Goal: Task Accomplishment & Management: Use online tool/utility

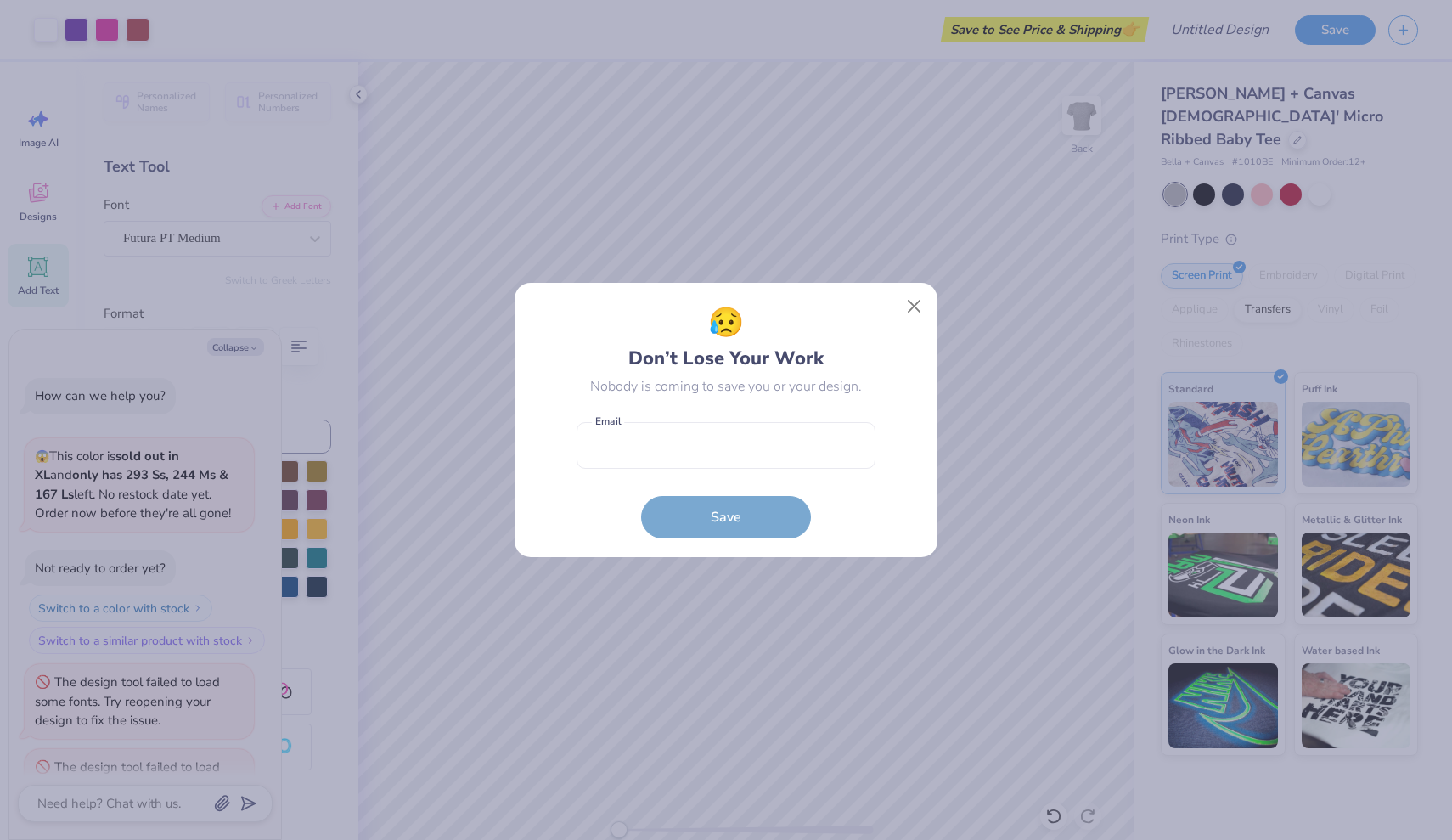
scroll to position [55, 0]
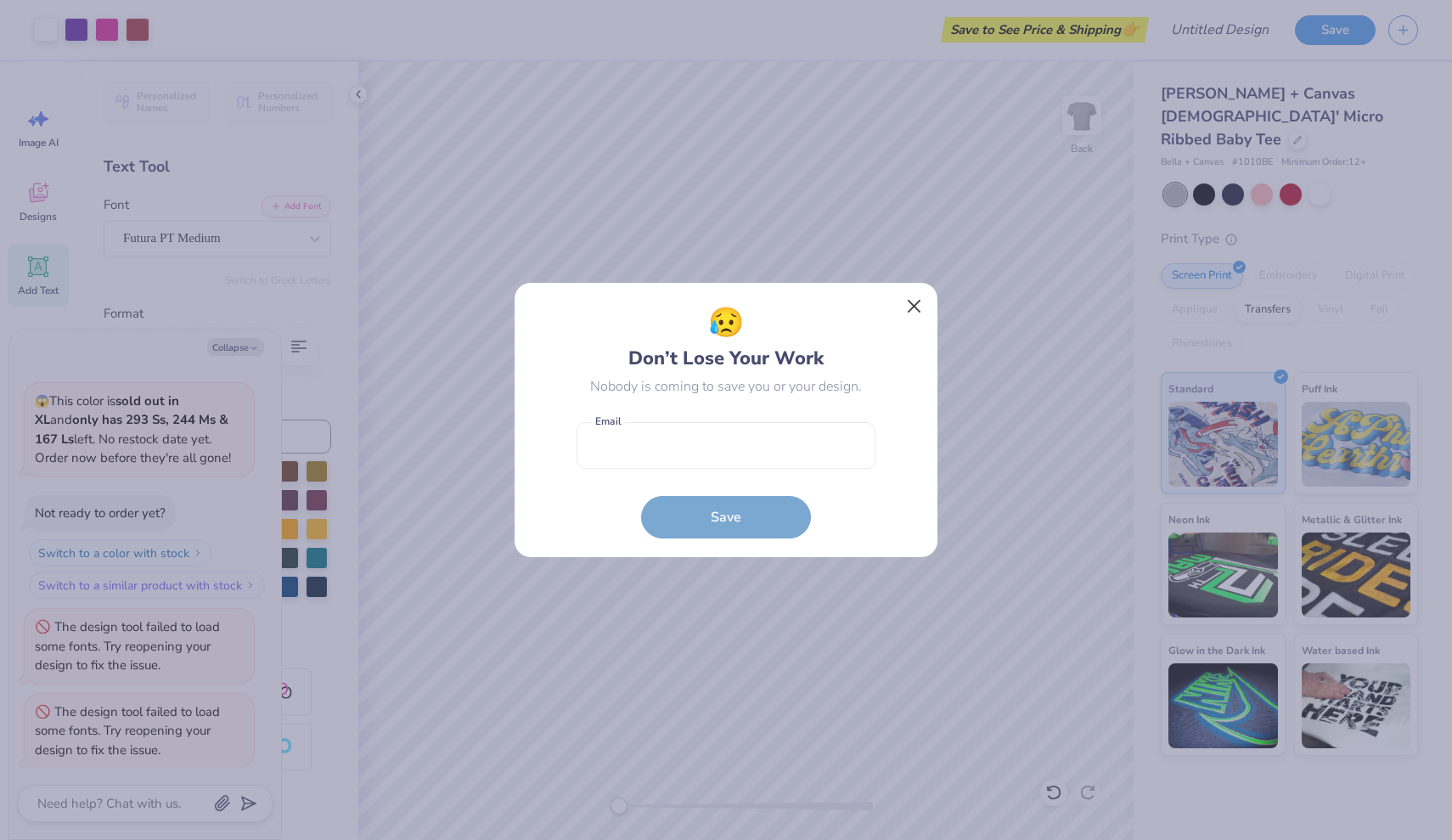
click at [917, 304] on button "Close" at bounding box center [914, 306] width 32 height 32
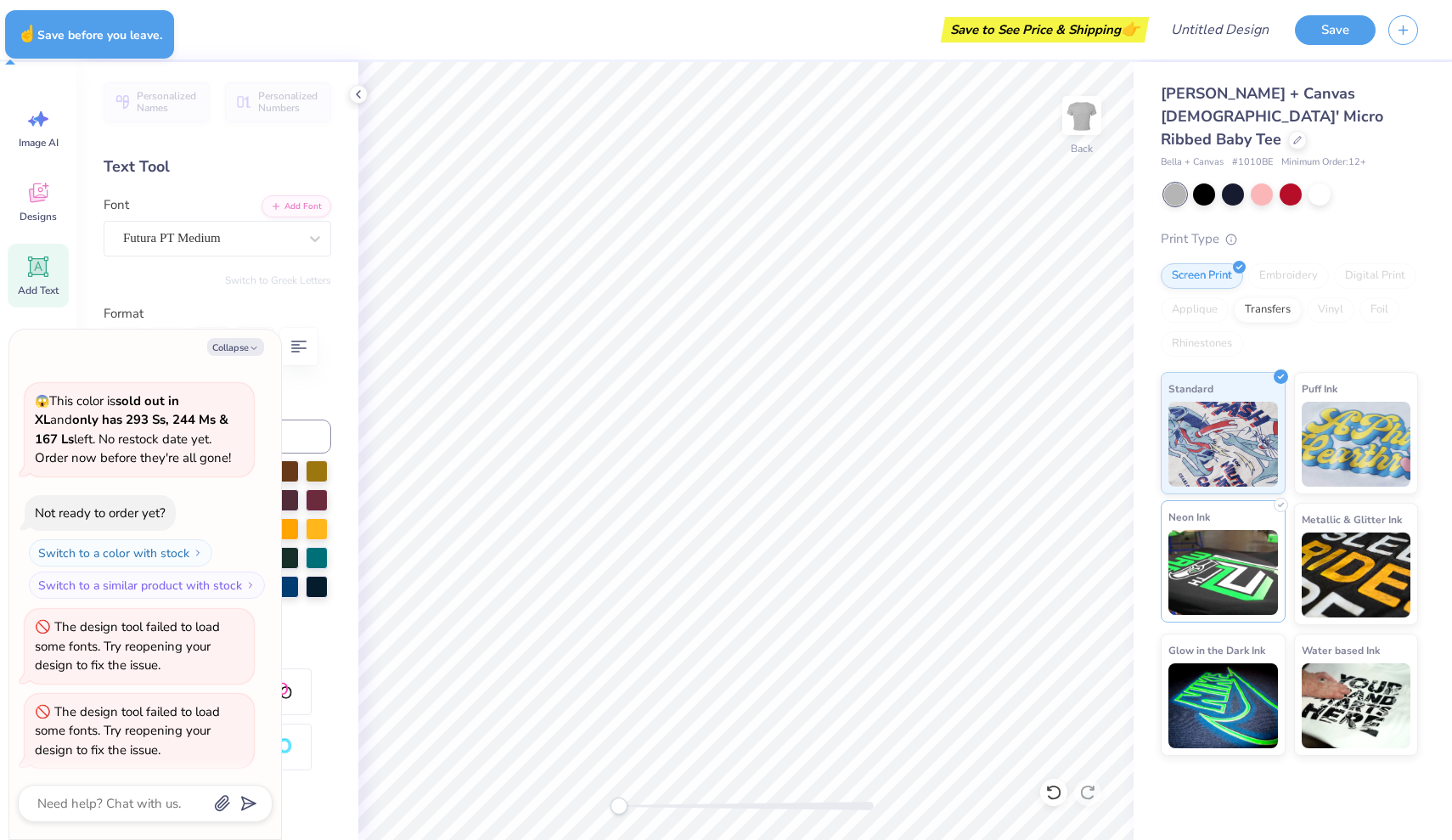
type textarea "x"
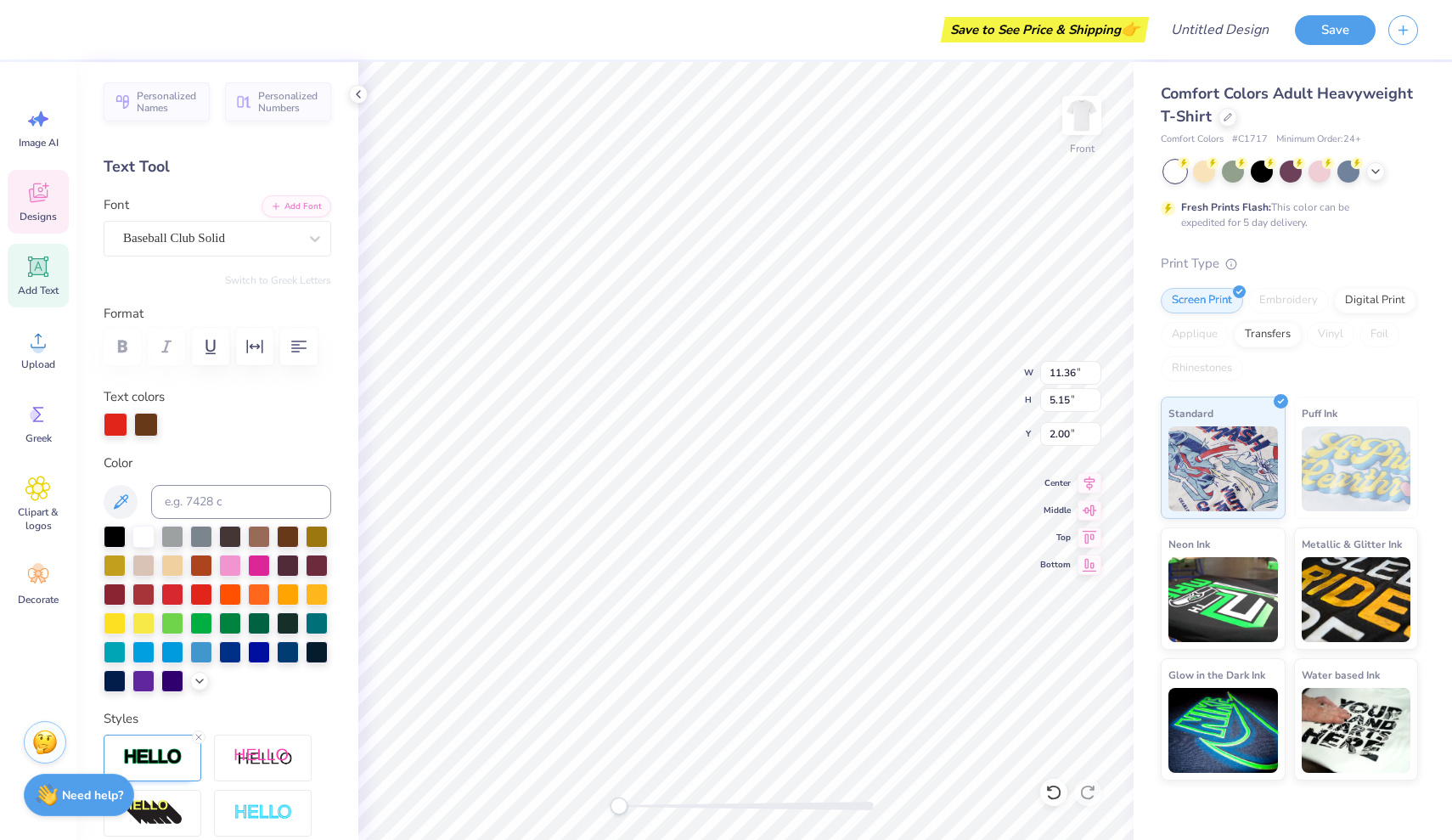
scroll to position [0, 1]
type textarea "Gamma"
click at [257, 570] on div at bounding box center [258, 563] width 22 height 22
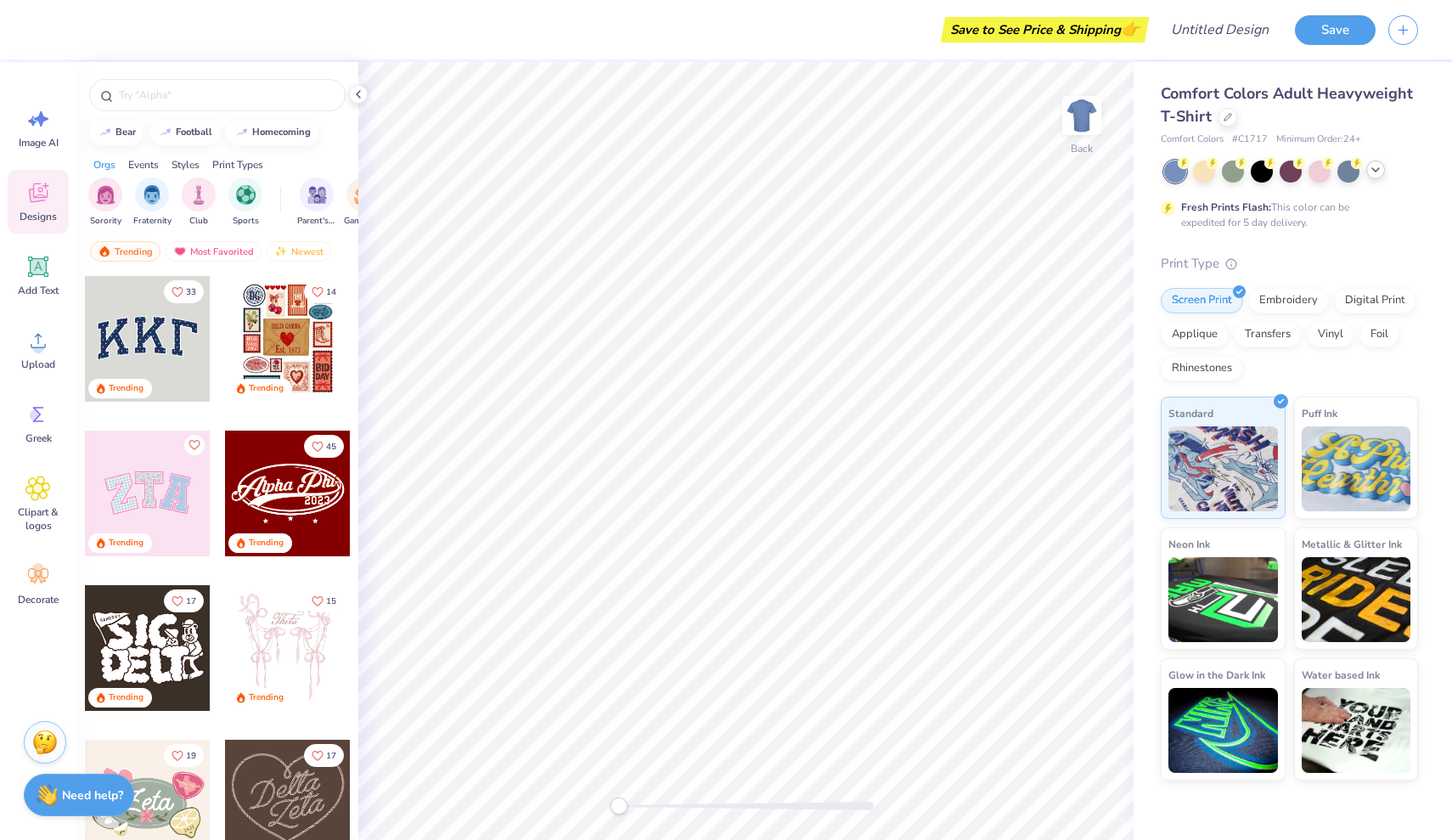
click at [1371, 168] on icon at bounding box center [1375, 169] width 13 height 13
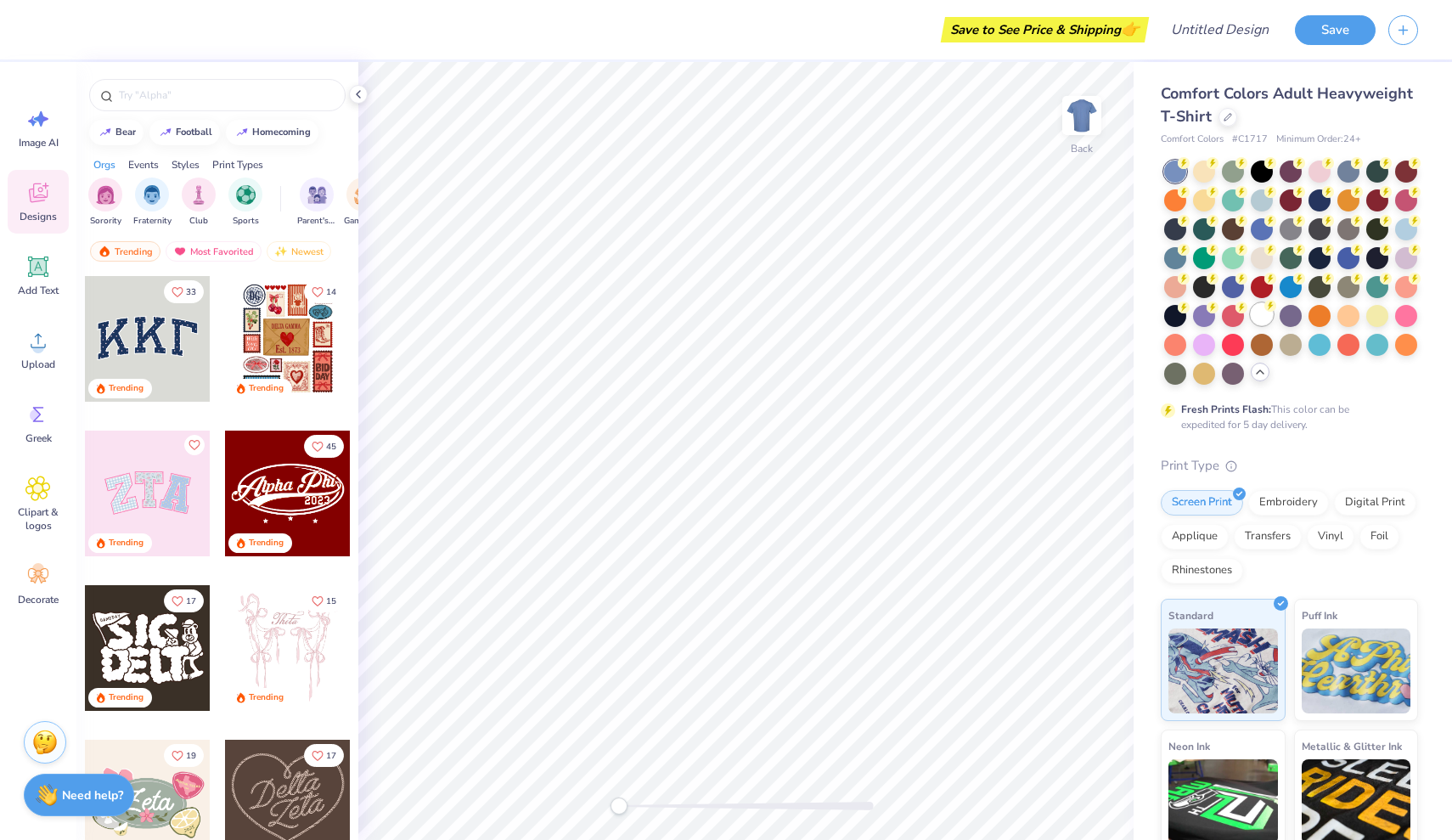
click at [1268, 310] on circle at bounding box center [1270, 305] width 11 height 11
click at [195, 127] on div "football" at bounding box center [194, 130] width 36 height 10
type input "football"
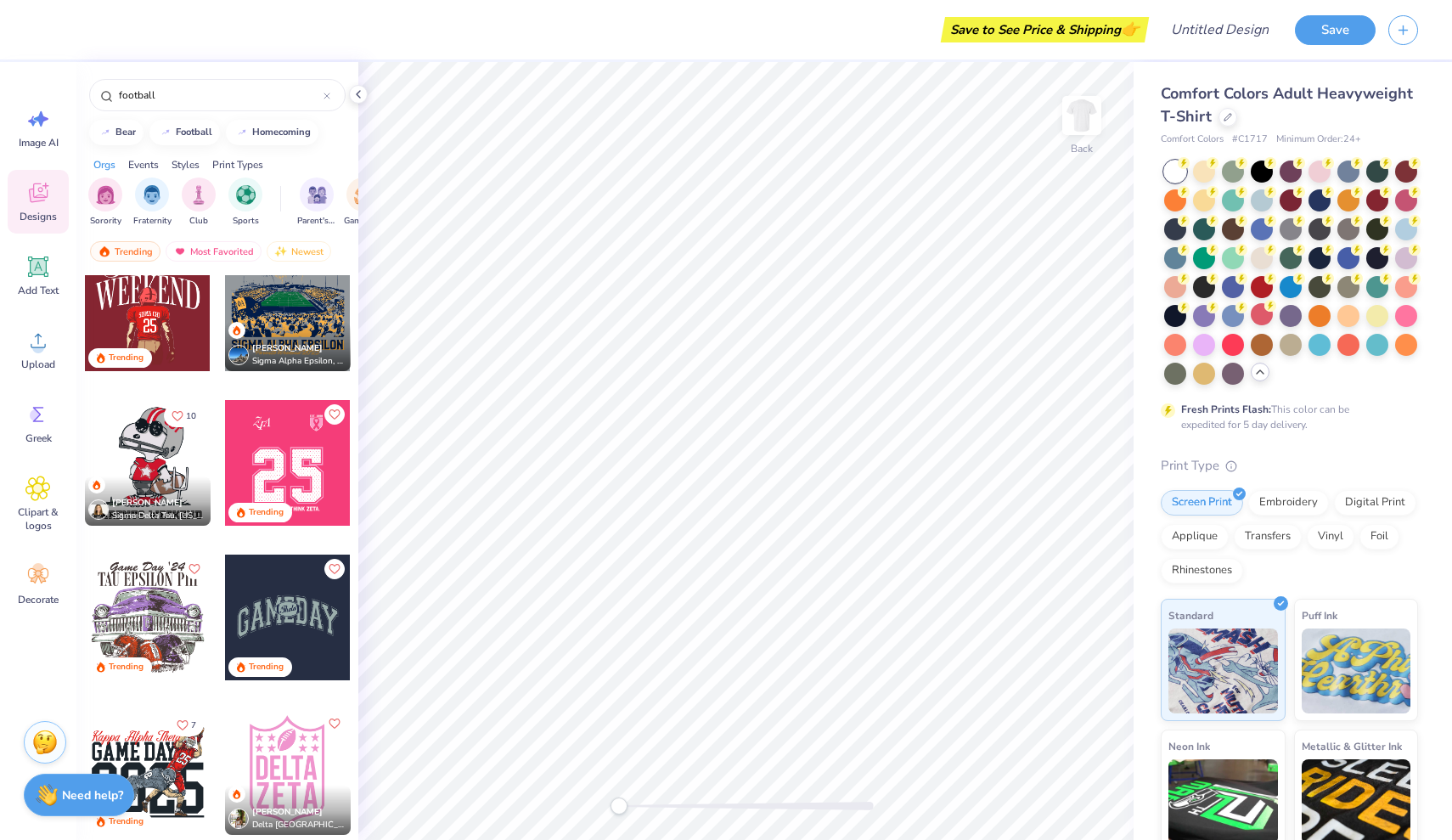
scroll to position [489, 0]
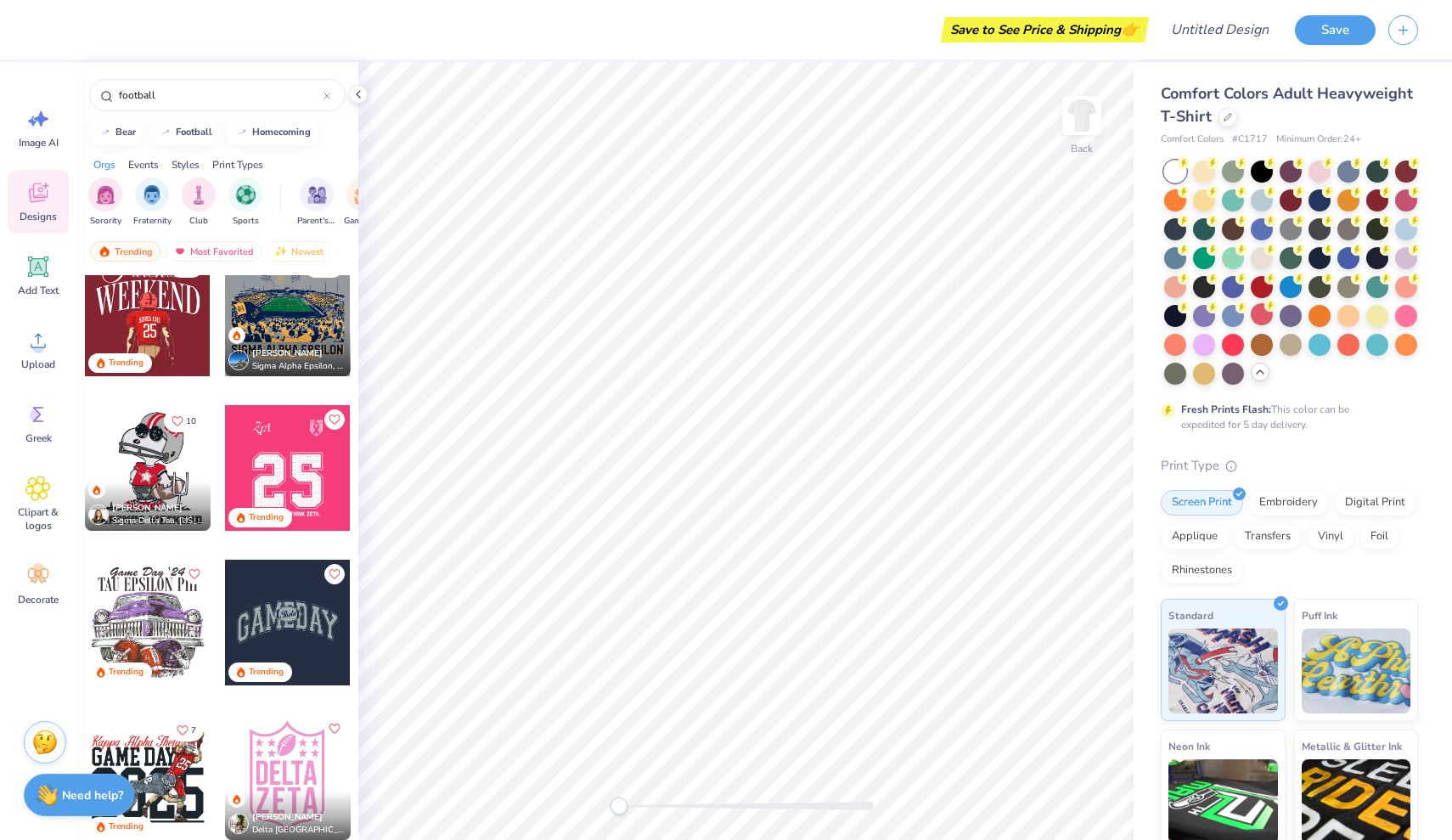
click at [302, 764] on div at bounding box center [287, 777] width 126 height 126
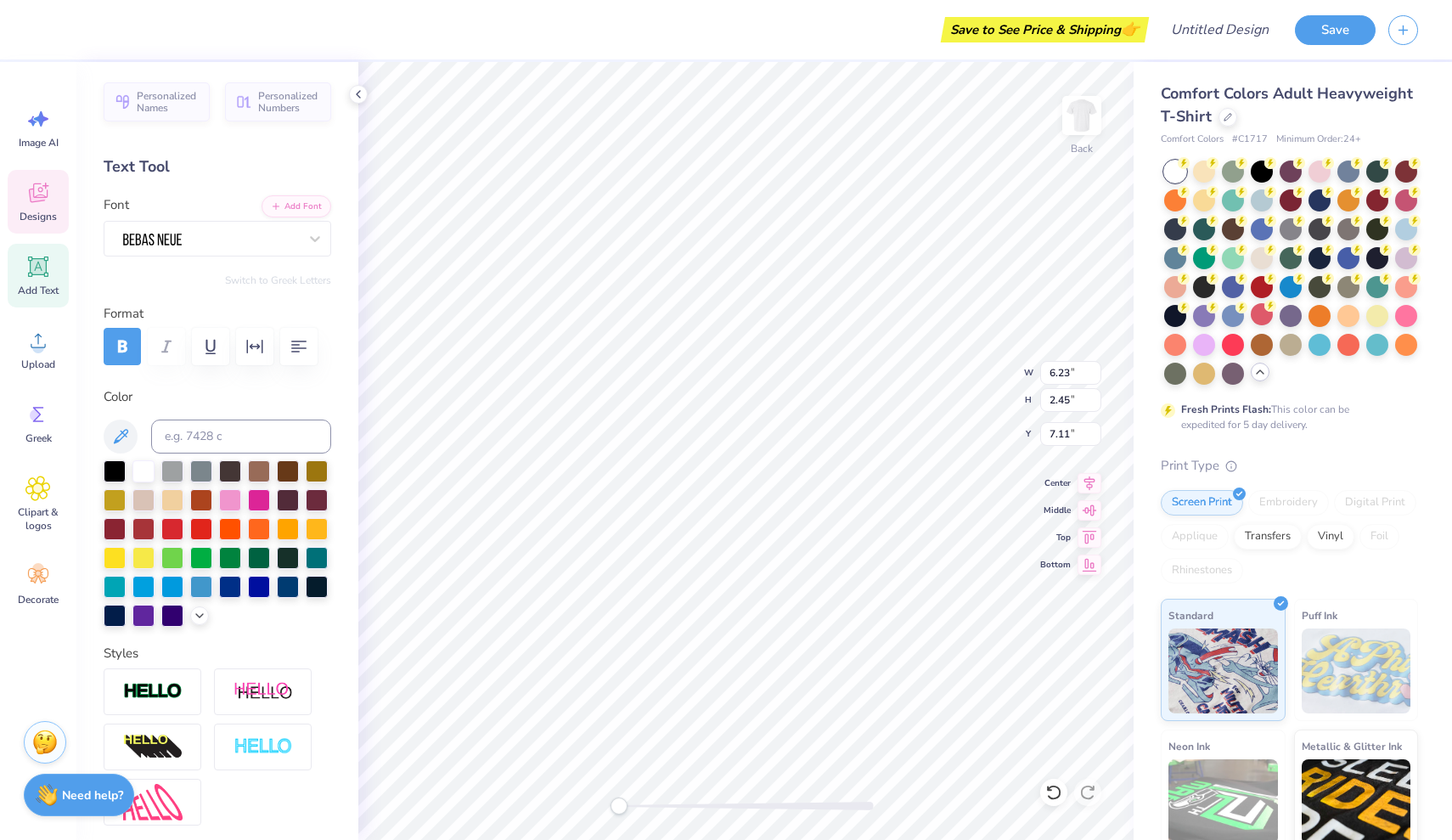
scroll to position [1, 1]
type textarea "sigma lambda gamma"
type input "6.26"
type input "2.71"
type input "9.84"
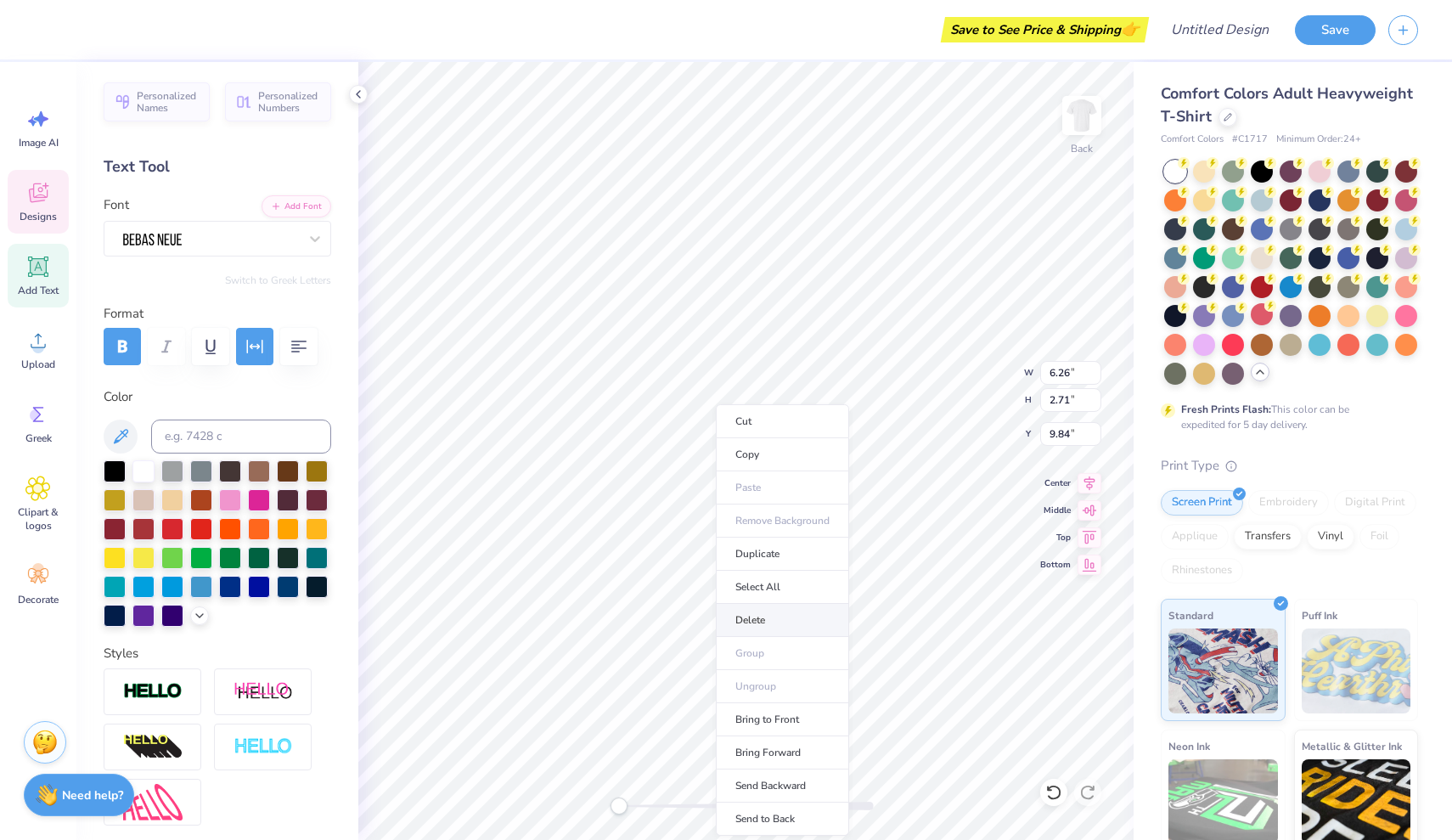
click at [771, 616] on li "Delete" at bounding box center [783, 620] width 134 height 33
click at [266, 350] on button "button" at bounding box center [255, 347] width 37 height 37
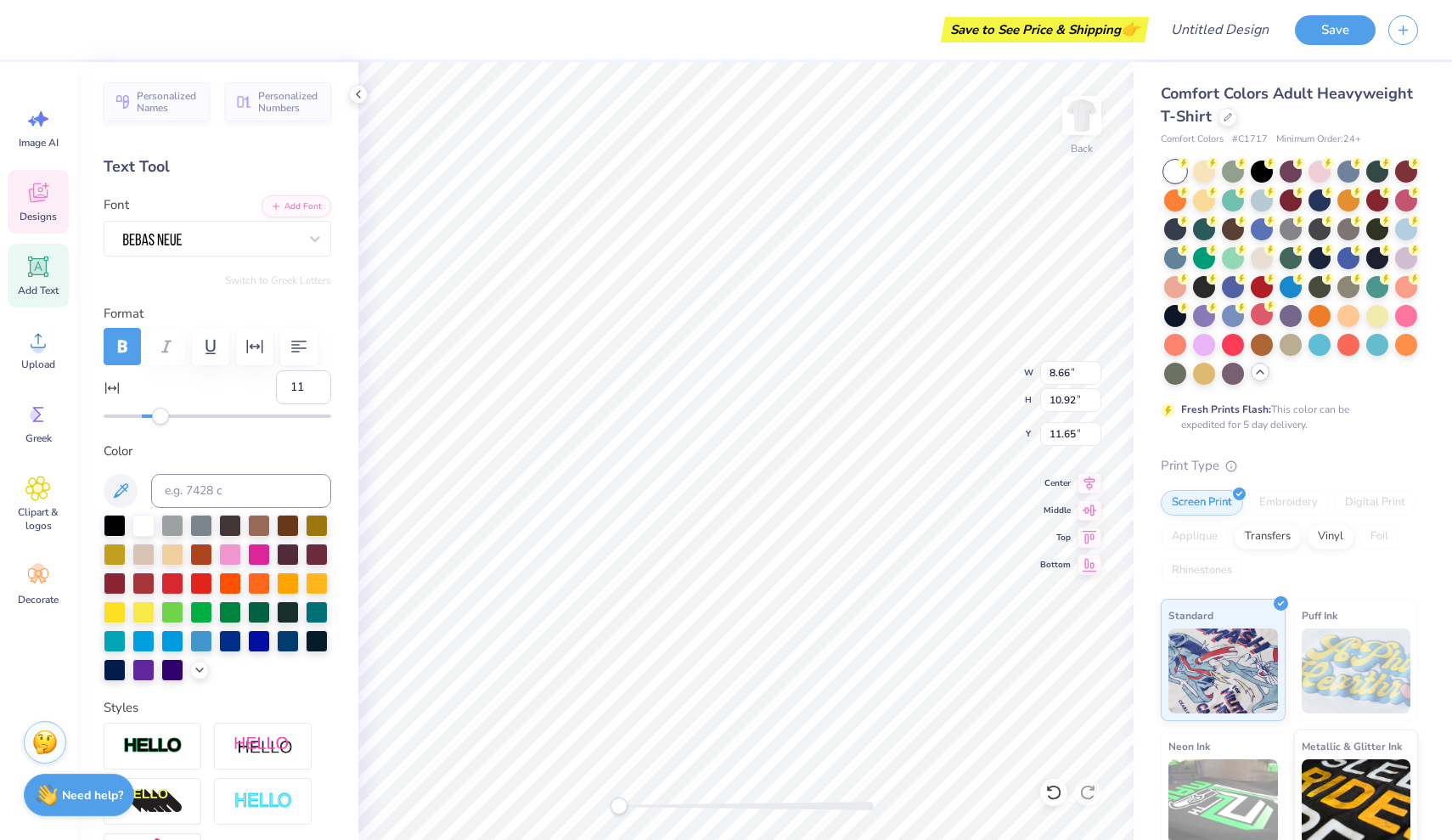
type input "12"
drag, startPoint x: 145, startPoint y: 415, endPoint x: 165, endPoint y: 420, distance: 20.6
click at [165, 420] on div "Accessibility label" at bounding box center [160, 416] width 17 height 17
type input "-11"
drag, startPoint x: 165, startPoint y: 420, endPoint x: 121, endPoint y: 420, distance: 44.0
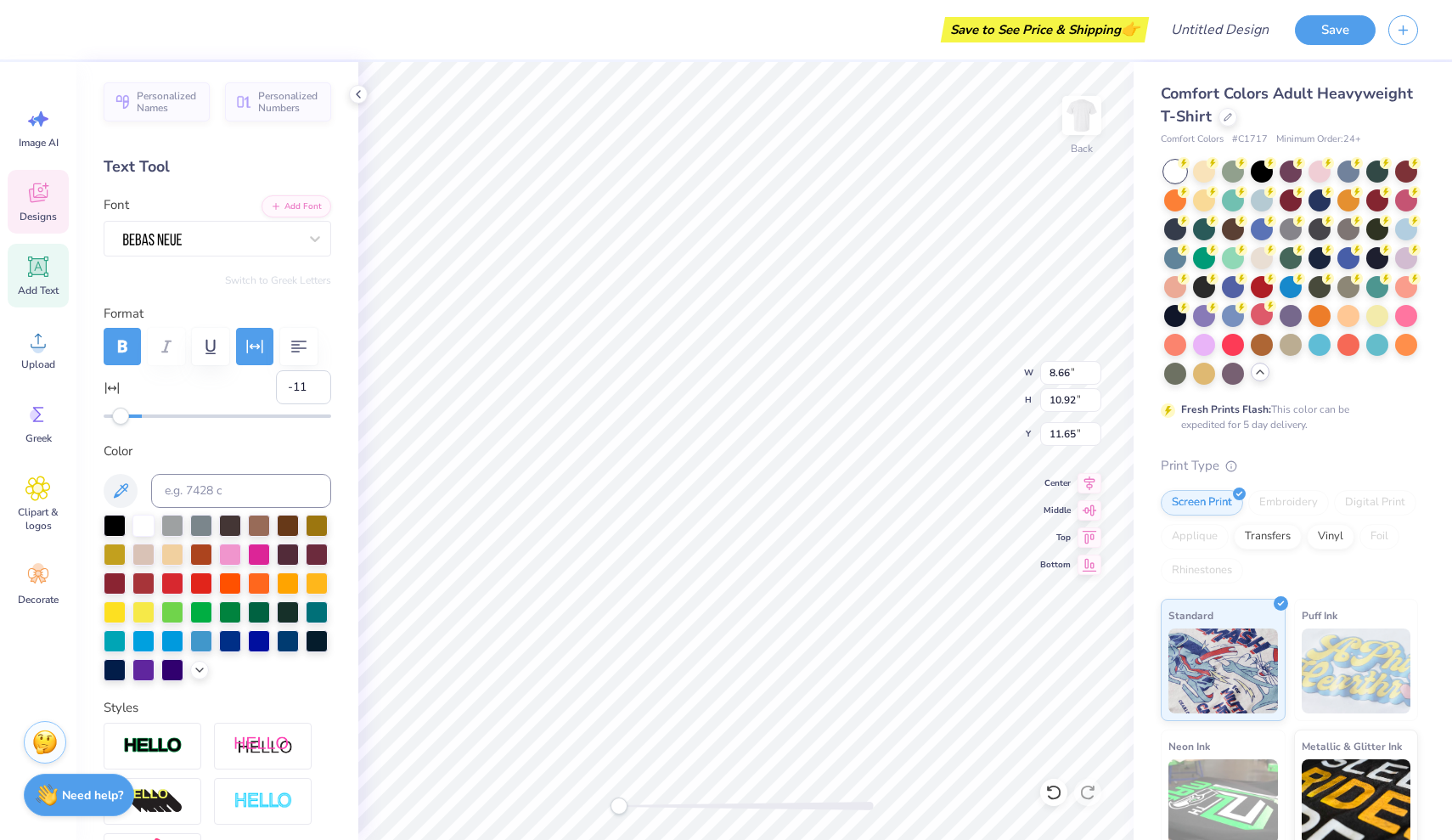
click at [121, 420] on div "Accessibility label" at bounding box center [120, 416] width 17 height 17
type input "1"
drag, startPoint x: 121, startPoint y: 420, endPoint x: 143, endPoint y: 424, distance: 22.4
click at [143, 424] on div "Personalized Names Personalized Numbers Text Tool Add Font Font Switch to Greek…" at bounding box center [217, 451] width 282 height 778
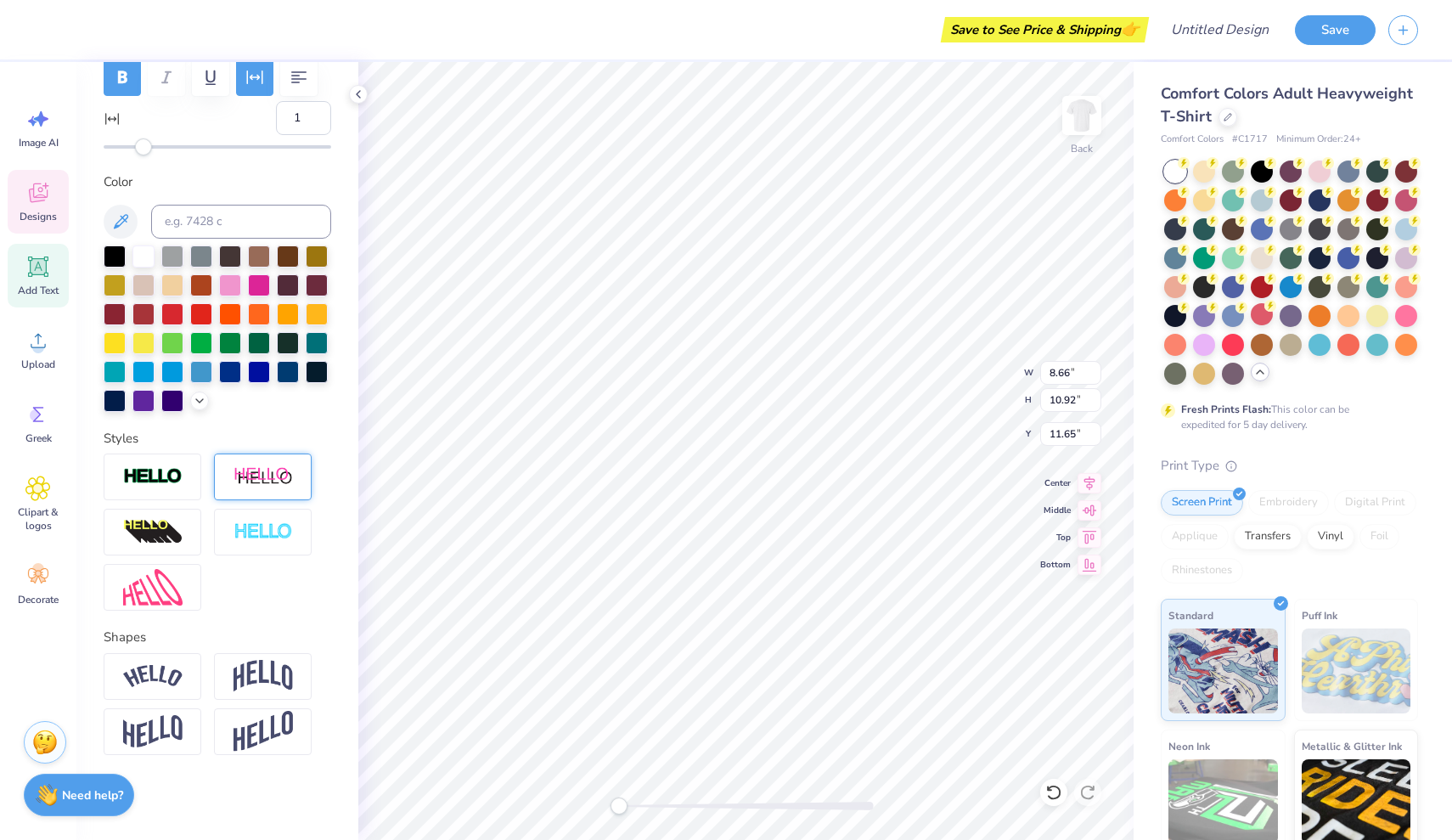
scroll to position [269, 0]
type textarea "sigma"
type input "5.67"
type input "2.13"
type input "7.74"
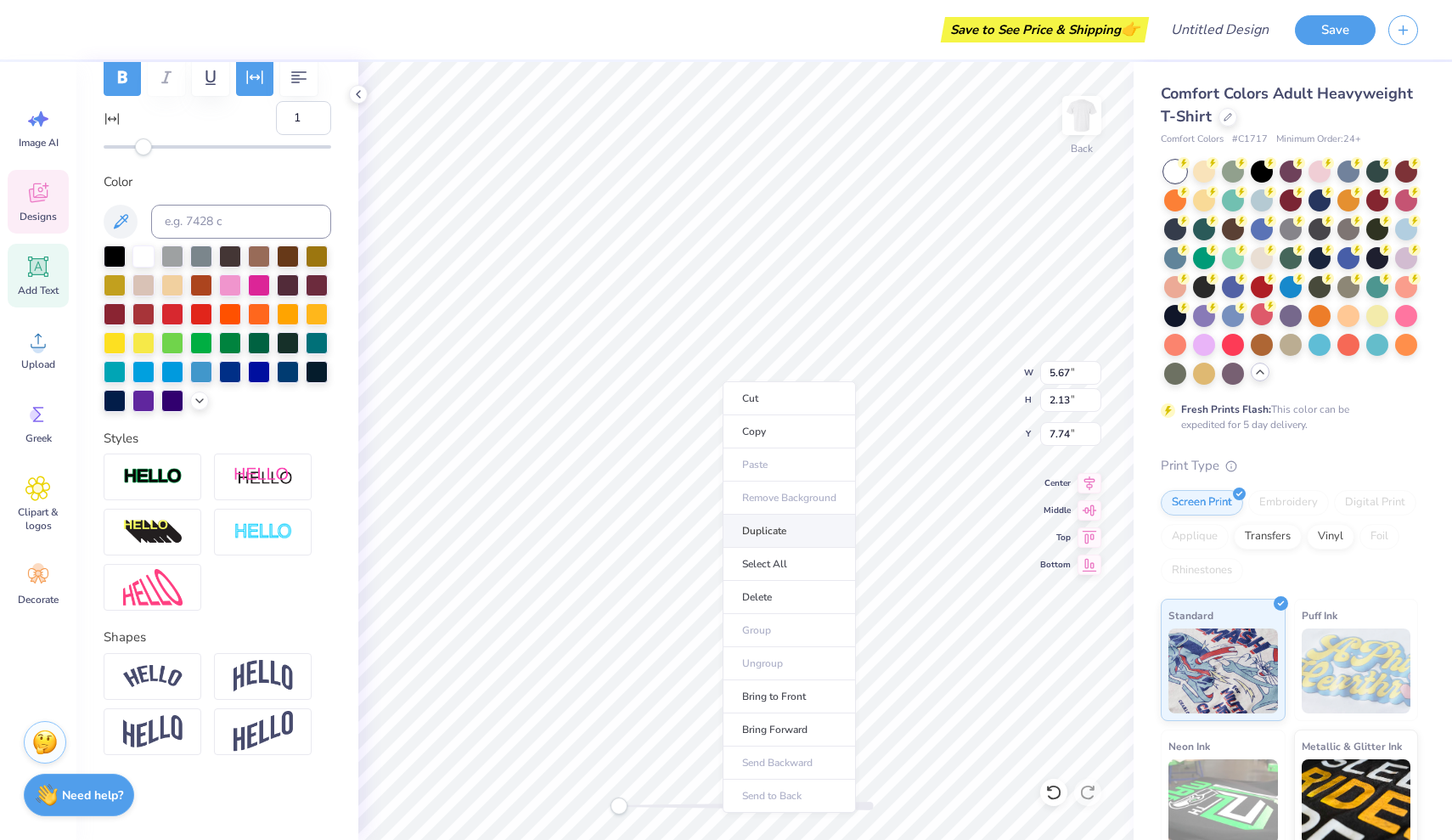
click at [785, 538] on li "Duplicate" at bounding box center [789, 531] width 134 height 33
type input "8.24"
type textarea "lambda"
type input "7.66"
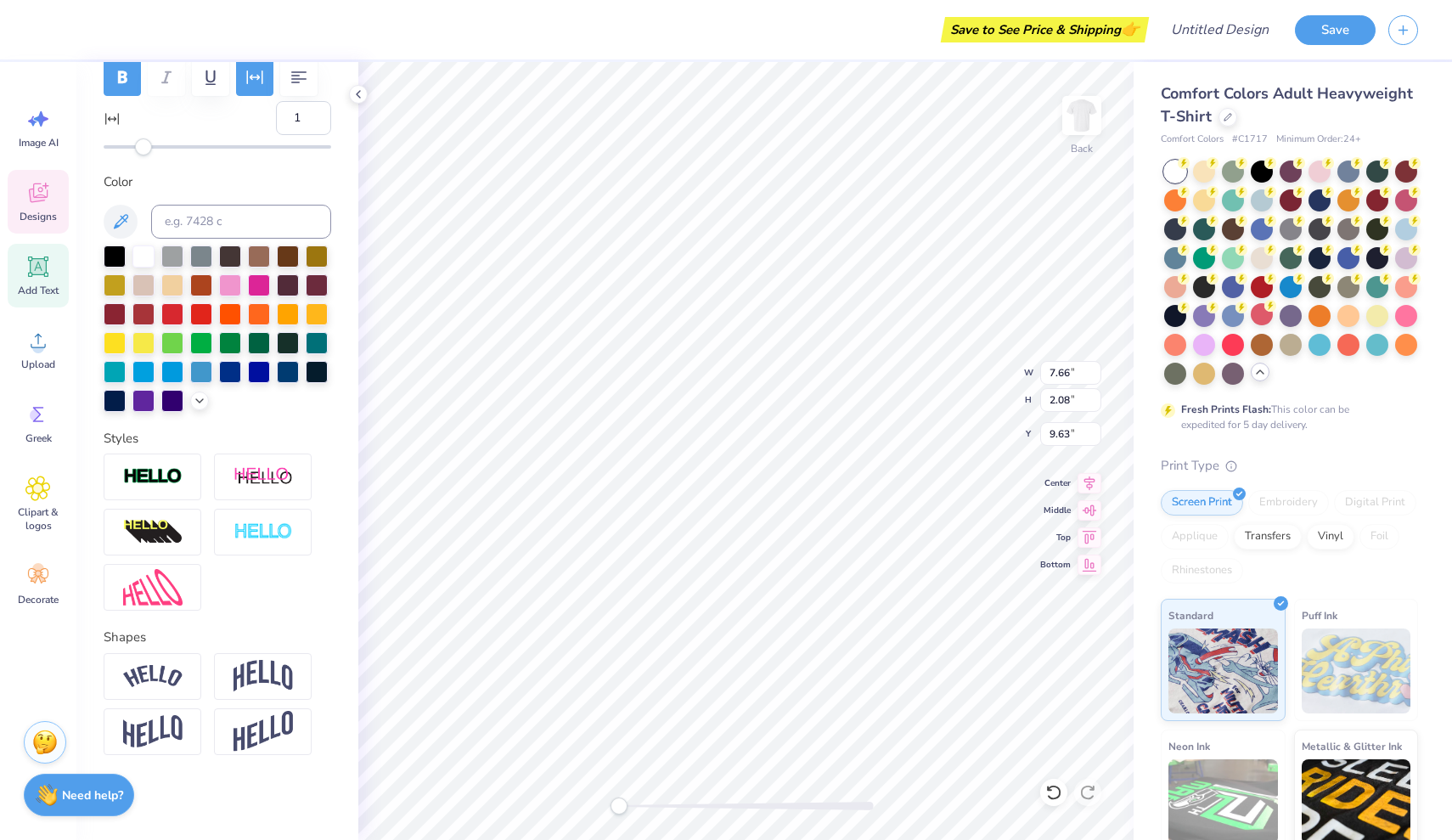
type input "11.60"
type input "3.00"
type input "8.69"
type input "13.16"
type input "1.44"
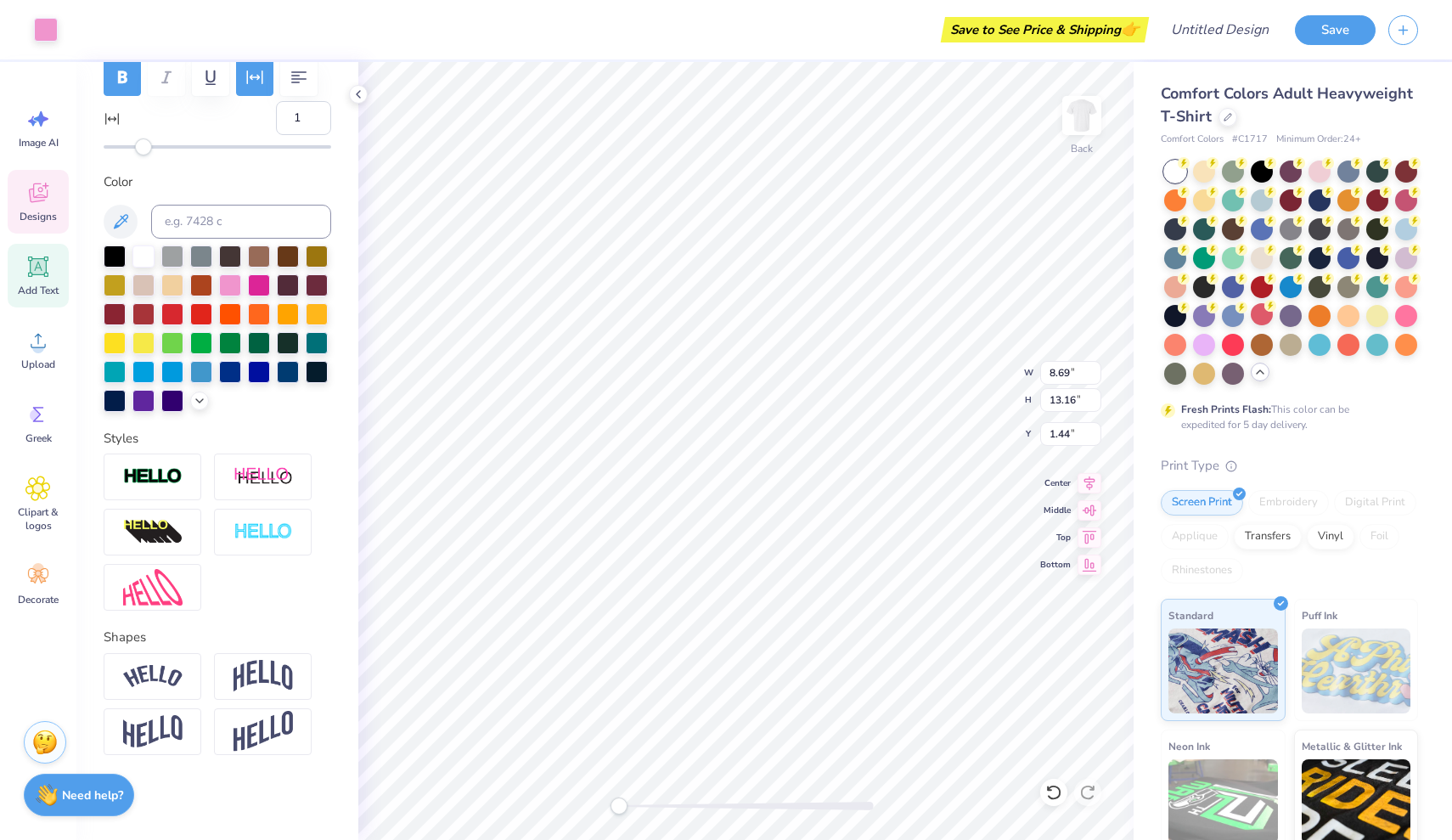
type input "5.67"
type input "2.13"
type input "7.24"
type input "7.45"
type input "2.08"
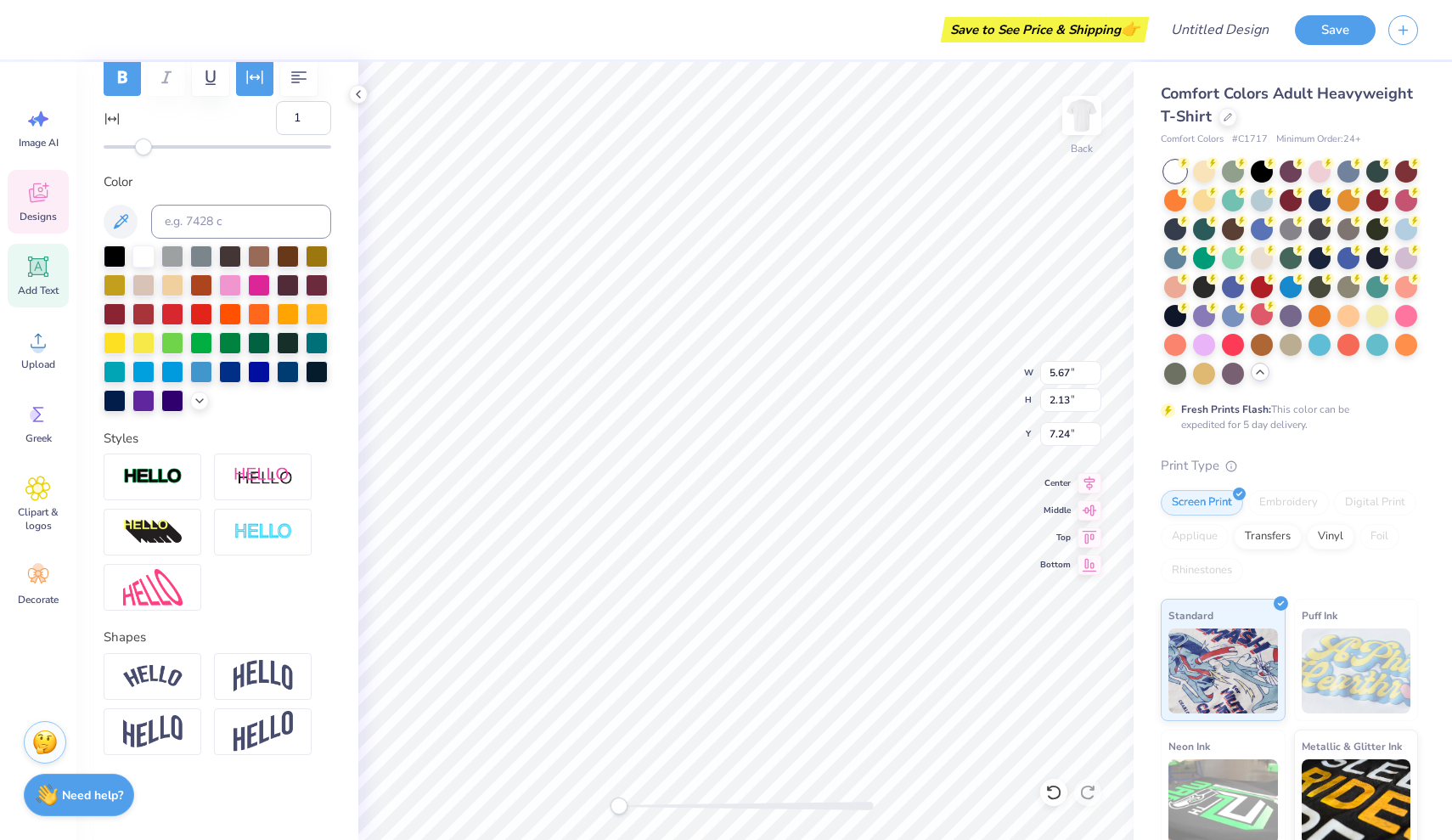
type input "9.63"
type input "5.67"
type input "2.13"
click at [817, 505] on li "Duplicate" at bounding box center [820, 509] width 134 height 33
type input "8.01"
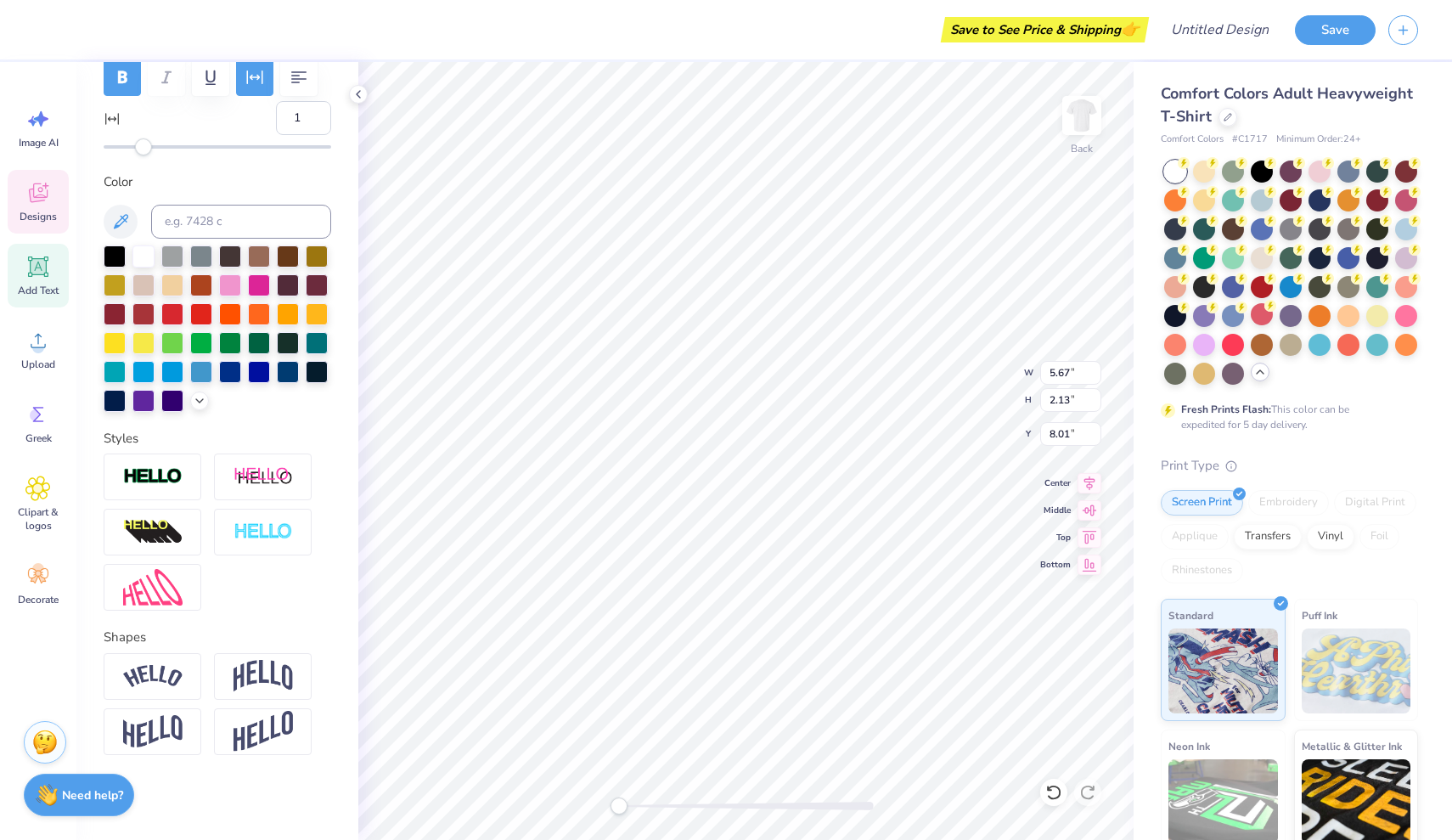
type textarea "gamma"
click at [41, 42] on div "Art colors" at bounding box center [28, 29] width 57 height 59
click at [263, 286] on div at bounding box center [258, 283] width 22 height 22
type input "7.45"
type input "2.08"
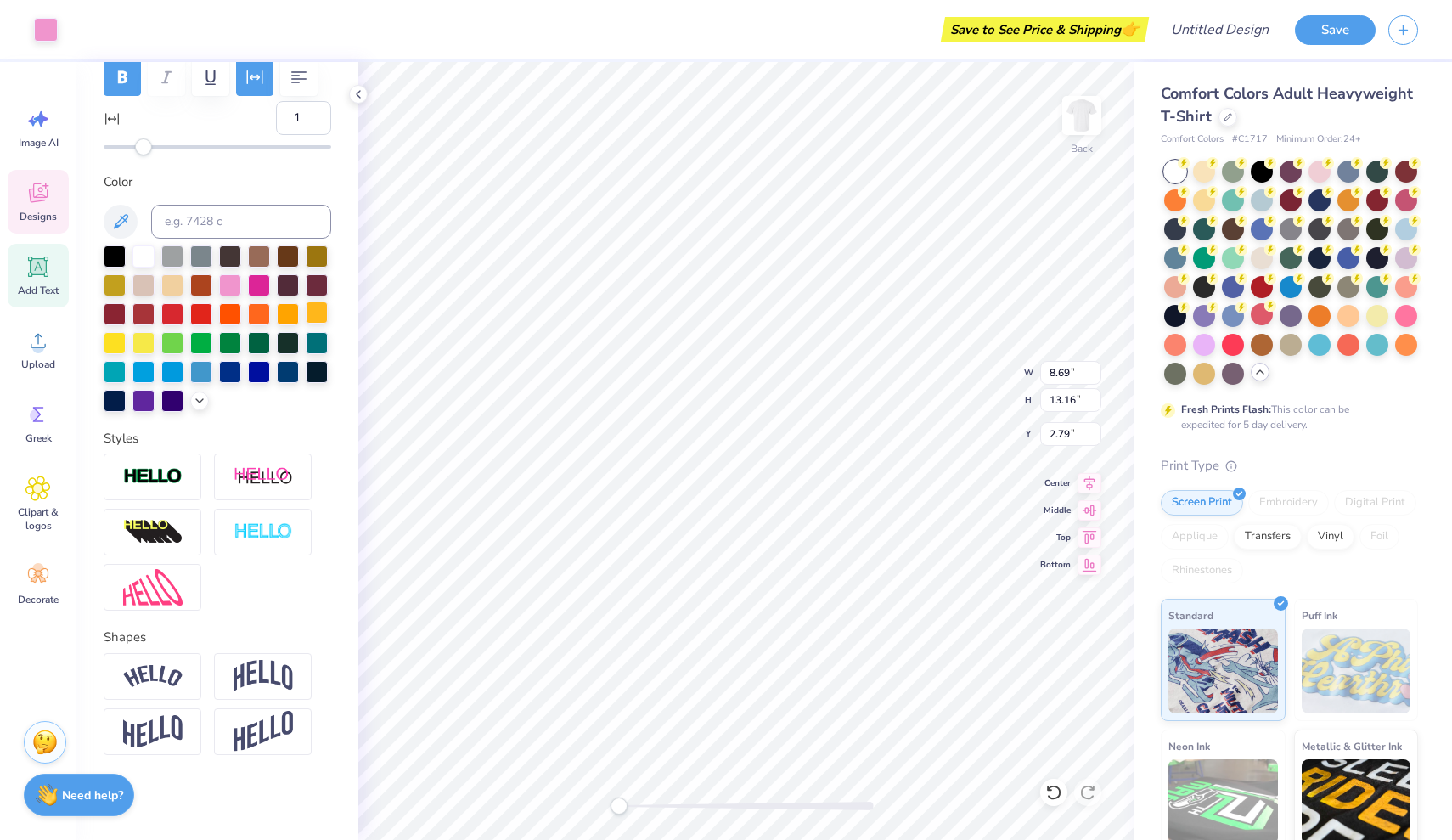
type input "9.37"
click at [267, 279] on div at bounding box center [258, 283] width 22 height 22
type input "5.67"
type input "2.13"
type input "7.01"
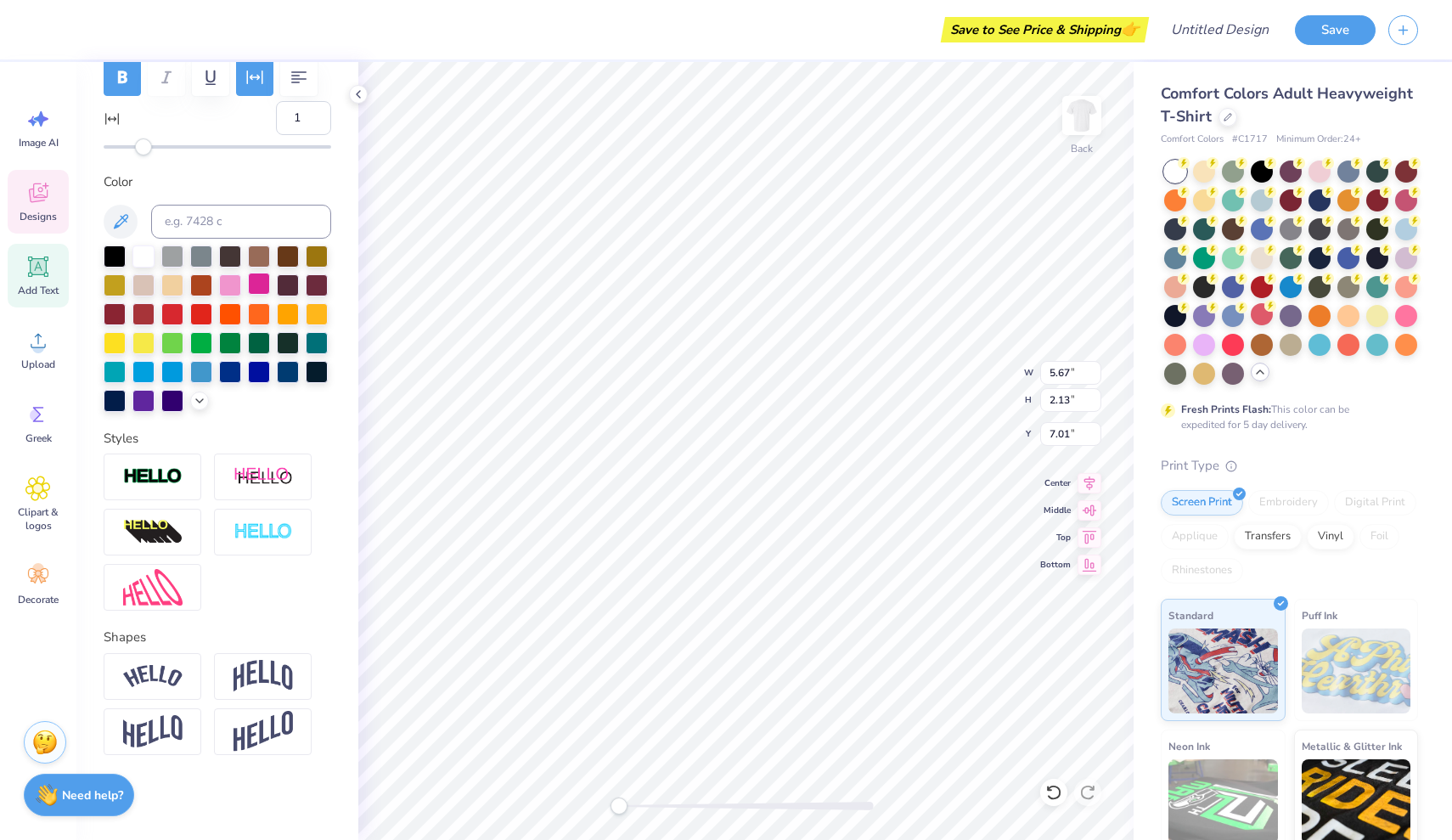
click at [257, 292] on div at bounding box center [258, 283] width 22 height 22
type input "8.69"
type input "13.16"
type input "2.79"
type input "1.88"
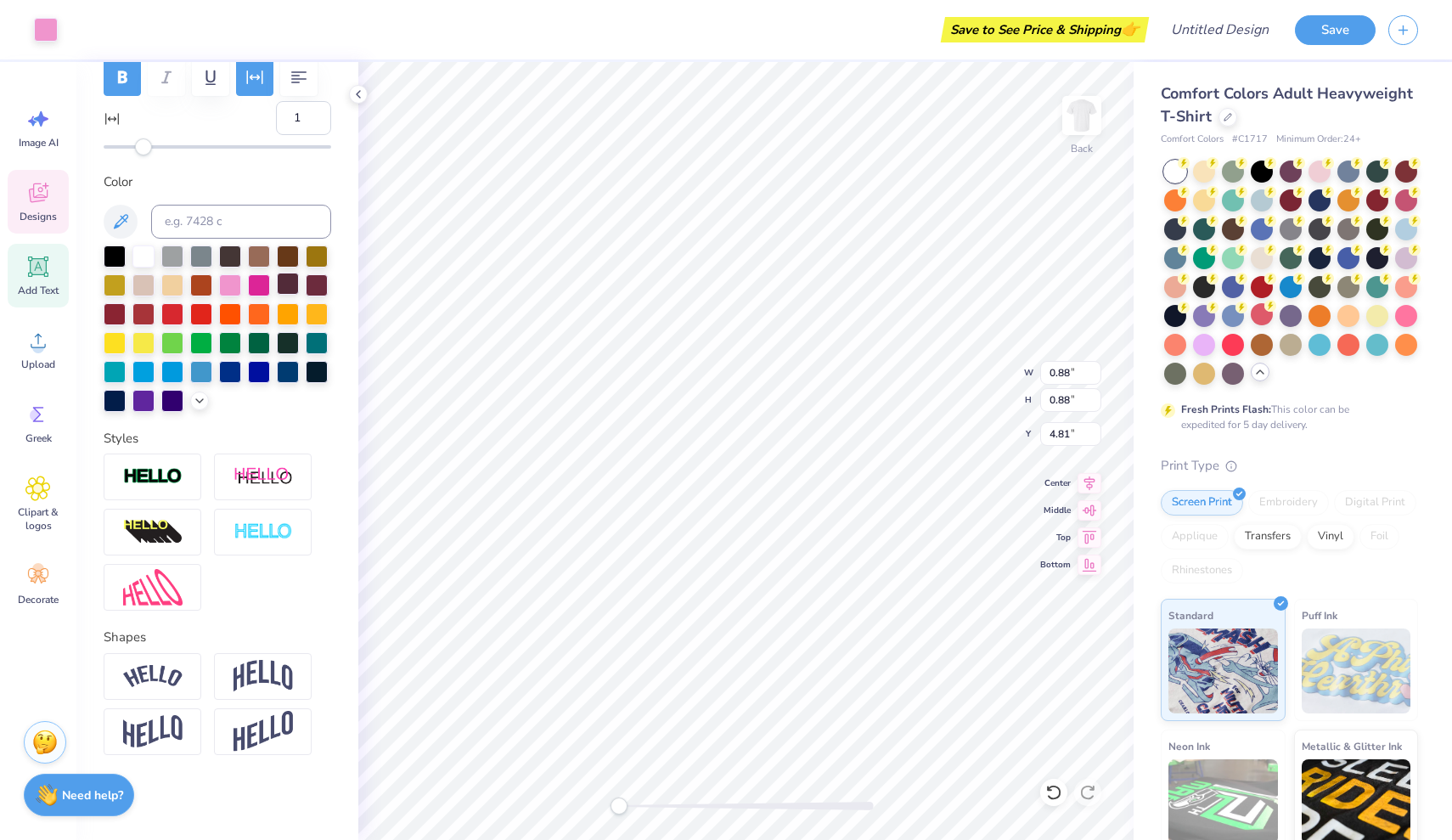
type input "2.27"
type input "4.37"
click at [139, 317] on div at bounding box center [143, 312] width 22 height 22
click at [114, 309] on div at bounding box center [114, 312] width 22 height 22
click at [264, 287] on div at bounding box center [258, 283] width 22 height 22
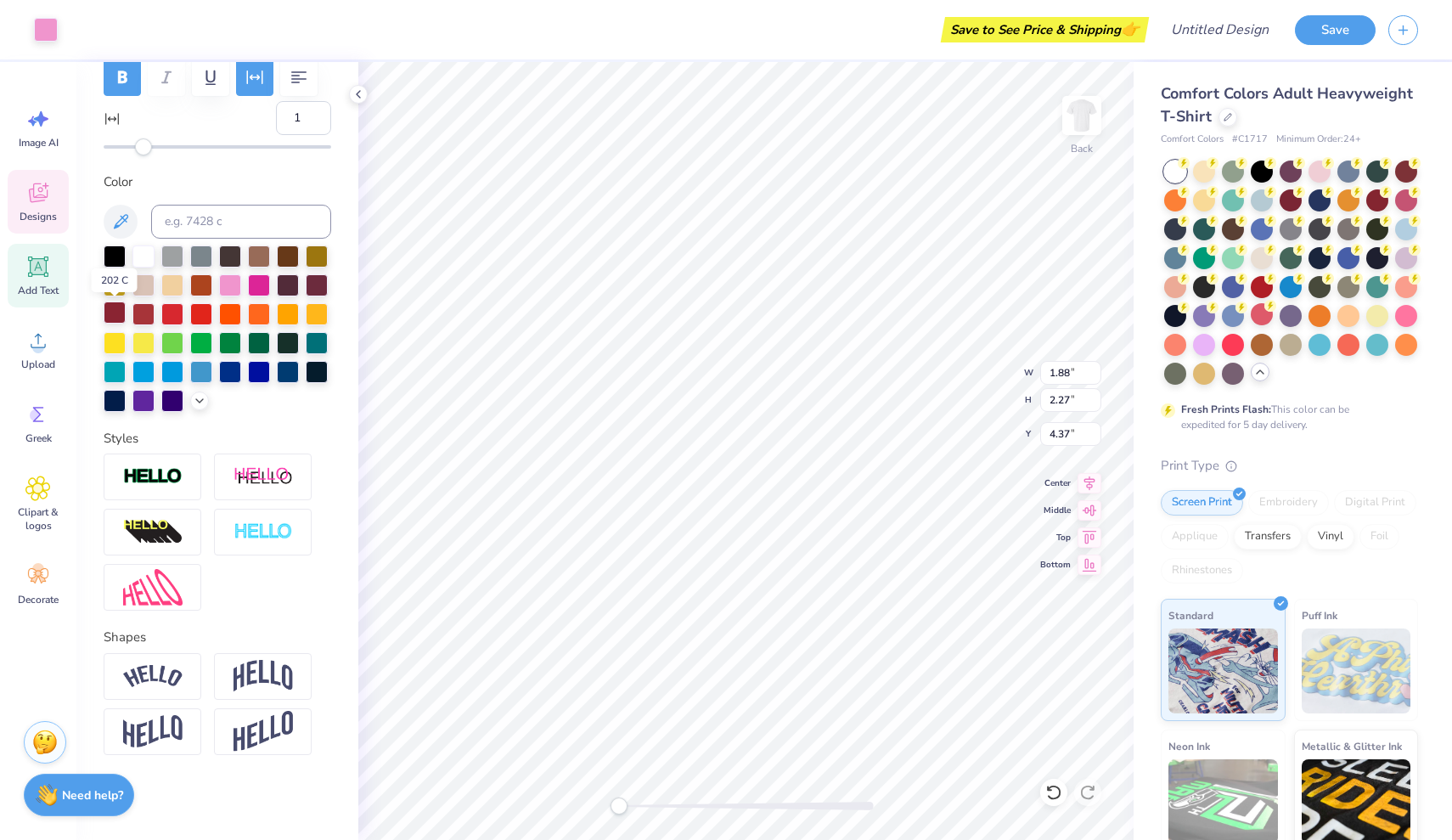
click at [116, 317] on div at bounding box center [114, 312] width 22 height 22
click at [263, 293] on div at bounding box center [258, 283] width 22 height 22
click at [43, 37] on div at bounding box center [45, 27] width 24 height 24
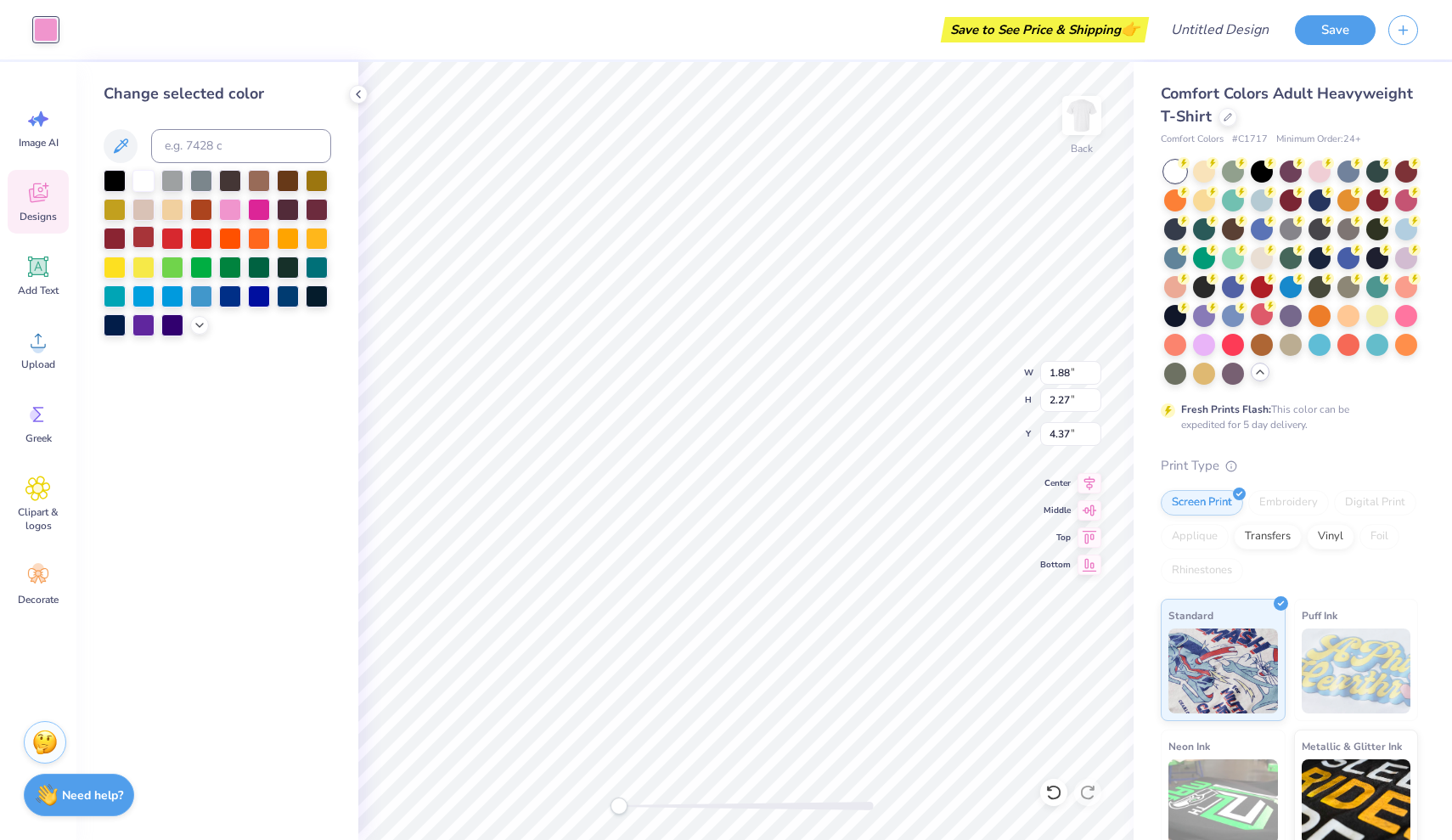
click at [145, 241] on div at bounding box center [143, 236] width 22 height 22
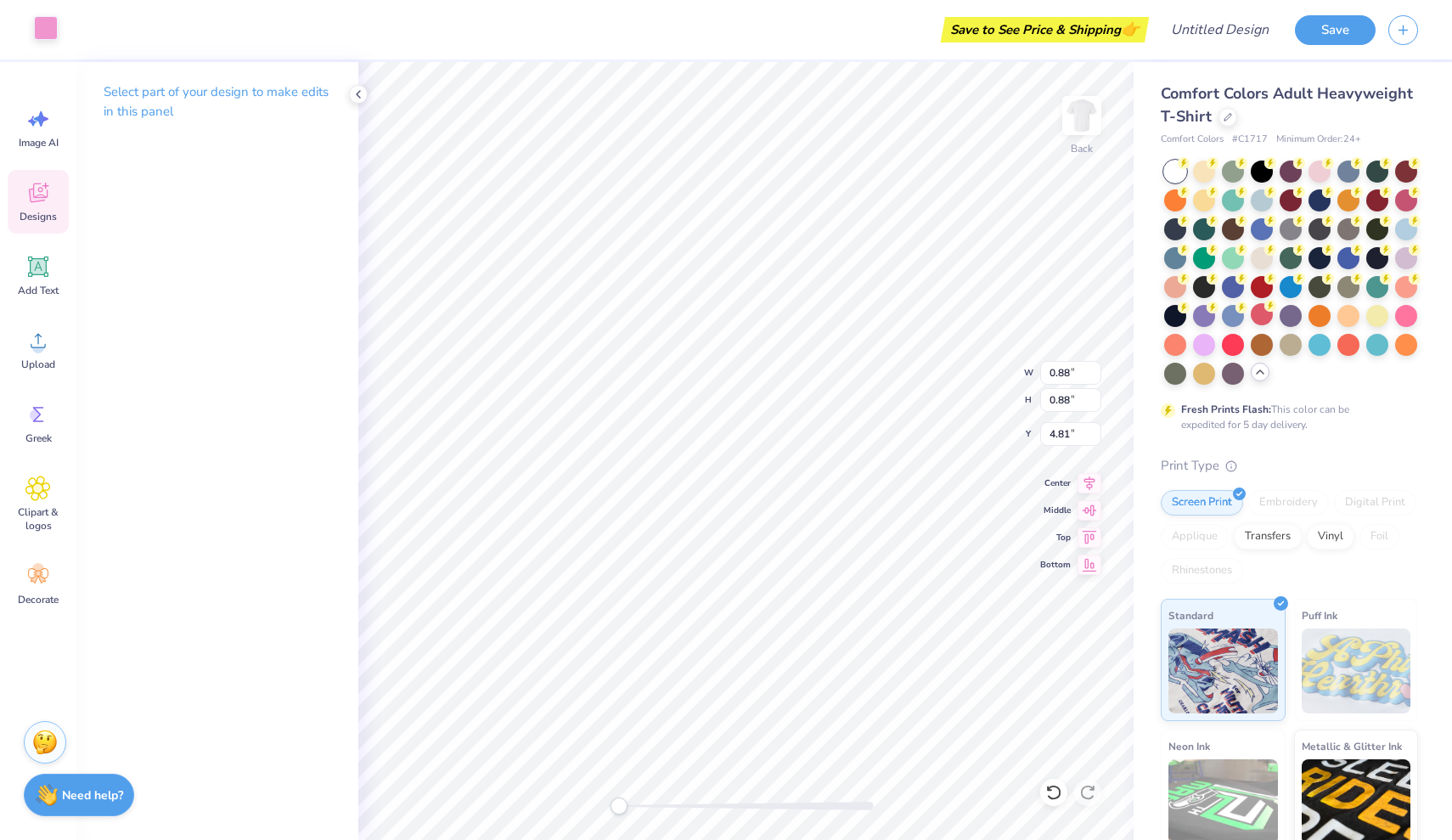
click at [56, 35] on div at bounding box center [45, 27] width 24 height 24
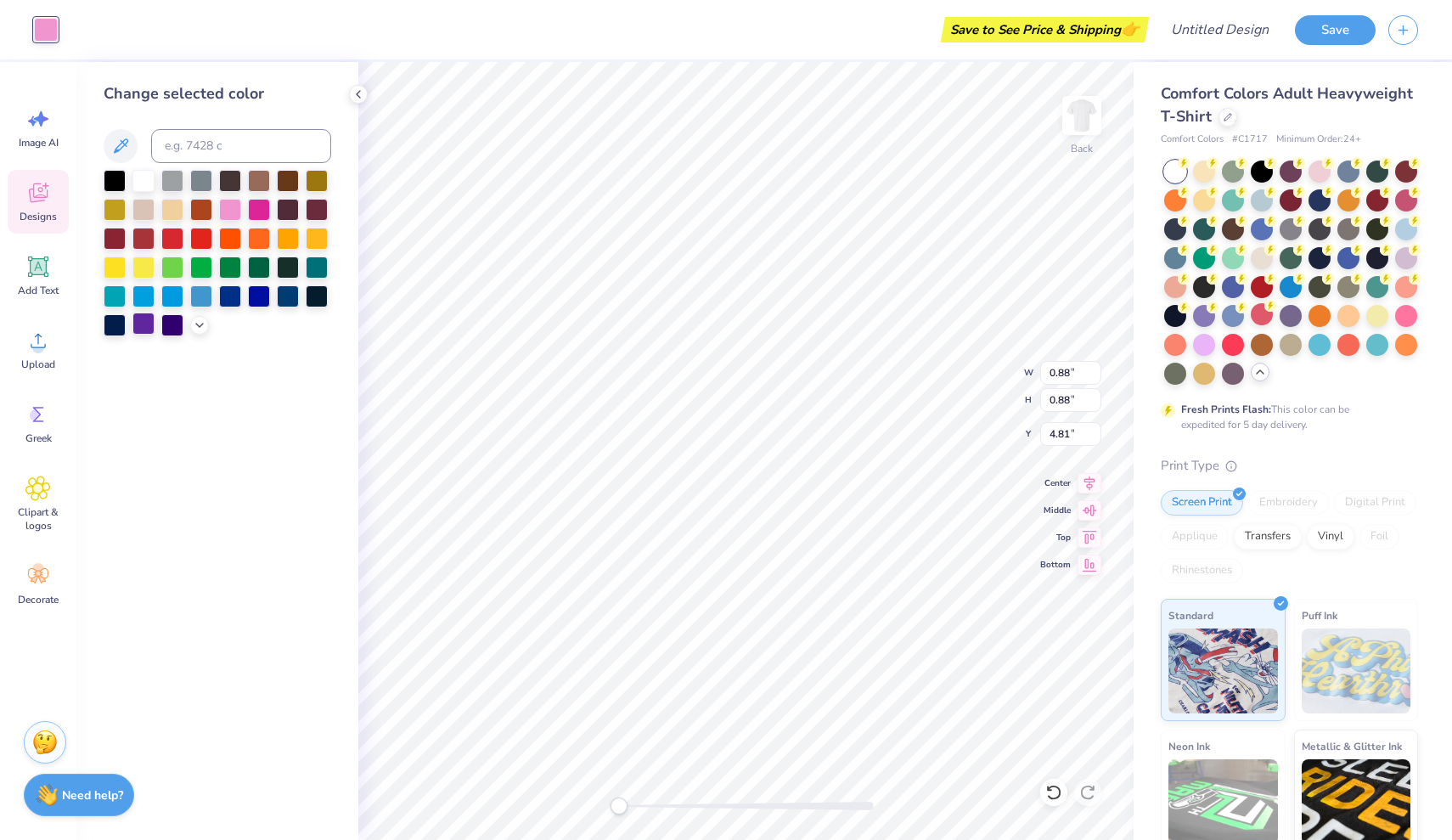
click at [148, 325] on div at bounding box center [143, 323] width 22 height 22
type input "0.87"
type input "5.90"
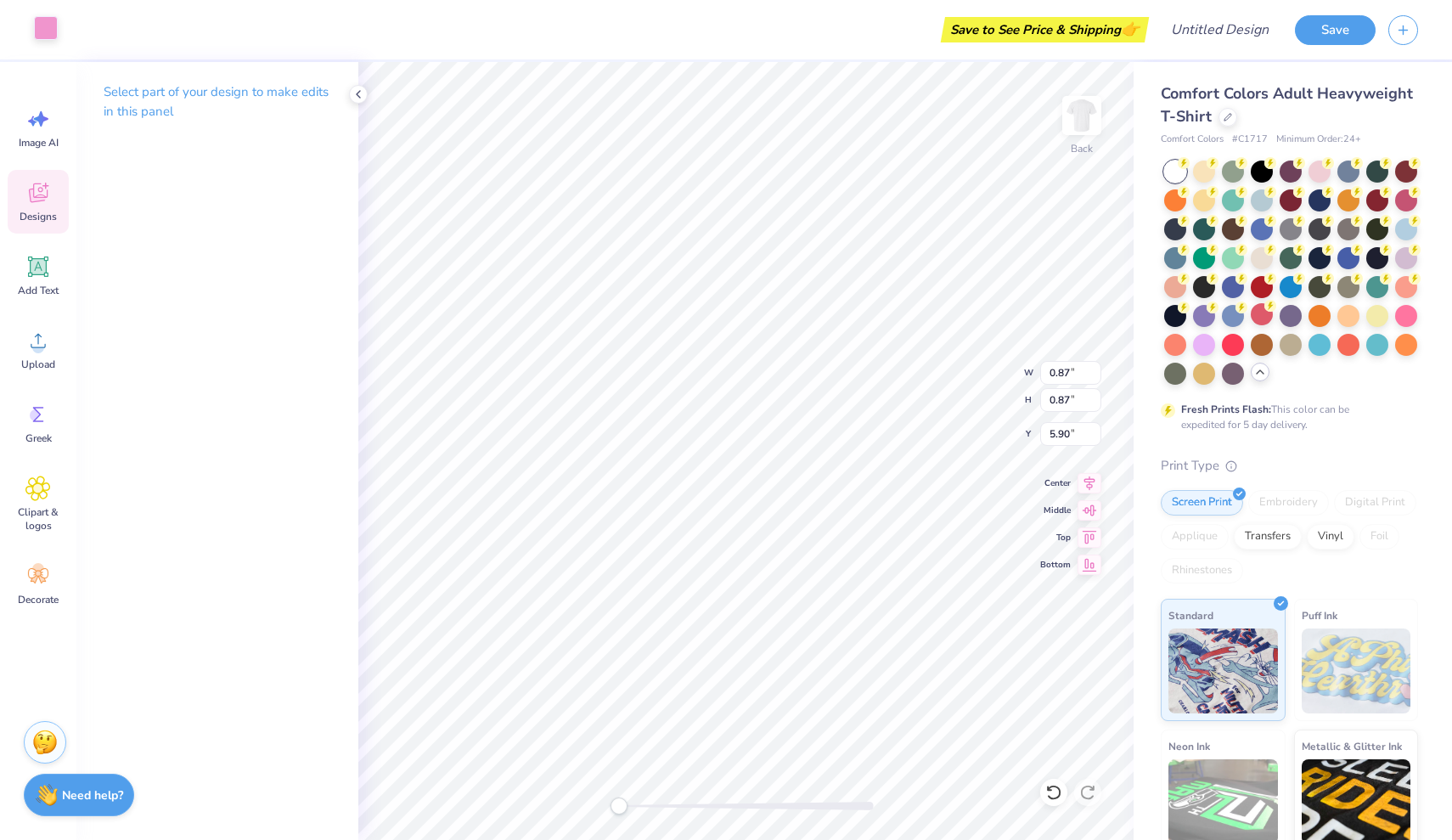
click at [49, 27] on div at bounding box center [45, 27] width 24 height 24
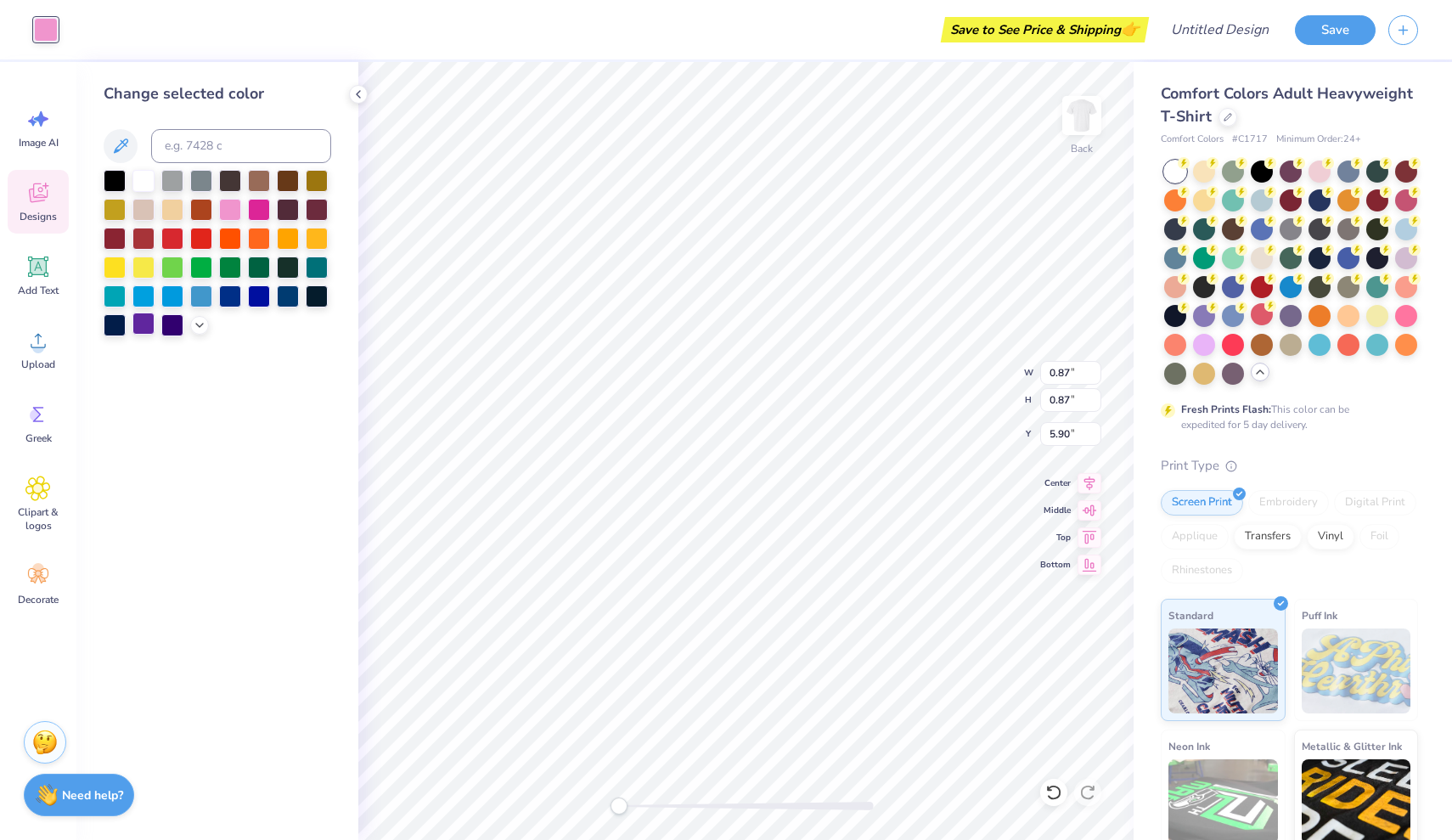
click at [147, 324] on div at bounding box center [143, 323] width 22 height 22
type input "0.88"
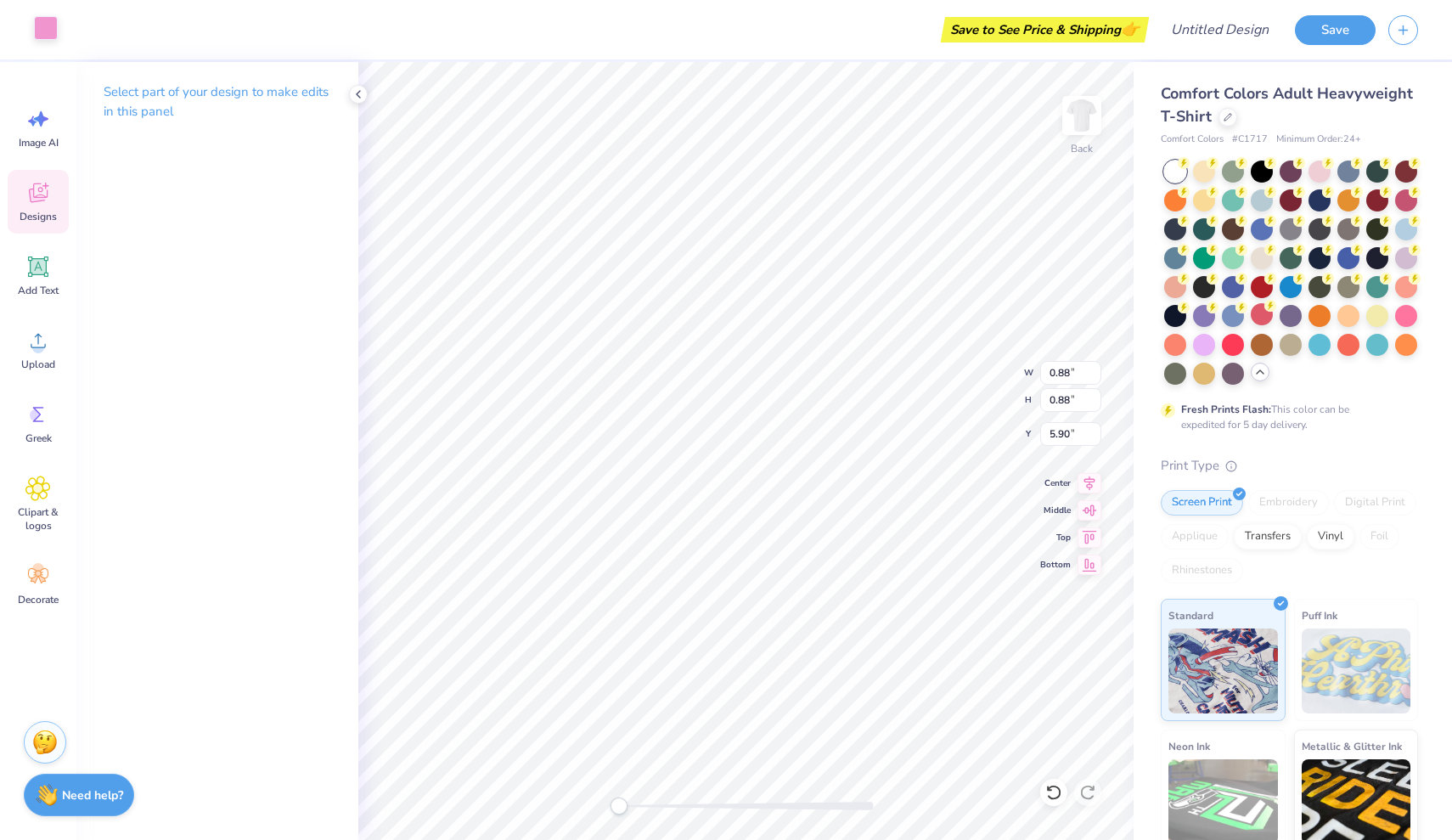
click at [50, 23] on div at bounding box center [45, 27] width 24 height 24
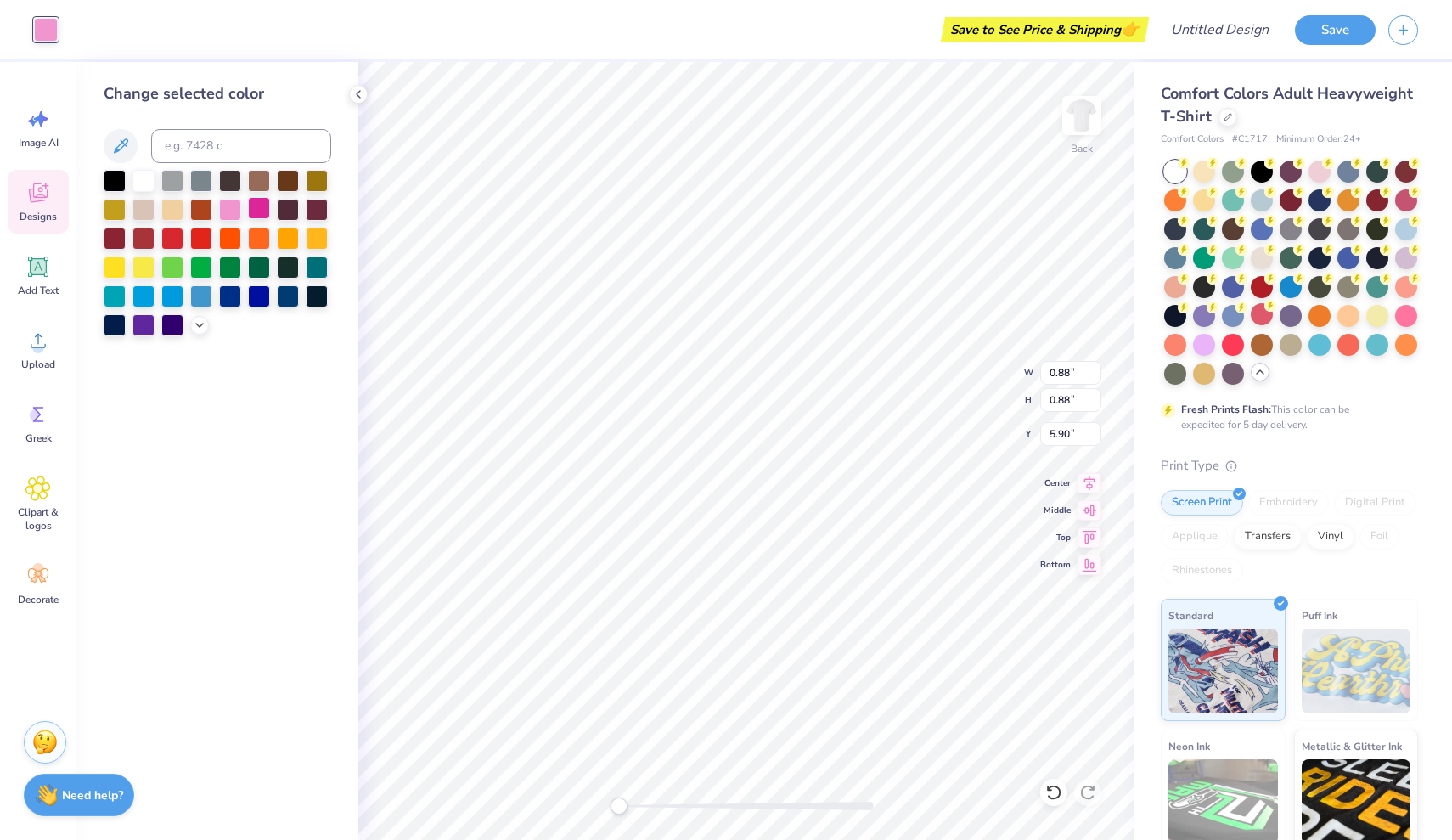
click at [263, 214] on div at bounding box center [258, 208] width 22 height 22
type input "0.87"
type input "0.89"
type input "4.80"
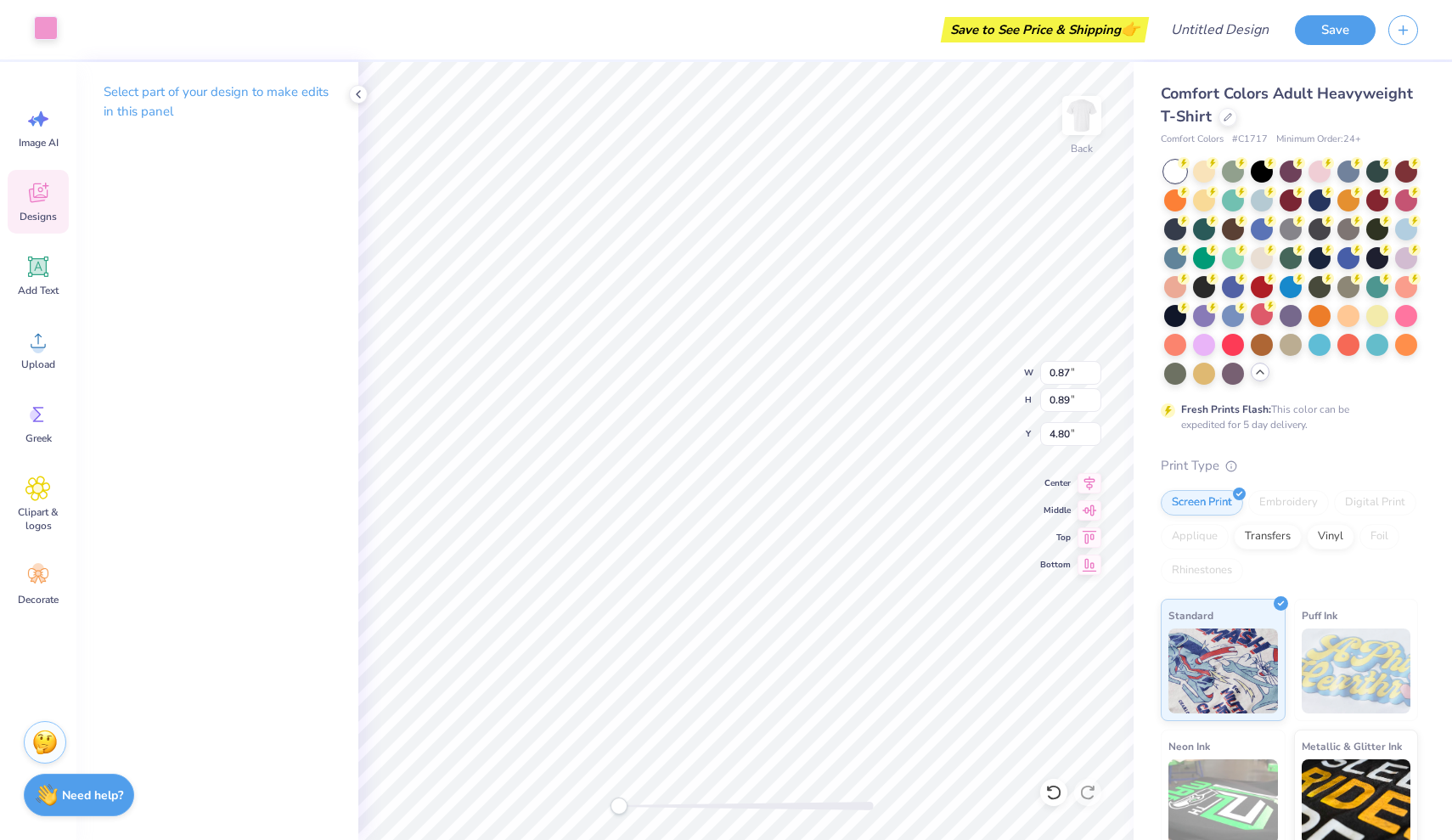
click at [51, 26] on div at bounding box center [45, 27] width 24 height 24
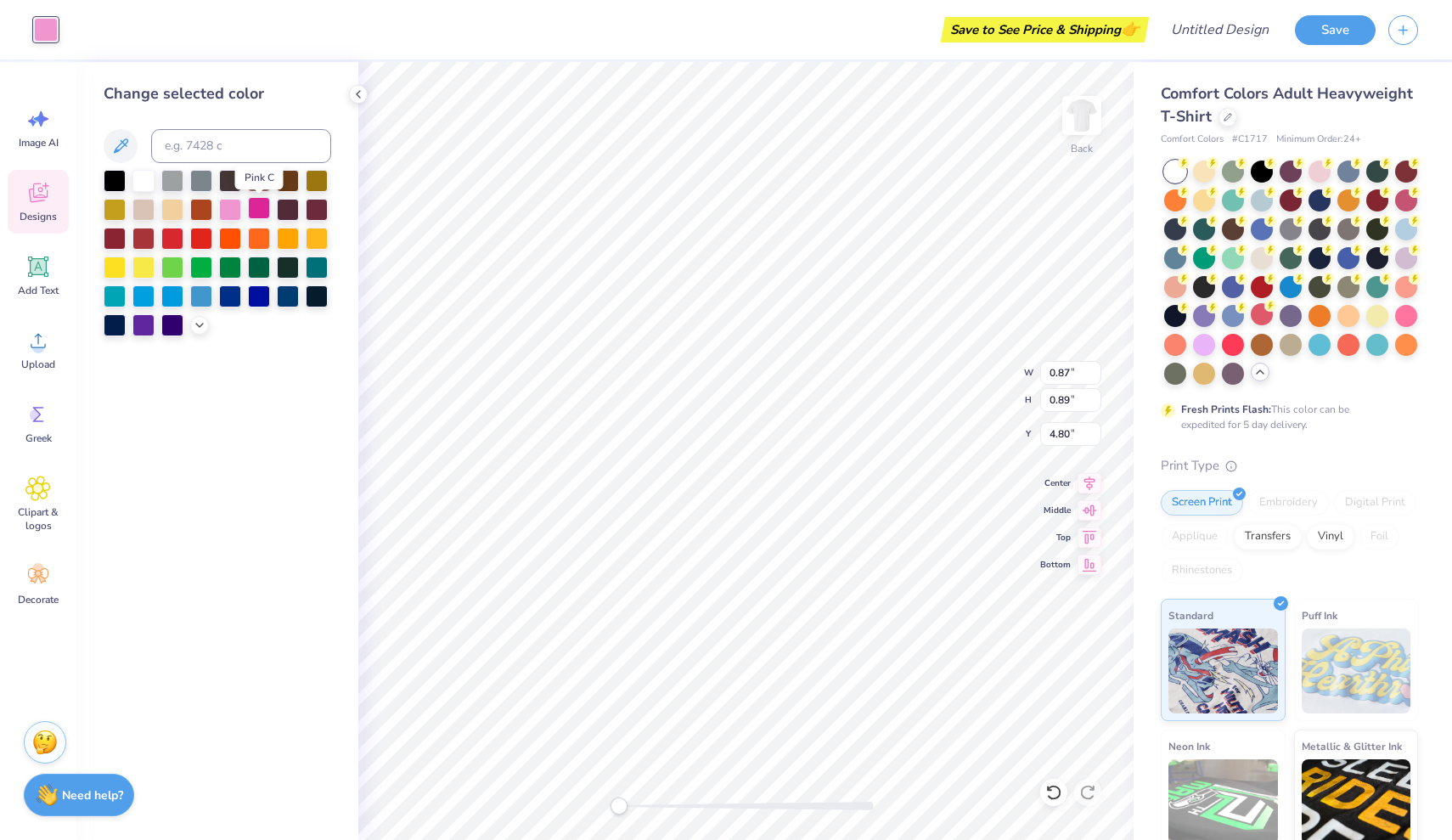
click at [264, 211] on div at bounding box center [258, 208] width 22 height 22
type input "0.89"
type input "4.81"
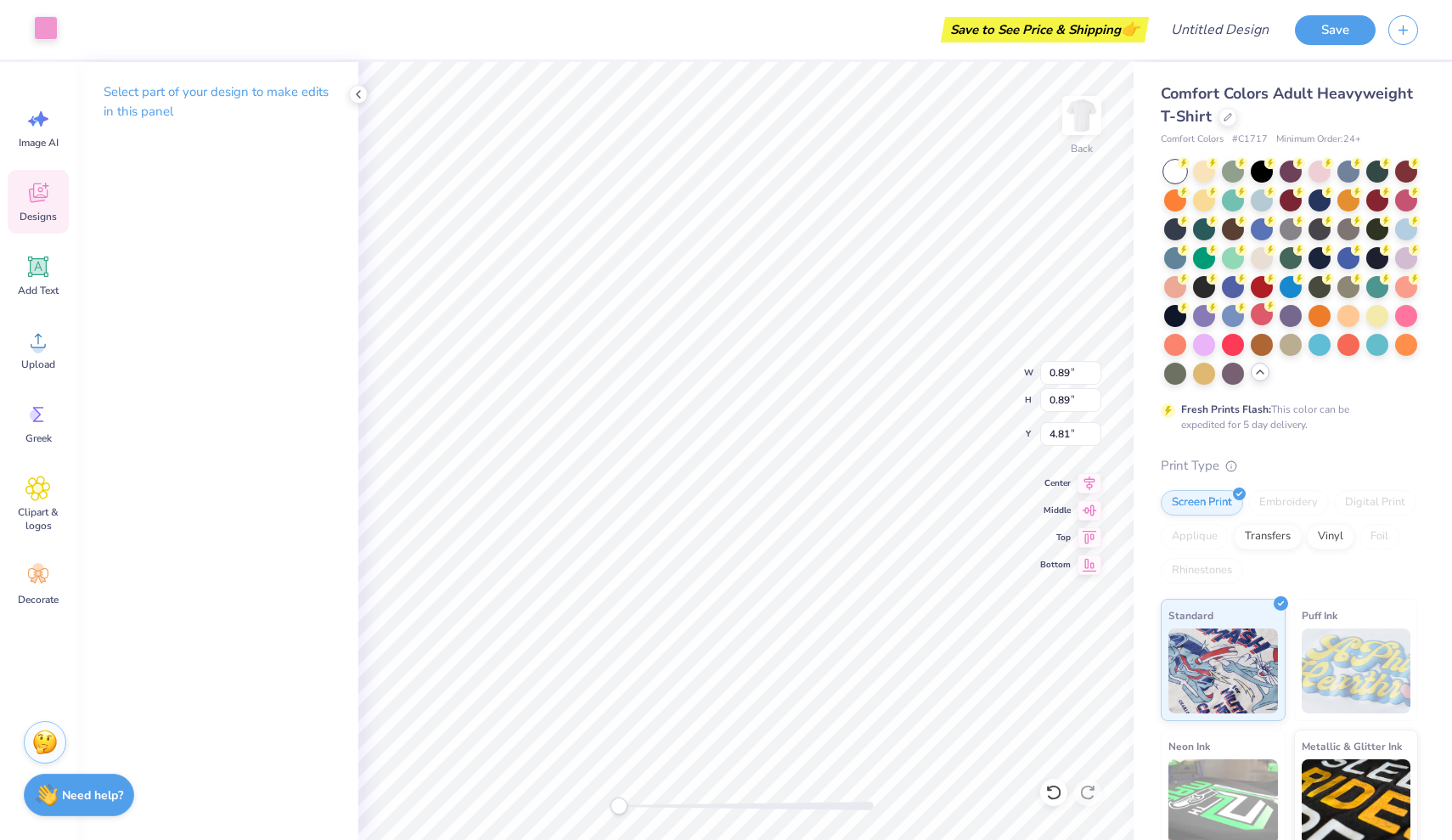
click at [50, 27] on div at bounding box center [45, 27] width 24 height 24
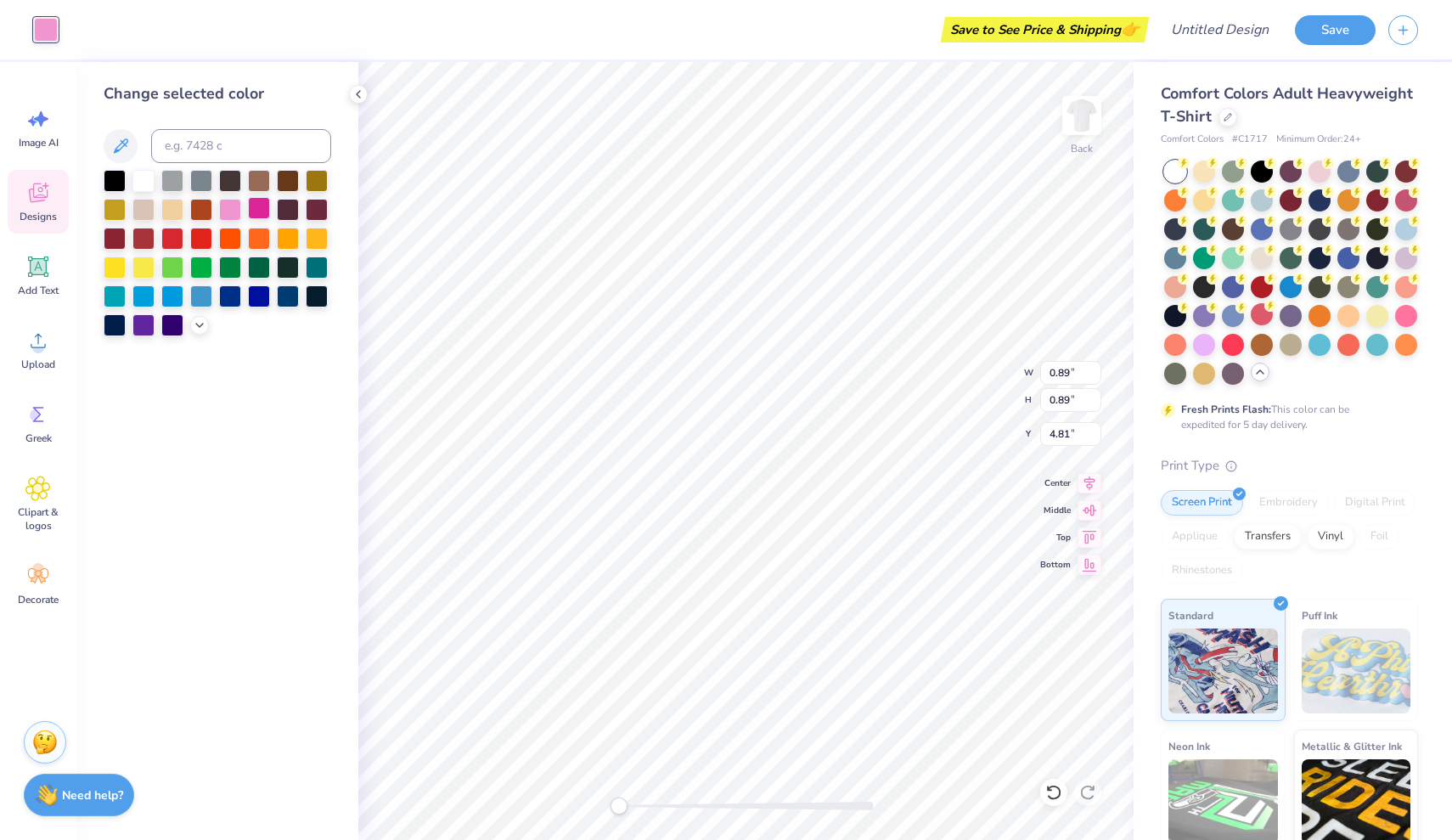
click at [264, 207] on div at bounding box center [258, 208] width 22 height 22
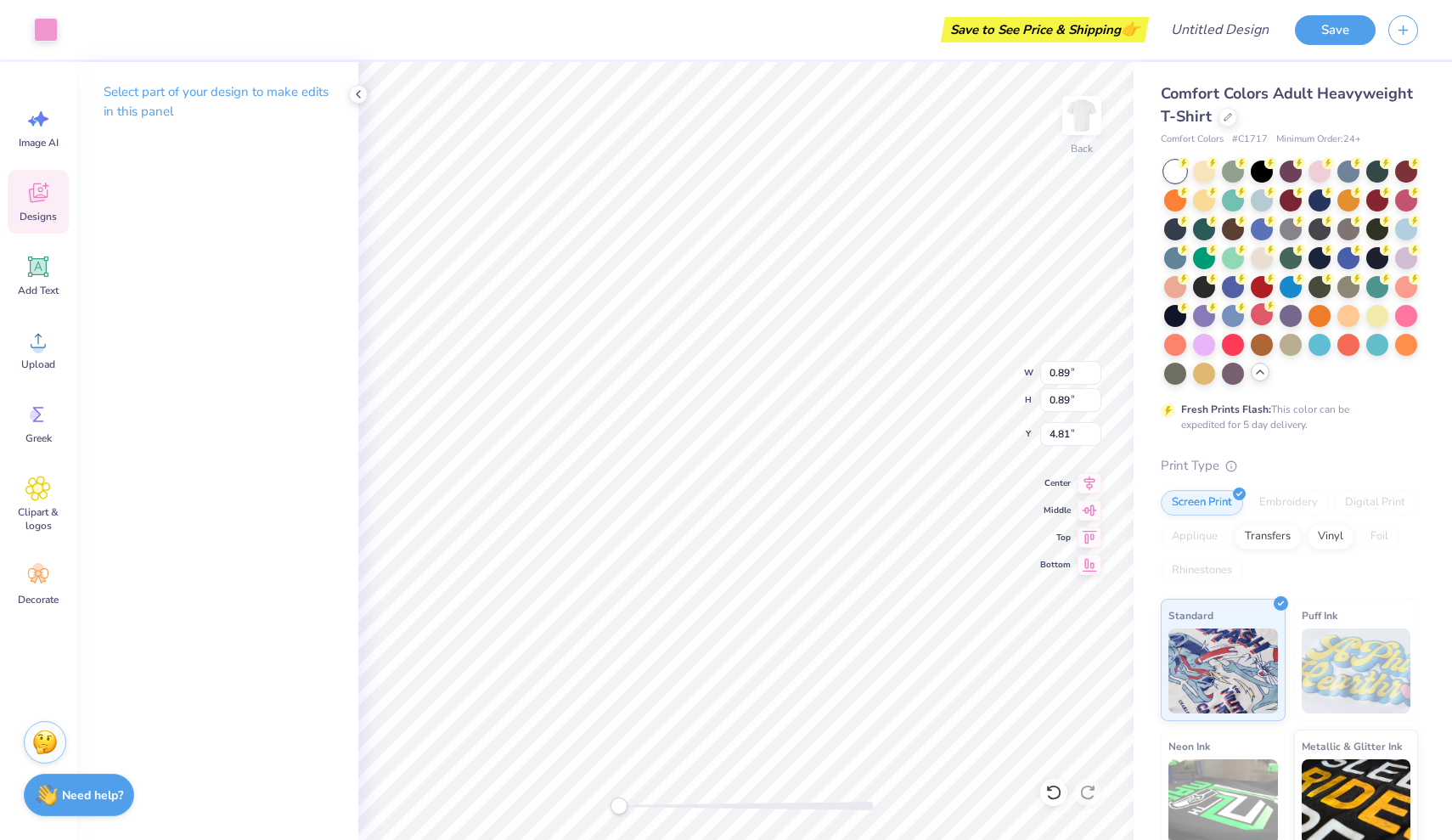
type input "0.86"
type input "5.91"
click at [54, 31] on div at bounding box center [45, 27] width 24 height 24
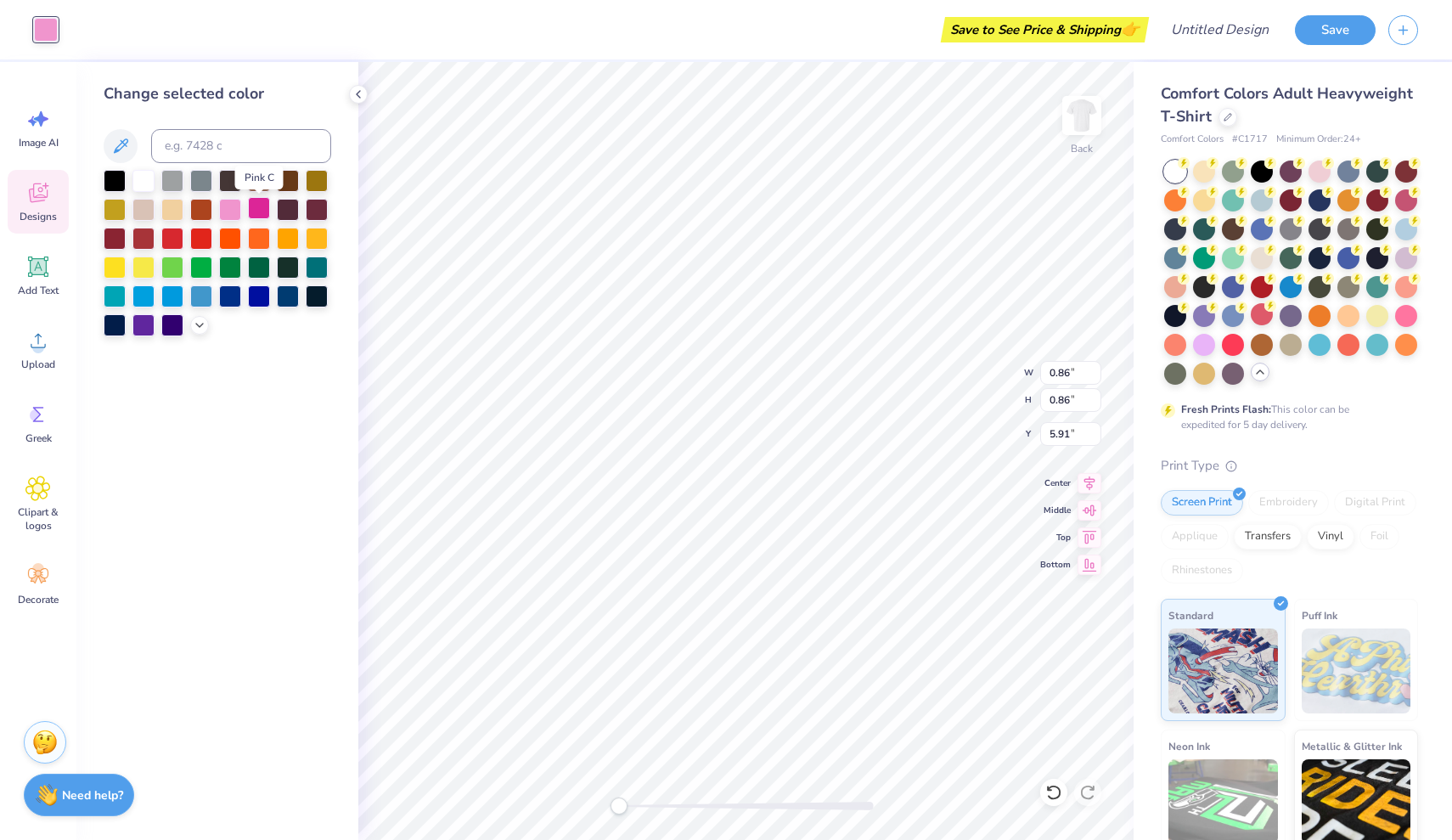
click at [255, 216] on div at bounding box center [258, 208] width 22 height 22
type input "0.88"
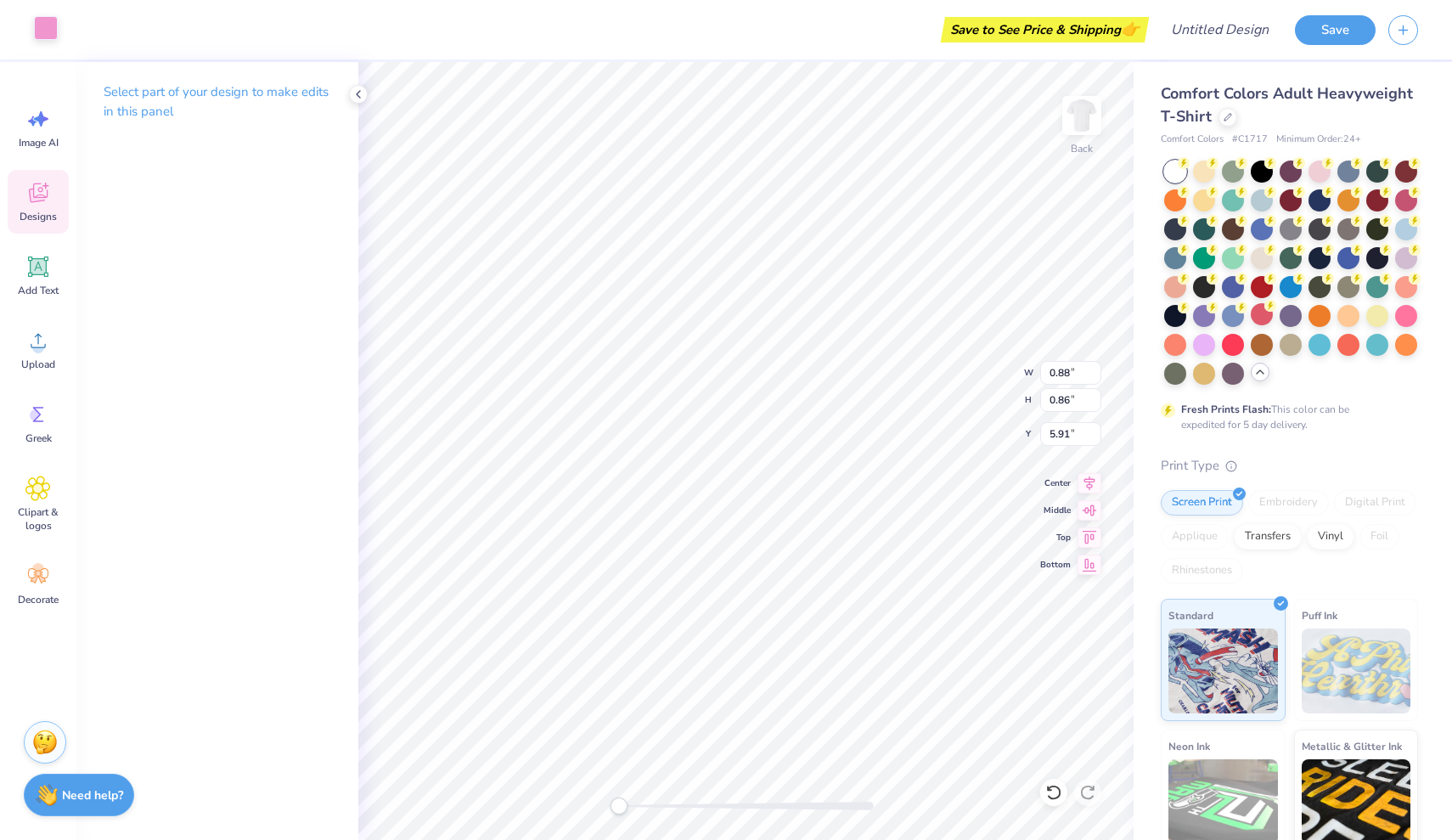
click at [50, 24] on div at bounding box center [45, 27] width 24 height 24
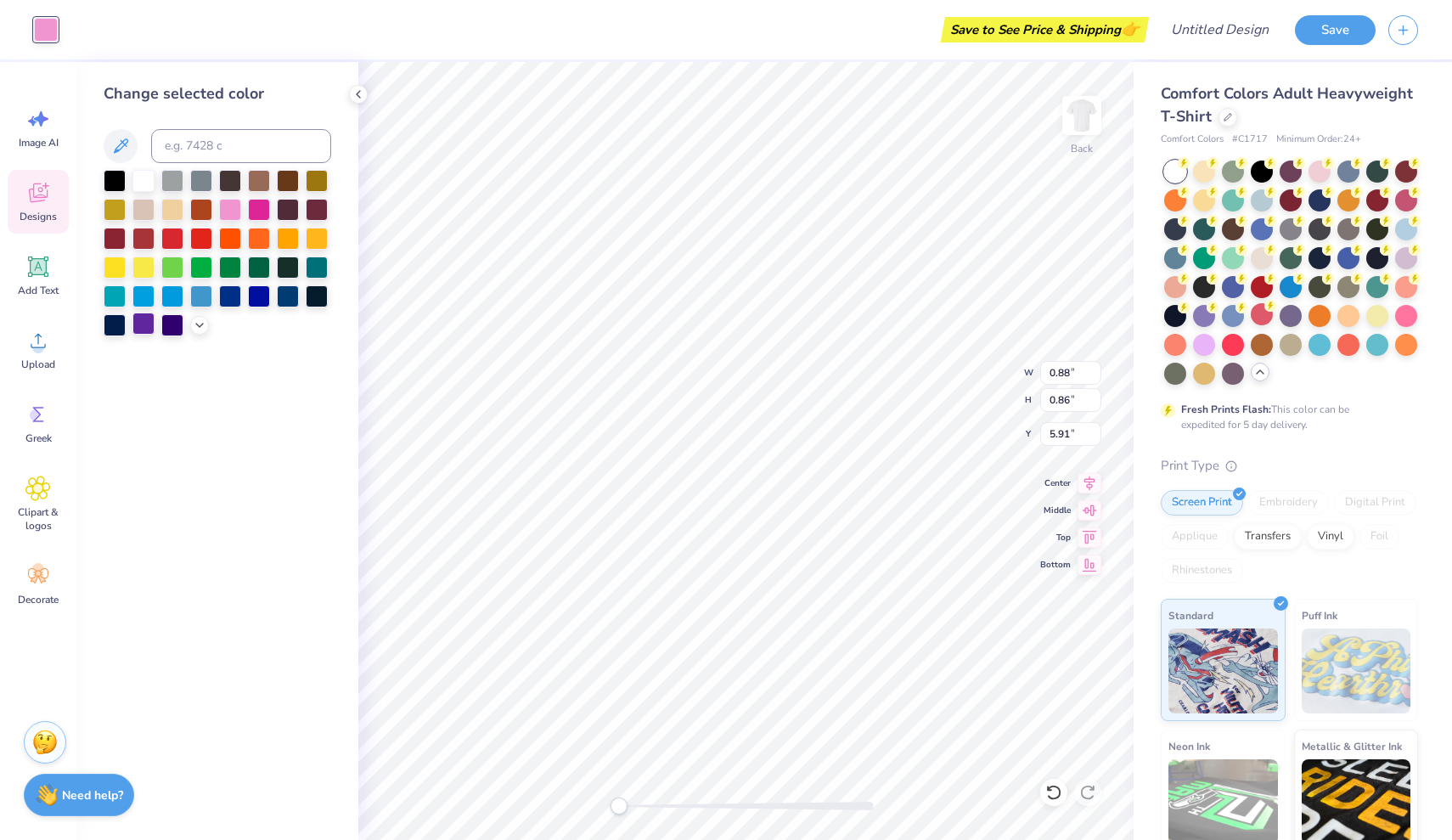
click at [142, 320] on div at bounding box center [143, 323] width 22 height 22
type input "0.89"
type input "4.79"
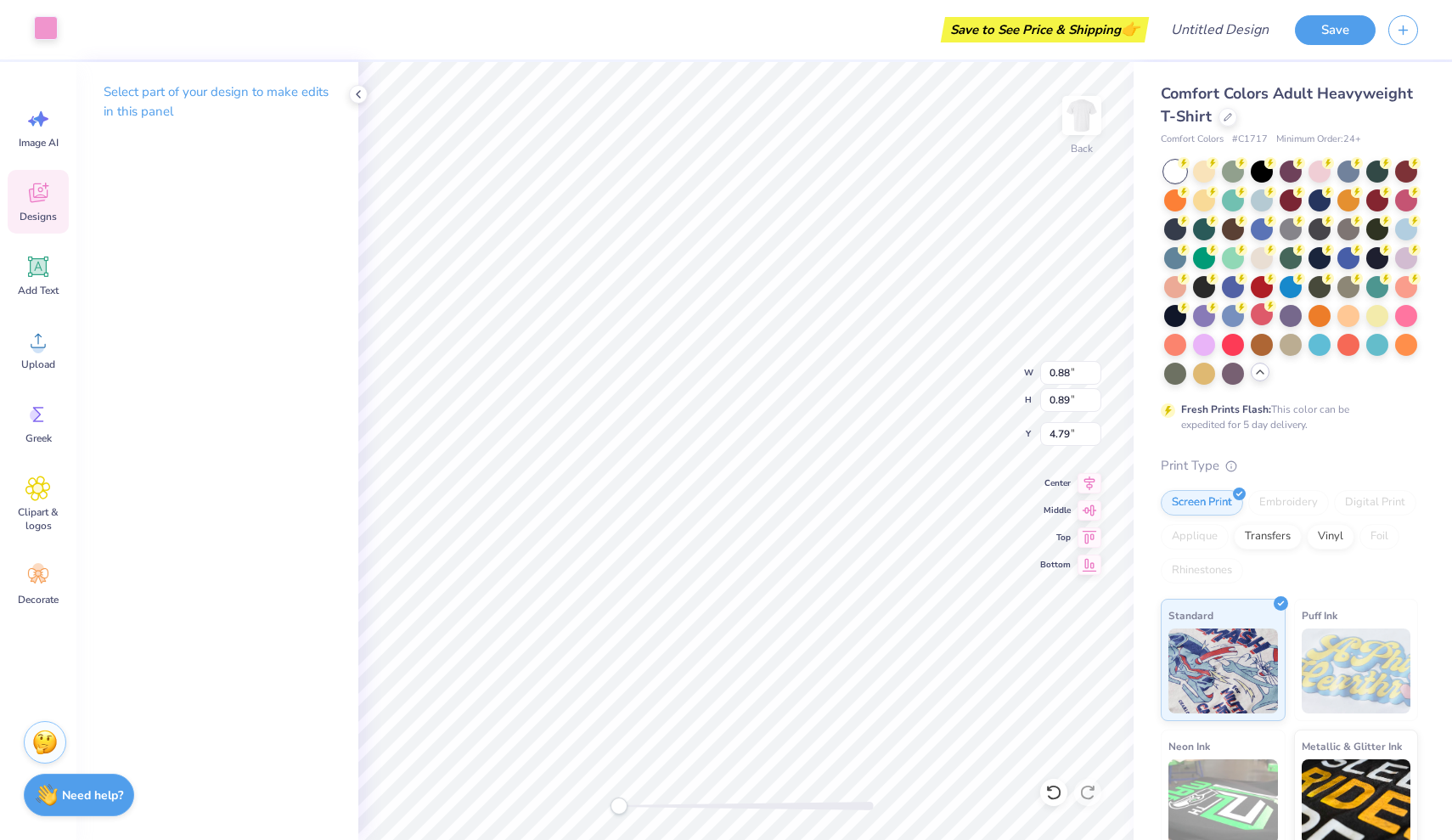
click at [47, 34] on div at bounding box center [45, 27] width 24 height 24
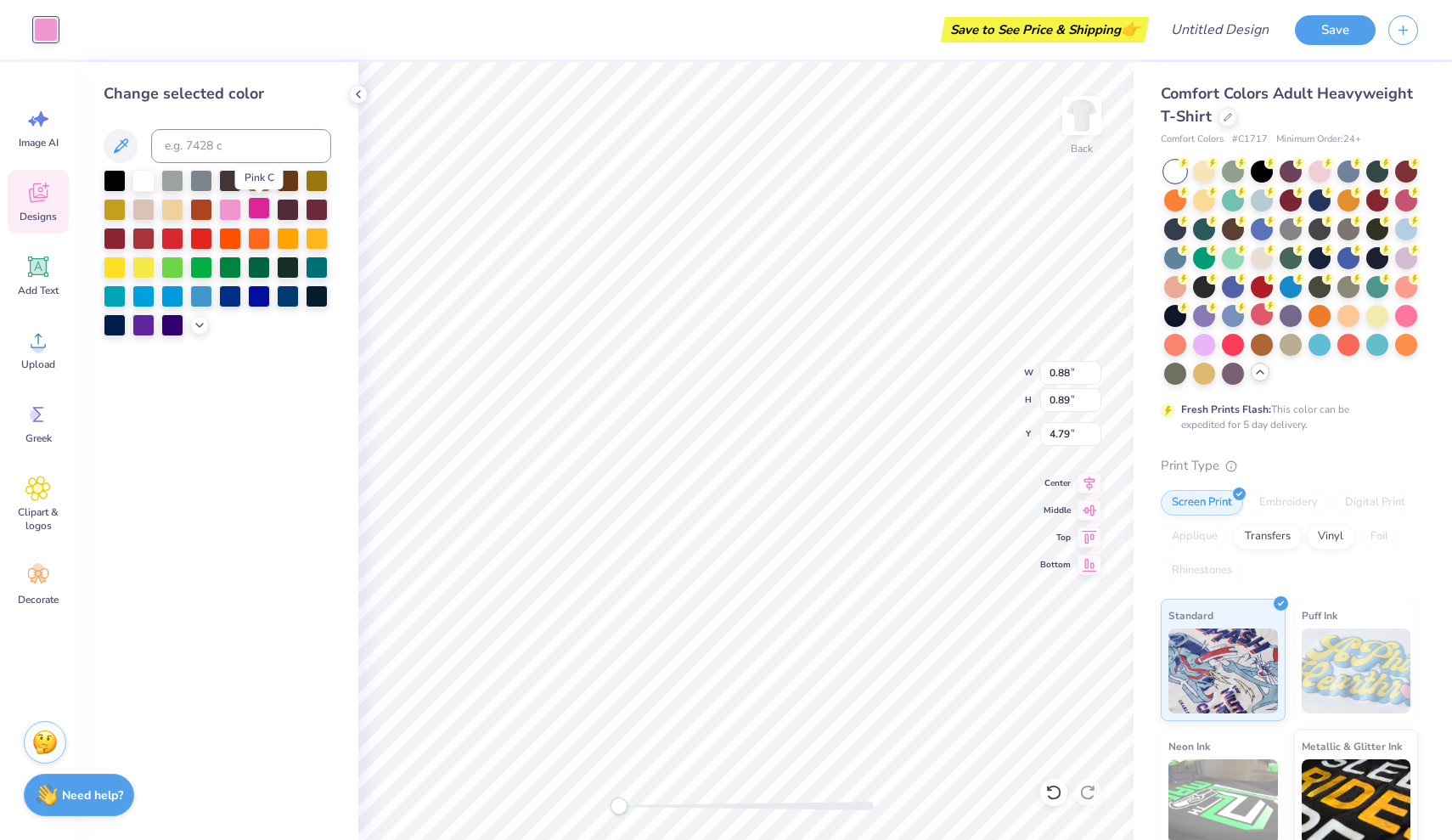
click at [264, 208] on div at bounding box center [258, 208] width 22 height 22
click at [141, 325] on div at bounding box center [143, 323] width 22 height 22
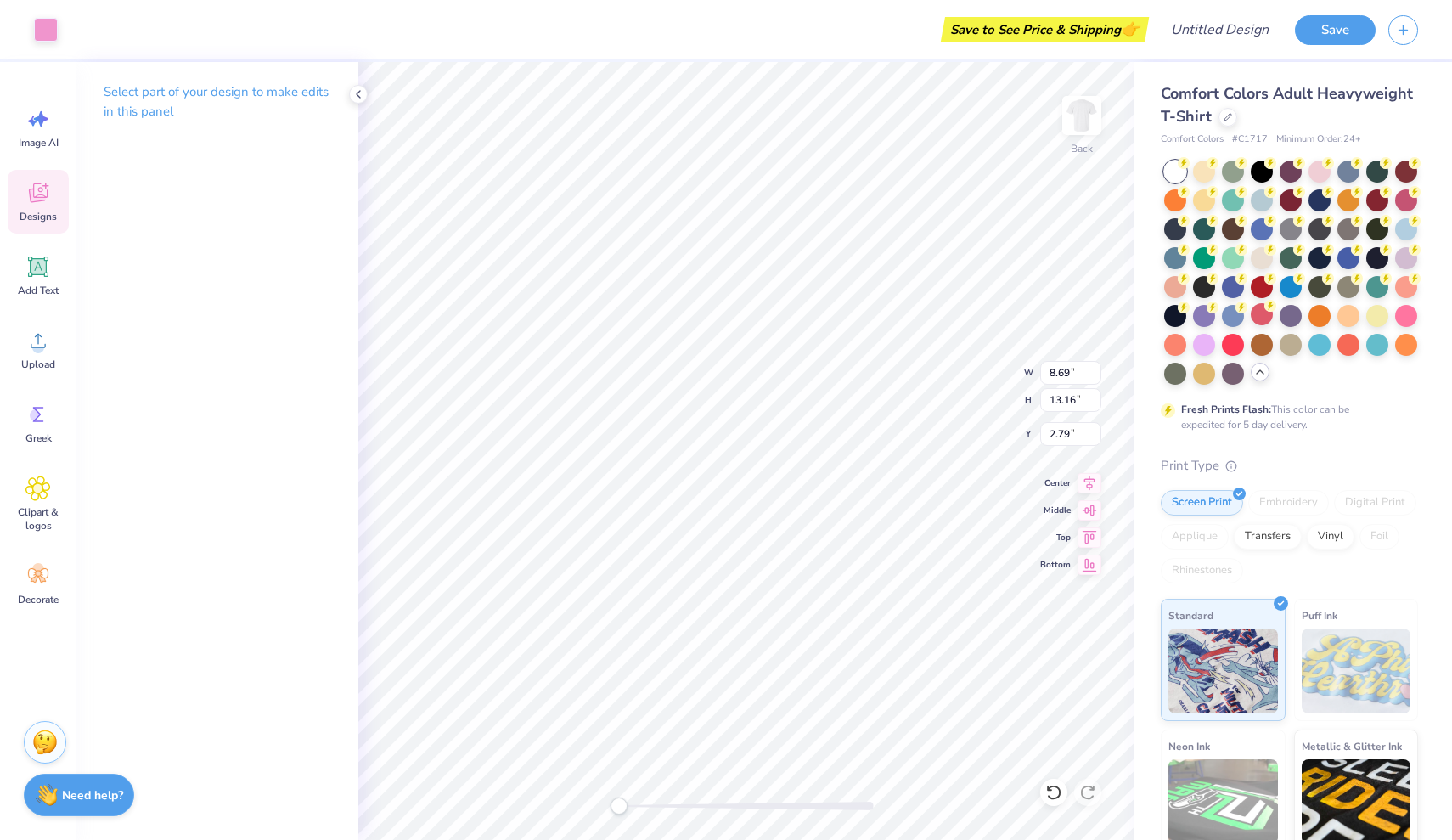
click at [54, 44] on div "Art colors" at bounding box center [28, 29] width 57 height 59
click at [40, 30] on div at bounding box center [45, 27] width 24 height 24
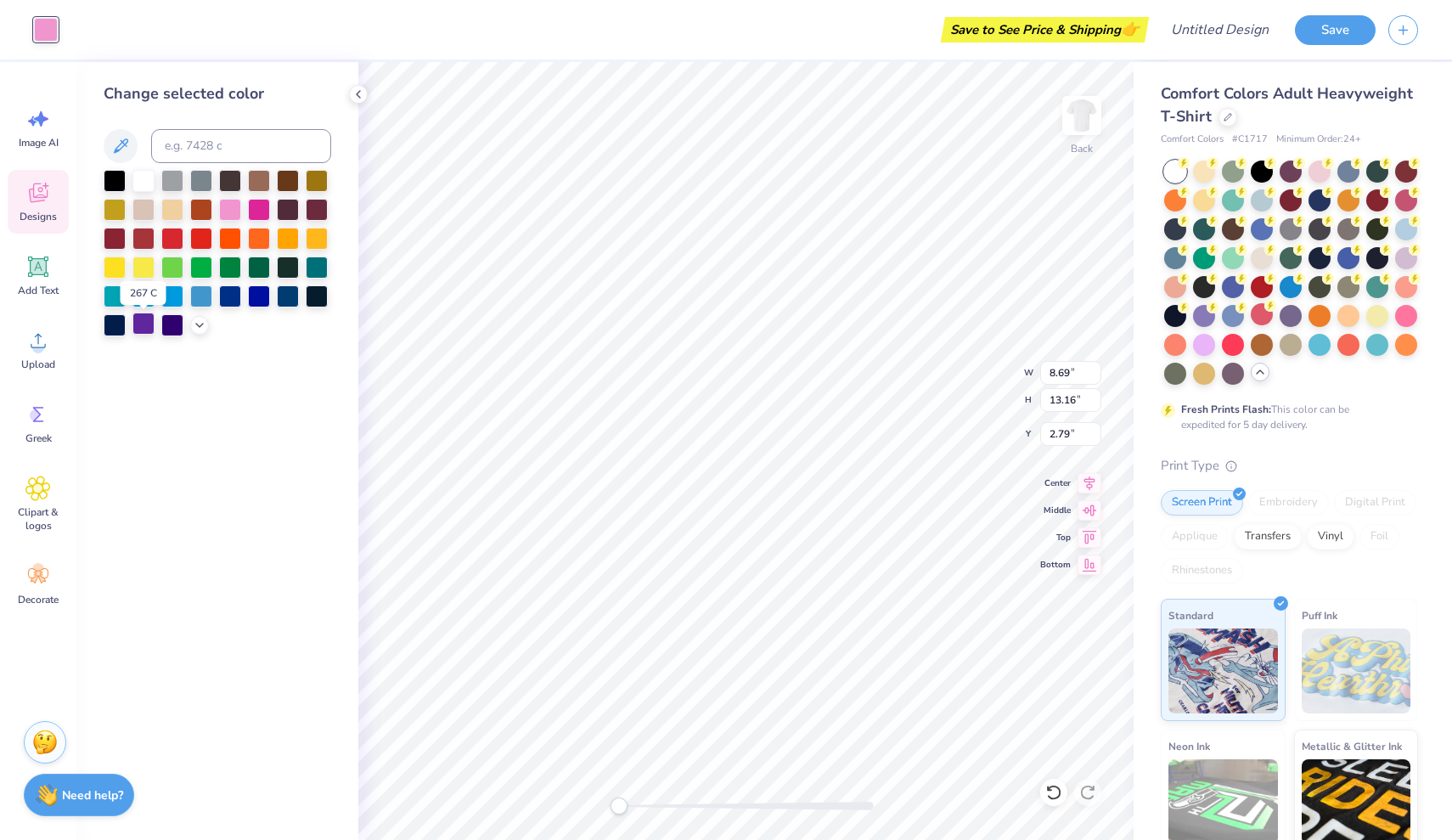
click at [140, 325] on div at bounding box center [143, 323] width 22 height 22
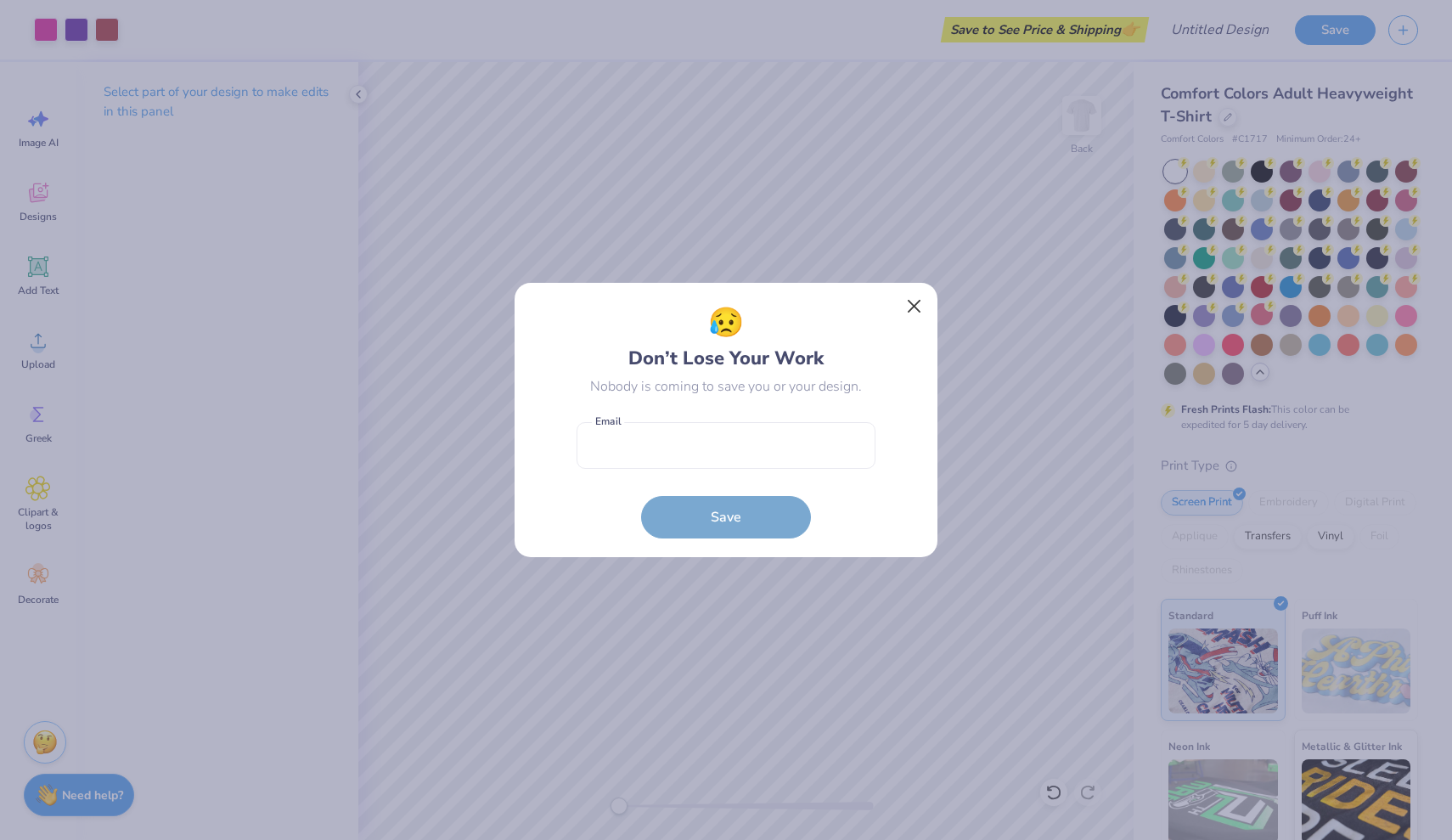
click at [917, 301] on button "Close" at bounding box center [914, 306] width 32 height 32
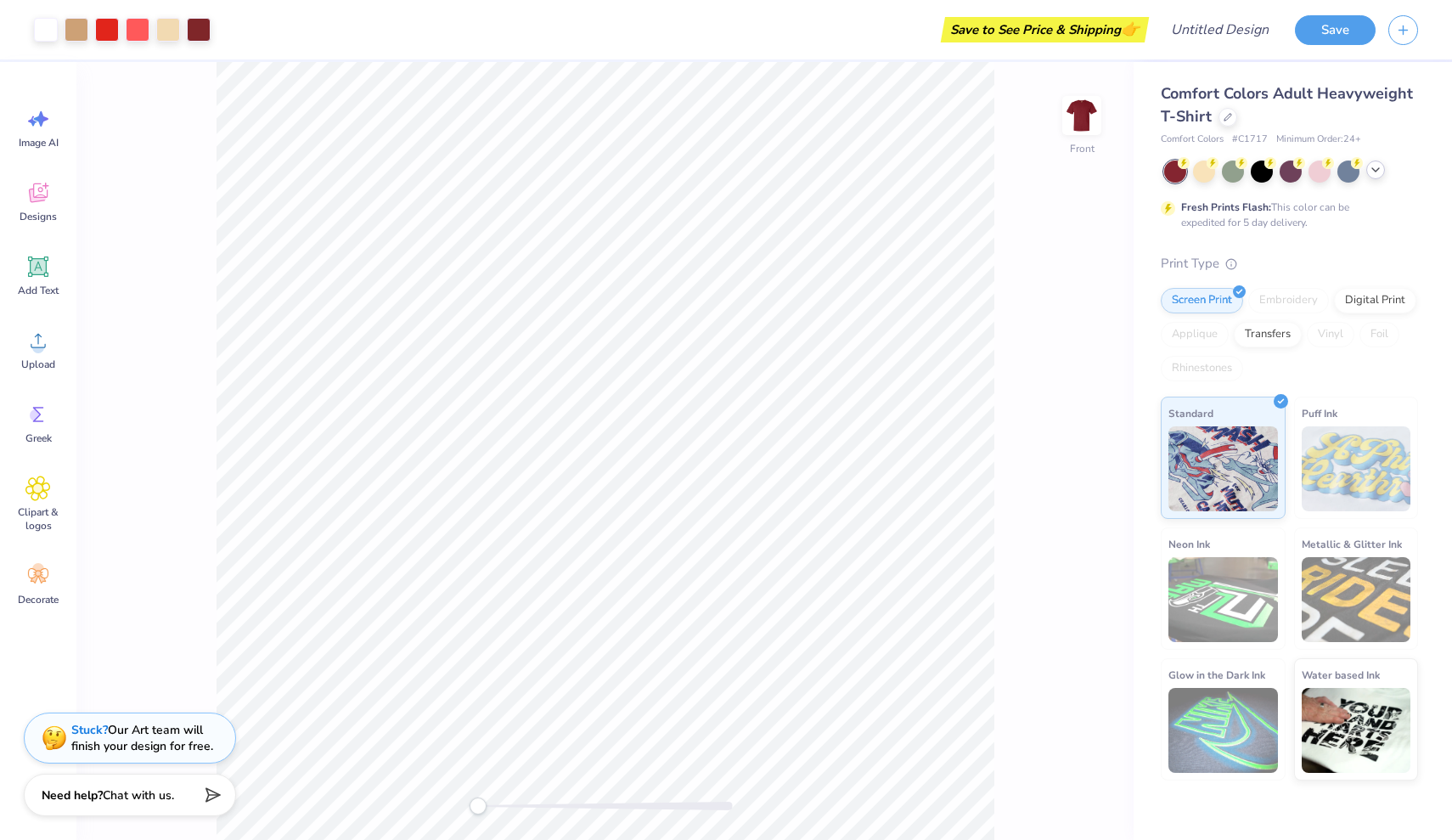
click at [1381, 166] on icon at bounding box center [1375, 169] width 13 height 13
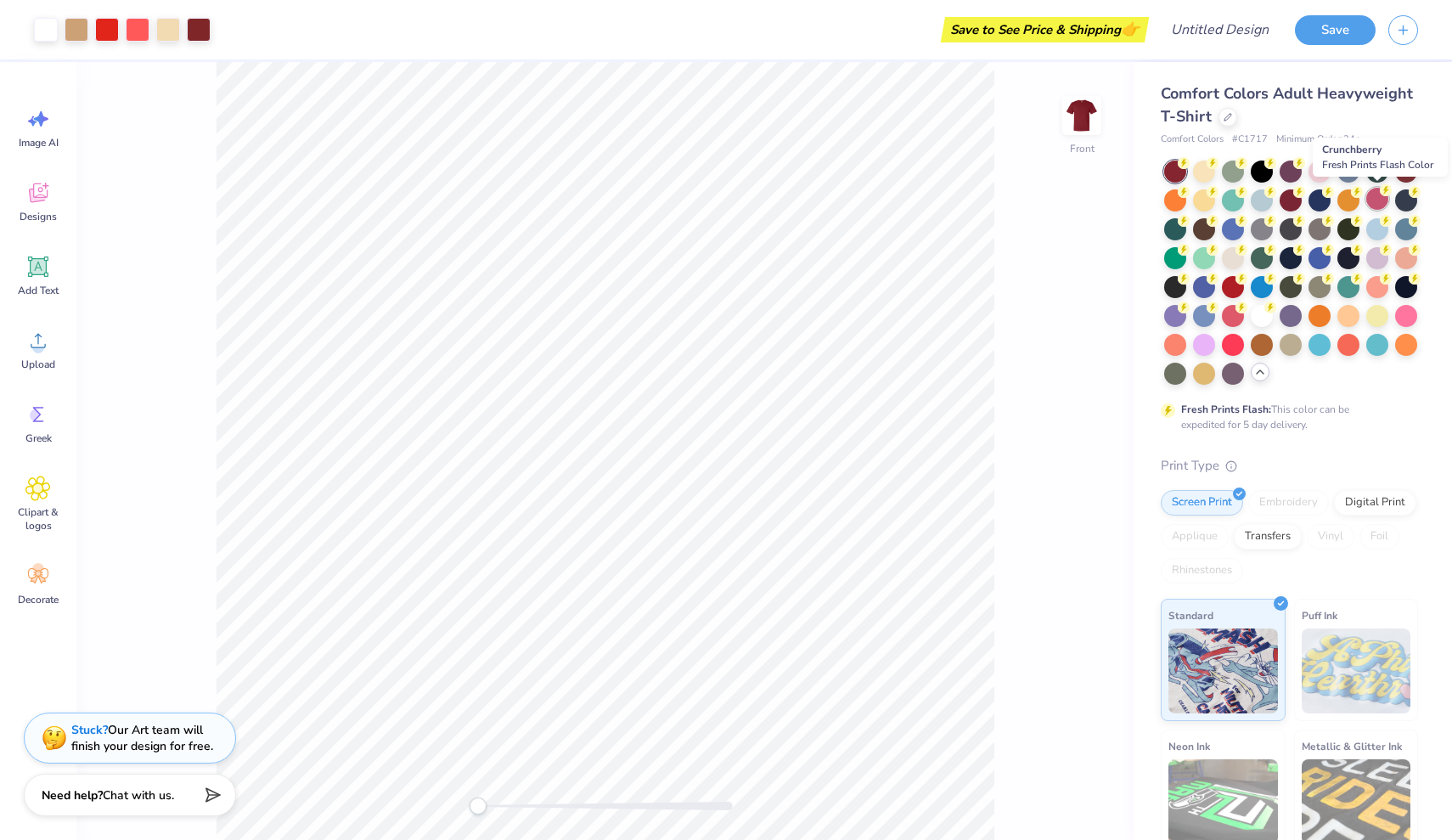
click at [1382, 195] on div at bounding box center [1377, 198] width 22 height 22
click at [1225, 126] on div "Comfort Colors Adult Heavyweight T-Shirt" at bounding box center [1289, 105] width 257 height 46
click at [1224, 111] on icon at bounding box center [1228, 116] width 9 height 9
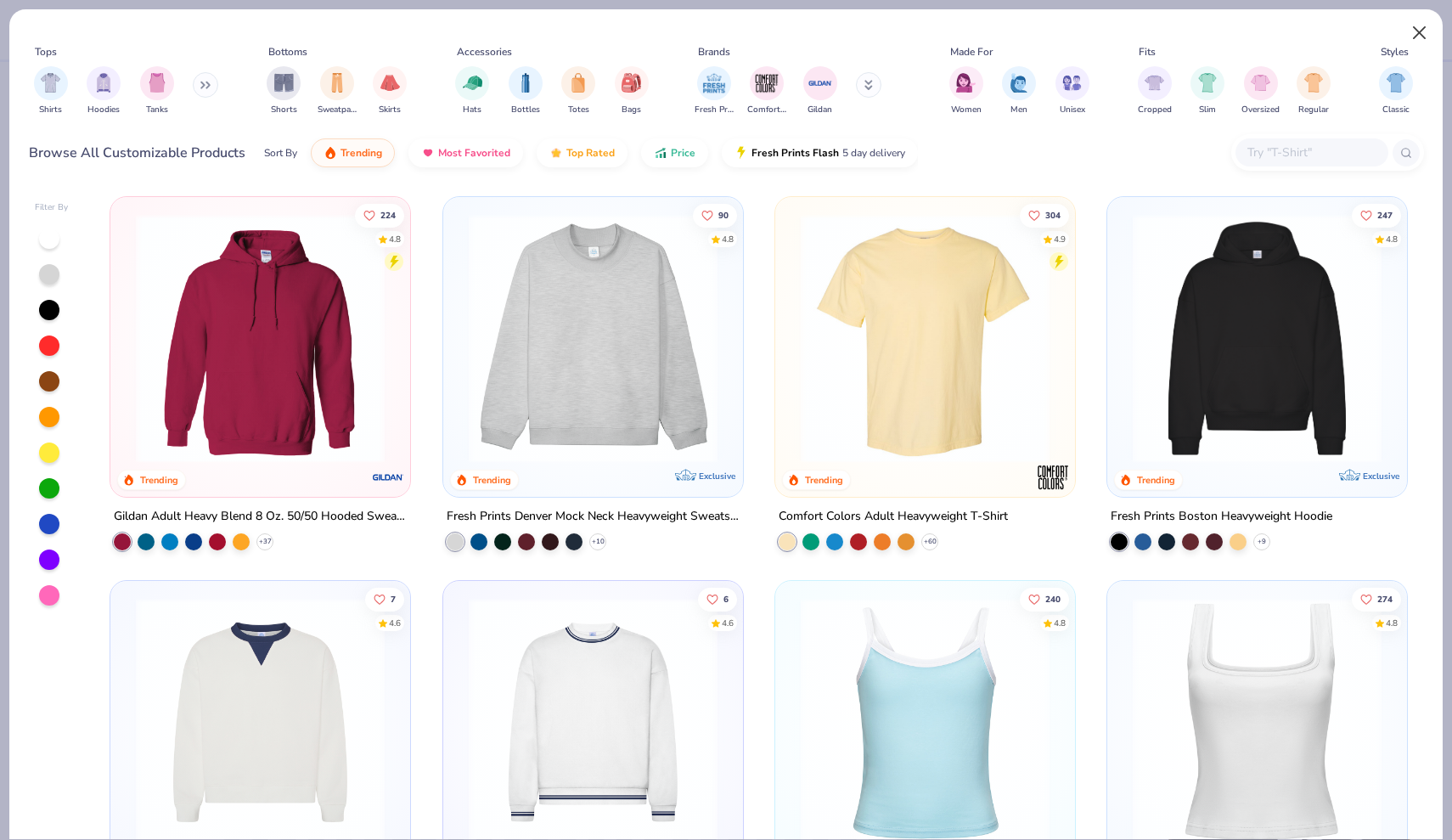
click at [1416, 33] on button "Close" at bounding box center [1419, 33] width 32 height 32
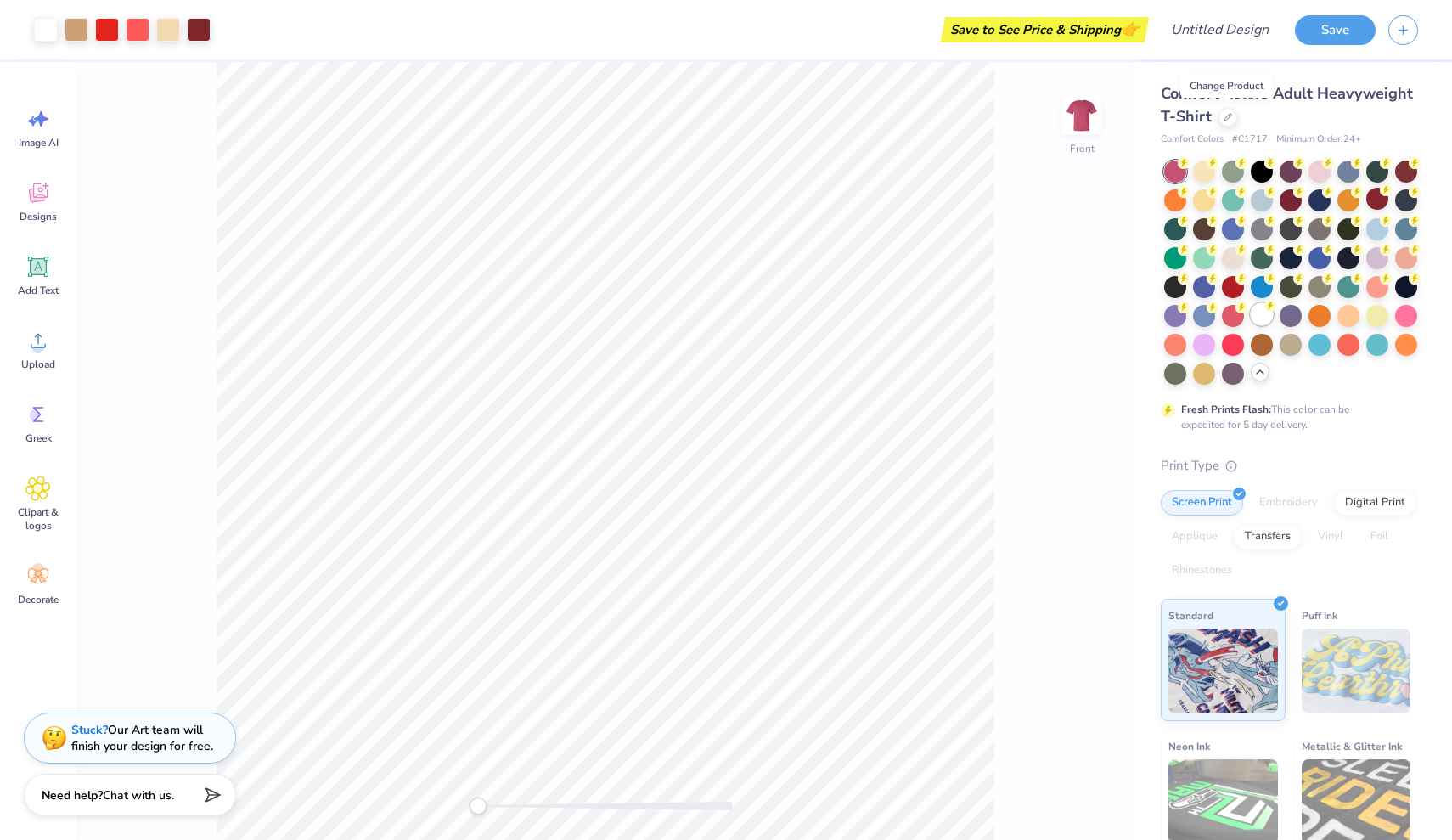
click at [1265, 317] on div at bounding box center [1262, 314] width 22 height 22
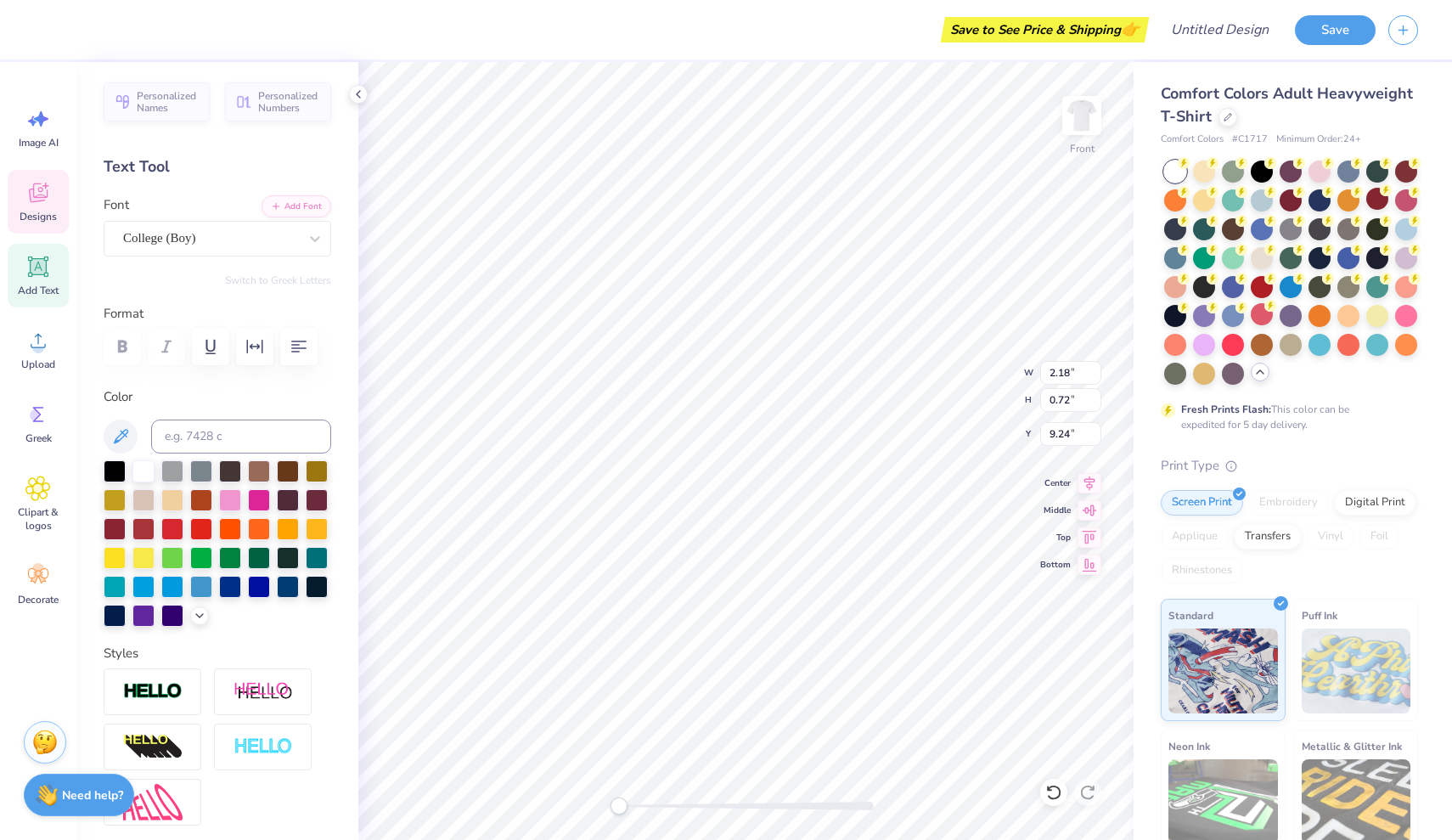
type textarea "HOOSIERS"
type textarea "97"
type textarea "H"
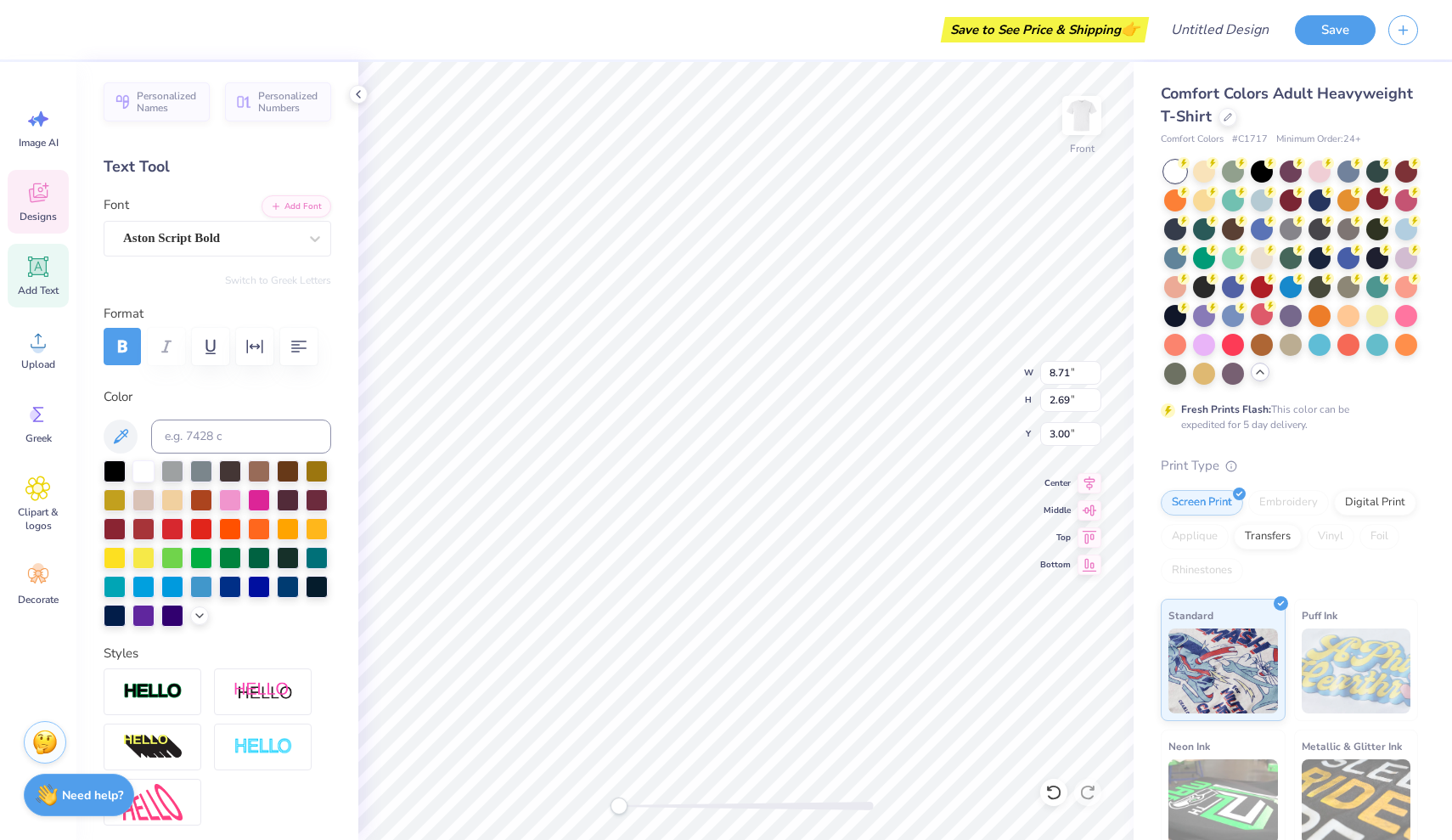
type textarea "G"
type input "11.00"
type input "3.70"
type input "5.42"
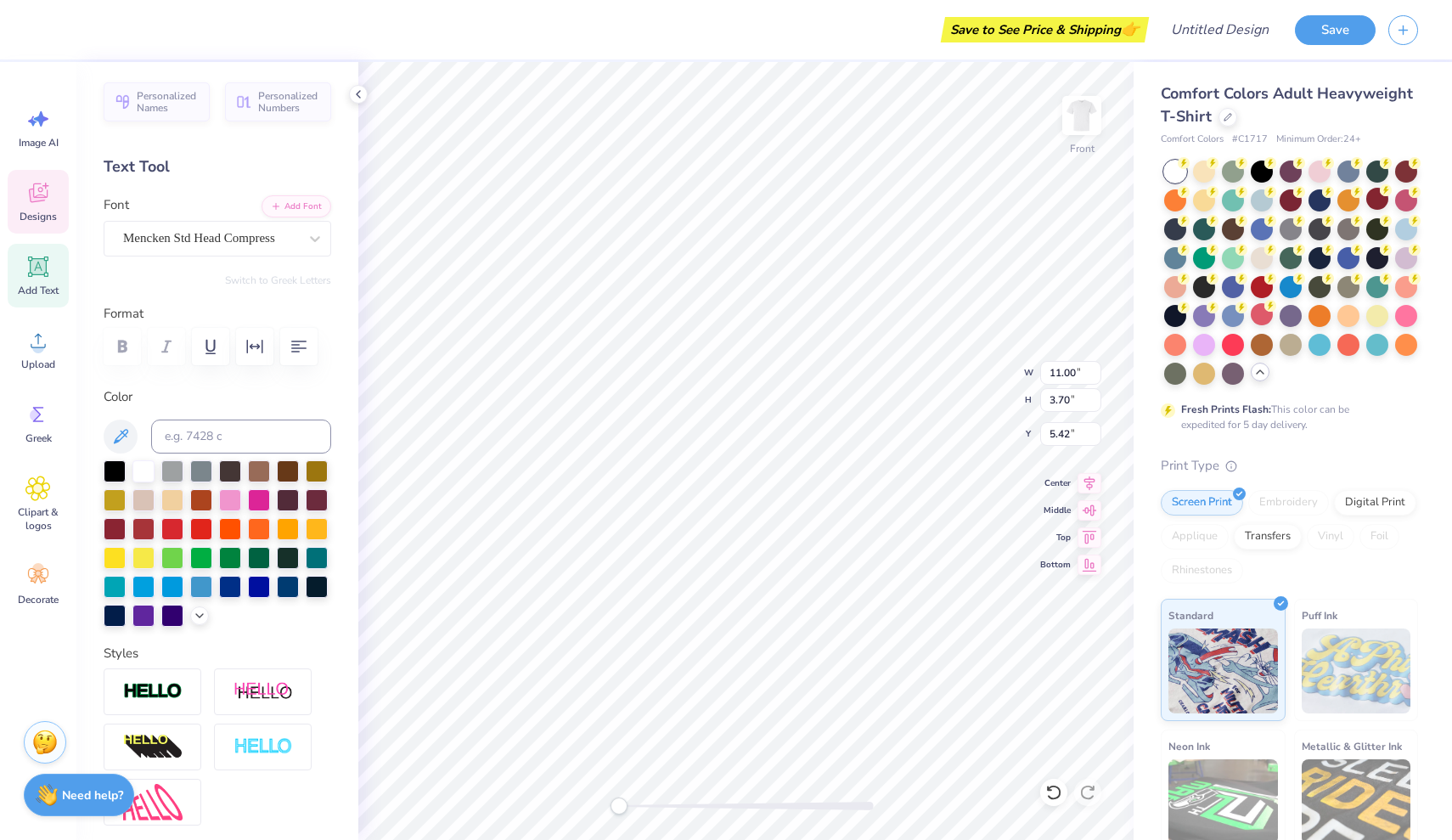
scroll to position [0, 4]
type textarea "HOMECOMING"
click at [261, 508] on div at bounding box center [258, 498] width 22 height 22
type input "12.95"
type input "3.58"
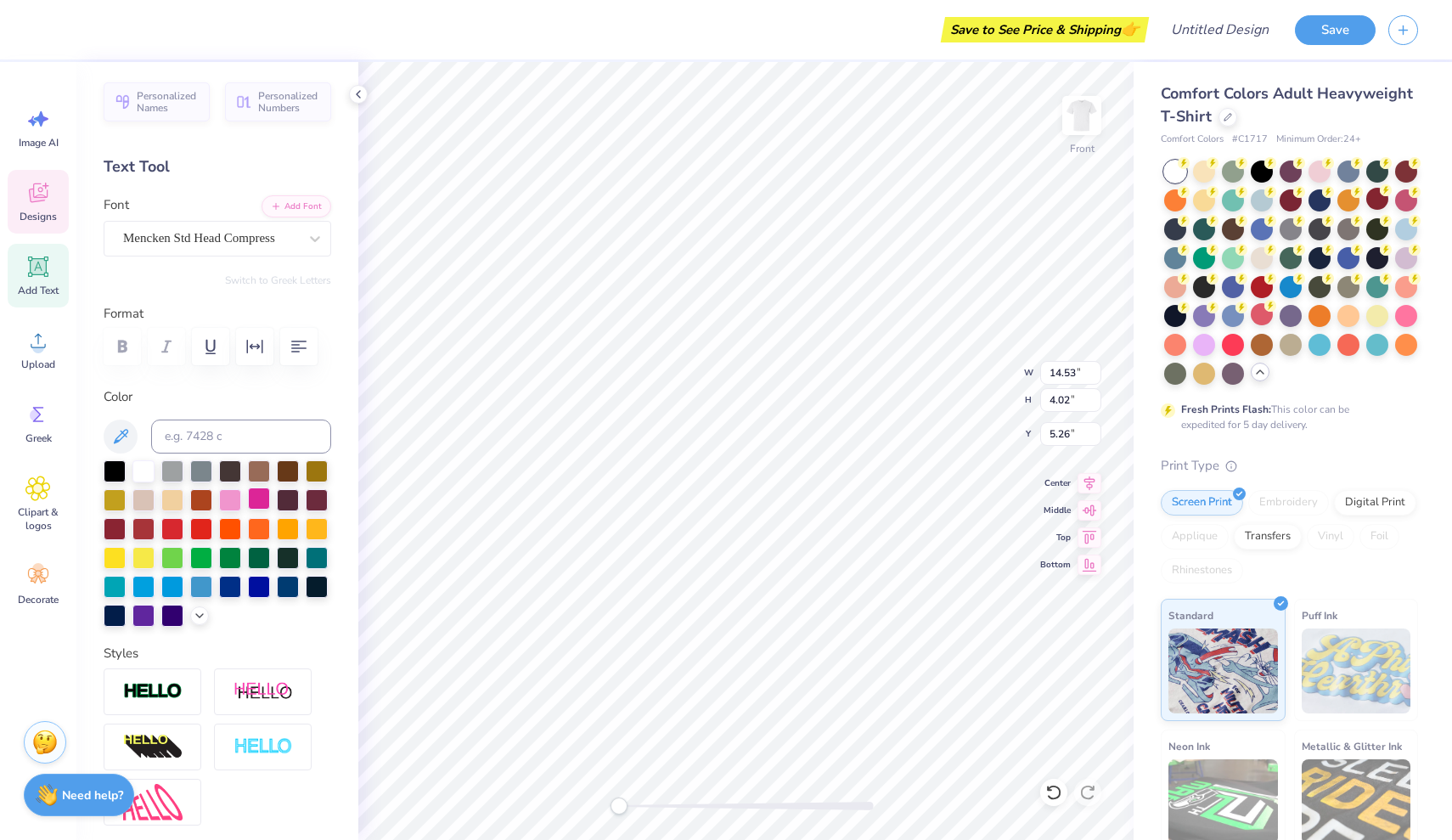
type input "5.70"
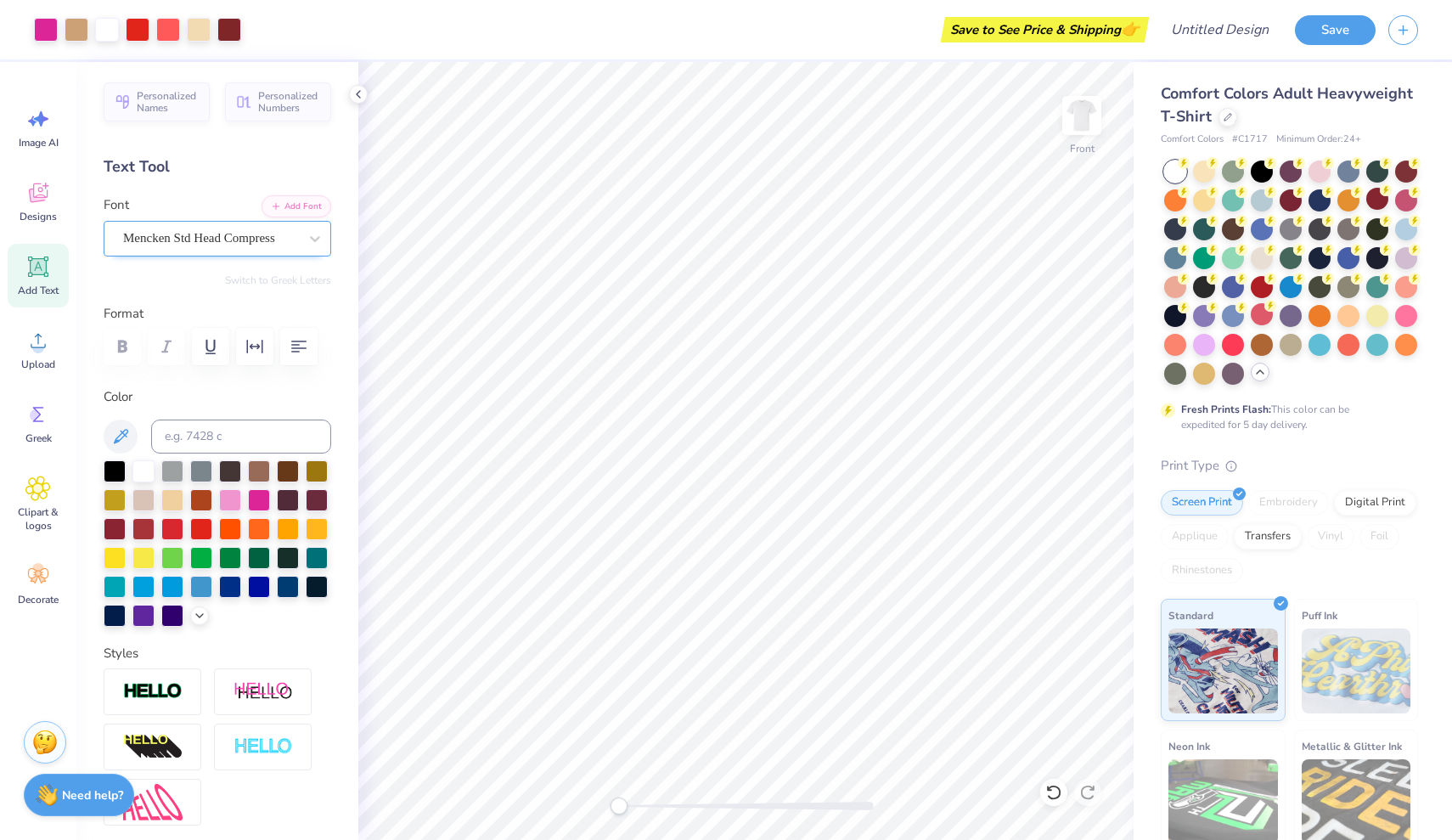
click at [200, 231] on span "Mencken Std Head Compress" at bounding box center [199, 238] width 152 height 19
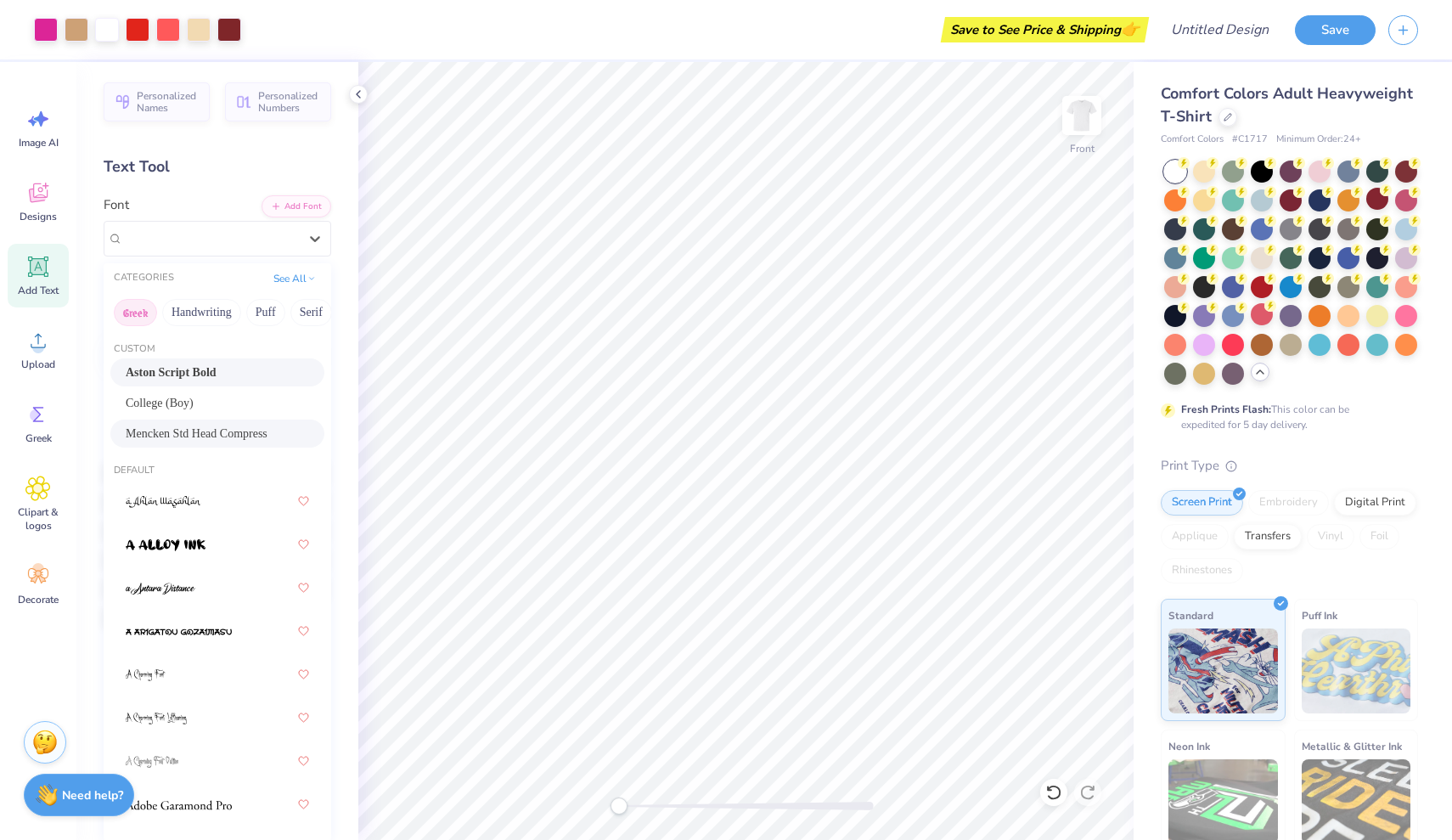
click at [145, 319] on button "Greek" at bounding box center [135, 312] width 43 height 27
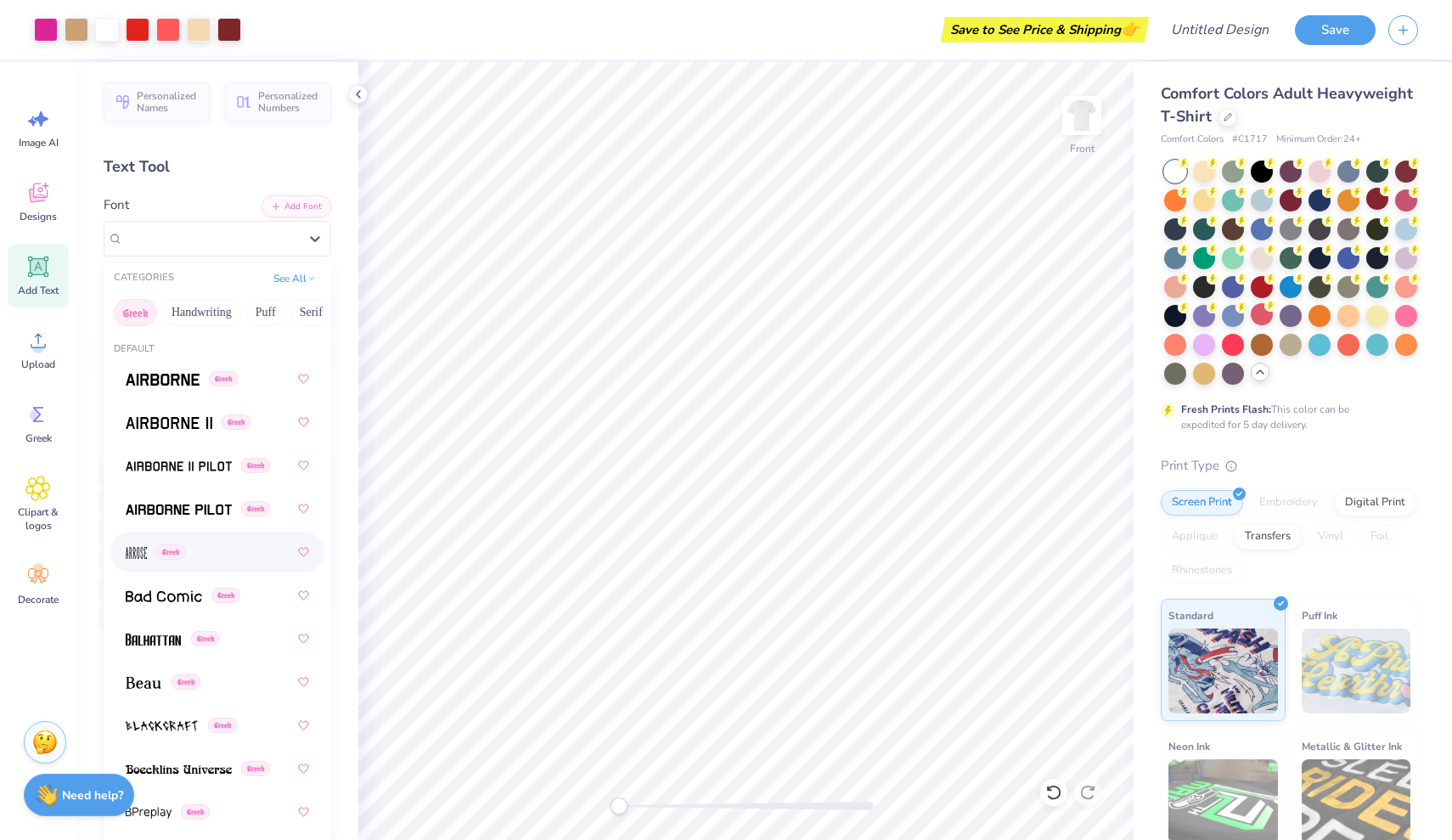
click at [202, 556] on div "Greek" at bounding box center [217, 552] width 183 height 31
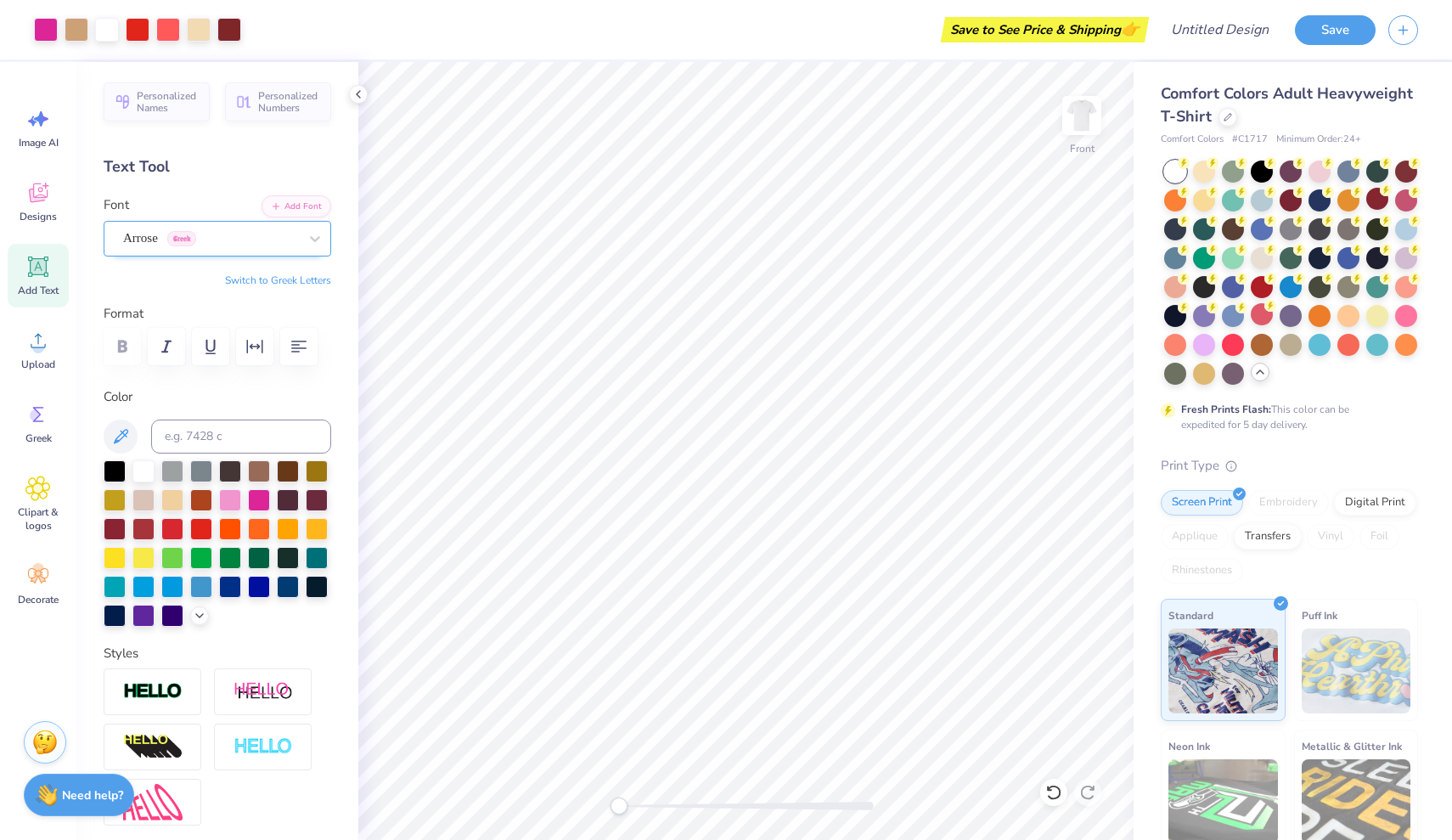
click at [224, 242] on div "Arrose Greek" at bounding box center [210, 238] width 179 height 27
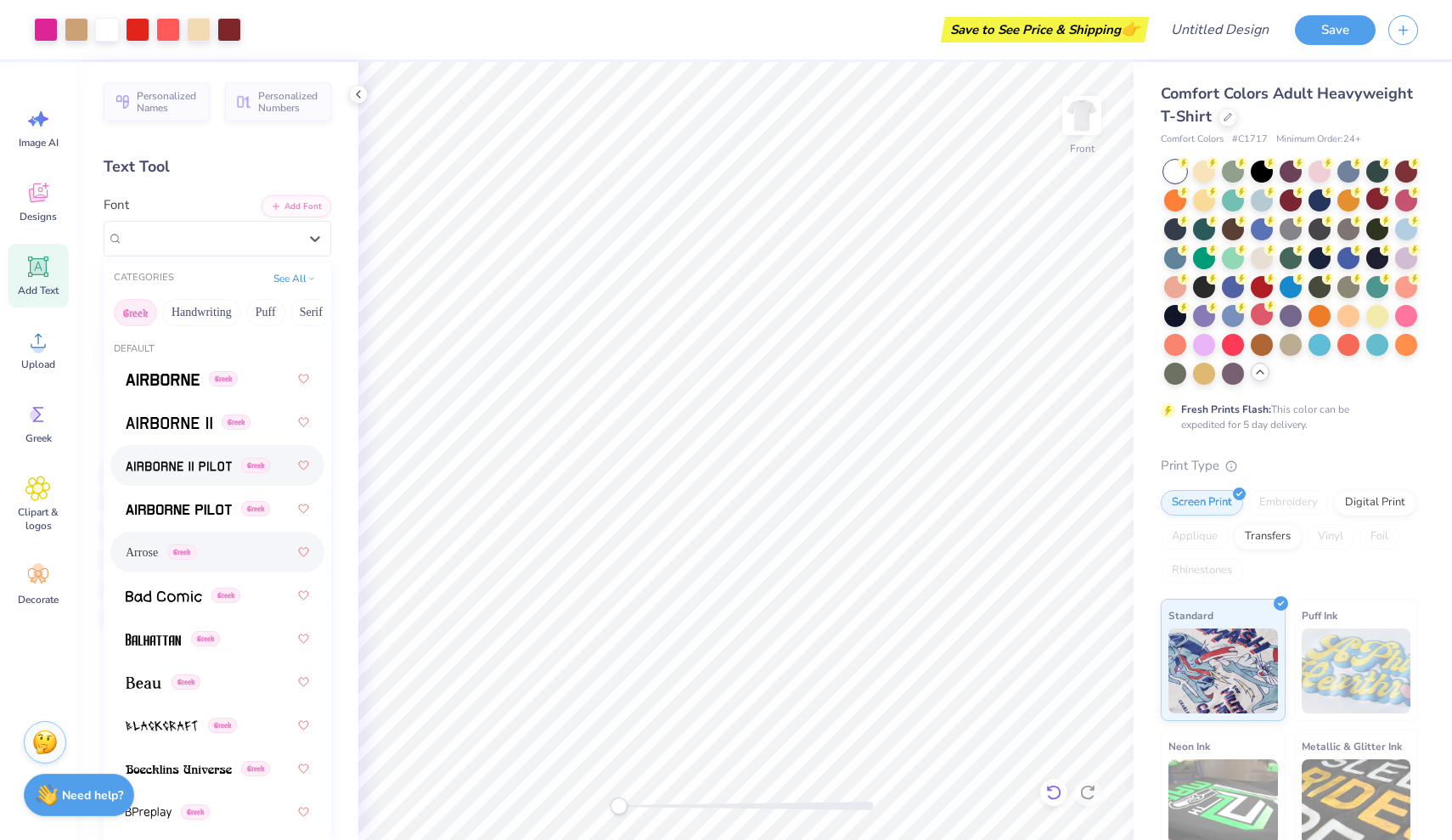
click at [1061, 785] on icon at bounding box center [1053, 791] width 17 height 17
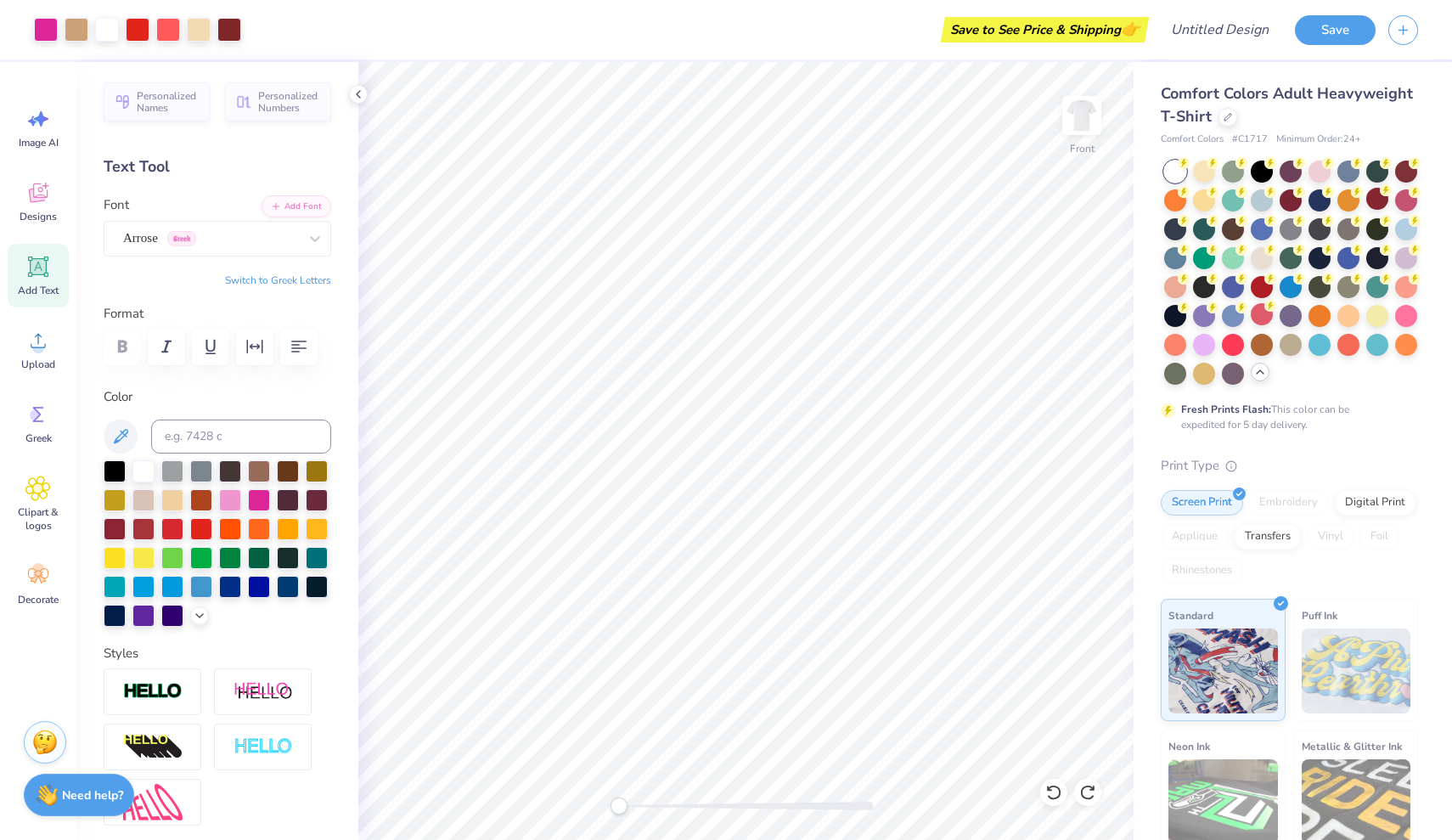
click at [34, 268] on icon at bounding box center [39, 267] width 16 height 16
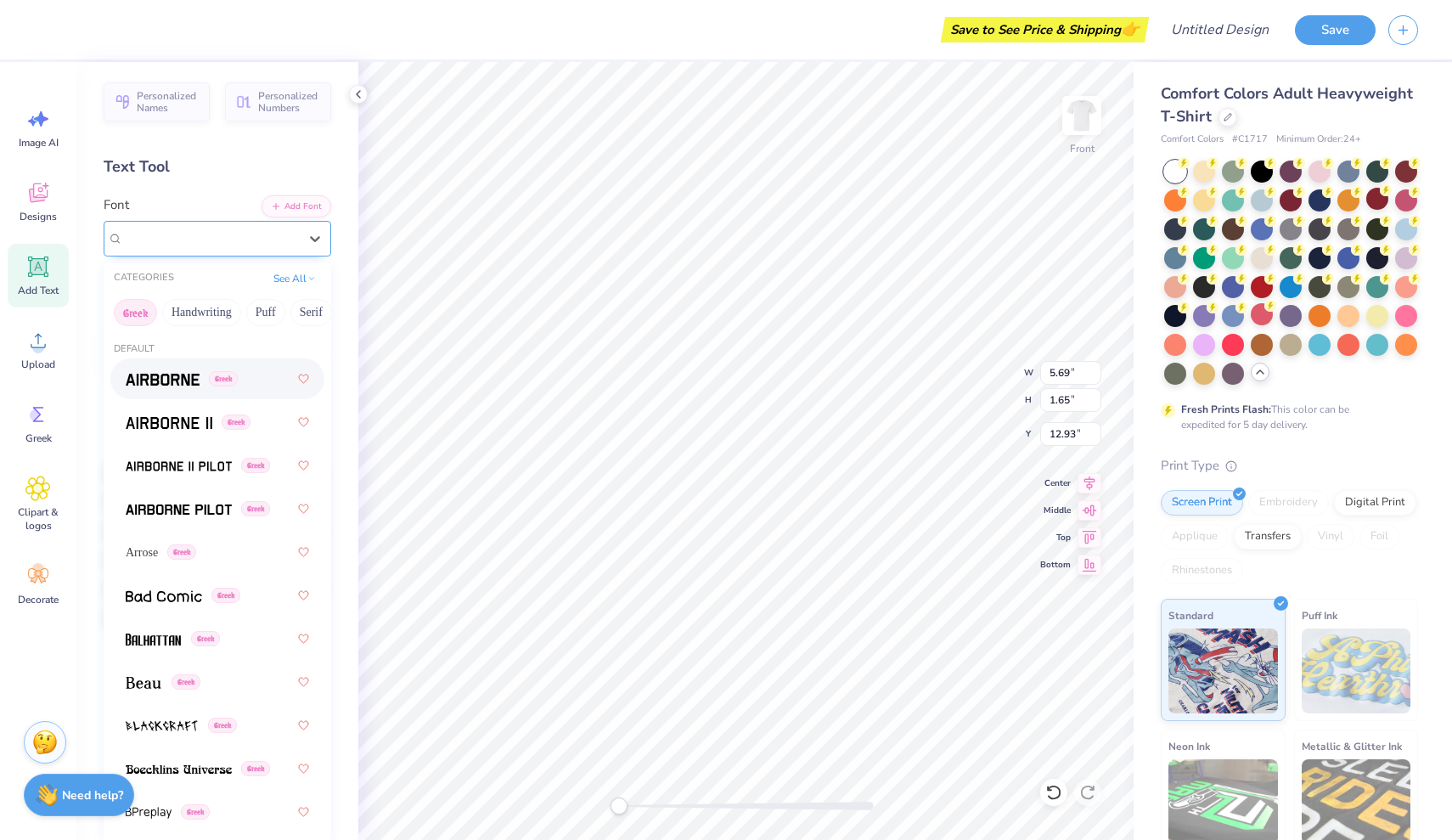
click at [254, 221] on div "Super Dream" at bounding box center [217, 239] width 227 height 35
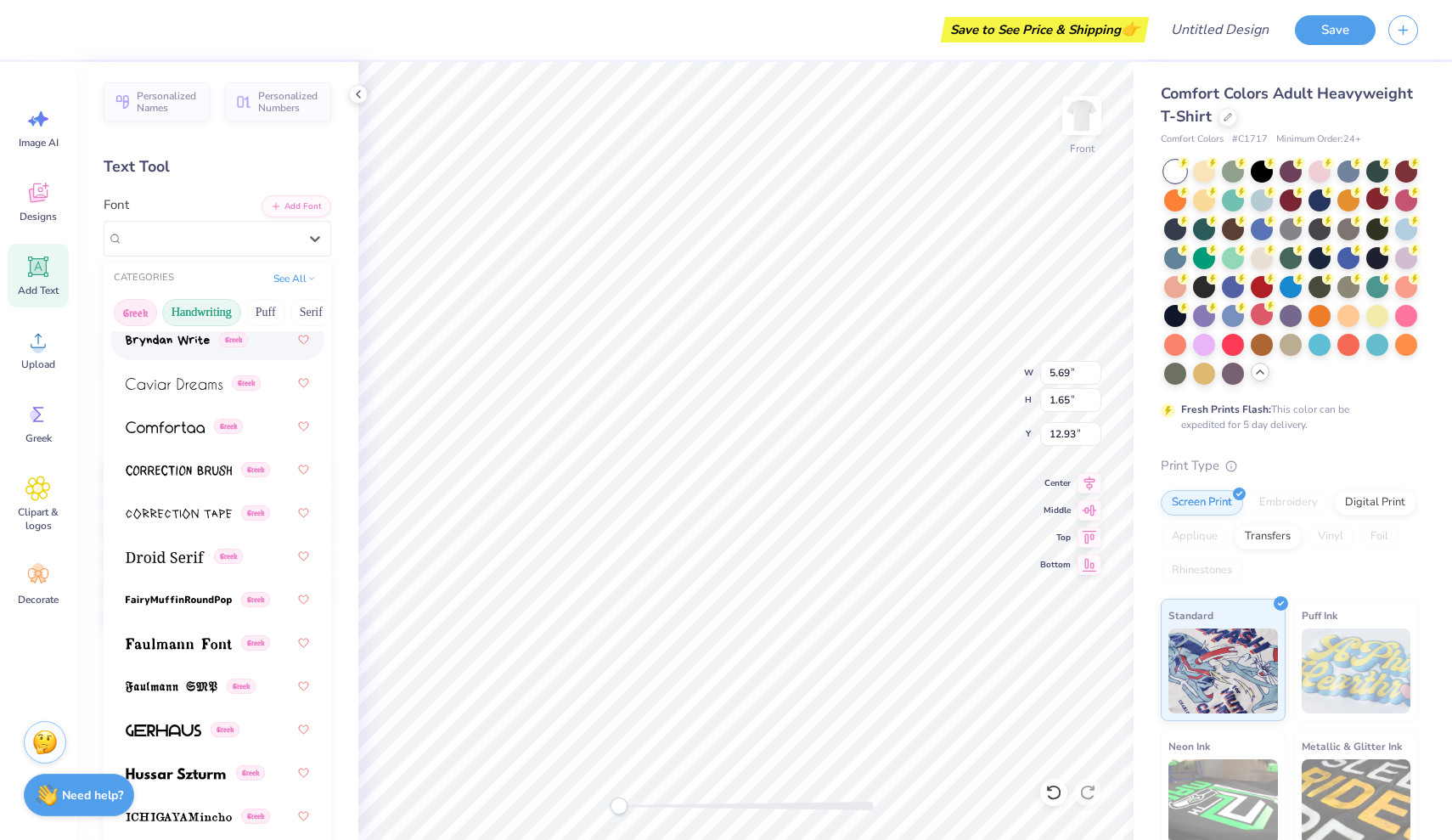
scroll to position [0, 0]
click at [218, 315] on button "Handwriting" at bounding box center [201, 312] width 79 height 27
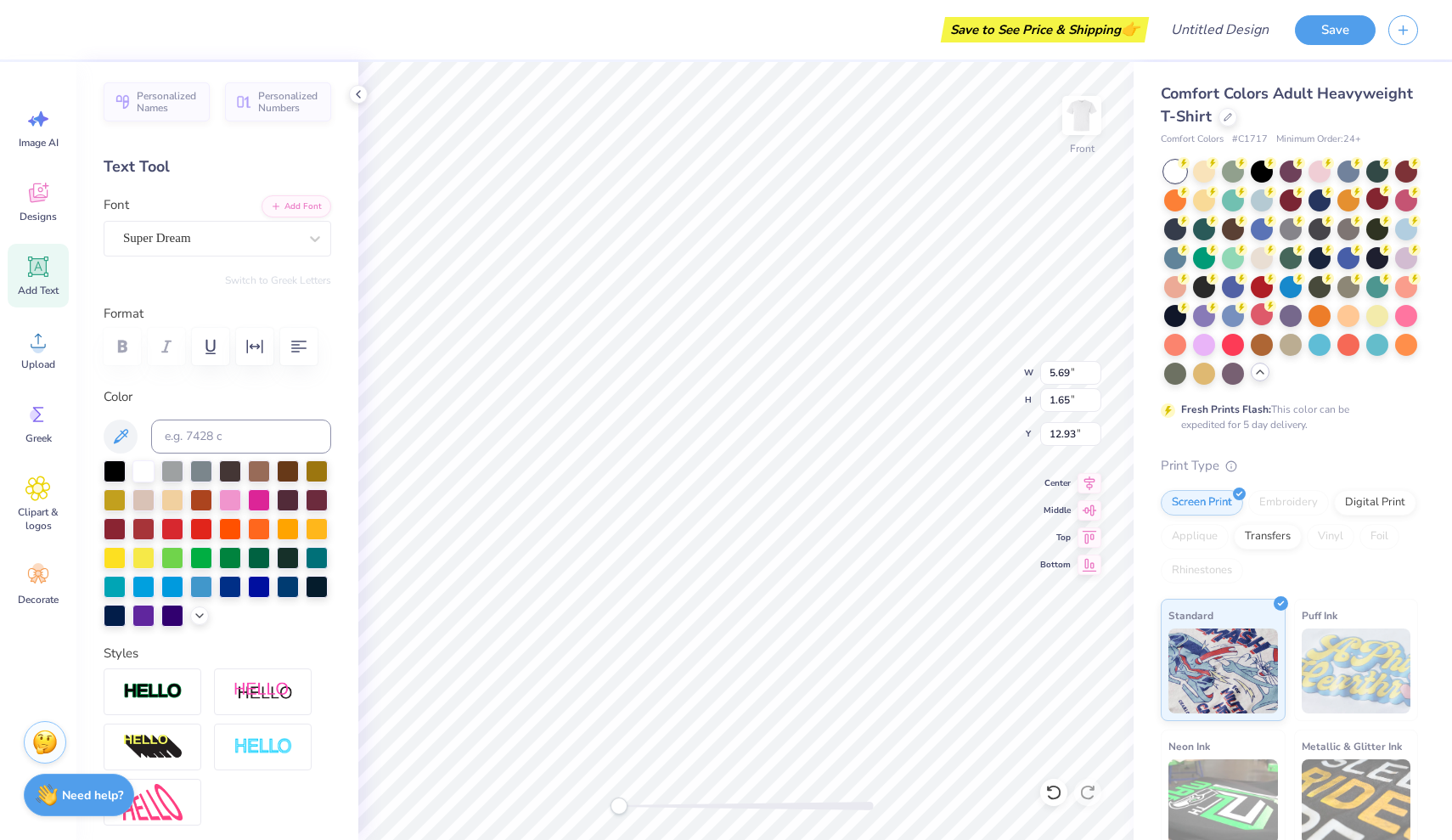
scroll to position [0, 2]
type textarea "GAMMA"
click at [220, 238] on div "Super Dream" at bounding box center [210, 238] width 179 height 27
click at [225, 249] on div "Super Dream" at bounding box center [210, 238] width 179 height 27
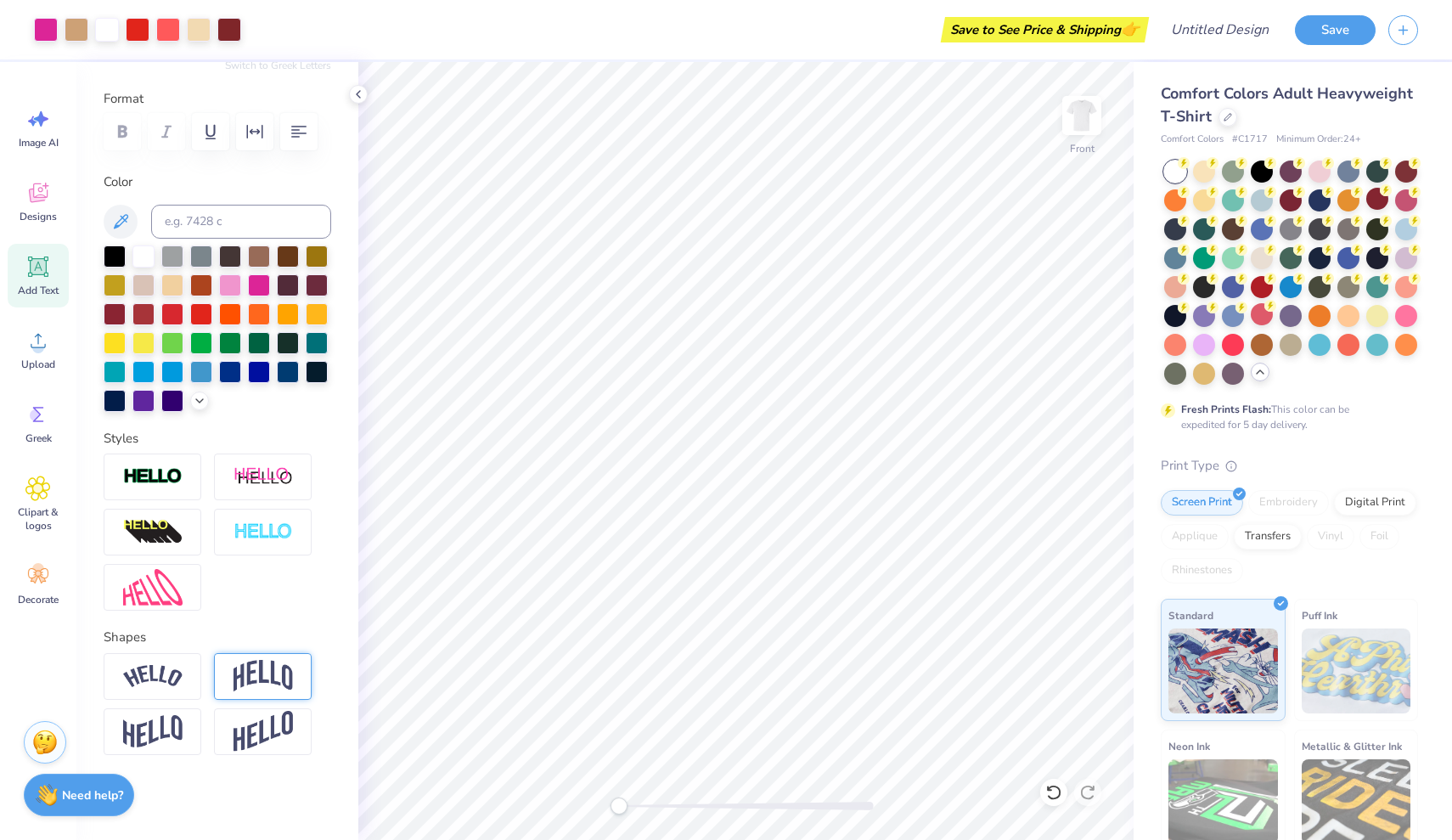
scroll to position [215, 0]
click at [262, 690] on img at bounding box center [263, 676] width 59 height 32
type input "-0.04"
drag, startPoint x: 220, startPoint y: 777, endPoint x: 178, endPoint y: 774, distance: 42.1
click at [178, 774] on div "Accessibility label" at bounding box center [179, 780] width 17 height 17
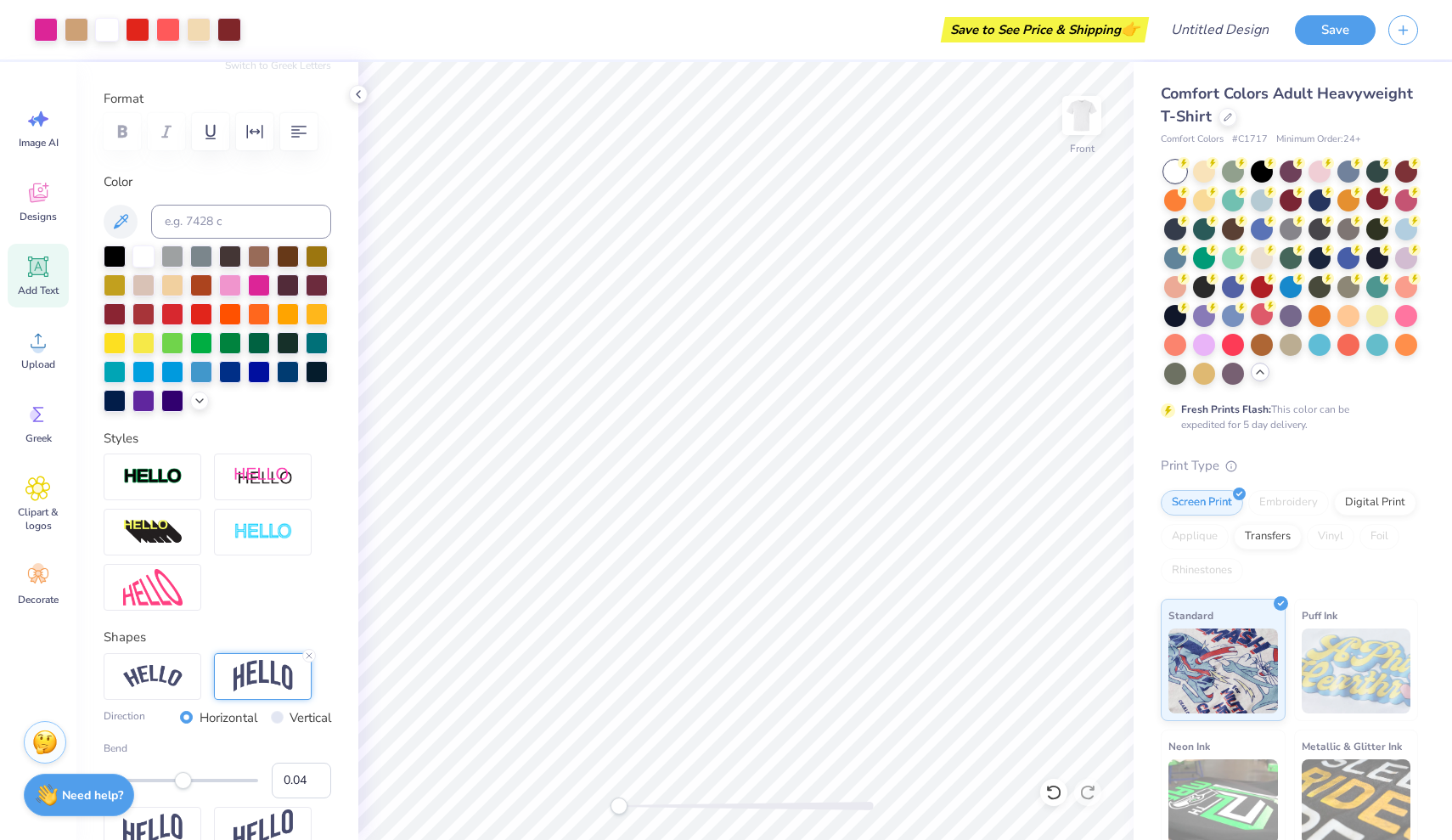
type input "0.05"
click at [185, 782] on div "Accessibility label" at bounding box center [185, 780] width 17 height 17
type input "0.16"
drag, startPoint x: 182, startPoint y: 787, endPoint x: 193, endPoint y: 787, distance: 11.0
click at [194, 787] on div "Accessibility label" at bounding box center [193, 780] width 17 height 17
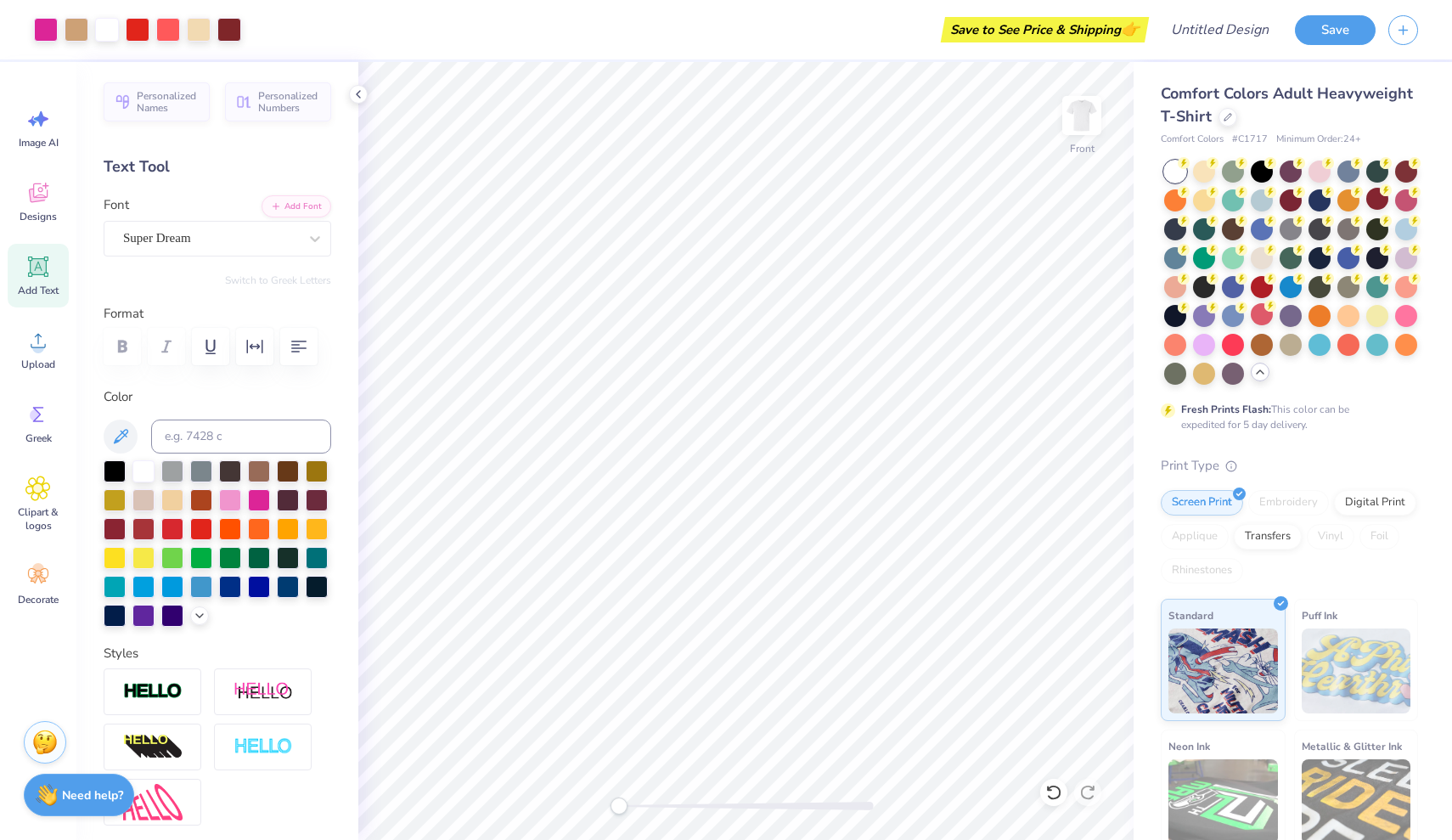
scroll to position [0, 0]
click at [210, 233] on div "Super Dream" at bounding box center [210, 238] width 179 height 27
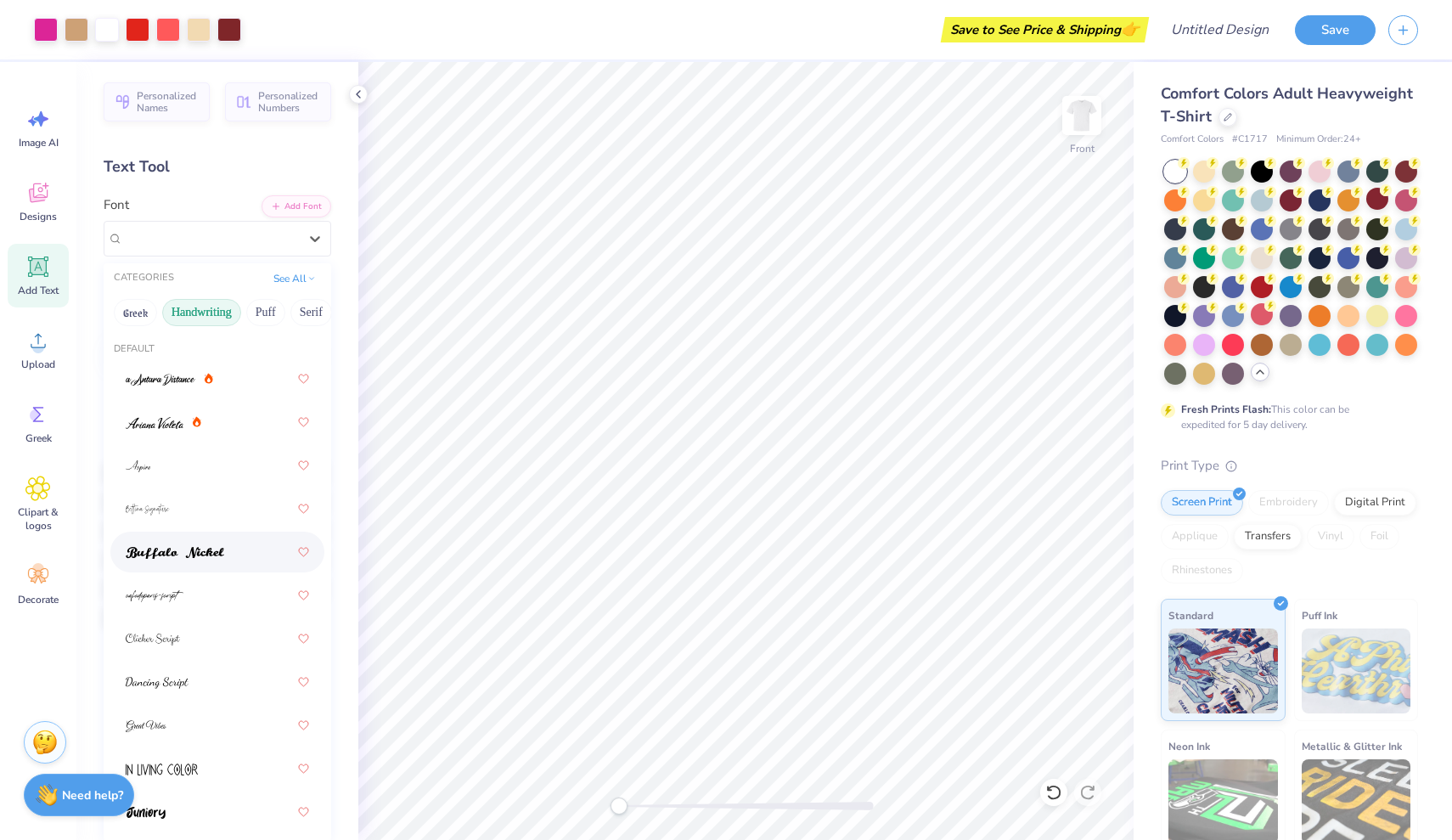
click at [180, 561] on span at bounding box center [174, 553] width 98 height 18
click at [265, 226] on div at bounding box center [210, 238] width 175 height 23
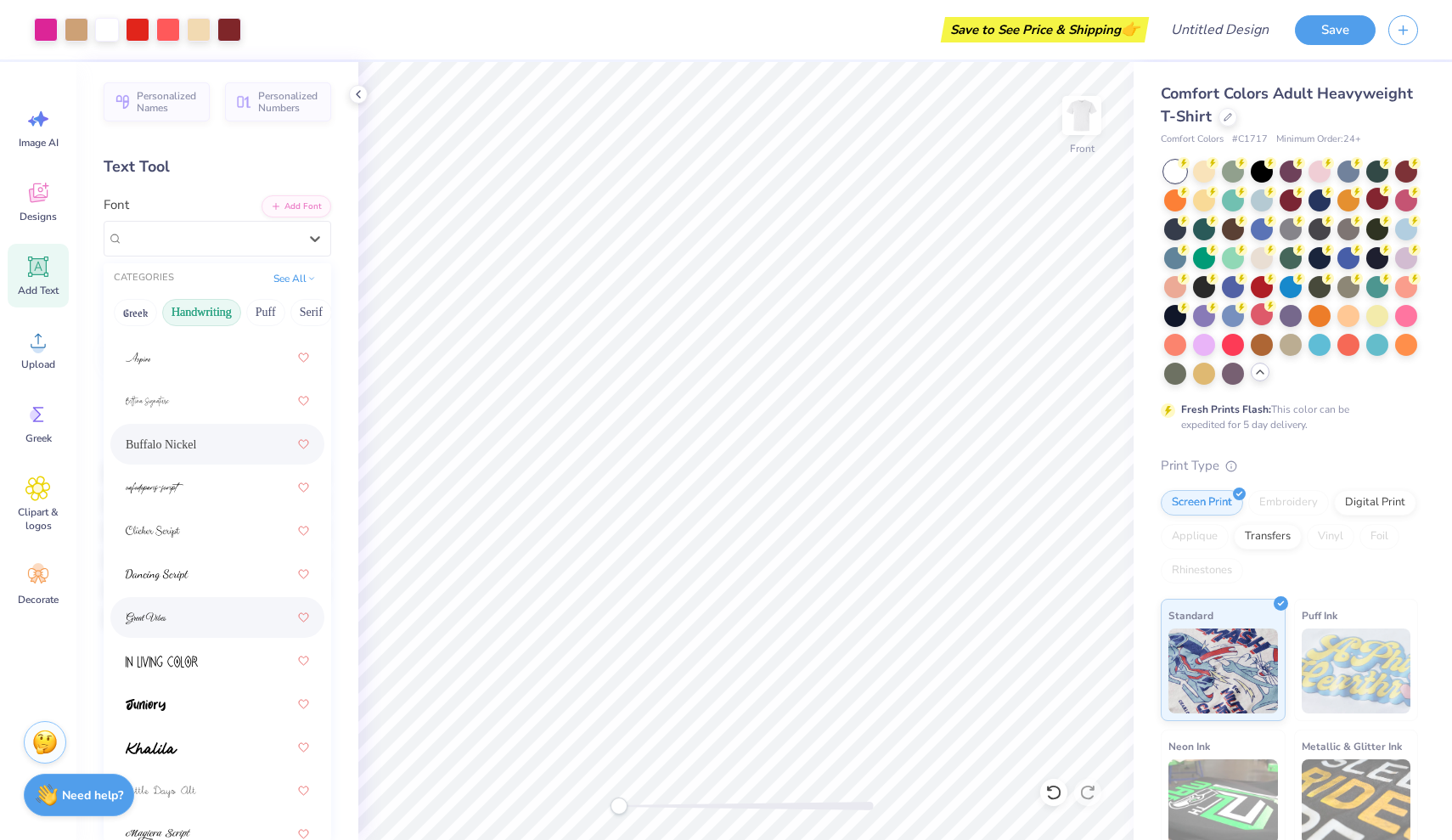
scroll to position [123, 0]
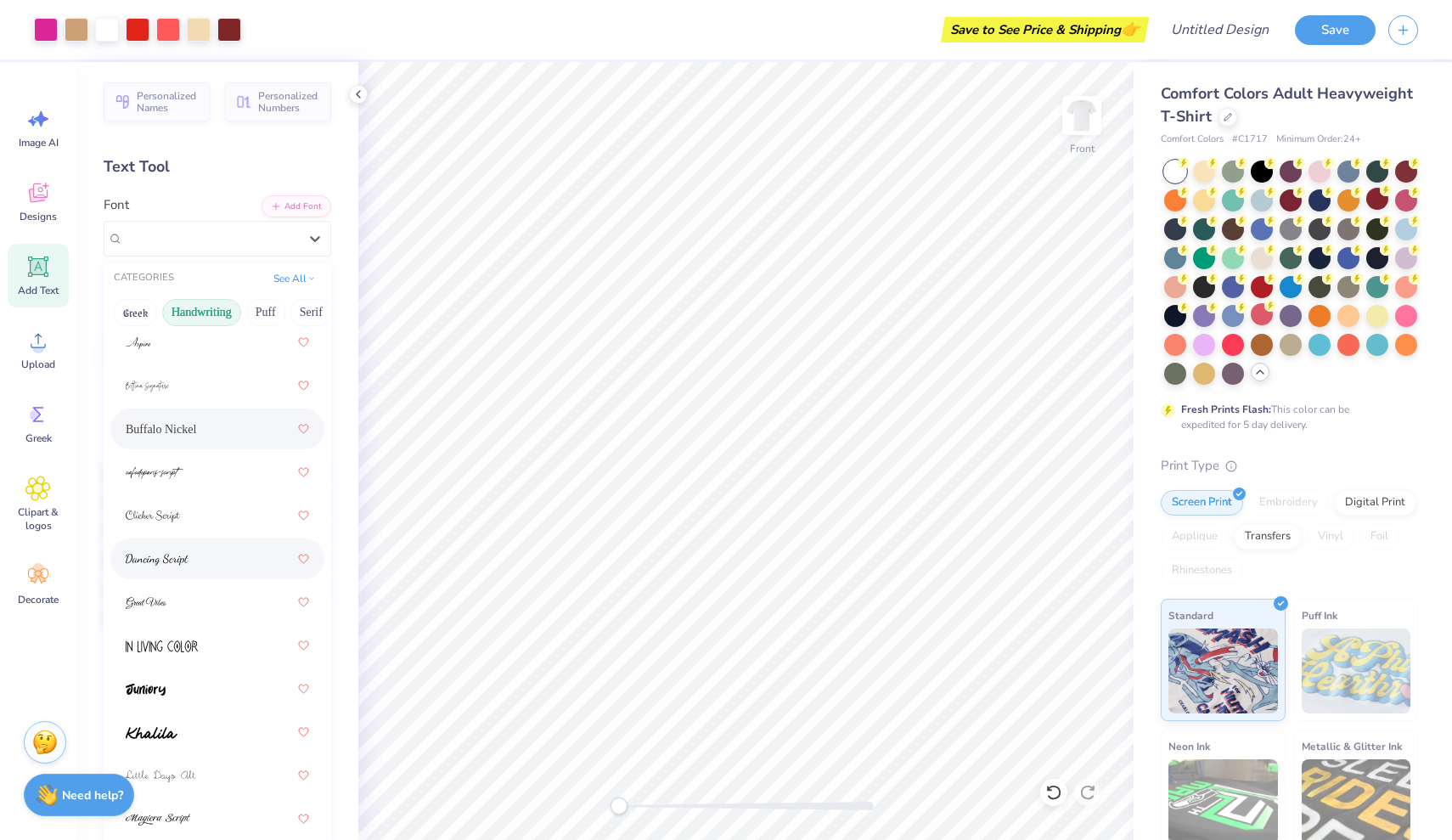
click at [208, 561] on div at bounding box center [217, 559] width 183 height 31
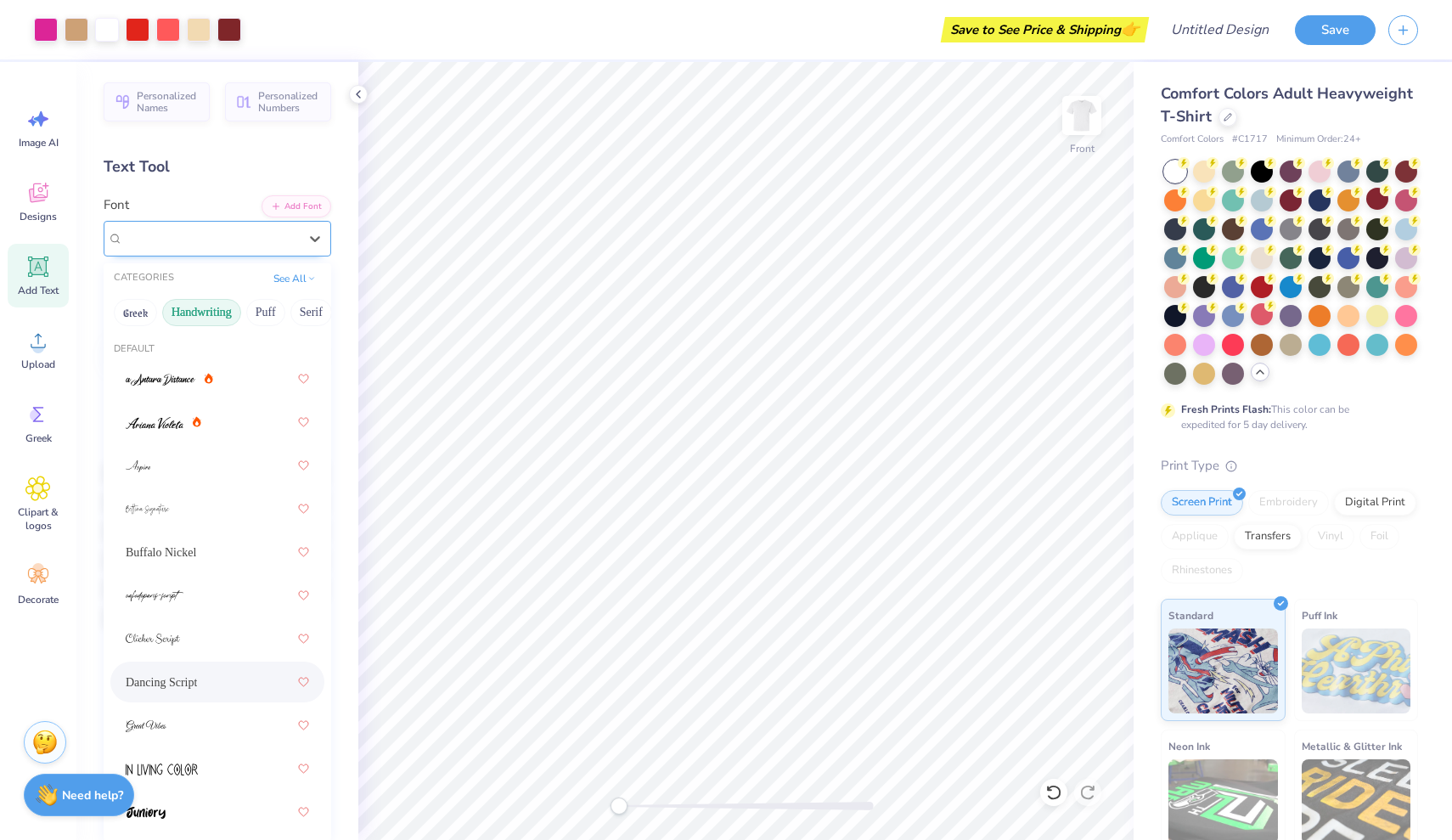
click at [224, 251] on div "Dancing Script" at bounding box center [217, 239] width 227 height 35
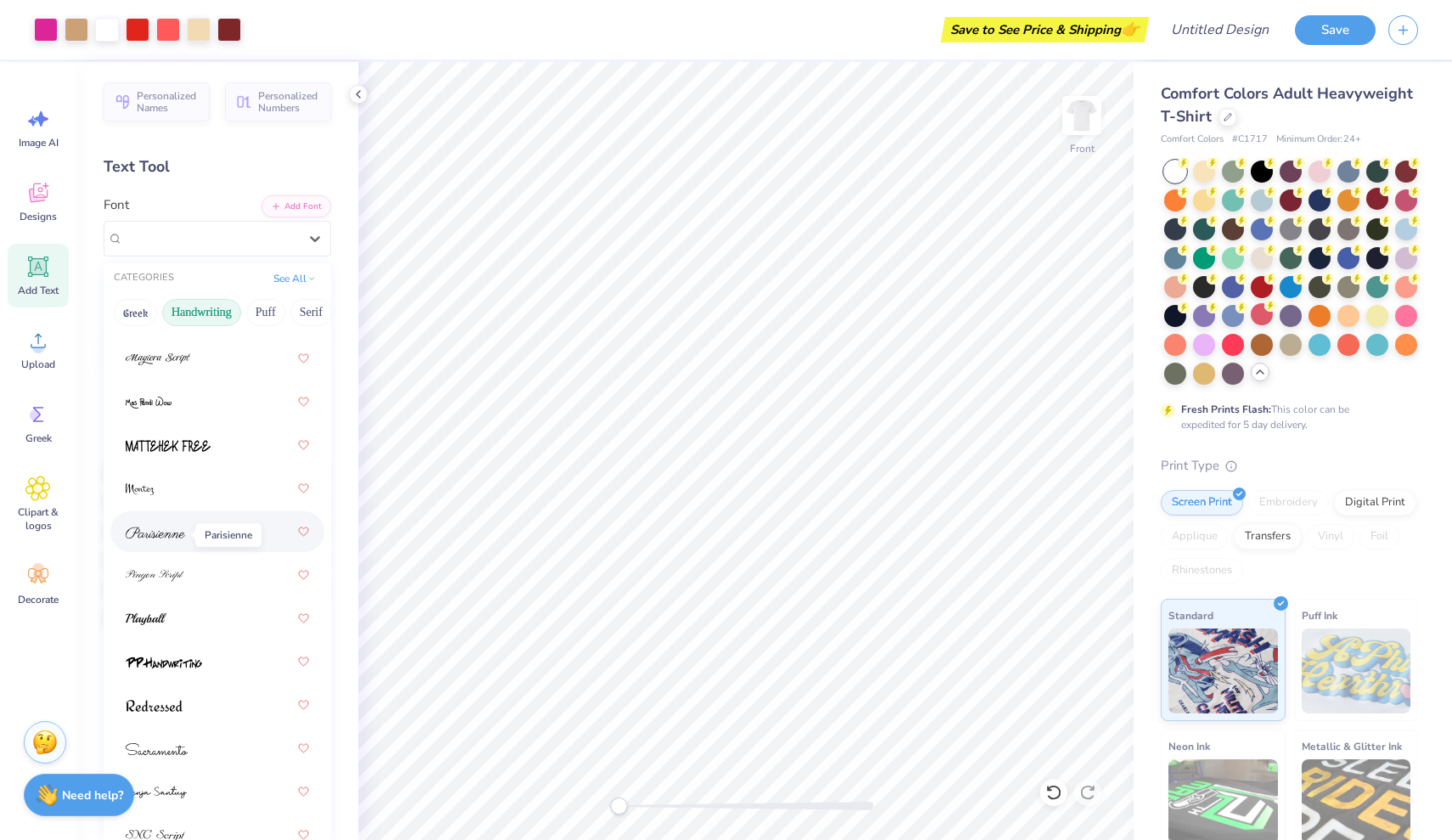
scroll to position [585, 0]
click at [161, 623] on img at bounding box center [146, 616] width 41 height 11
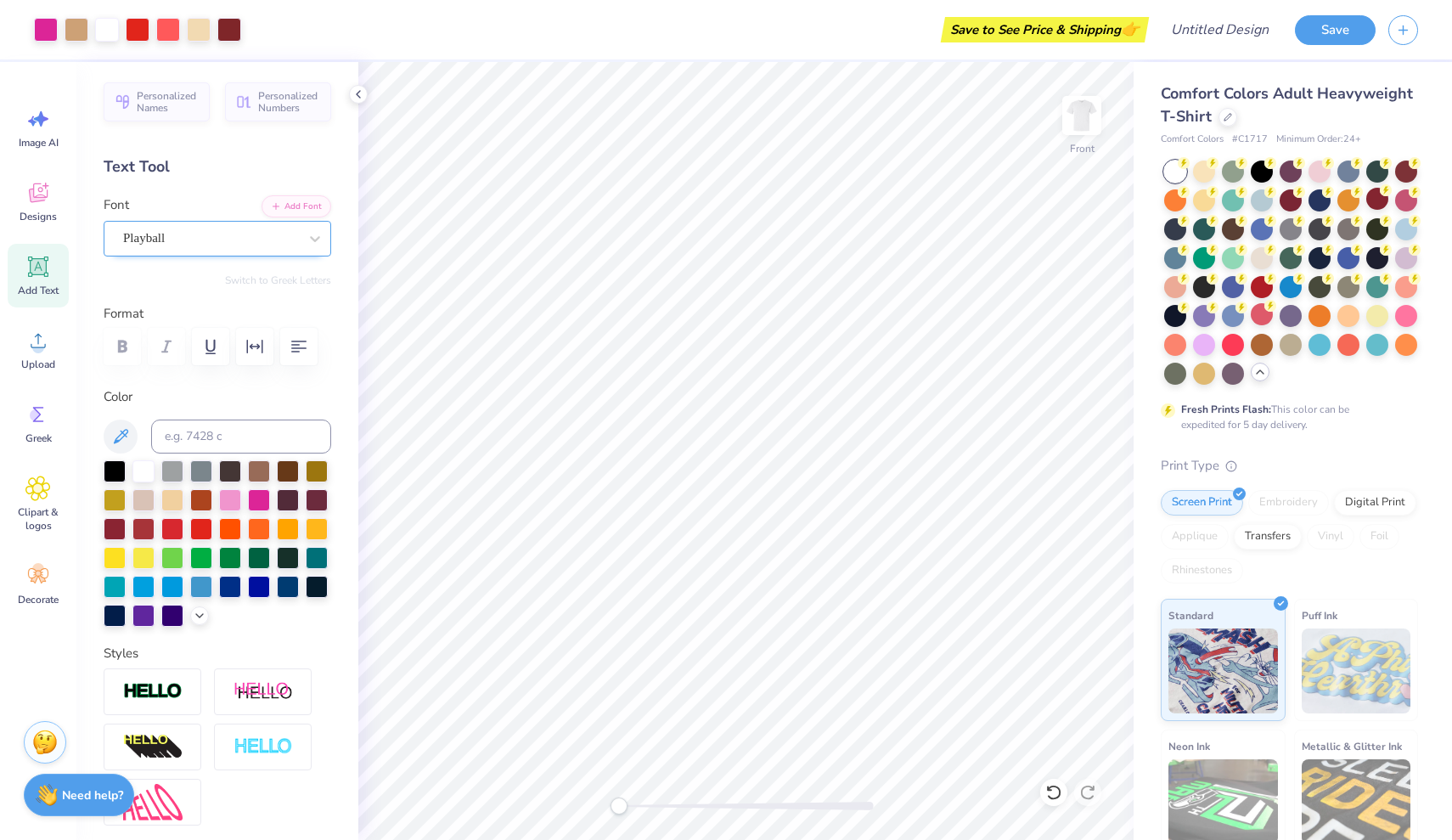
click at [258, 246] on div "Playball" at bounding box center [210, 238] width 179 height 27
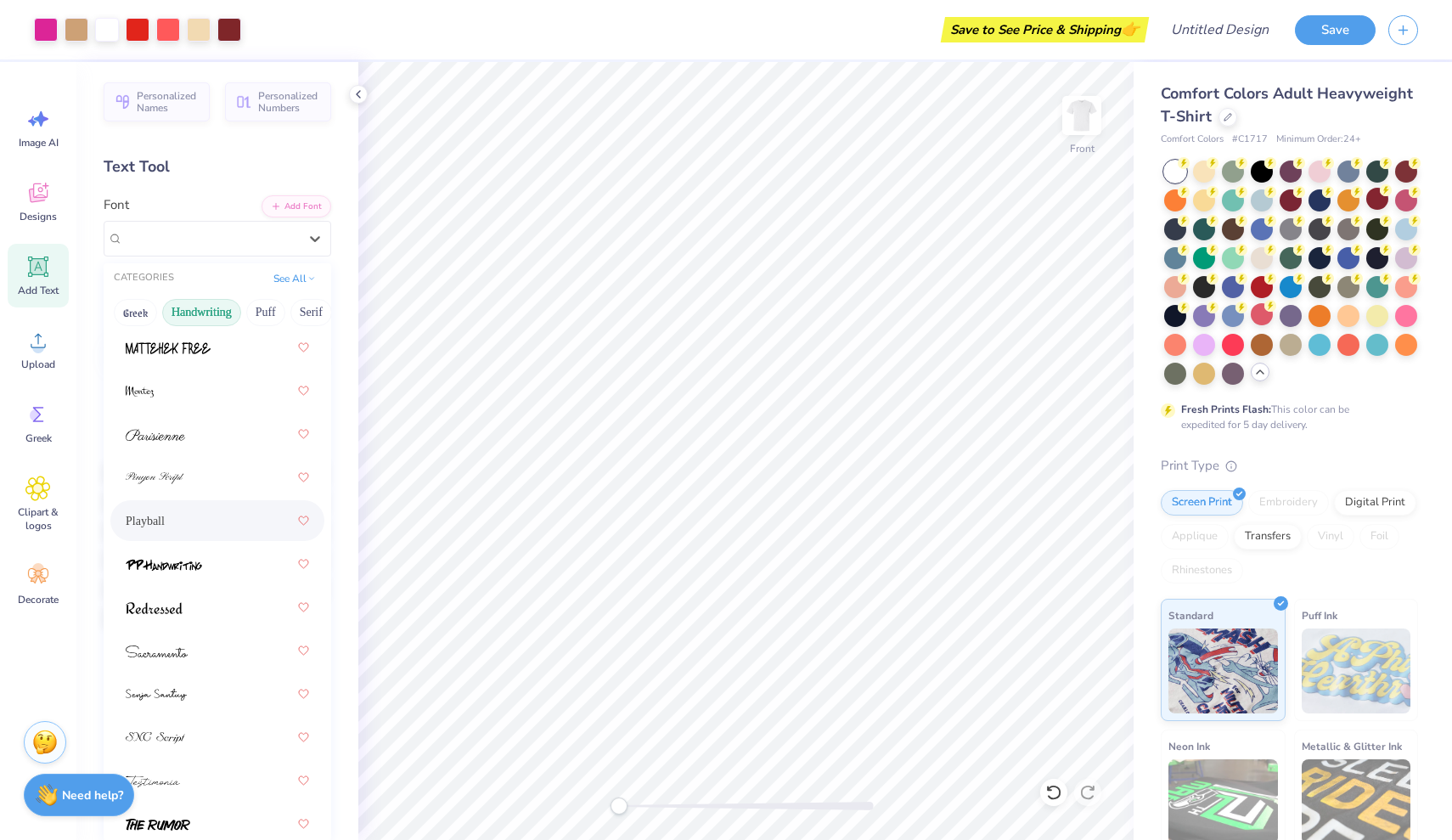
scroll to position [699, 0]
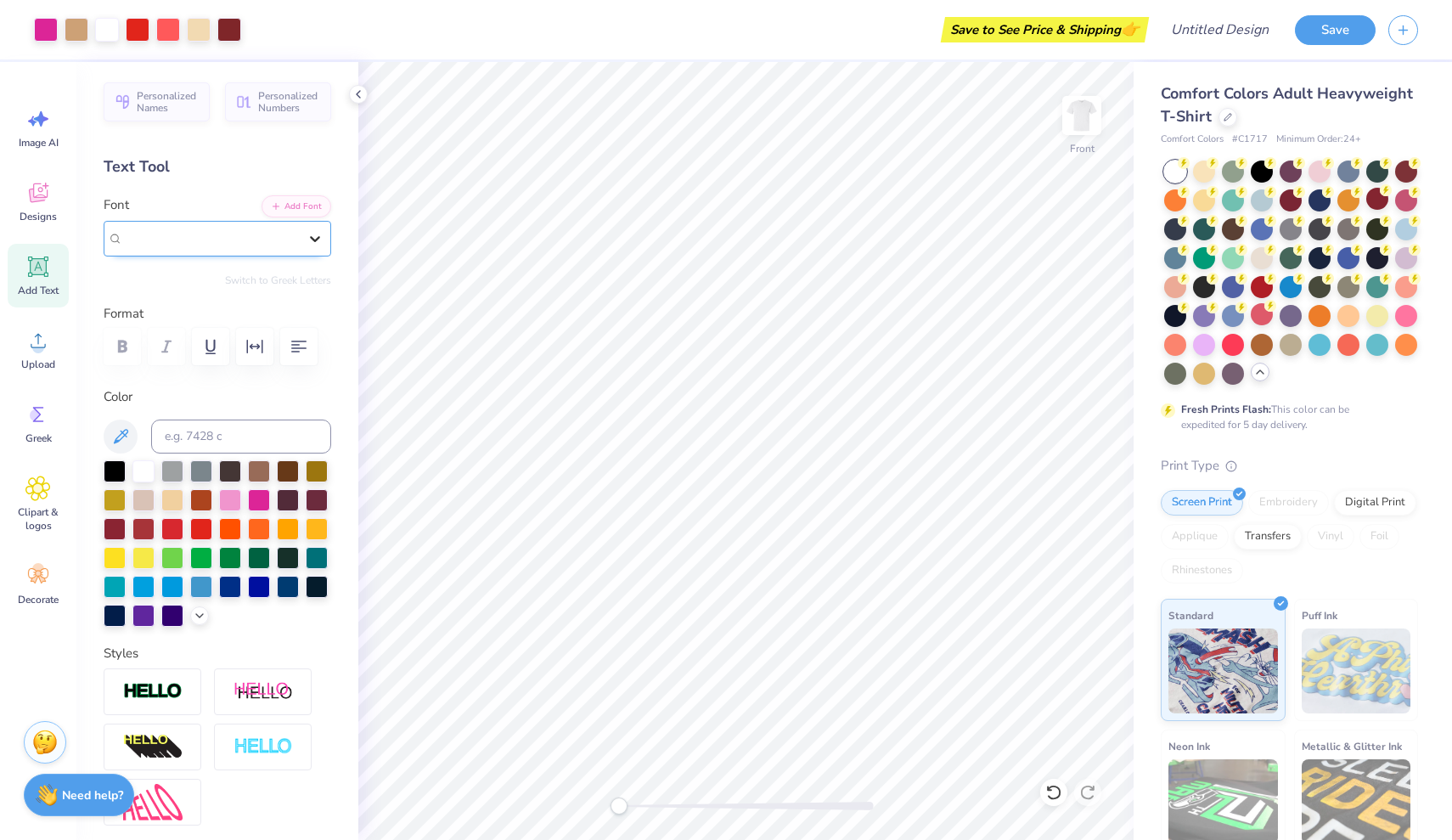
click at [313, 238] on icon at bounding box center [316, 239] width 11 height 6
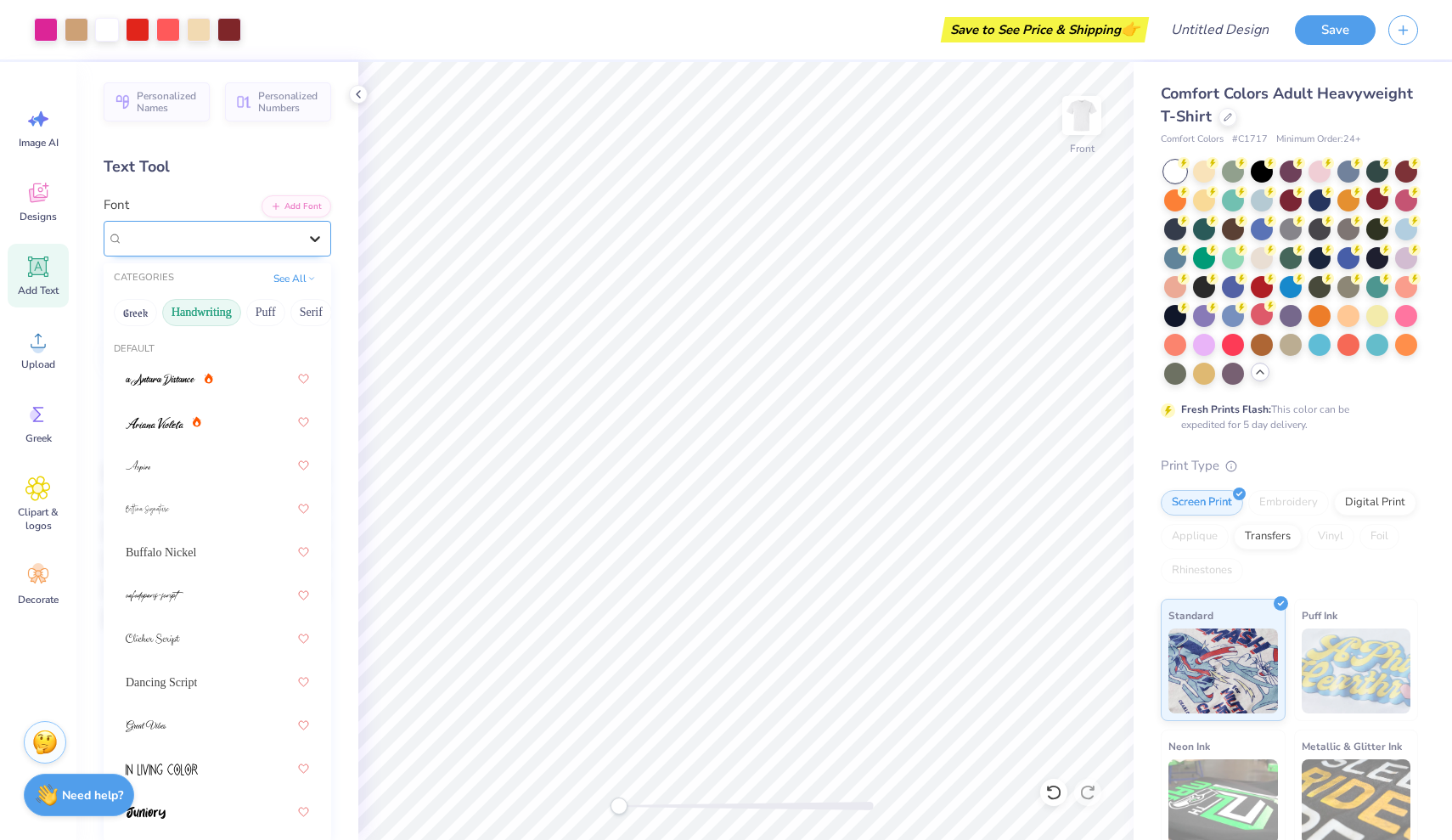
click at [313, 239] on icon at bounding box center [316, 239] width 11 height 6
click at [249, 315] on button "Puff" at bounding box center [266, 312] width 39 height 27
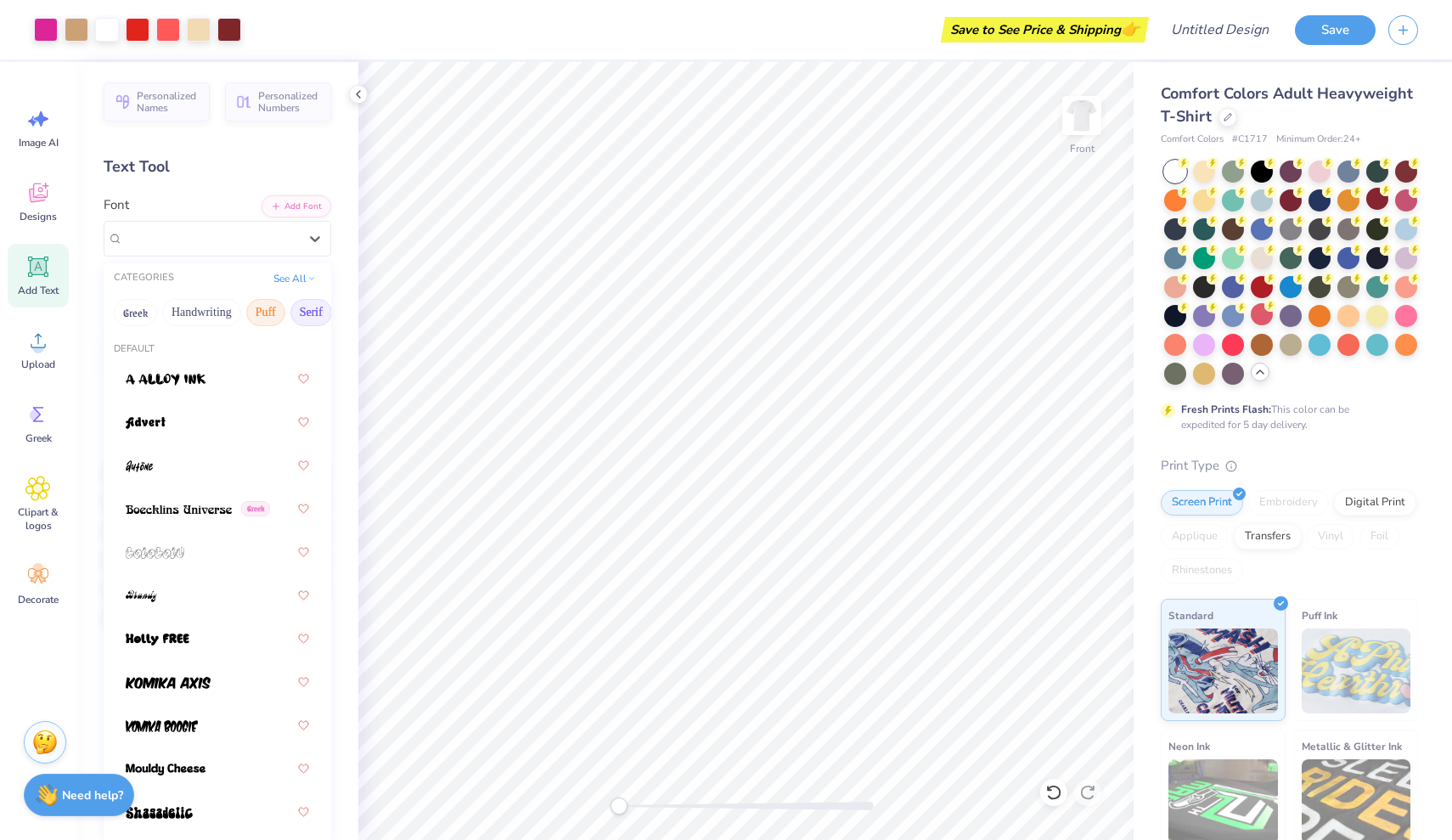
click at [307, 309] on button "Serif" at bounding box center [310, 312] width 42 height 27
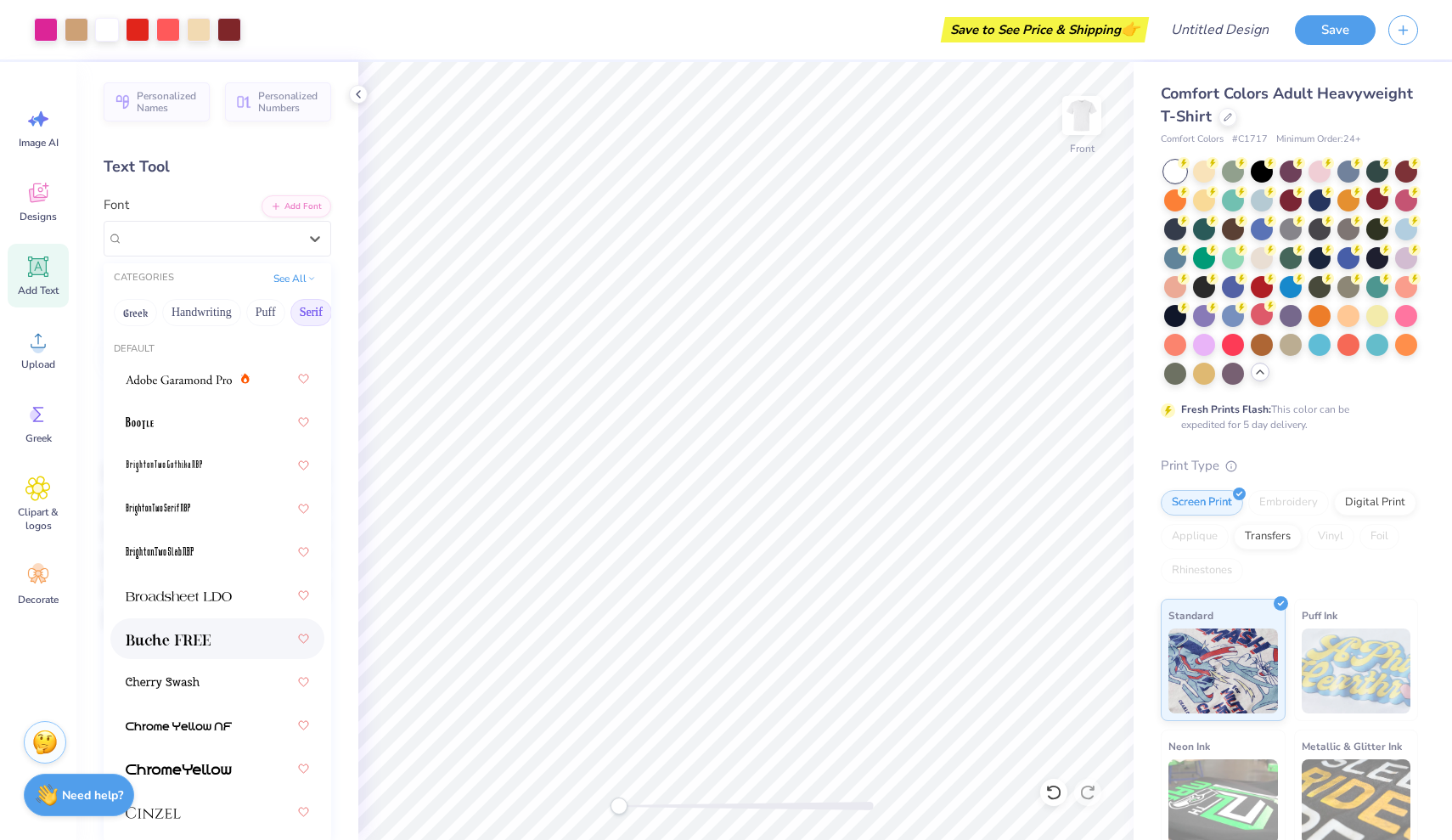
click at [214, 653] on div at bounding box center [217, 638] width 183 height 31
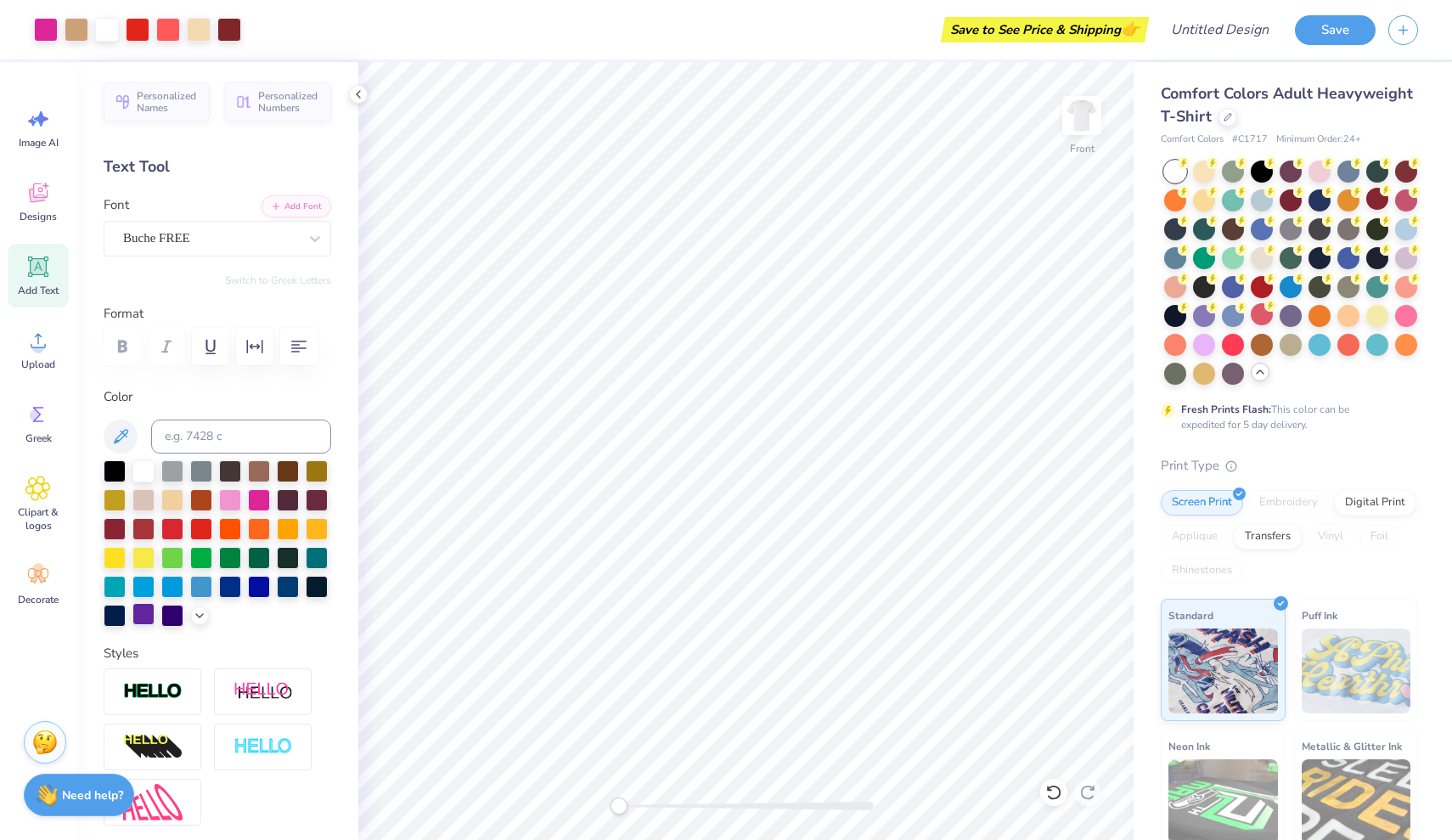
click at [143, 612] on div at bounding box center [143, 614] width 22 height 22
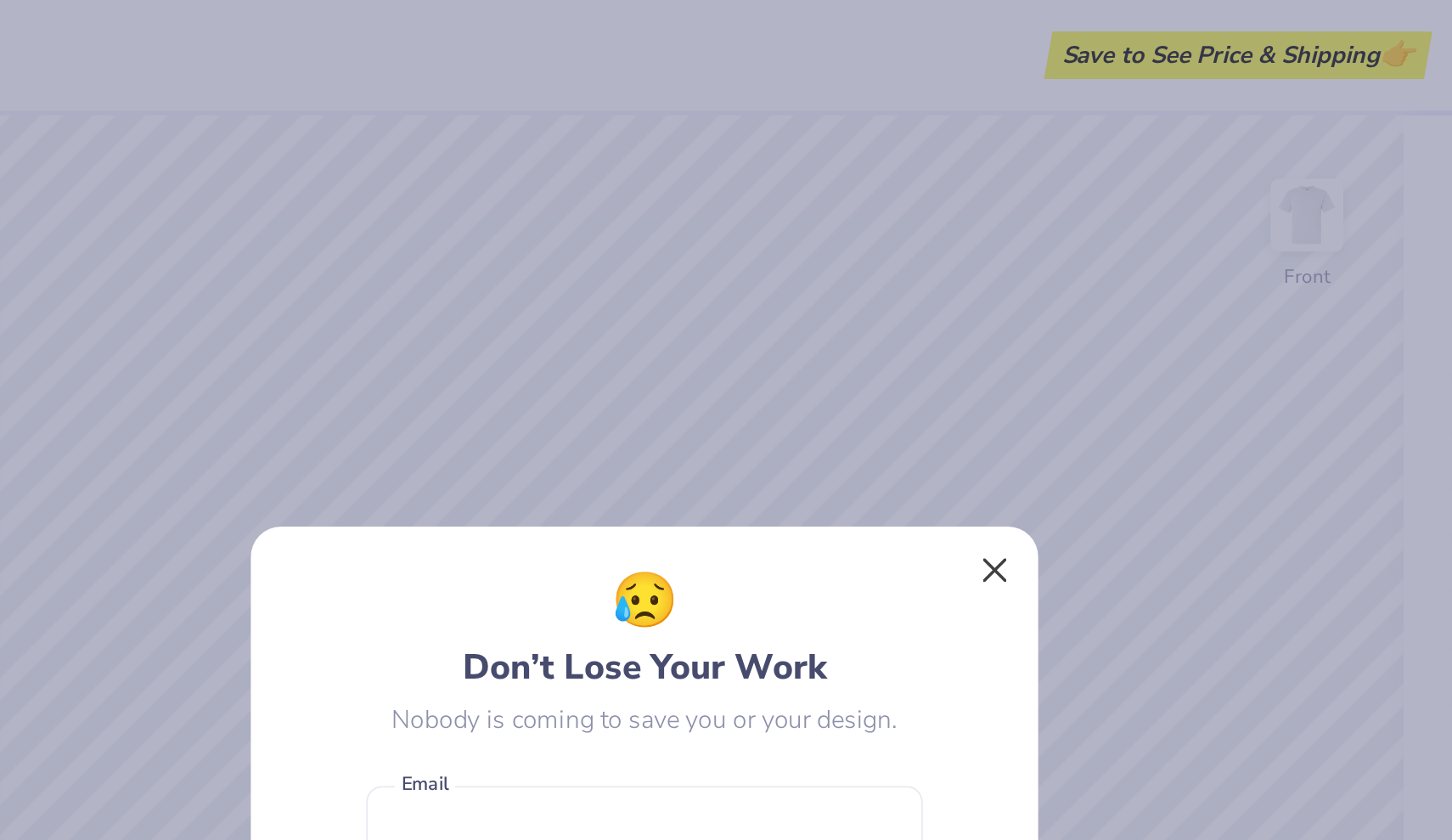
click at [898, 300] on button "Close" at bounding box center [914, 306] width 32 height 32
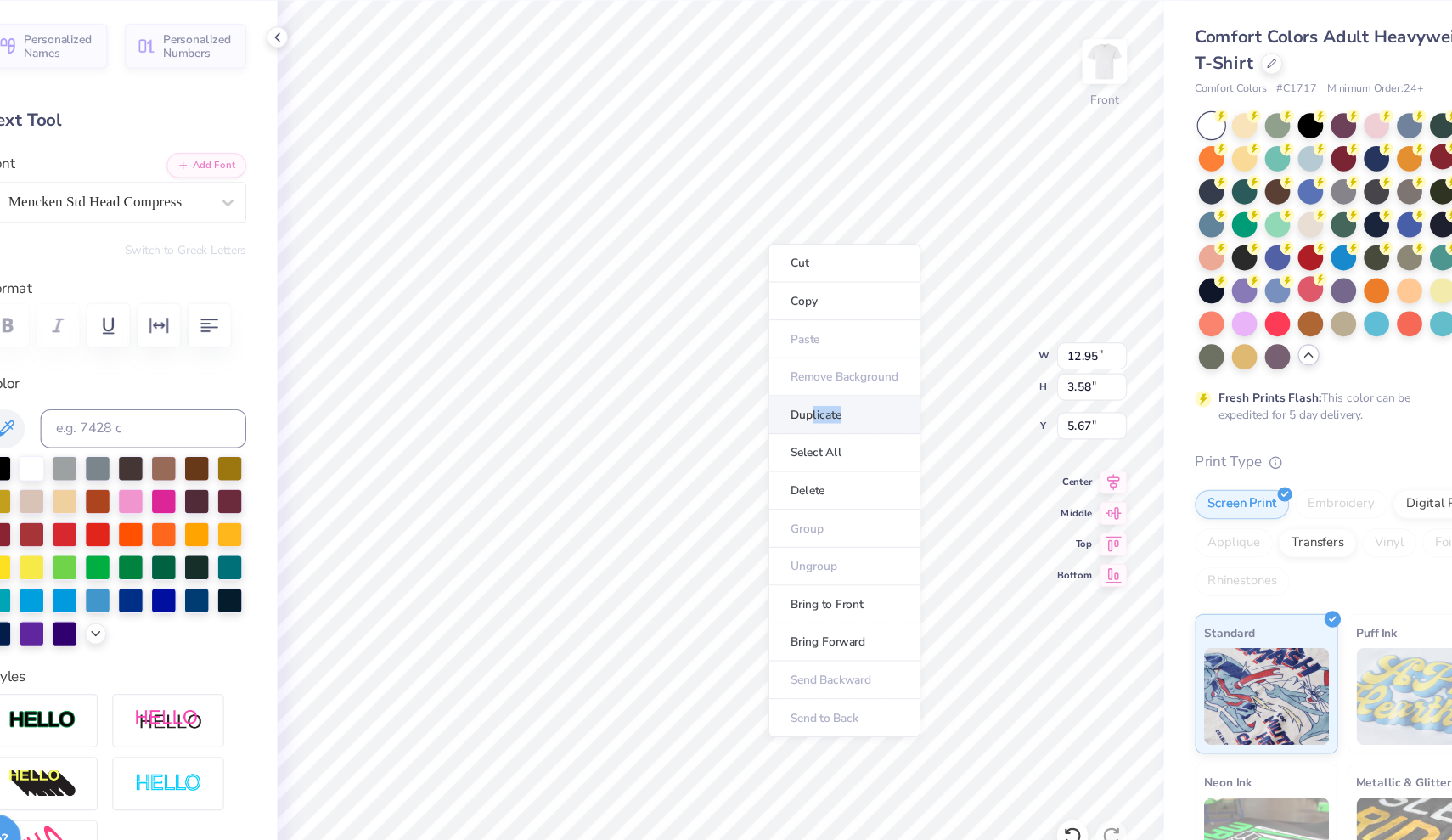
click at [788, 409] on li "Duplicate" at bounding box center [854, 424] width 134 height 33
type input "6.67"
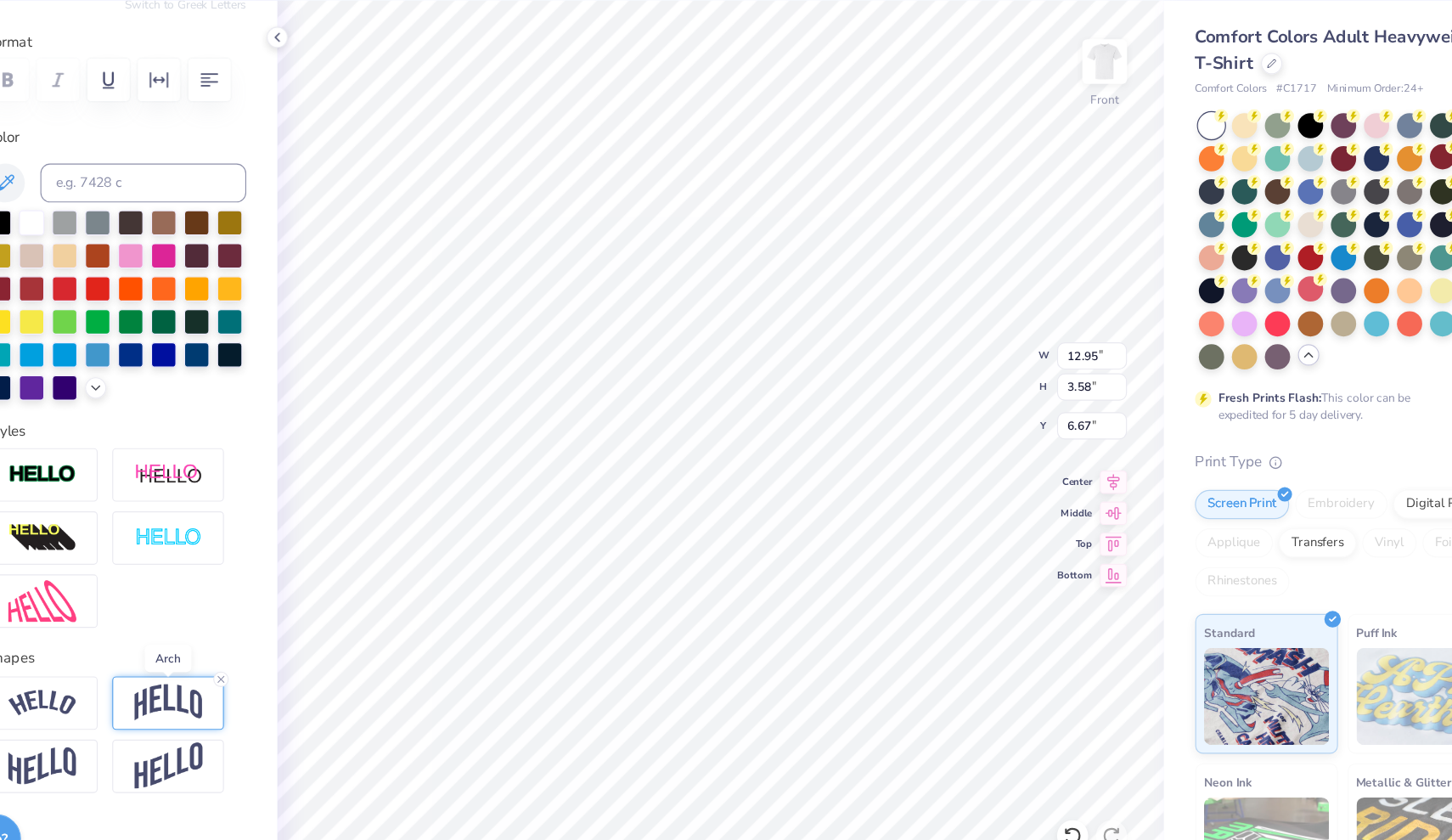
type textarea "BLOOMINGTON-INDIANA"
click at [233, 660] on img at bounding box center [263, 676] width 59 height 32
type input "0.00"
drag, startPoint x: 77, startPoint y: 721, endPoint x: 65, endPoint y: 721, distance: 12.0
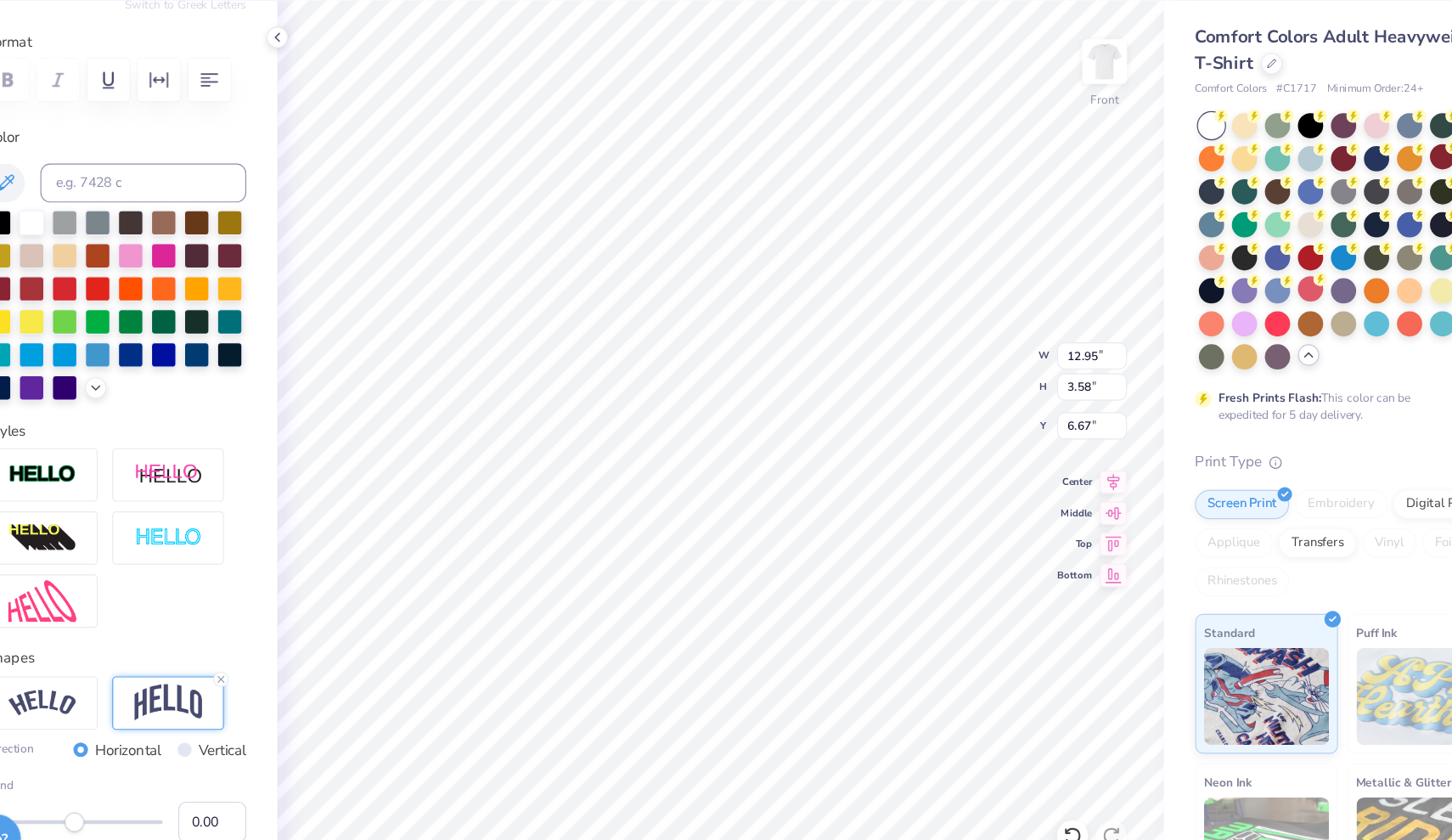
click at [172, 772] on div "Accessibility label" at bounding box center [180, 780] width 17 height 17
click at [133, 302] on div at bounding box center [143, 312] width 22 height 22
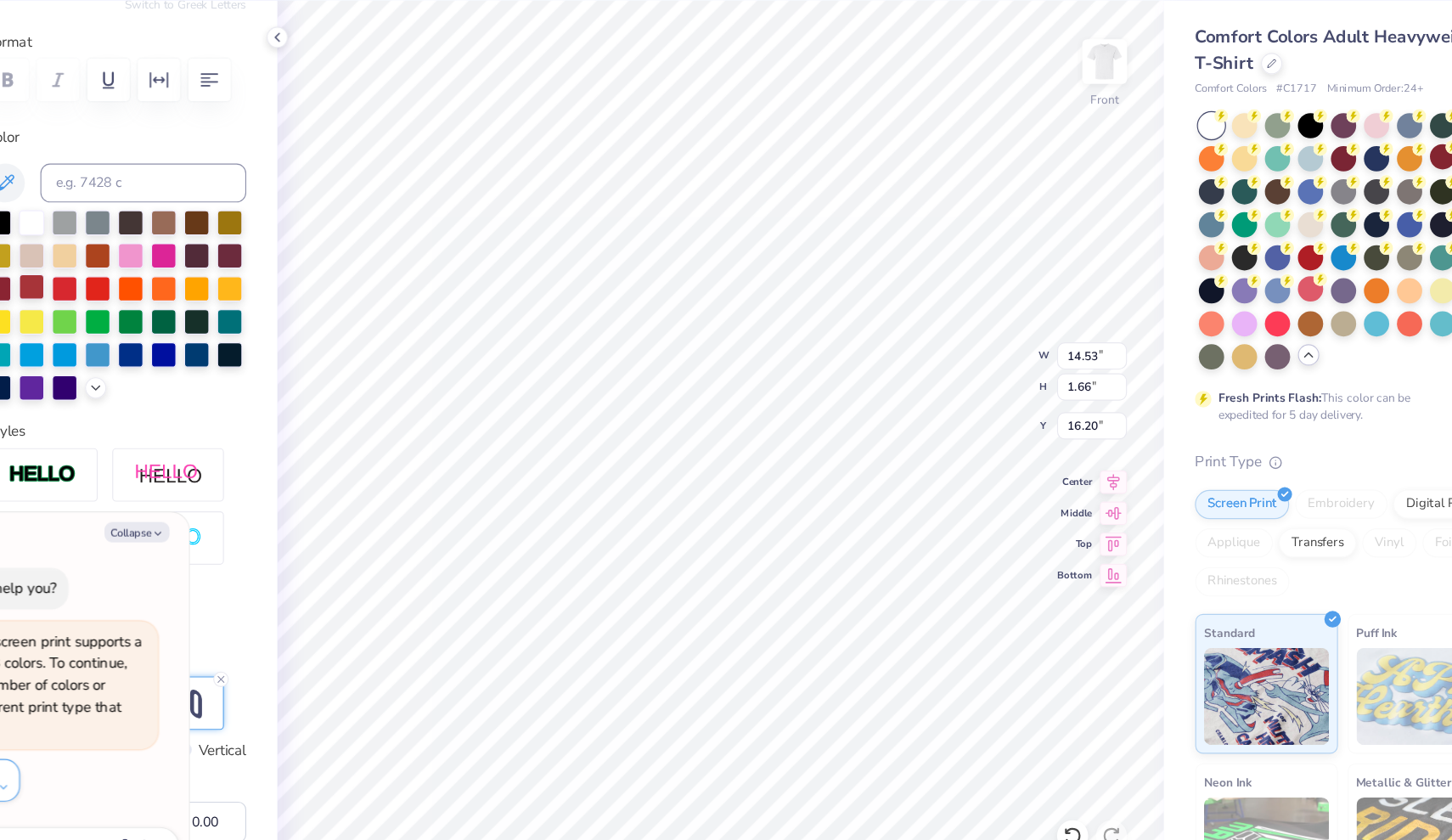
type textarea "x"
type input "8.72"
type input "1.00"
type input "16.86"
type textarea "x"
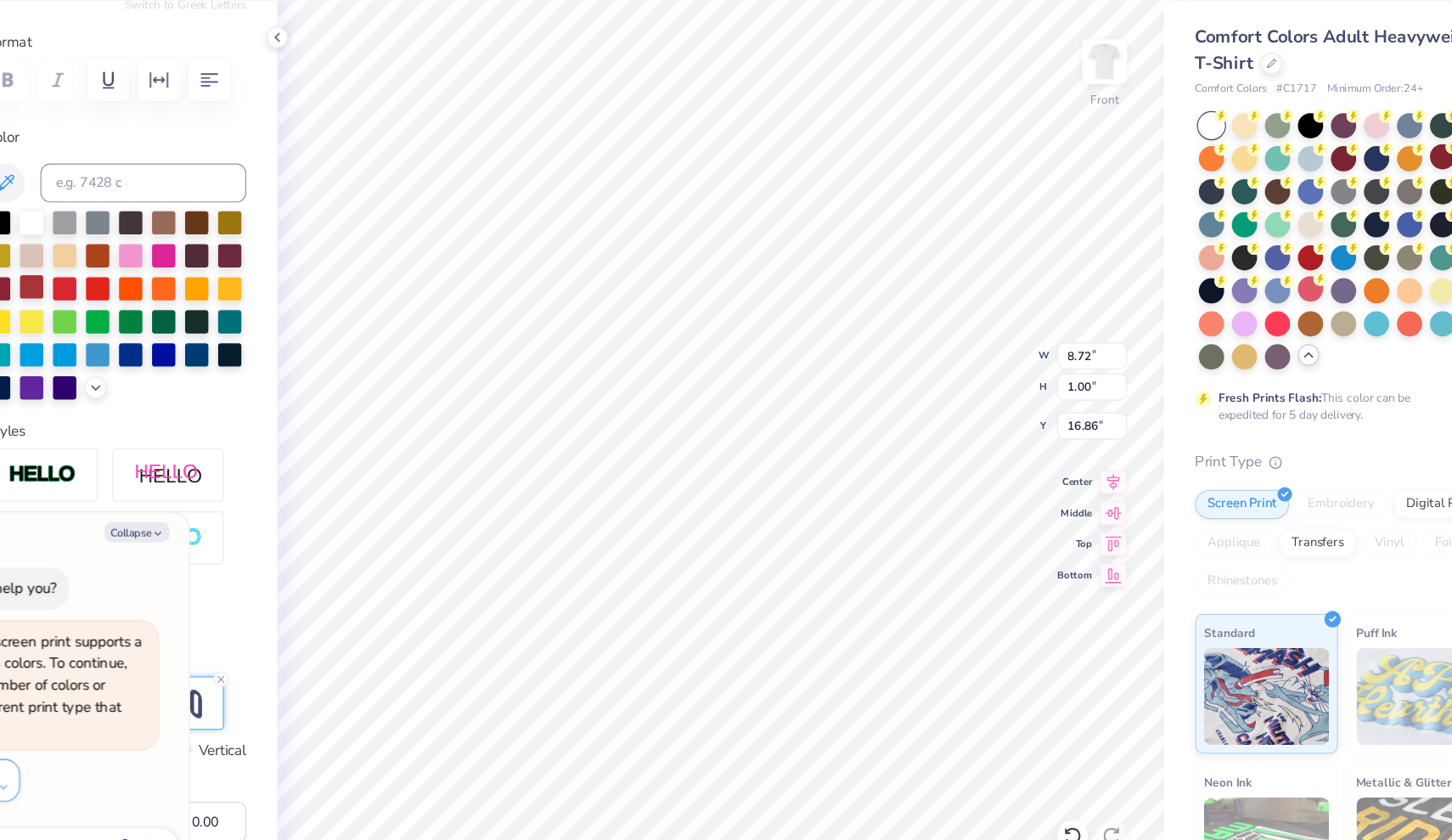
type input "7.48"
type input "0.86"
type input "15.39"
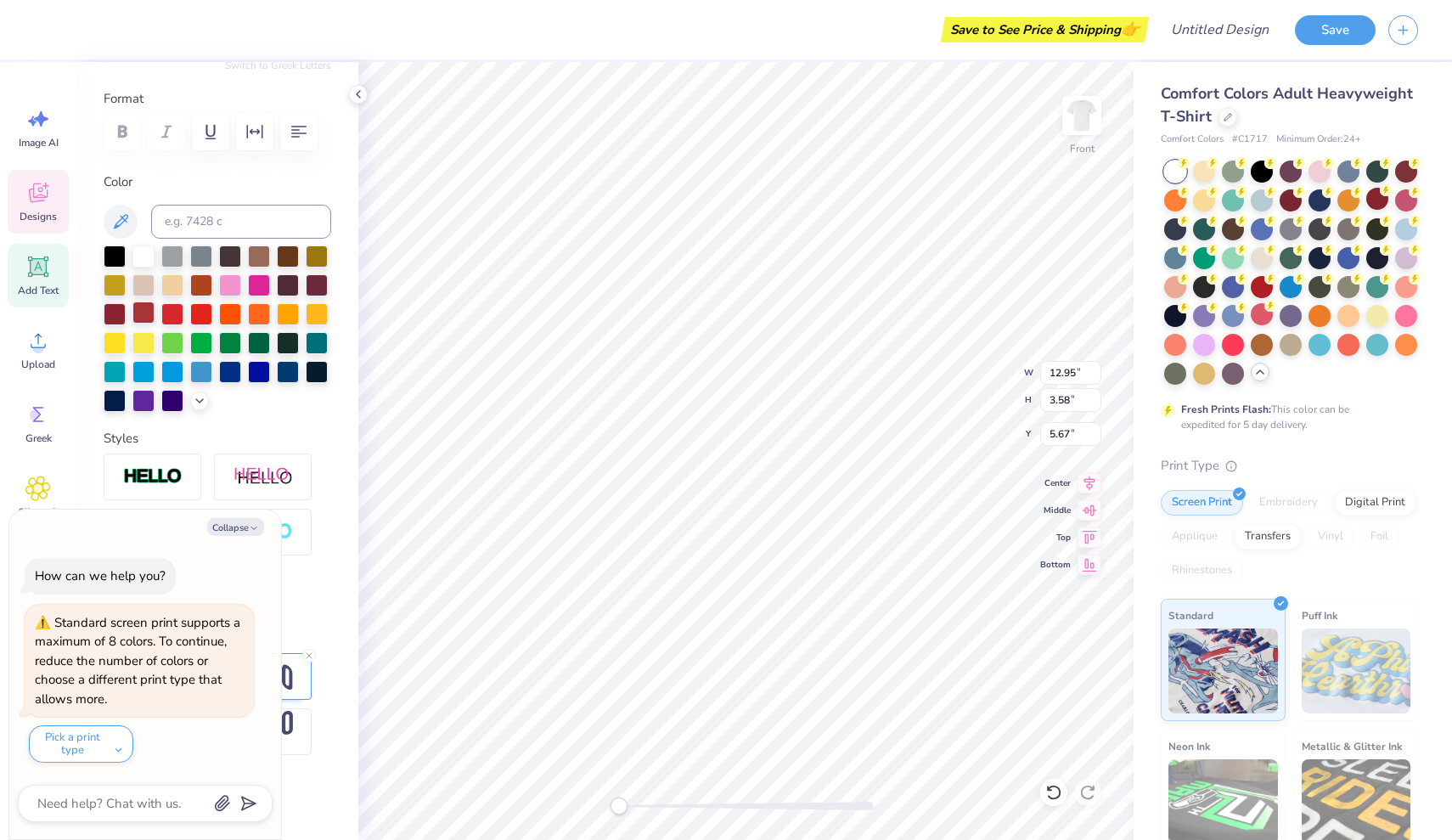
type textarea "x"
type input "5.25"
type input "8.17"
type input "6.74"
type textarea "x"
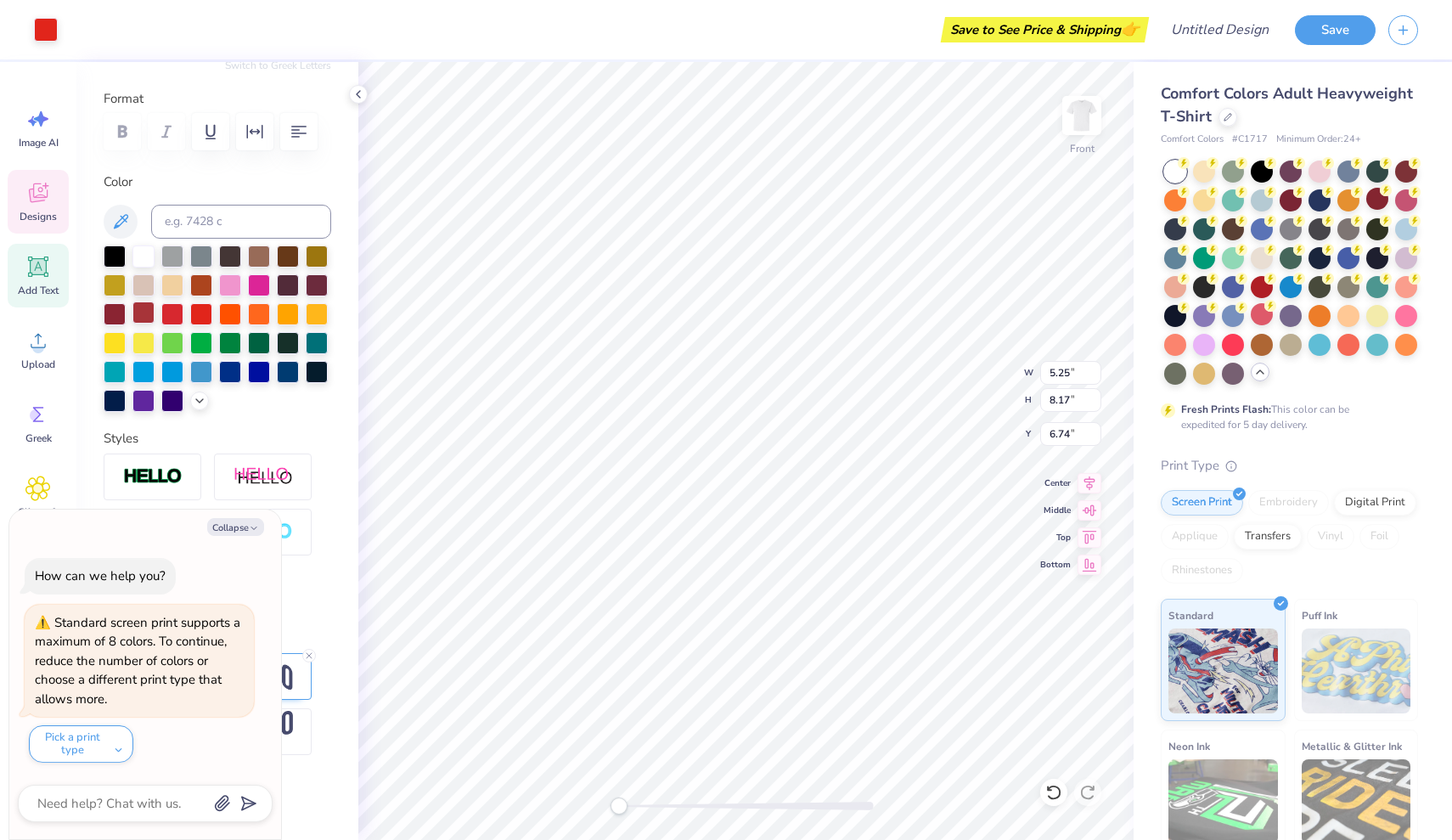
type input "4.40"
type input "3.62"
type input "8.65"
click at [55, 32] on div at bounding box center [45, 27] width 24 height 24
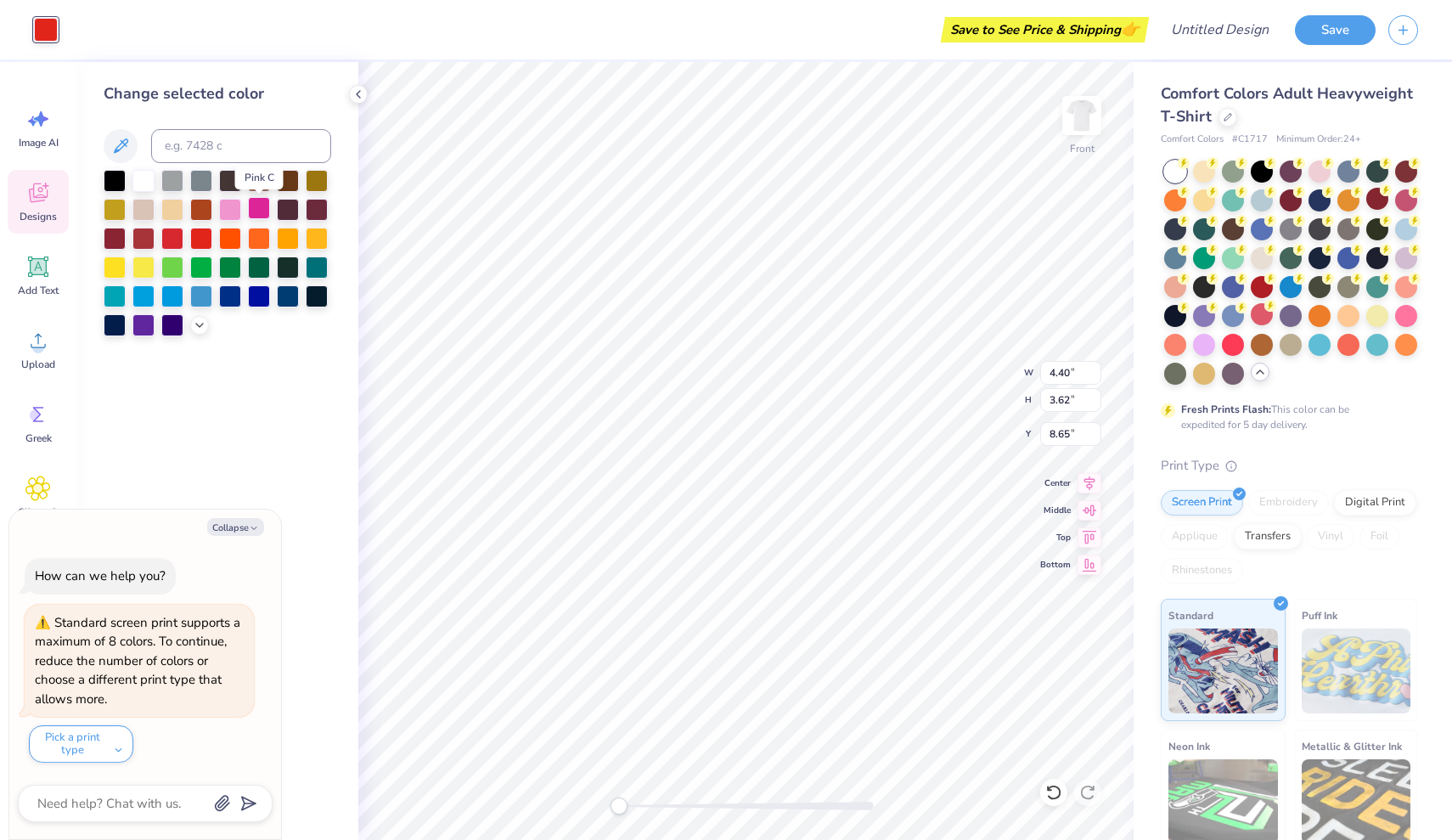
click at [258, 209] on div at bounding box center [258, 208] width 22 height 22
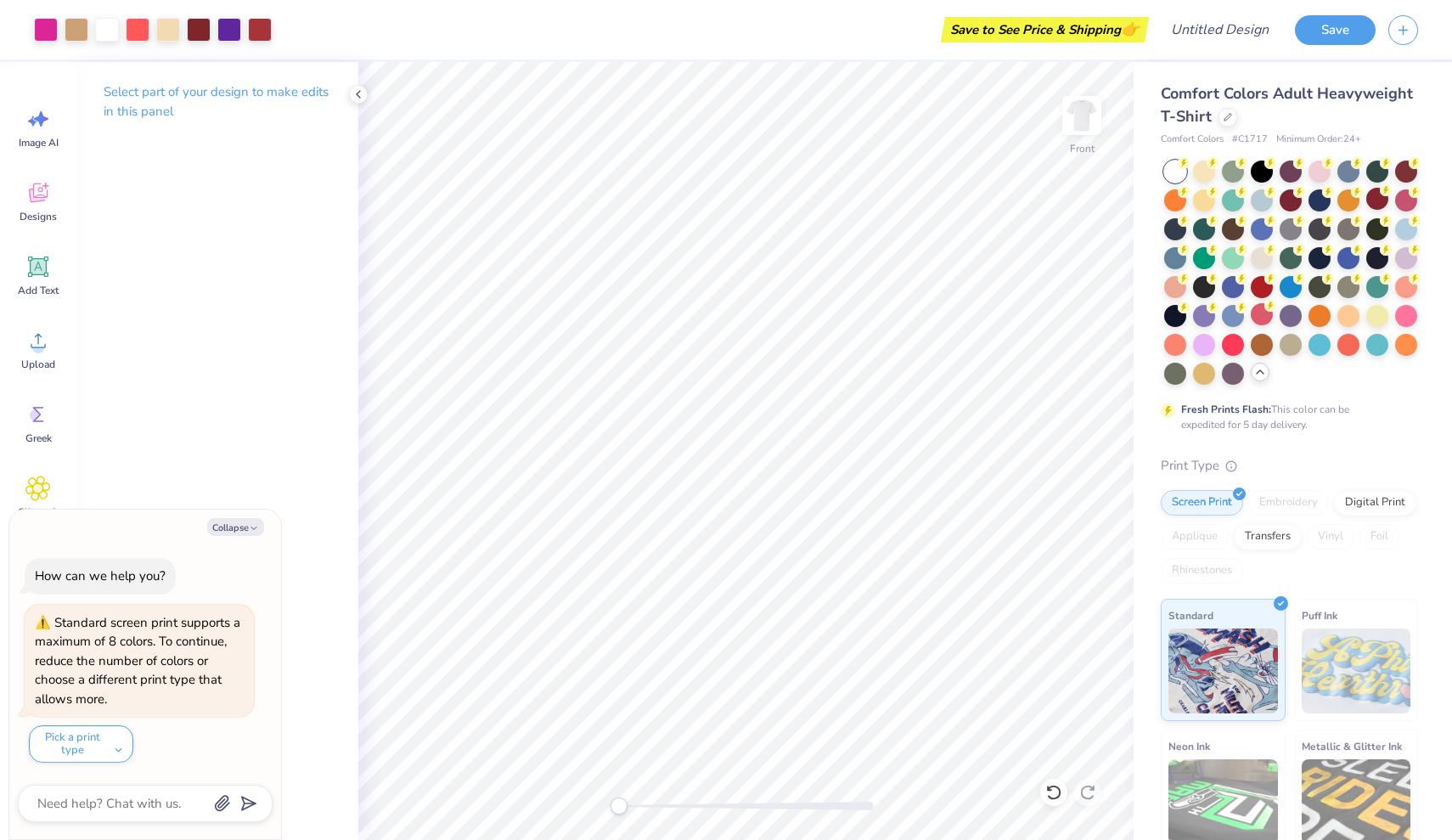
type textarea "x"
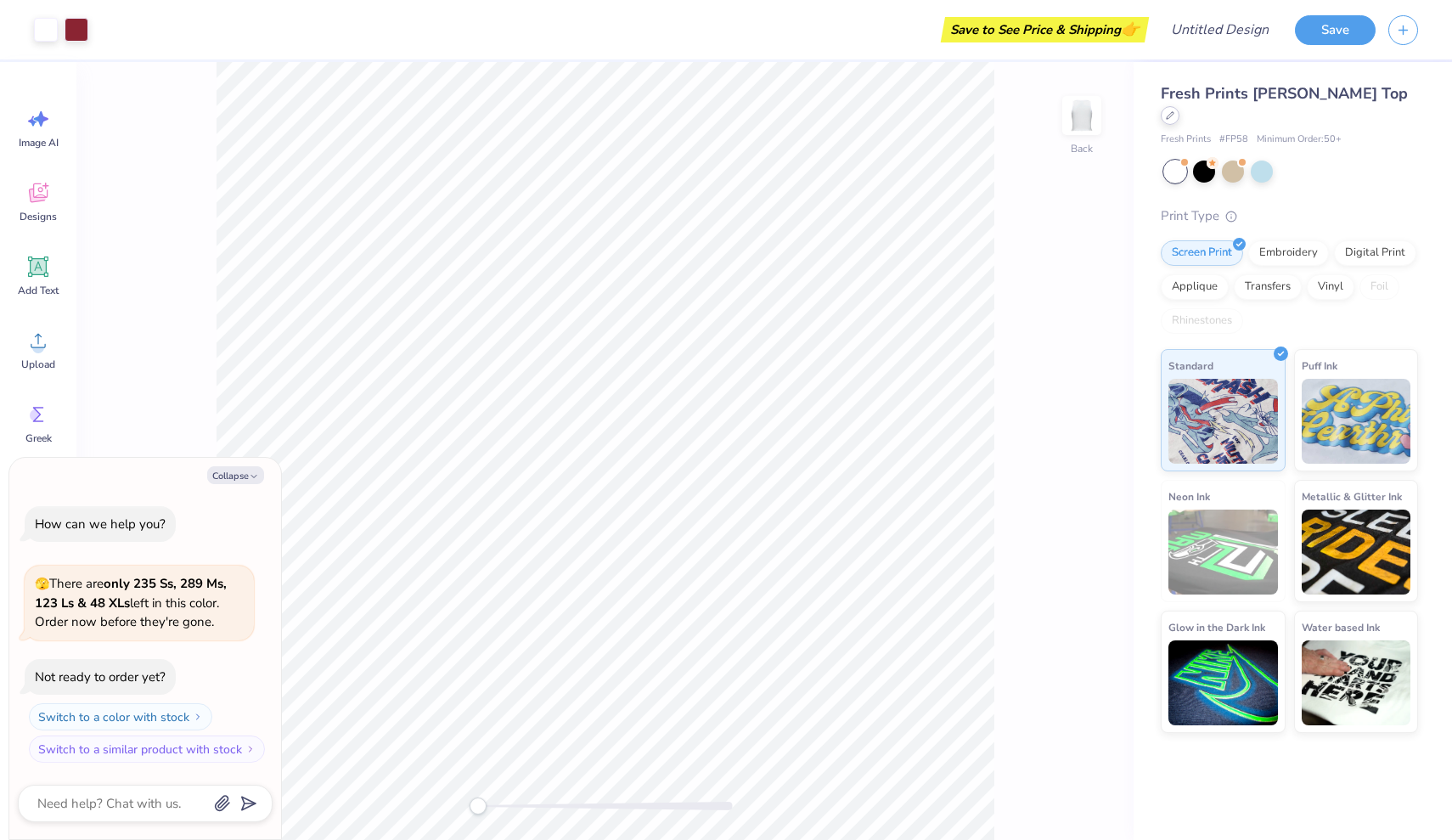
click at [1174, 111] on icon at bounding box center [1171, 116] width 9 height 9
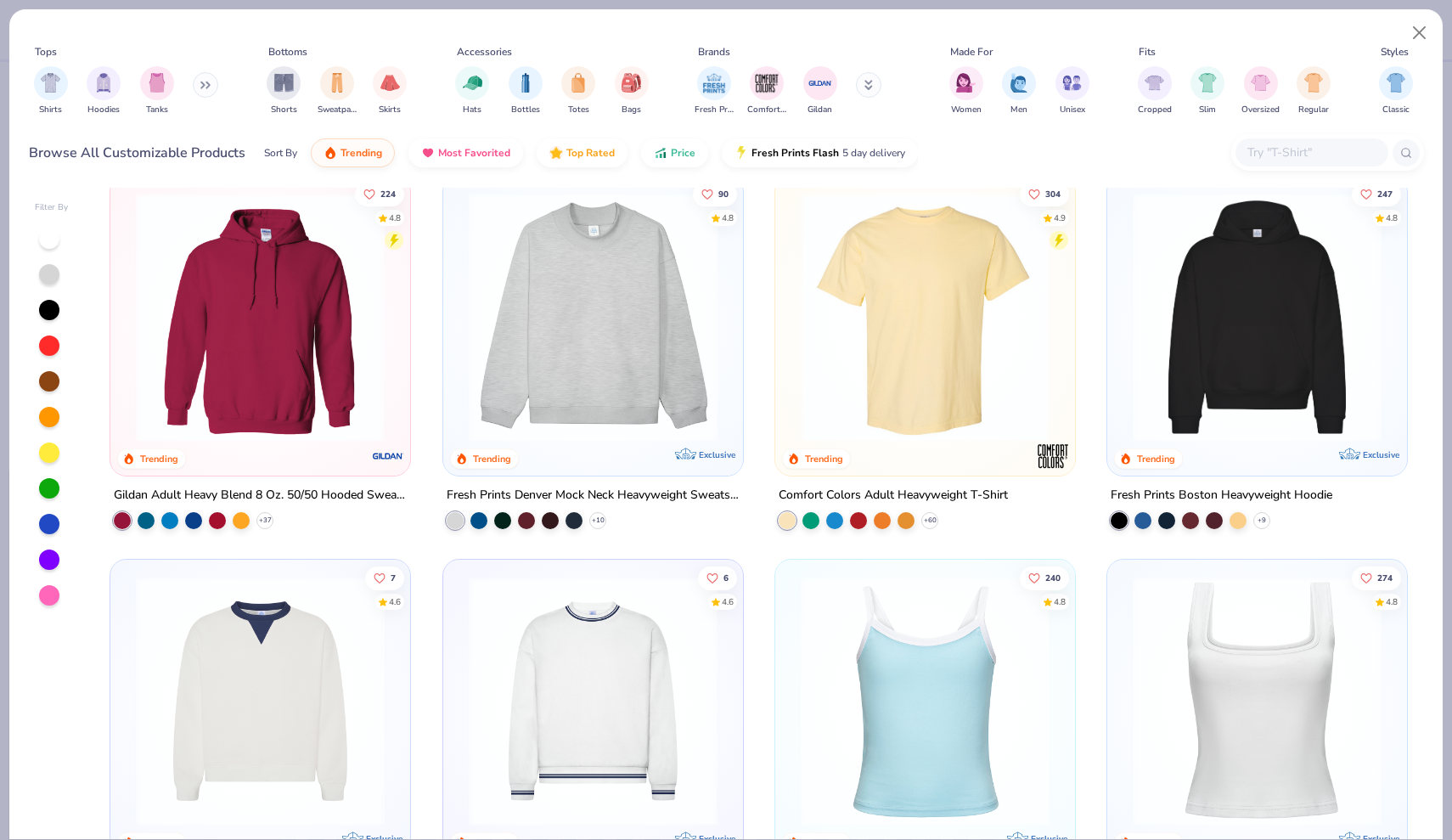
scroll to position [23, 0]
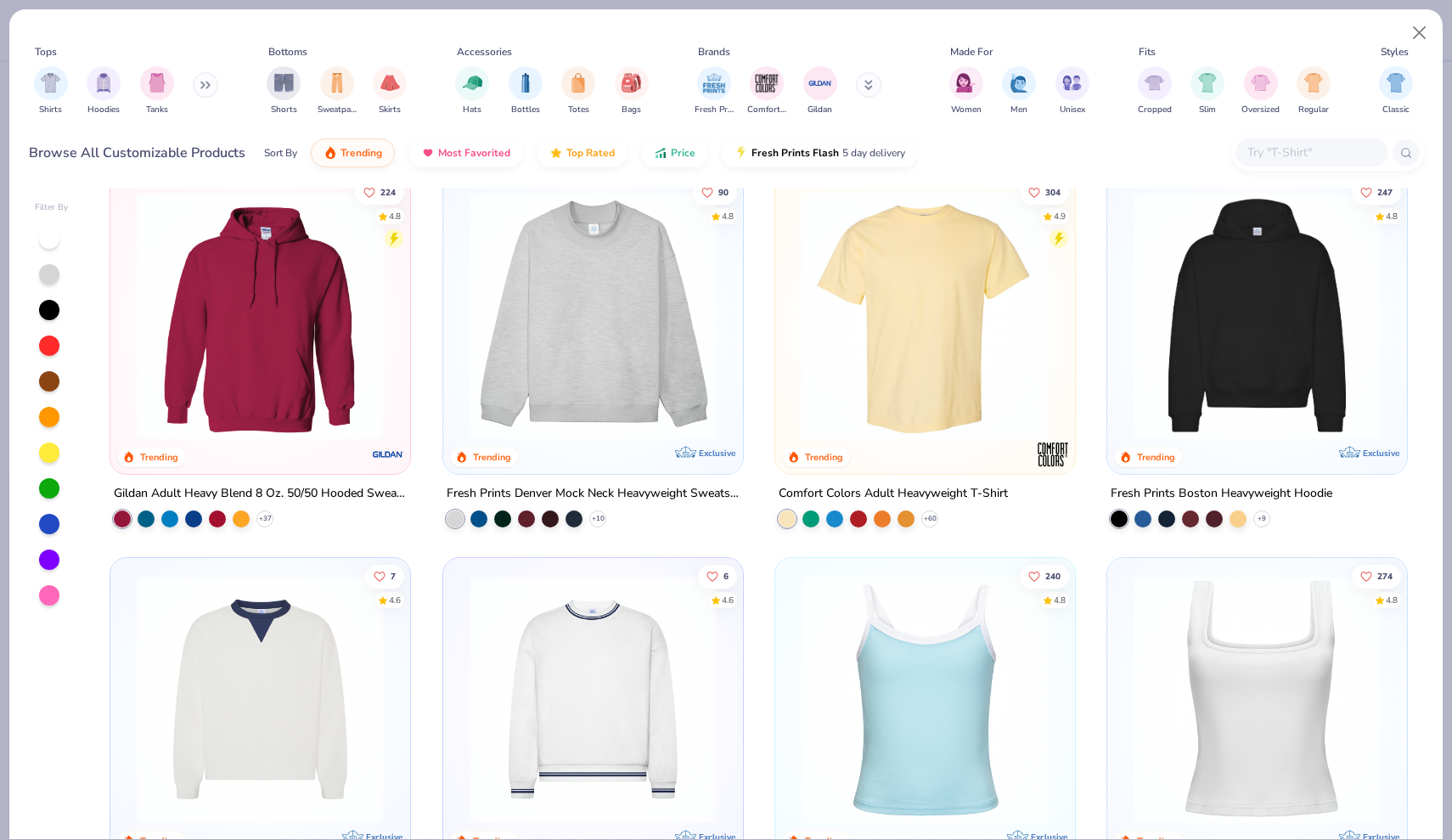
click at [889, 340] on img at bounding box center [925, 315] width 266 height 248
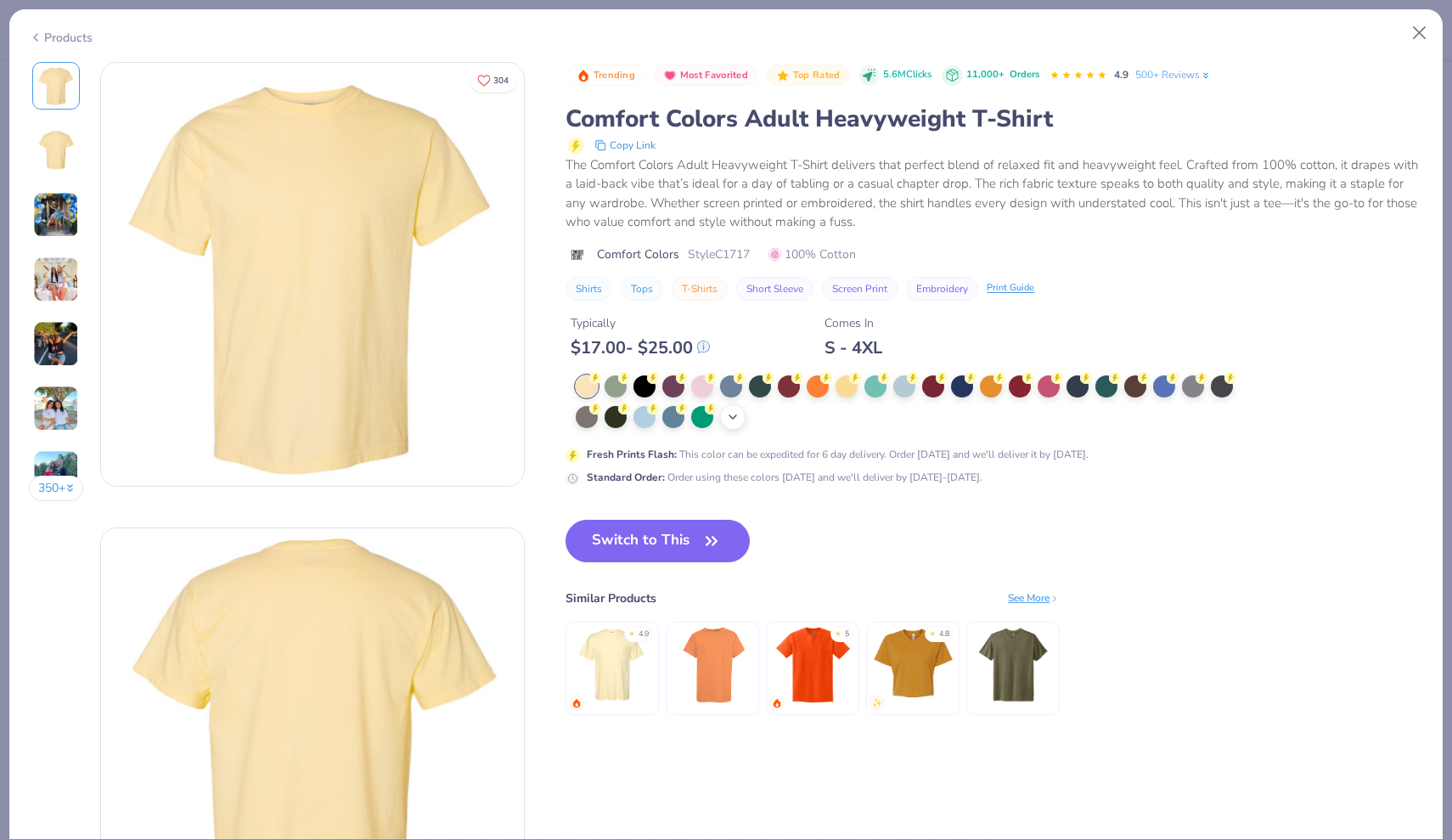
click at [734, 416] on icon at bounding box center [732, 416] width 13 height 13
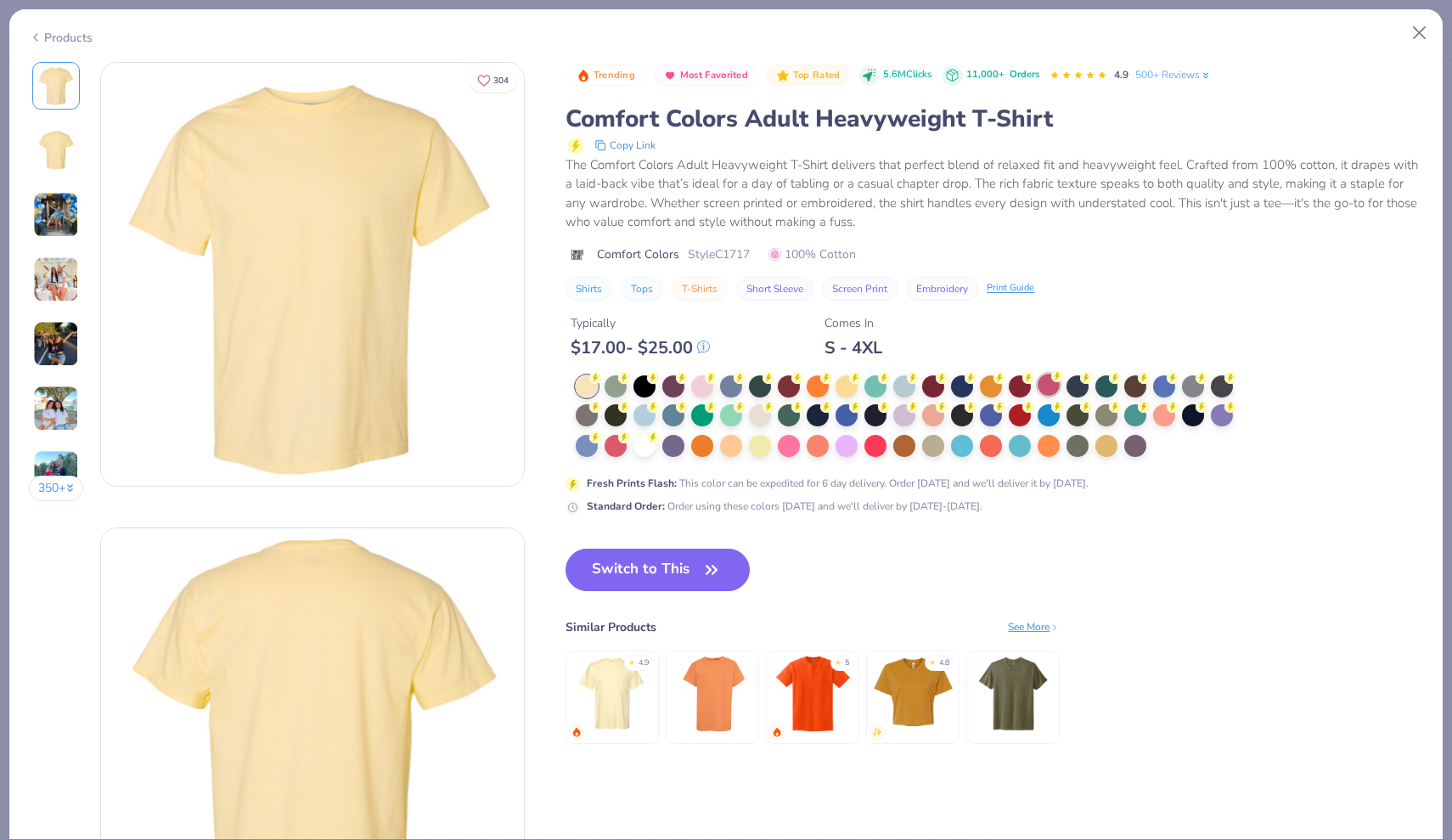
click at [1049, 380] on div at bounding box center [1049, 385] width 22 height 22
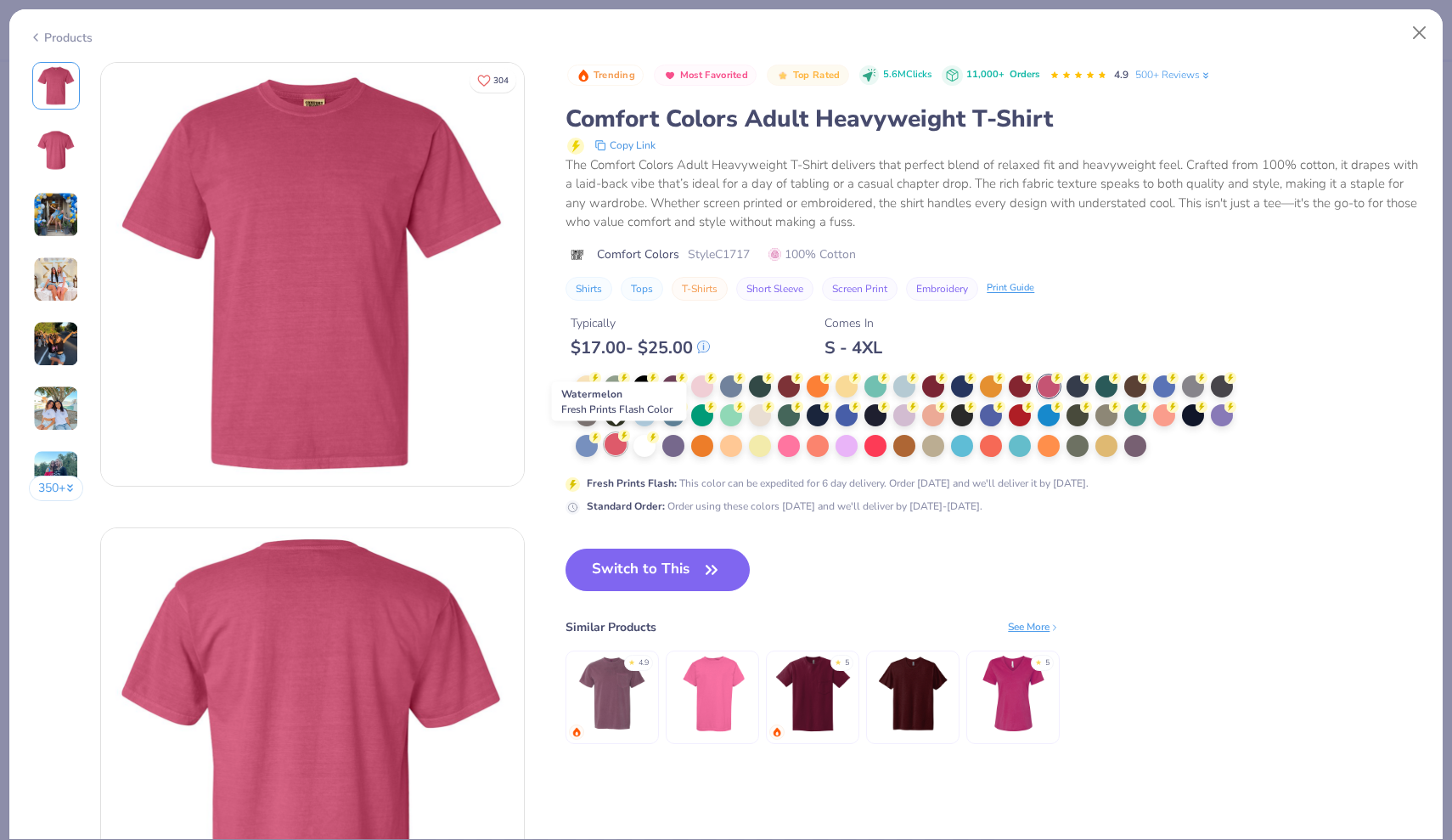
click at [612, 446] on div at bounding box center [615, 444] width 22 height 22
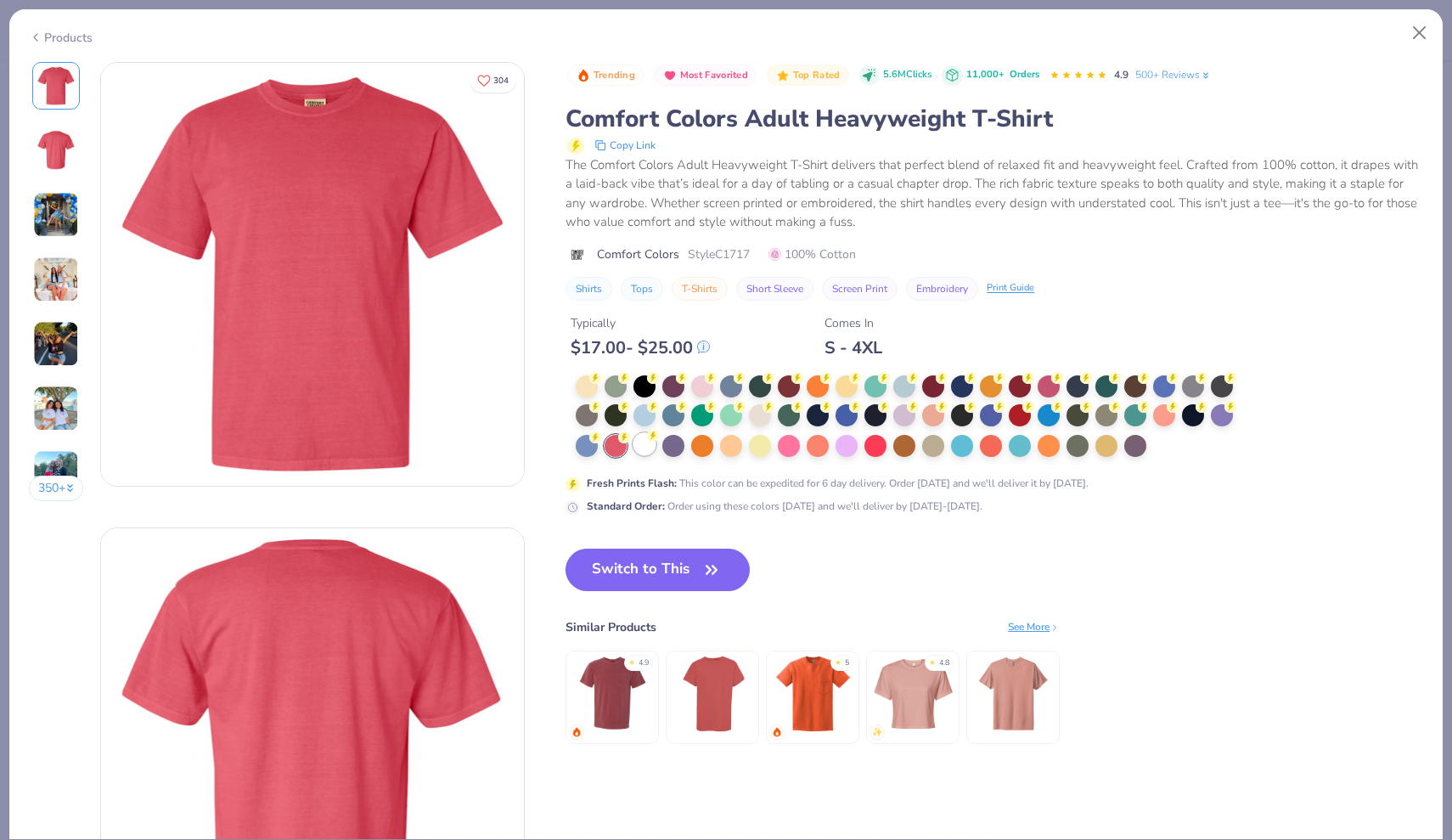
click at [638, 445] on div at bounding box center [644, 444] width 22 height 22
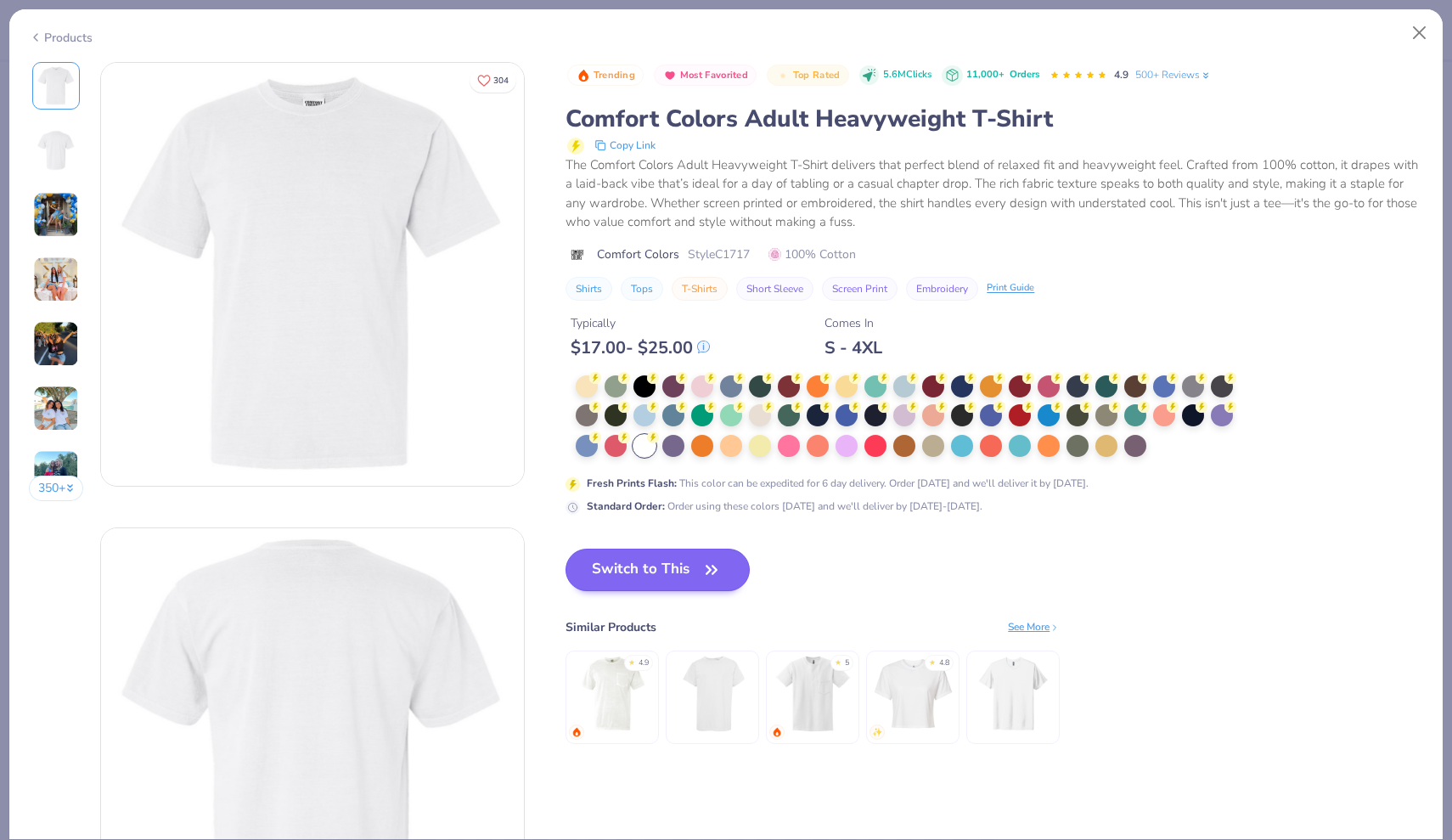
click at [644, 568] on button "Switch to This" at bounding box center [658, 569] width 184 height 42
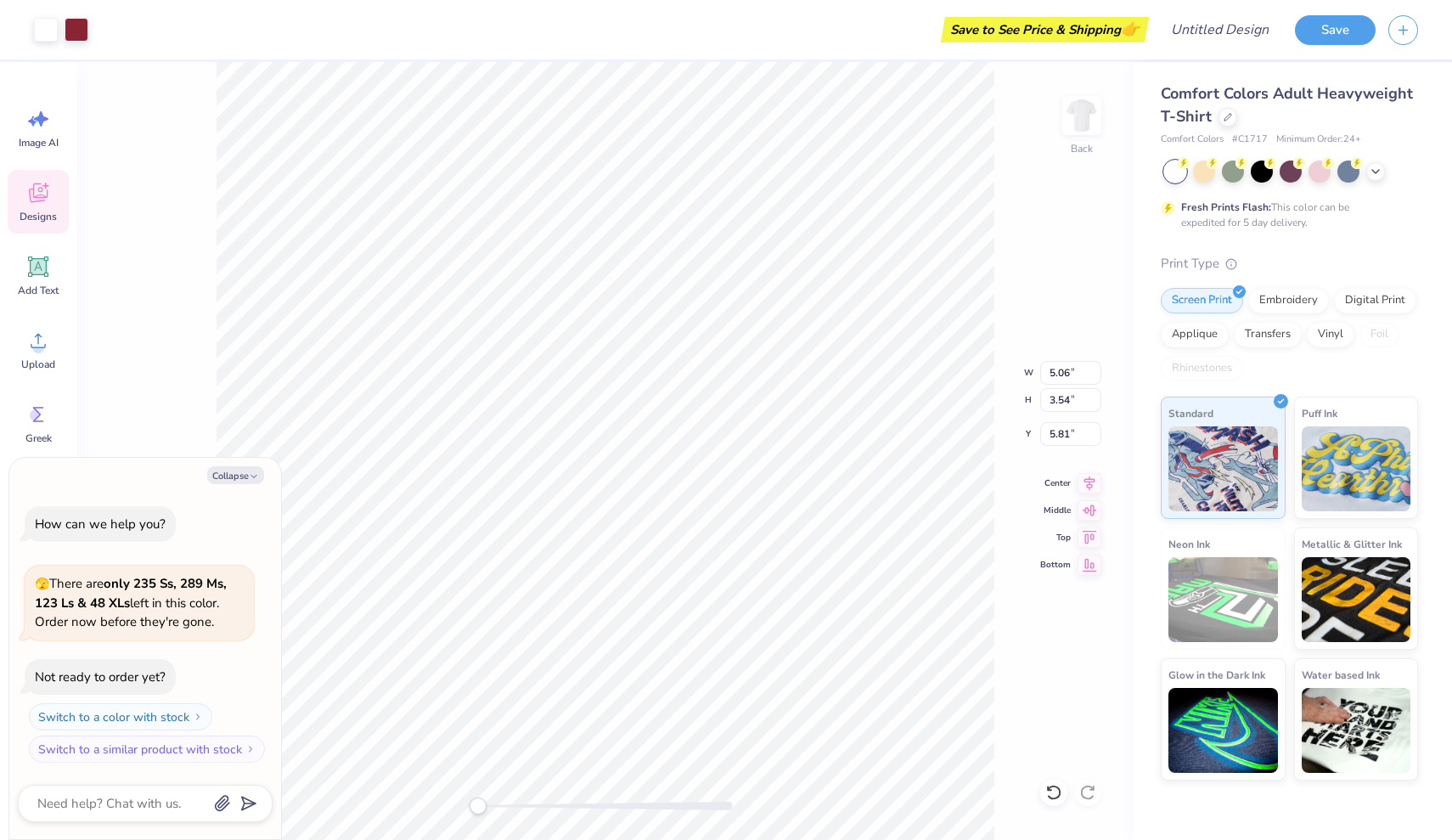
type textarea "x"
type input "7.70"
type input "5.39"
type input "3.96"
type textarea "x"
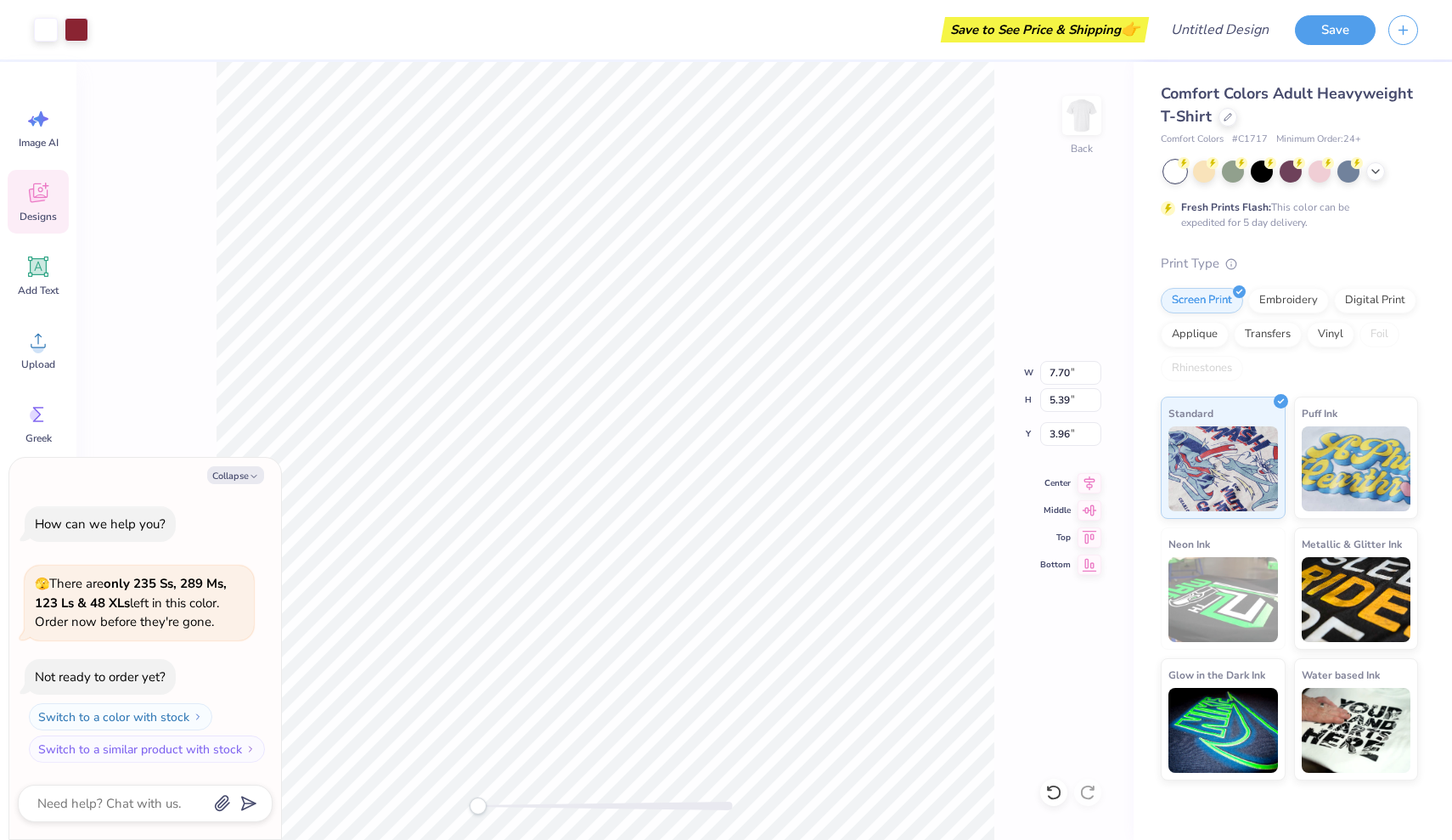
type input "9.57"
type input "6.70"
type textarea "x"
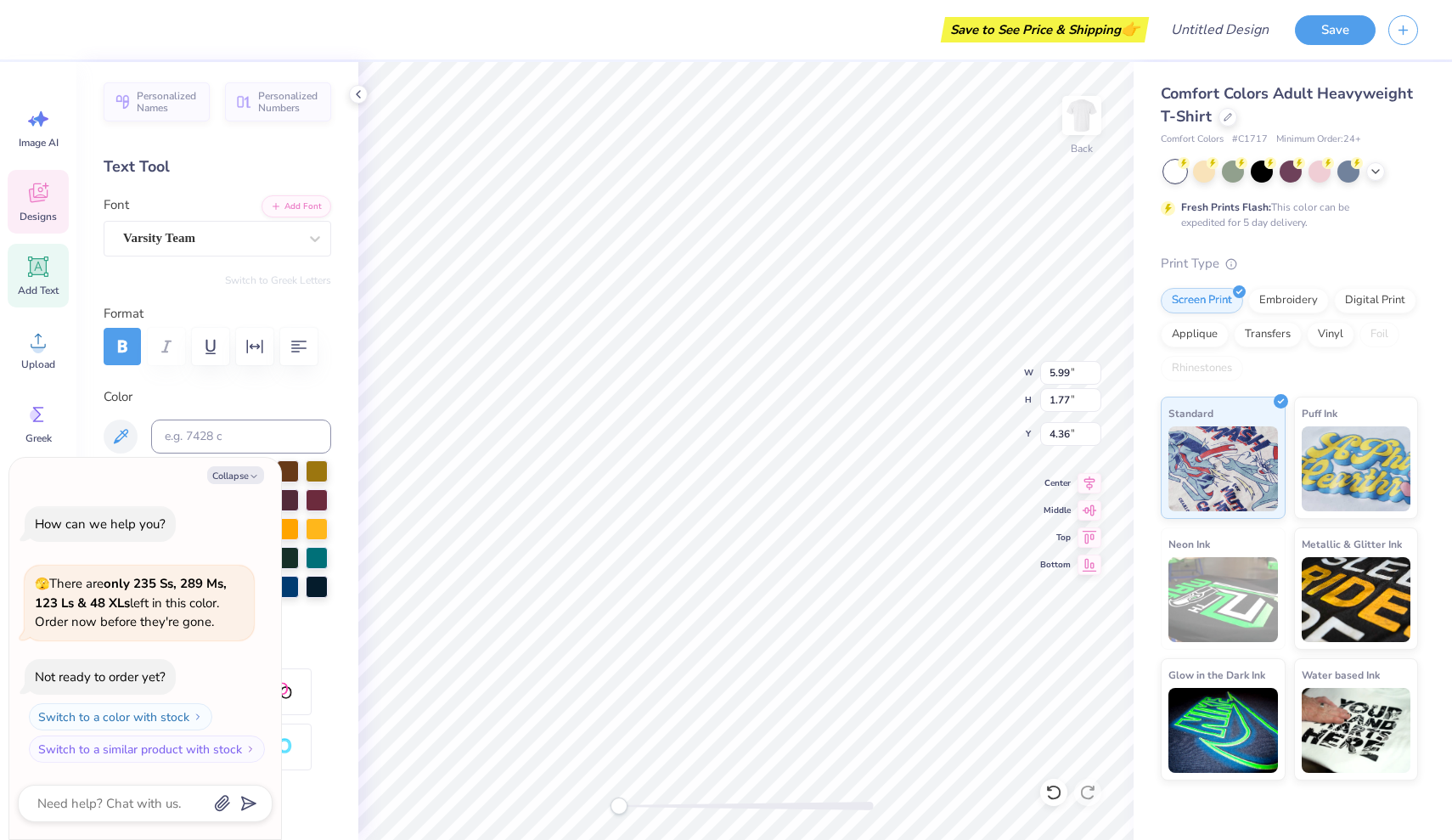
type textarea "H"
type textarea "x"
type textarea "HO"
type textarea "x"
type textarea "HOM"
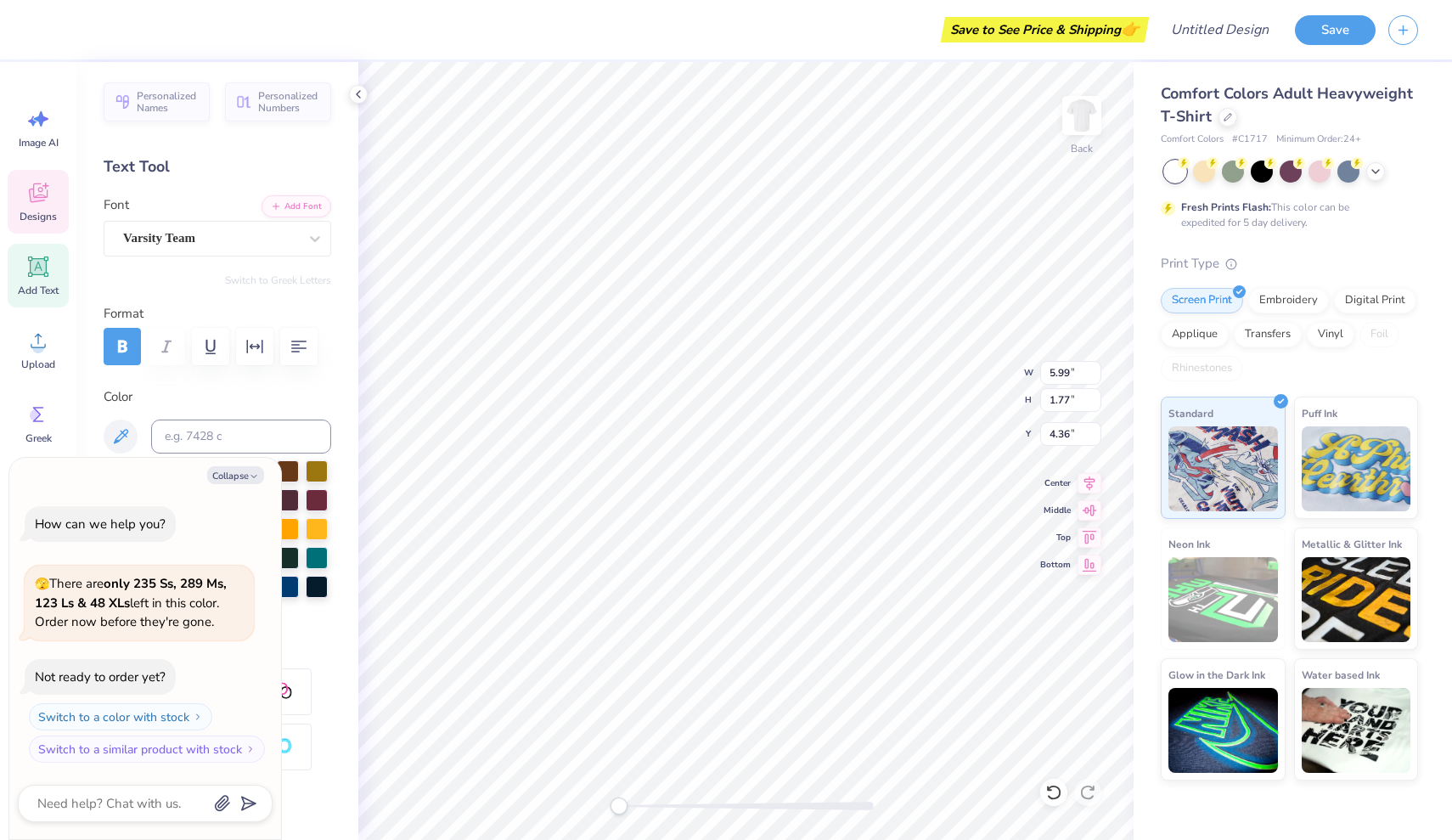
type textarea "x"
type textarea "HOME"
type textarea "x"
type textarea "HOMEC"
type textarea "x"
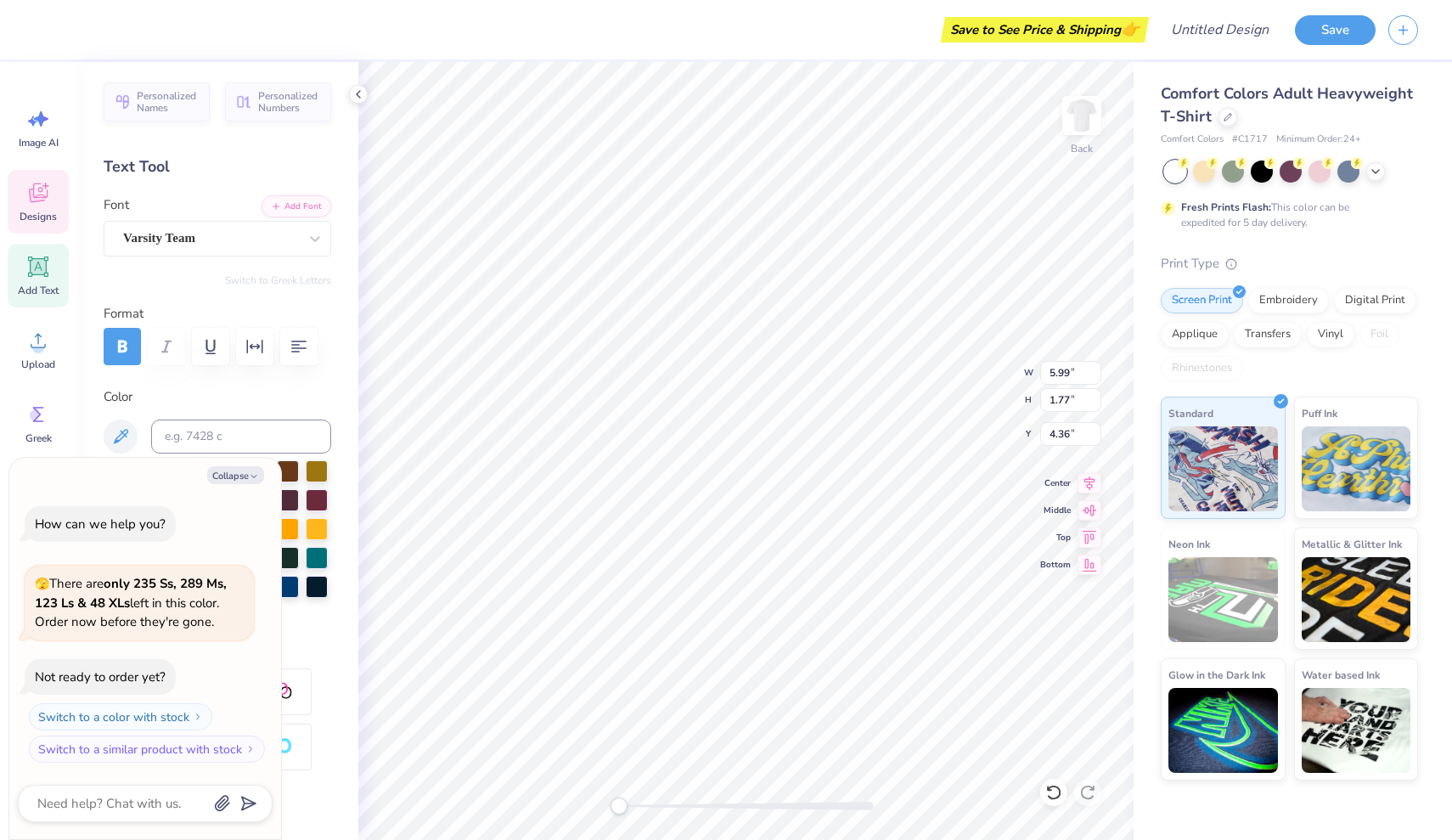
type textarea "HOMECO"
type textarea "x"
type textarea "HOMECOM"
type textarea "x"
type textarea "HOMECOMI"
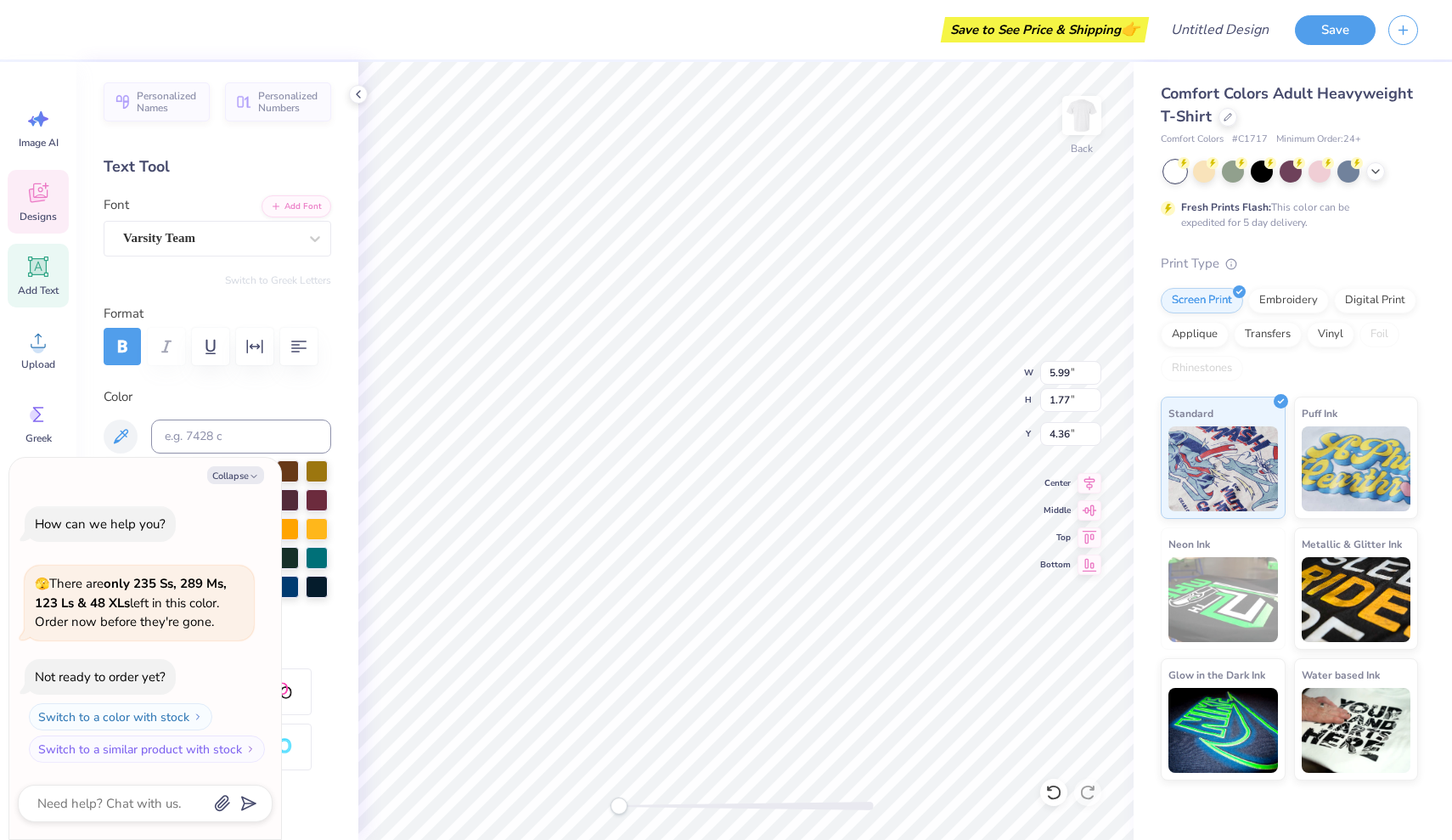
type textarea "x"
type textarea "HOMECOMIN"
type textarea "x"
type textarea "HOMECOMING"
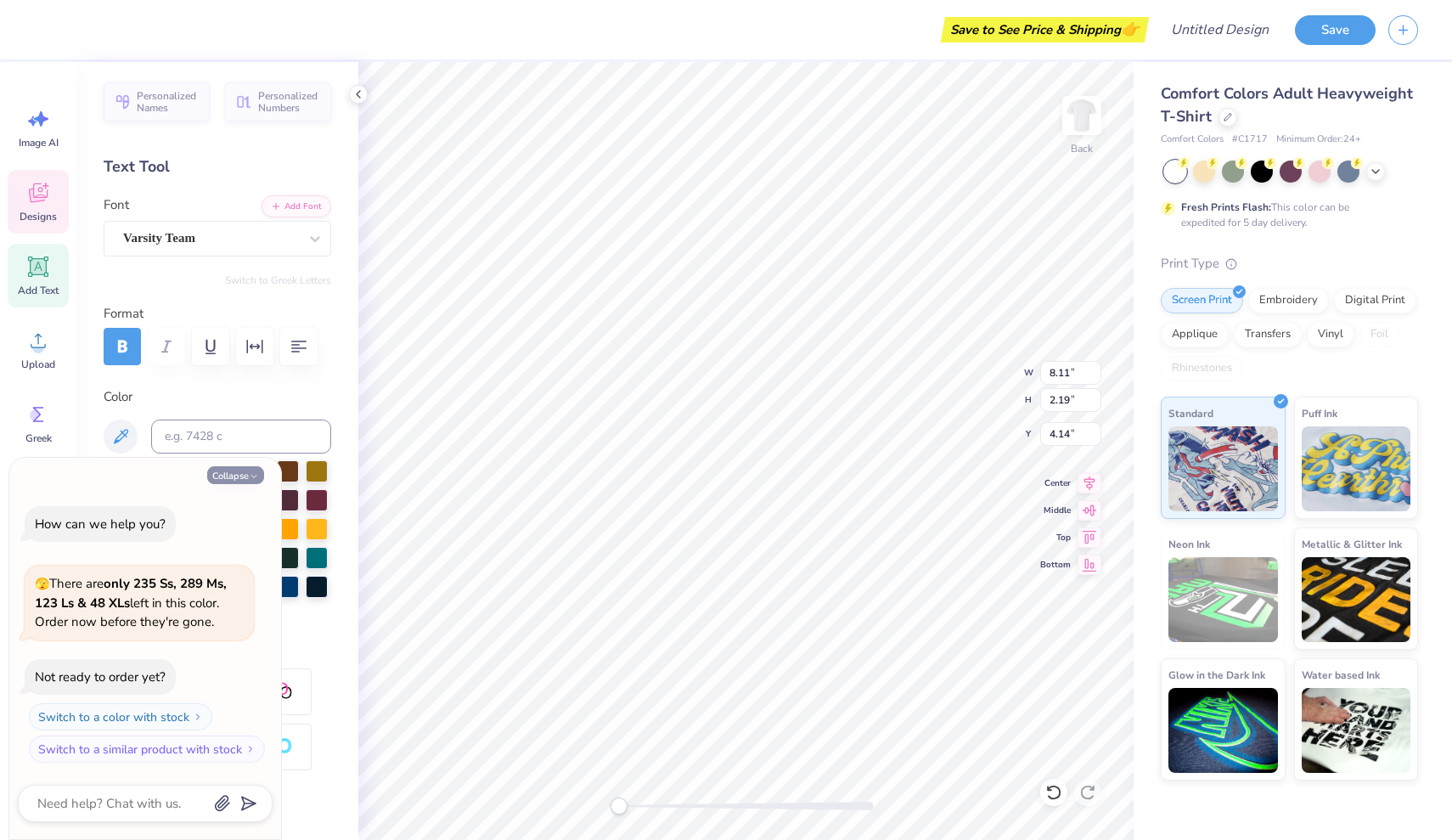
click at [241, 477] on button "Collapse" at bounding box center [235, 475] width 57 height 18
type textarea "x"
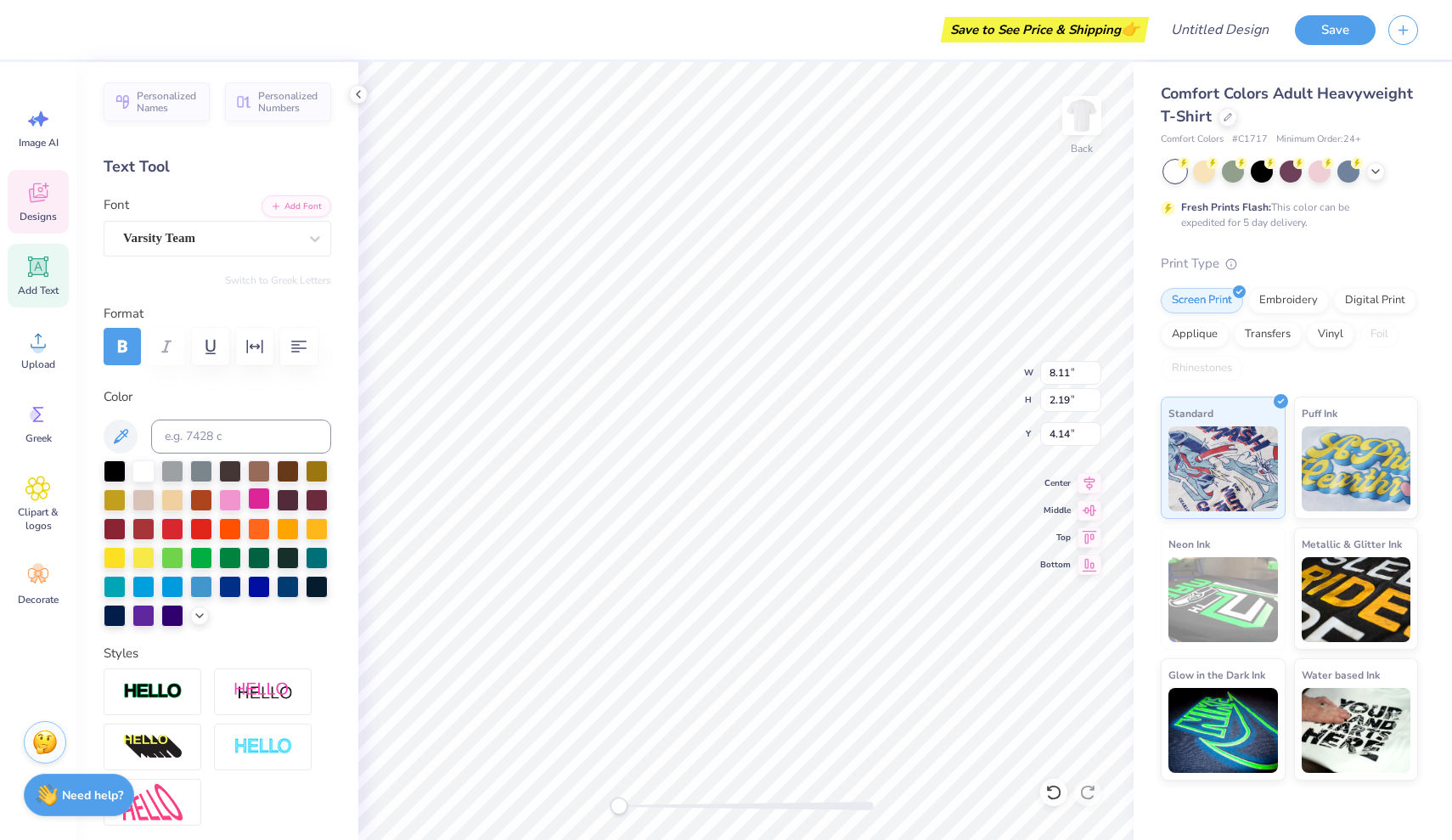
click at [256, 504] on div at bounding box center [258, 498] width 22 height 22
type input "3.55"
type input "1.02"
type input "5.31"
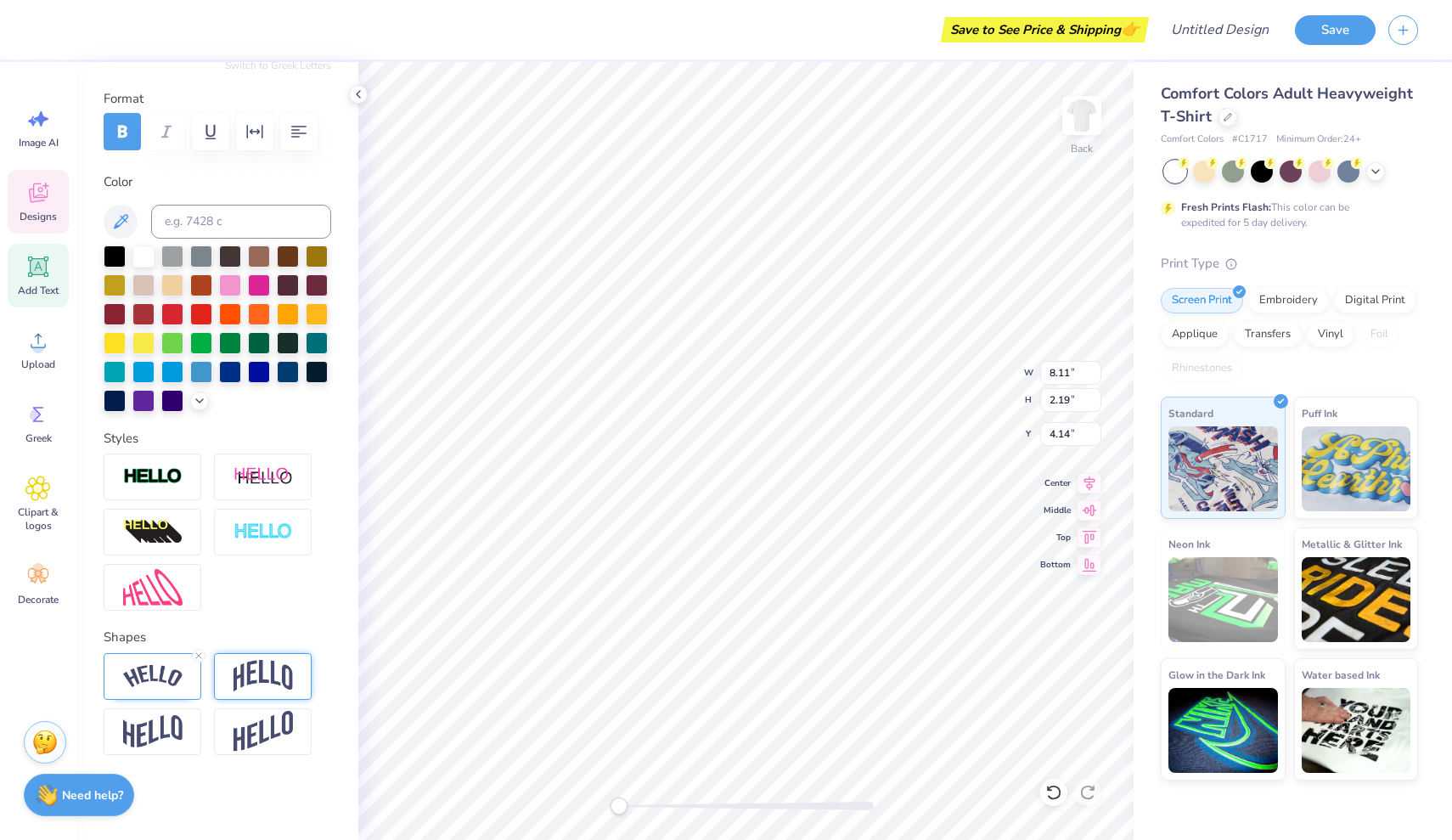
scroll to position [215, 0]
click at [256, 662] on img at bounding box center [263, 676] width 59 height 32
type input "0.20"
drag, startPoint x: 222, startPoint y: 779, endPoint x: 196, endPoint y: 774, distance: 26.5
click at [196, 774] on div "Accessibility label" at bounding box center [195, 780] width 17 height 17
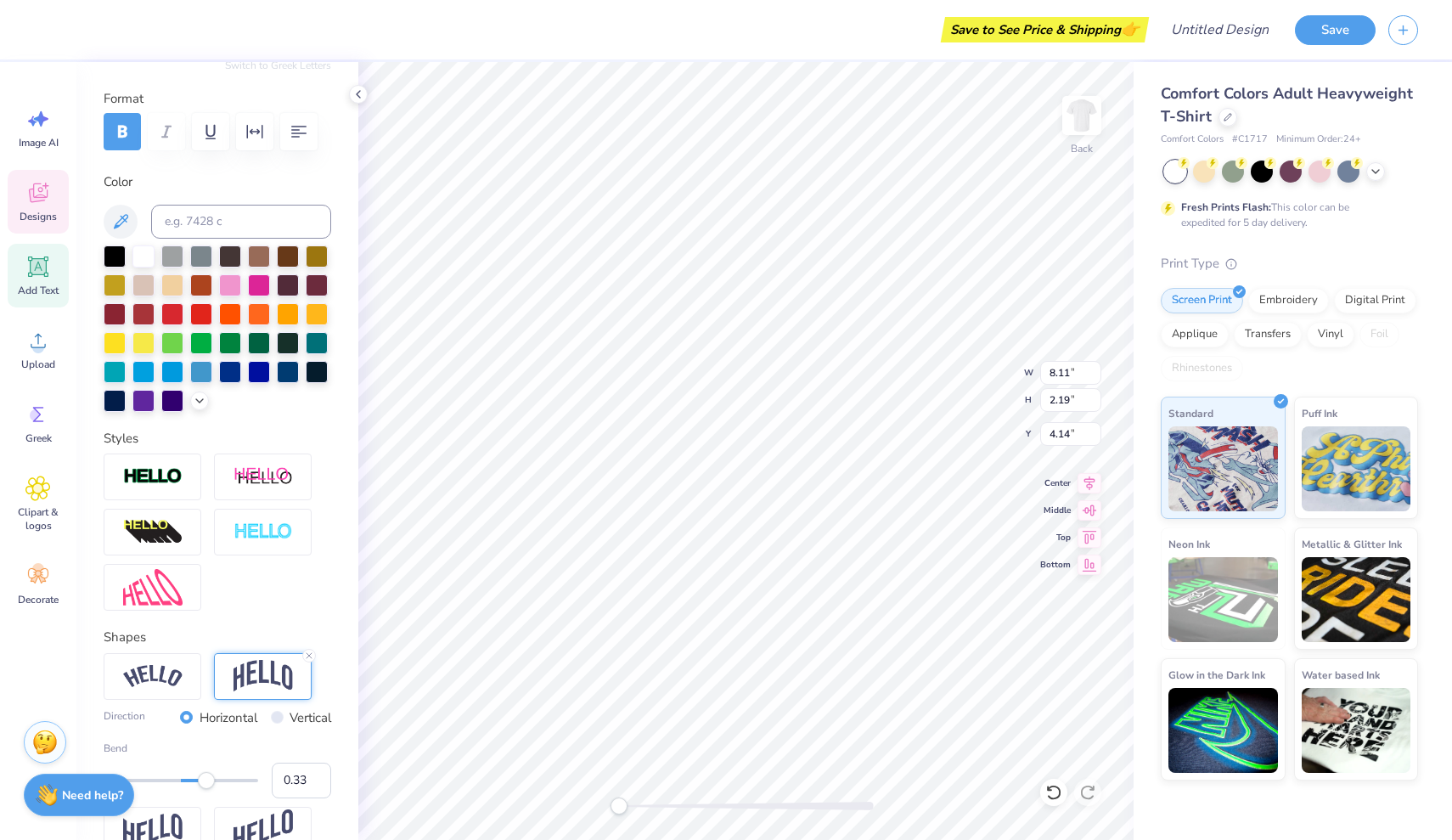
type input "0.34"
drag, startPoint x: 197, startPoint y: 783, endPoint x: 207, endPoint y: 785, distance: 10.2
click at [207, 785] on div "Accessibility label" at bounding box center [207, 780] width 17 height 17
type input "0.25"
click at [201, 786] on div "Accessibility label" at bounding box center [200, 780] width 17 height 17
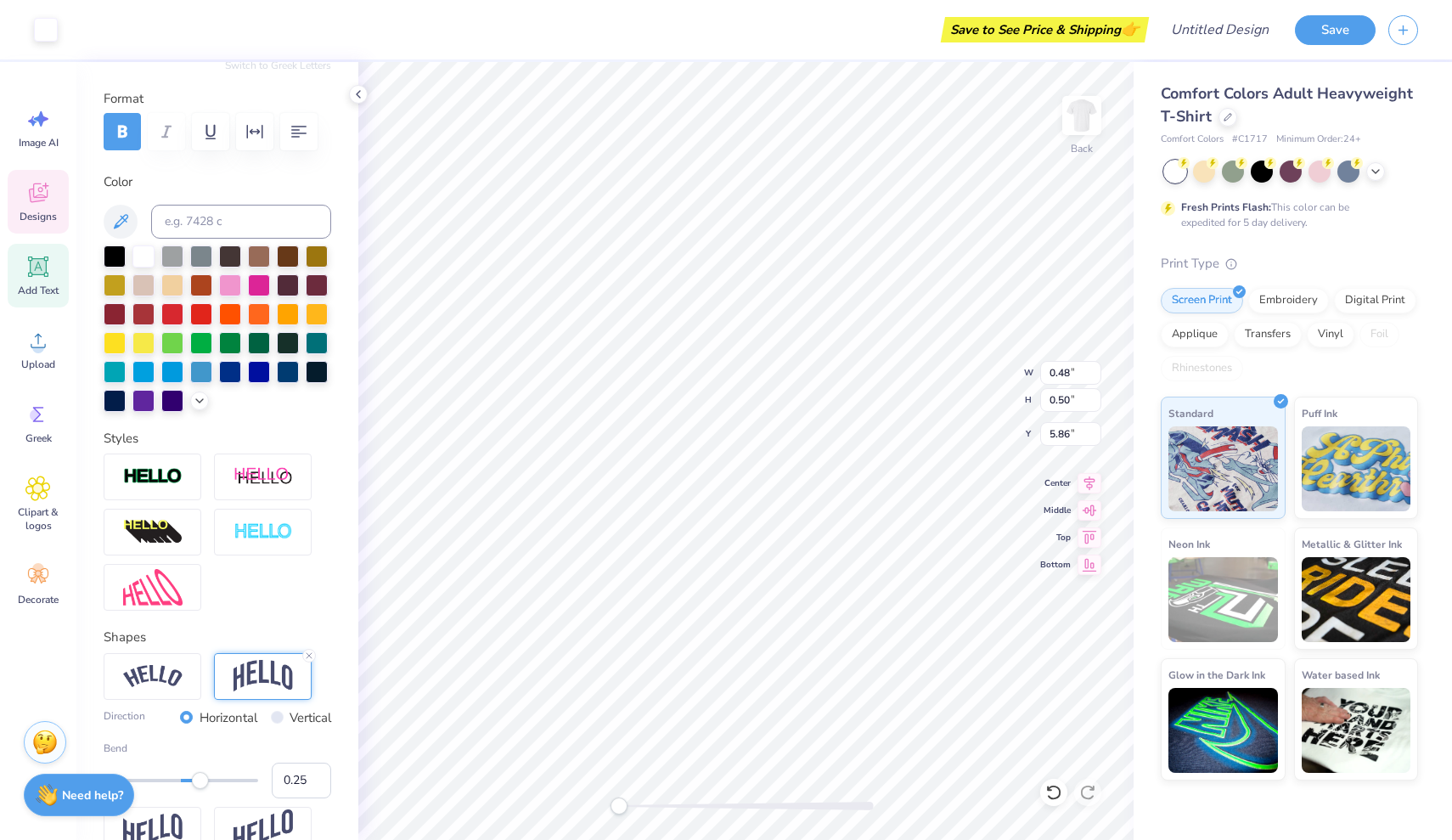
type input "5.61"
click at [145, 399] on div at bounding box center [143, 399] width 22 height 22
type input "6.88"
type input "1.50"
type input "4.49"
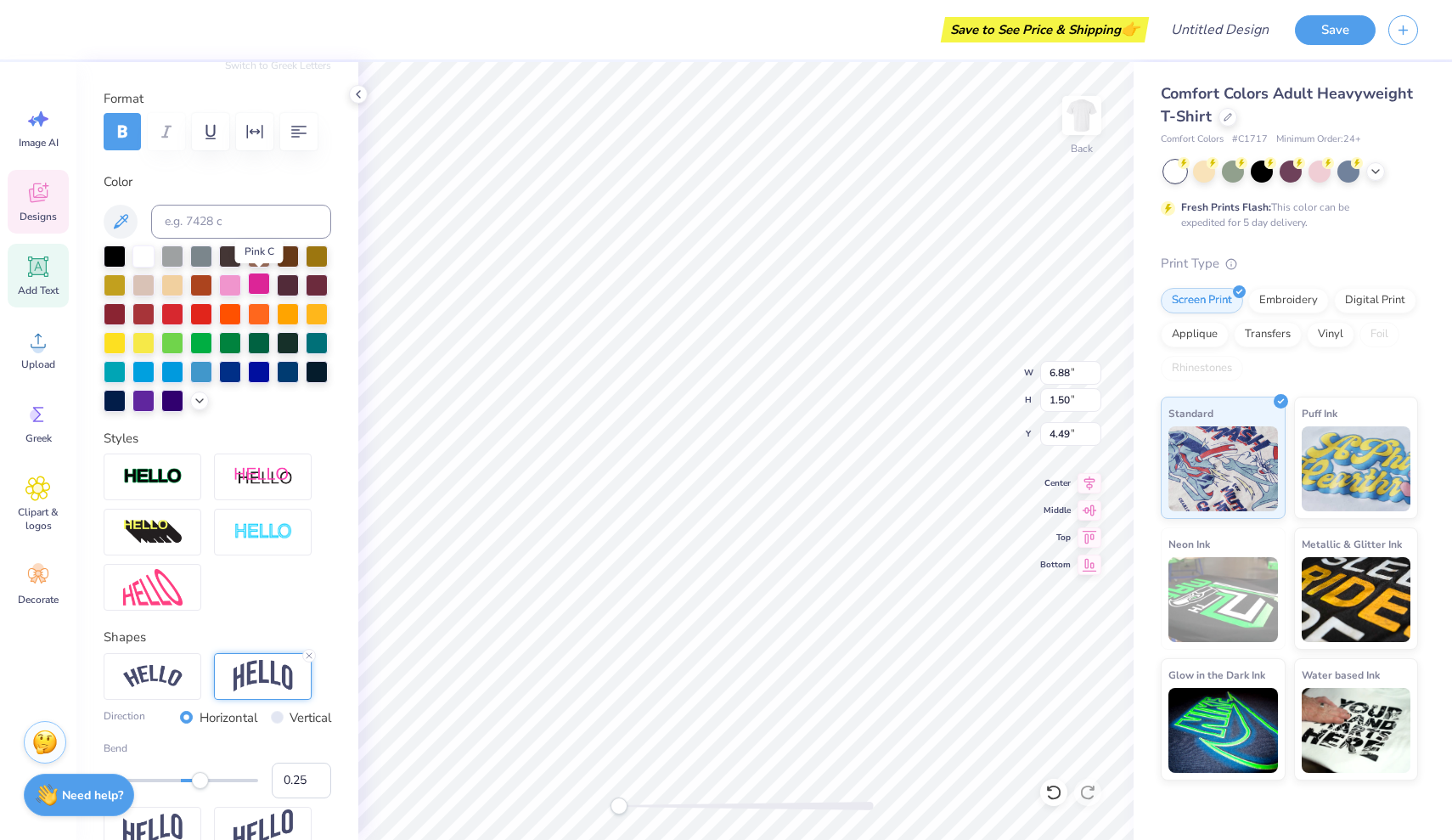
click at [264, 283] on div at bounding box center [258, 283] width 22 height 22
type input "0.48"
type input "0.50"
type input "5.61"
click at [40, 31] on div at bounding box center [45, 27] width 24 height 24
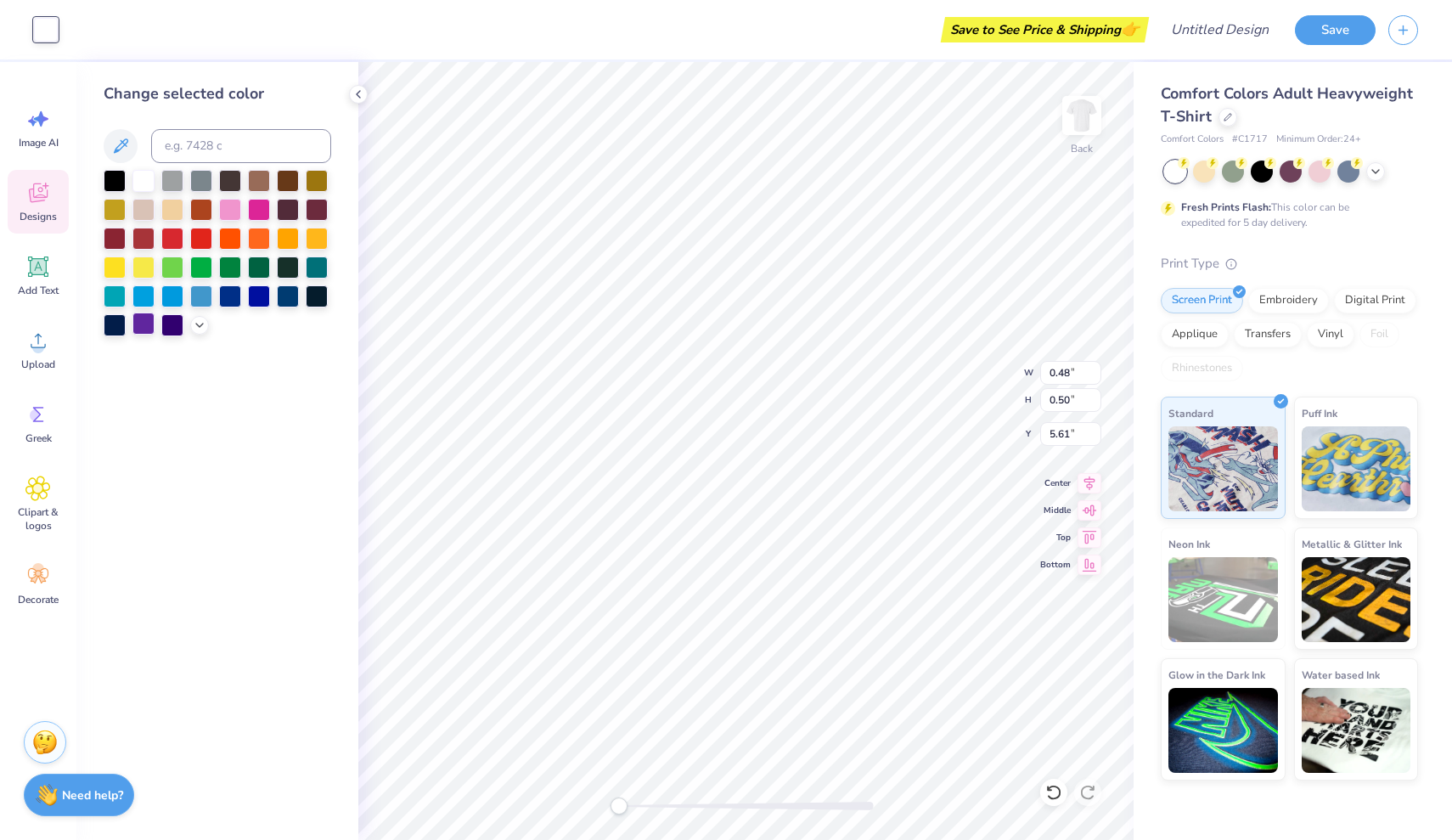
click at [141, 321] on div at bounding box center [143, 323] width 22 height 22
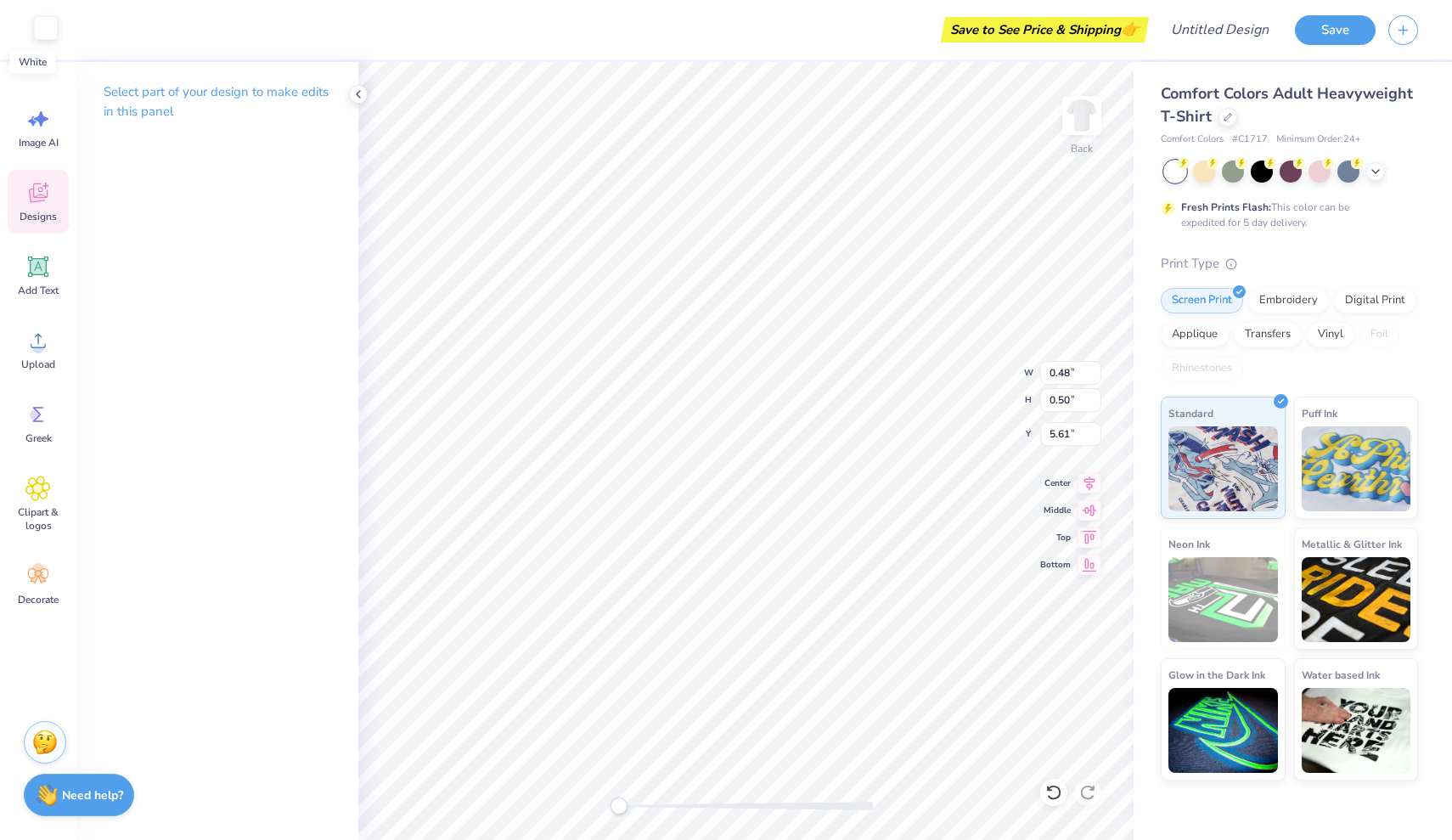
click at [45, 29] on div at bounding box center [45, 27] width 24 height 24
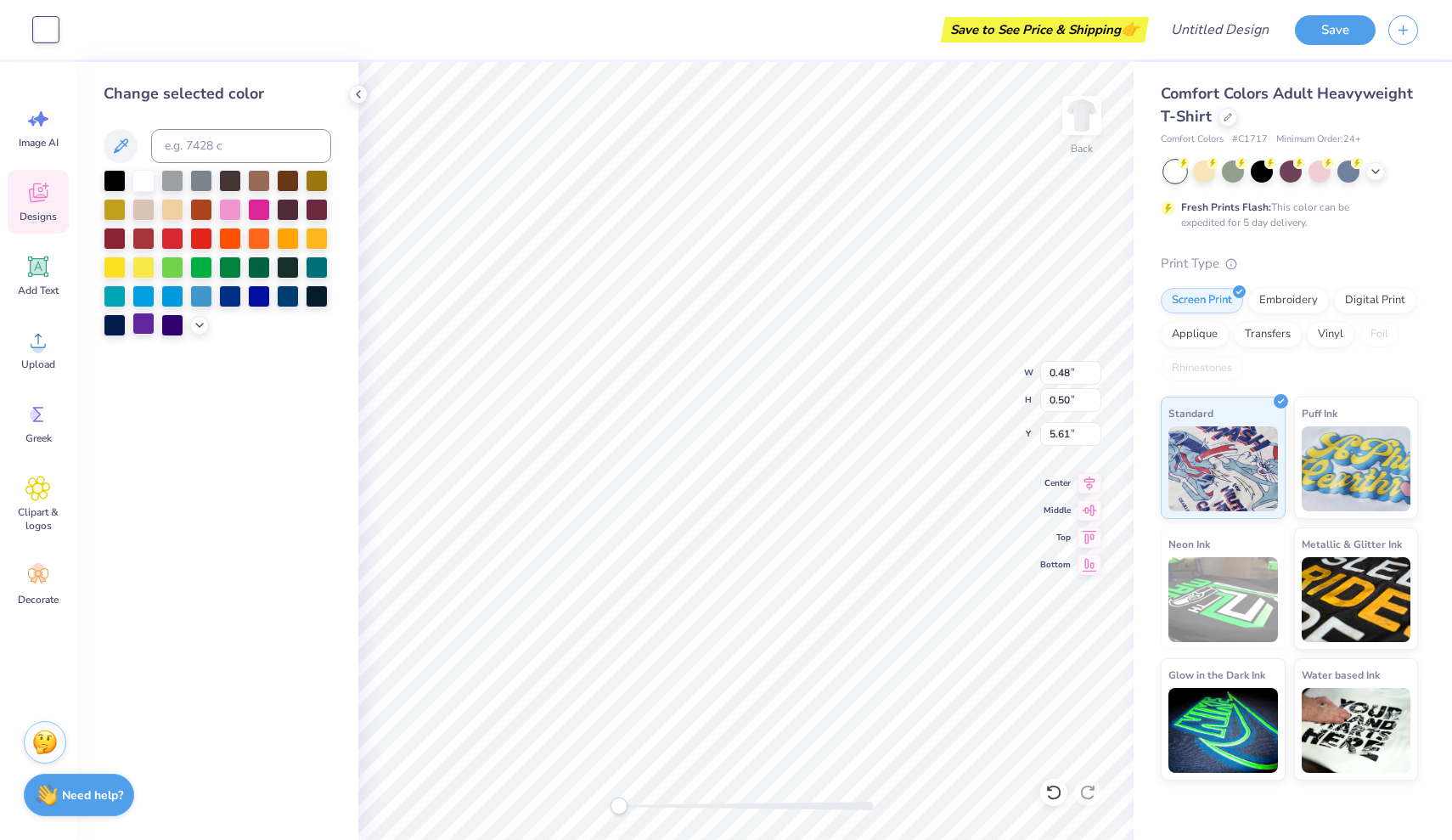
click at [142, 329] on div at bounding box center [143, 323] width 22 height 22
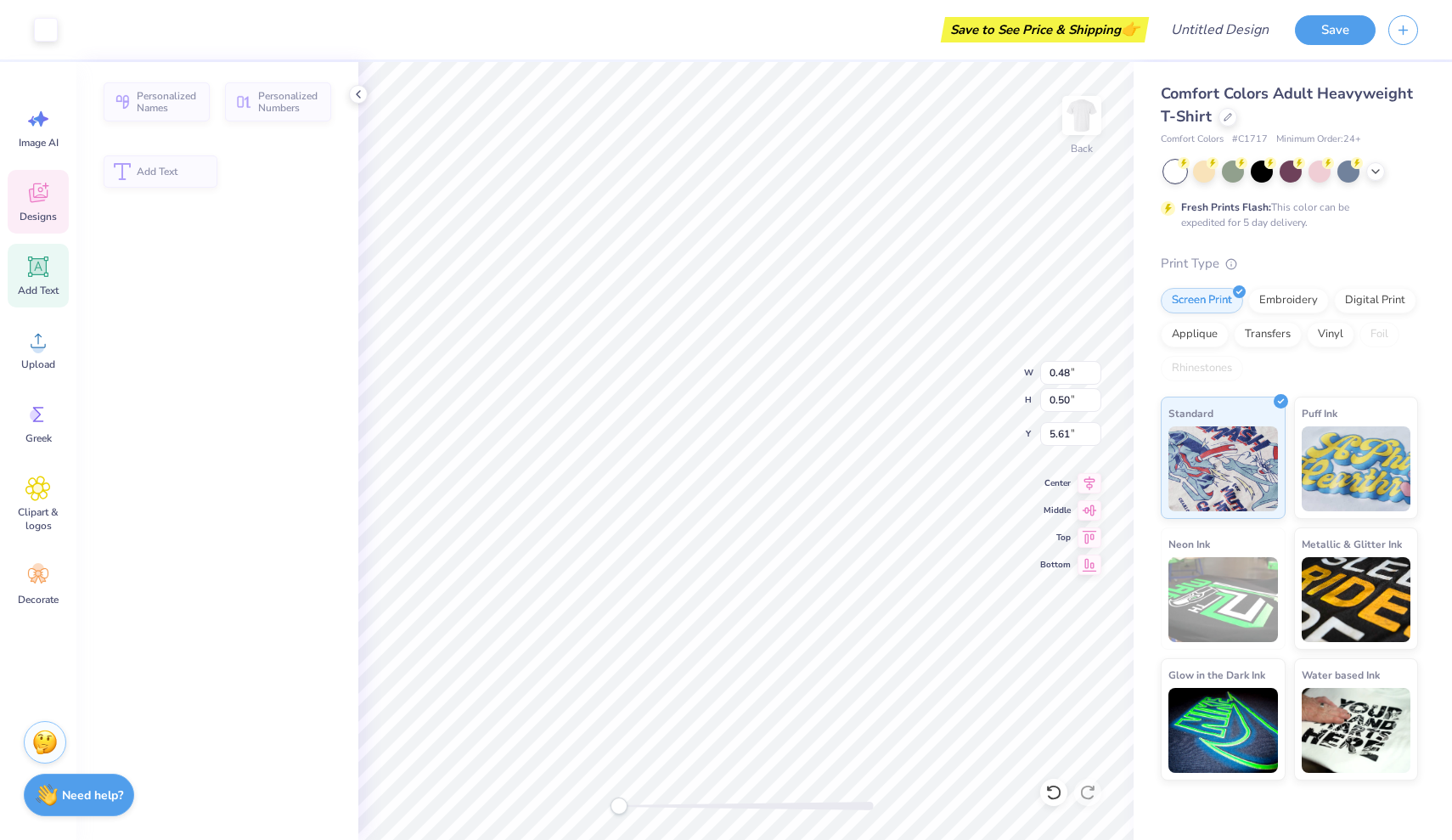
type input "4.96"
type input "0.98"
type input "8.99"
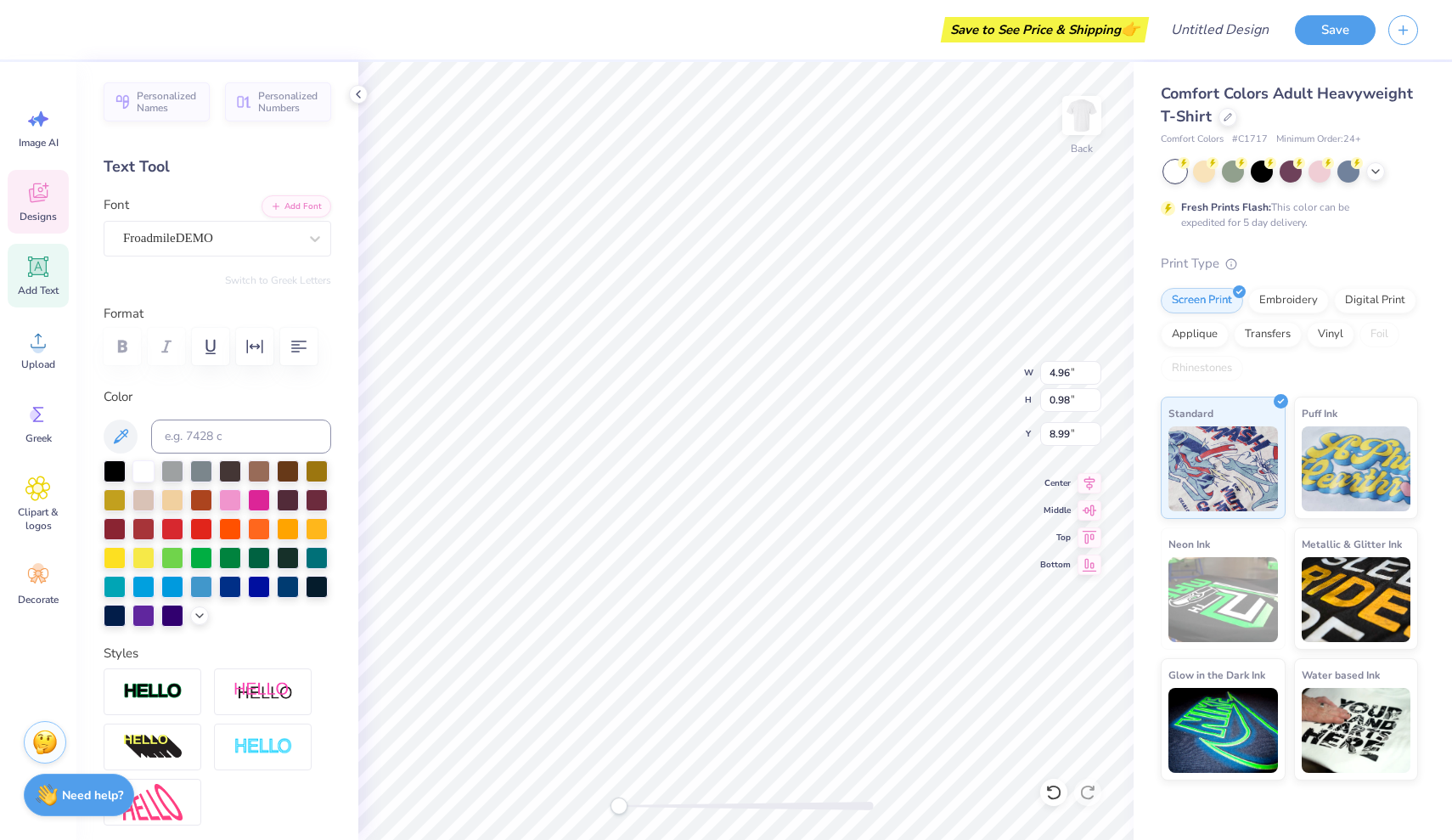
scroll to position [0, 2]
type textarea "Psi Chapter"
click at [141, 618] on div at bounding box center [143, 614] width 22 height 22
click at [259, 502] on div at bounding box center [258, 498] width 22 height 22
click at [261, 497] on div at bounding box center [258, 498] width 22 height 22
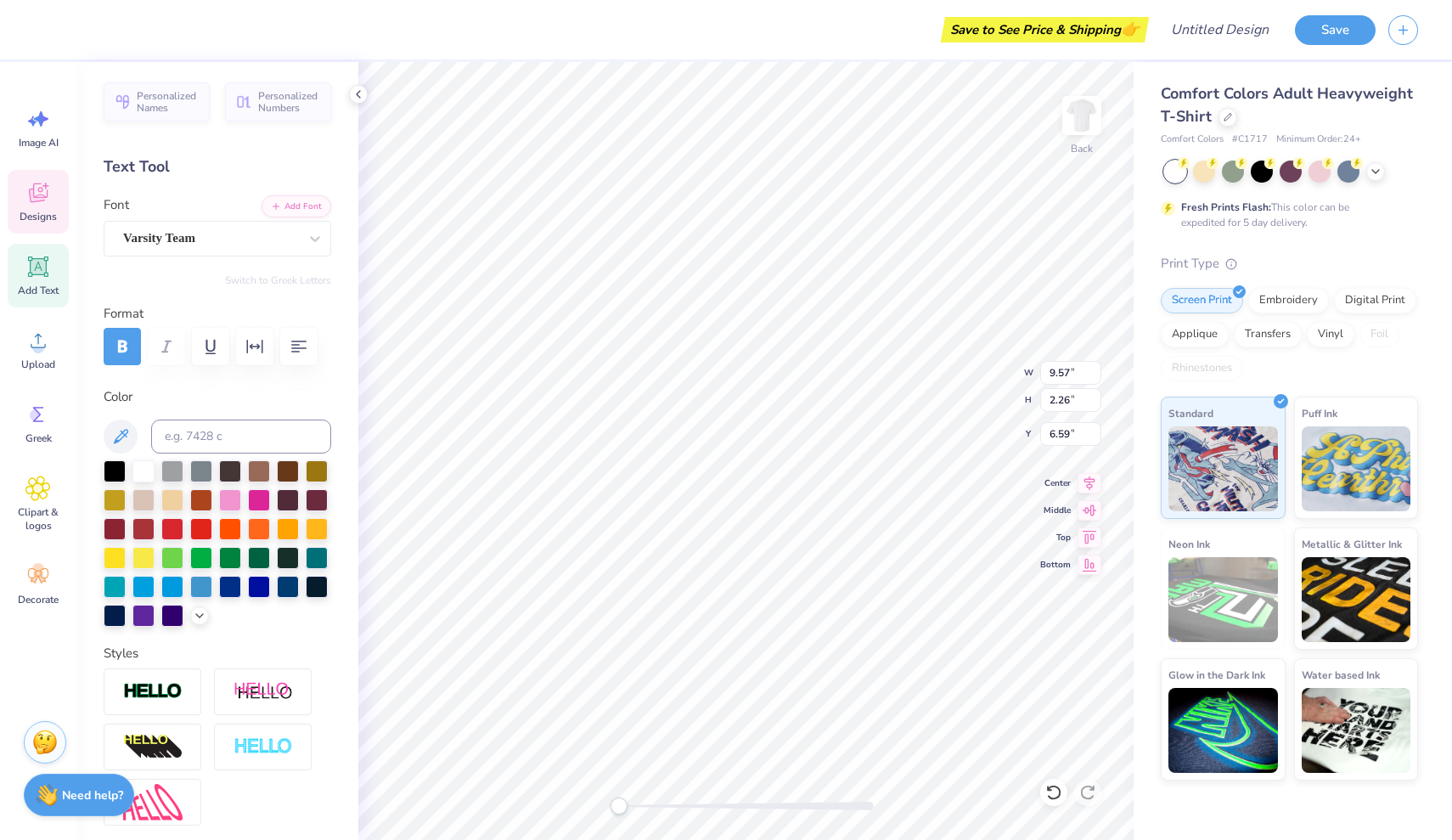
scroll to position [0, 0]
type textarea "gammas"
type textarea "gamma"
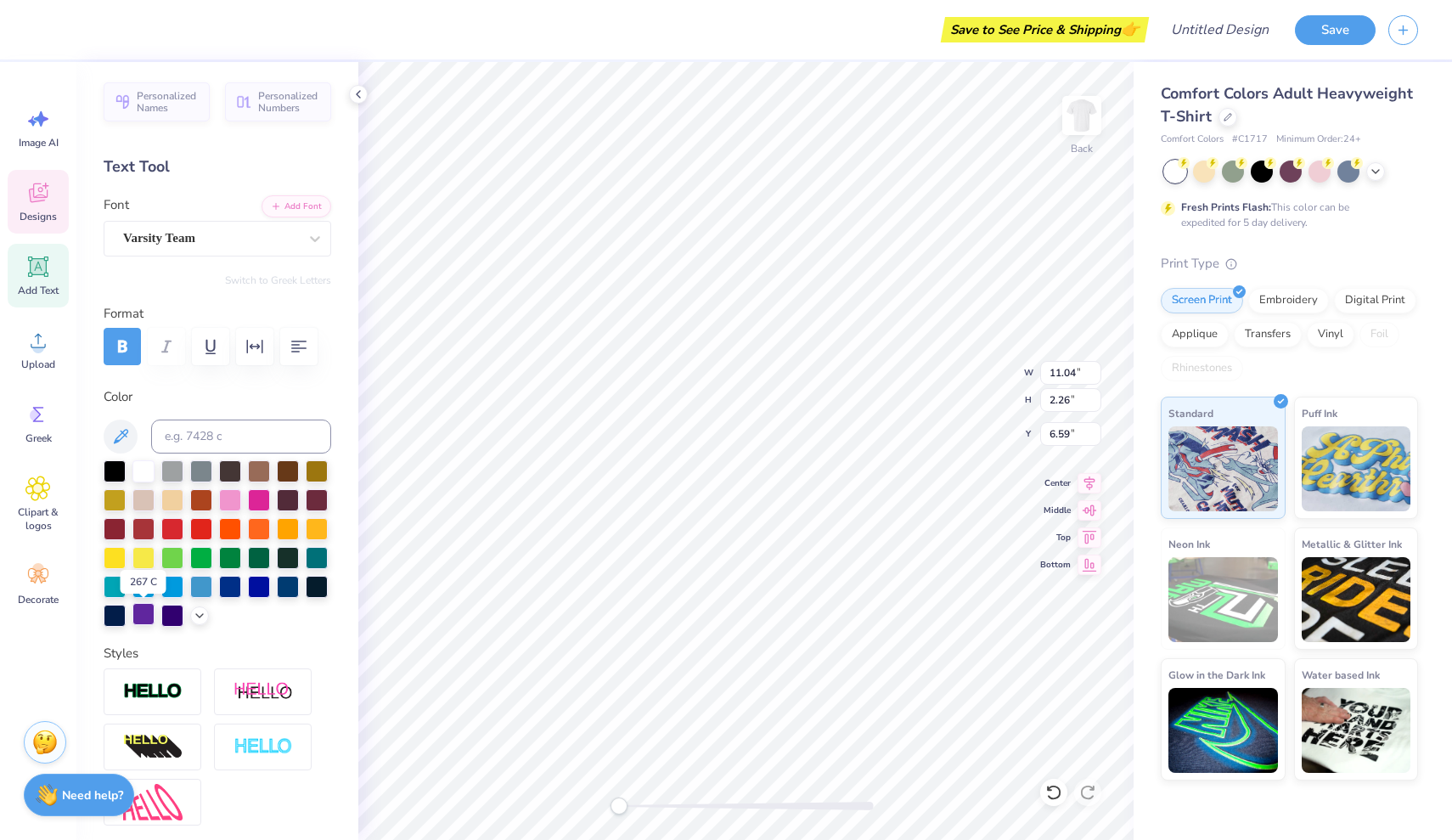
click at [147, 619] on div at bounding box center [143, 614] width 22 height 22
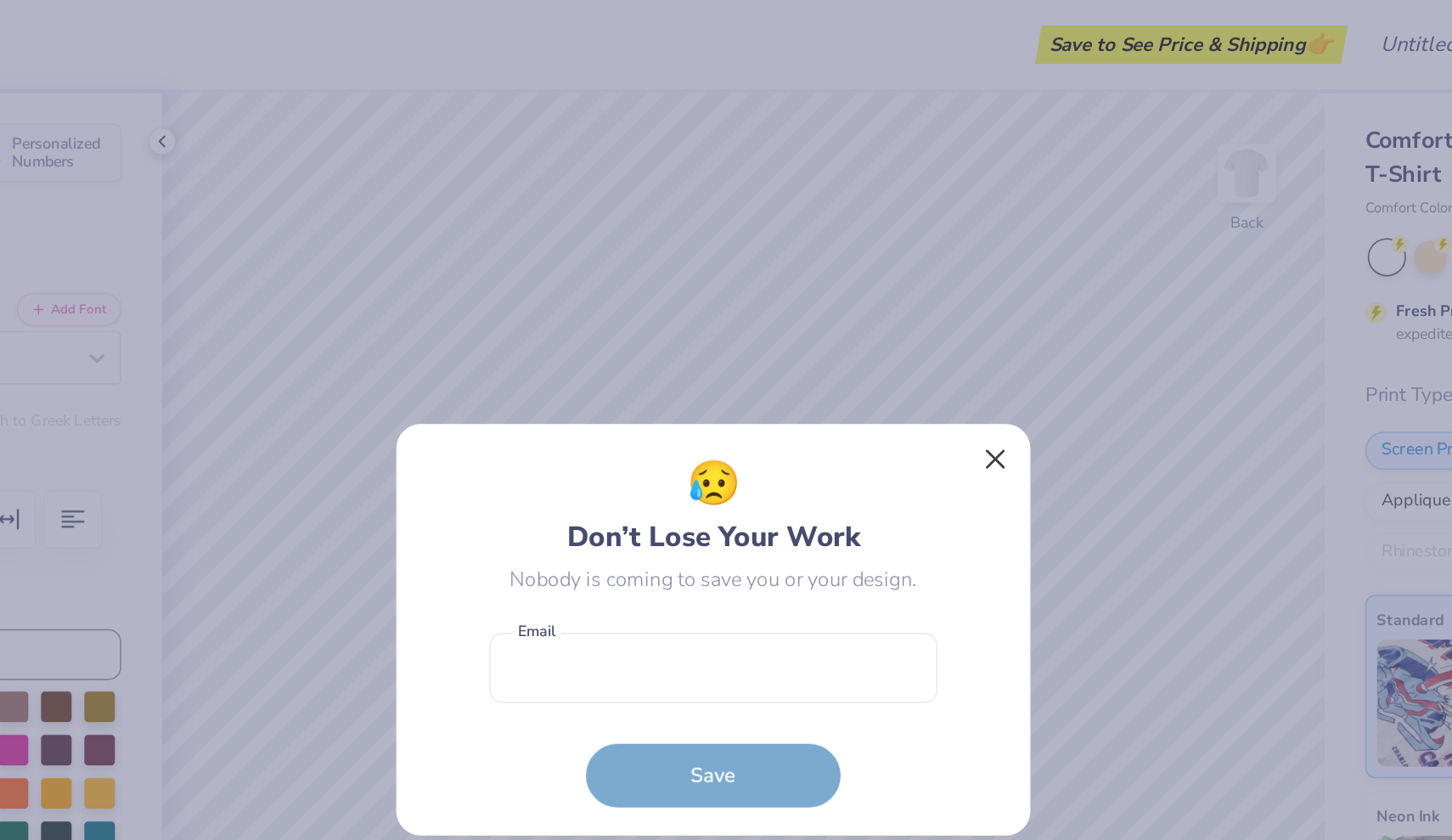
click at [898, 299] on button "Close" at bounding box center [914, 306] width 32 height 32
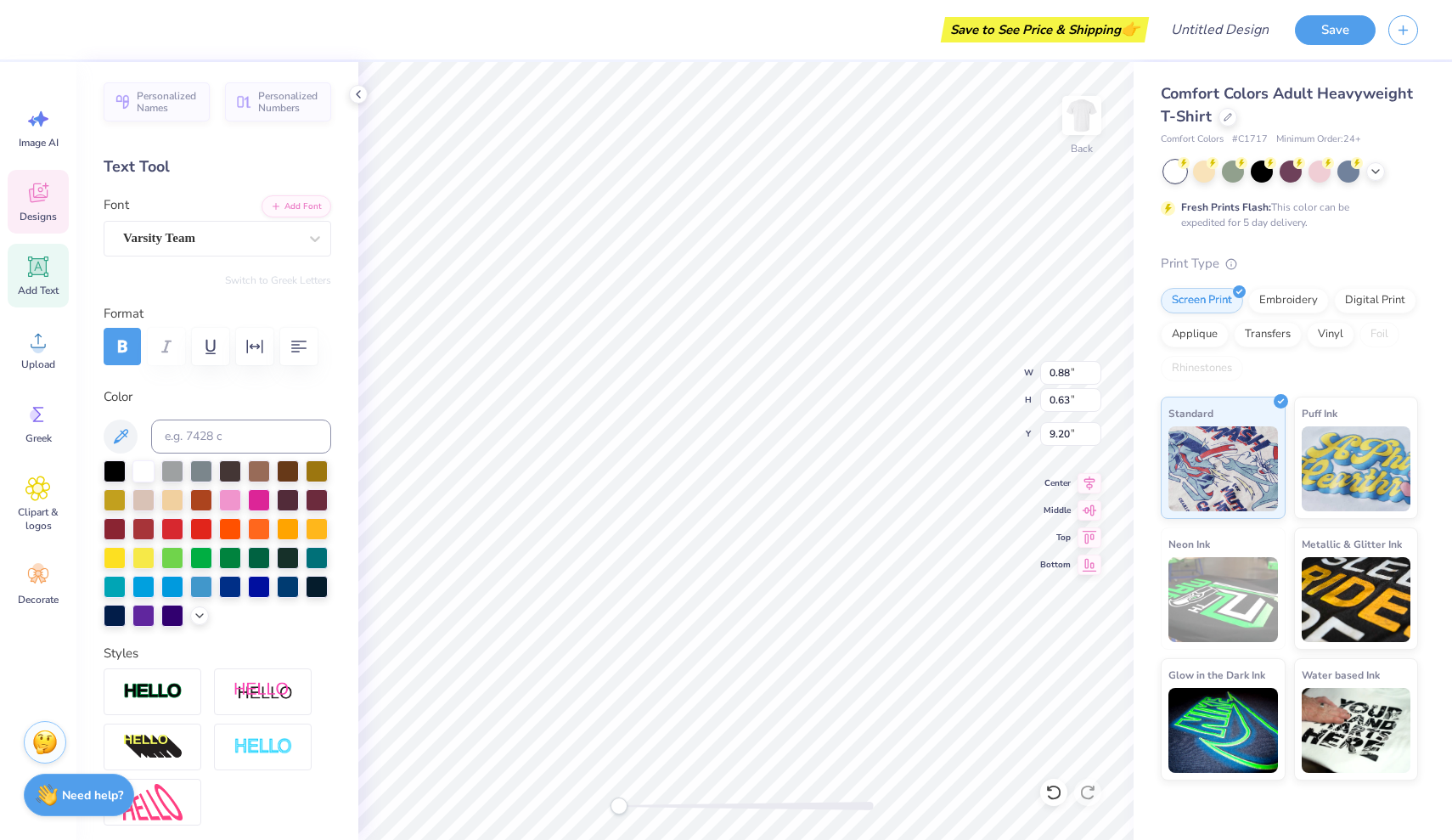
type textarea "25"
click at [353, 525] on div "Personalized Names Personalized Numbers Text Tool Add Font Font Varsity Team Sw…" at bounding box center [217, 451] width 282 height 778
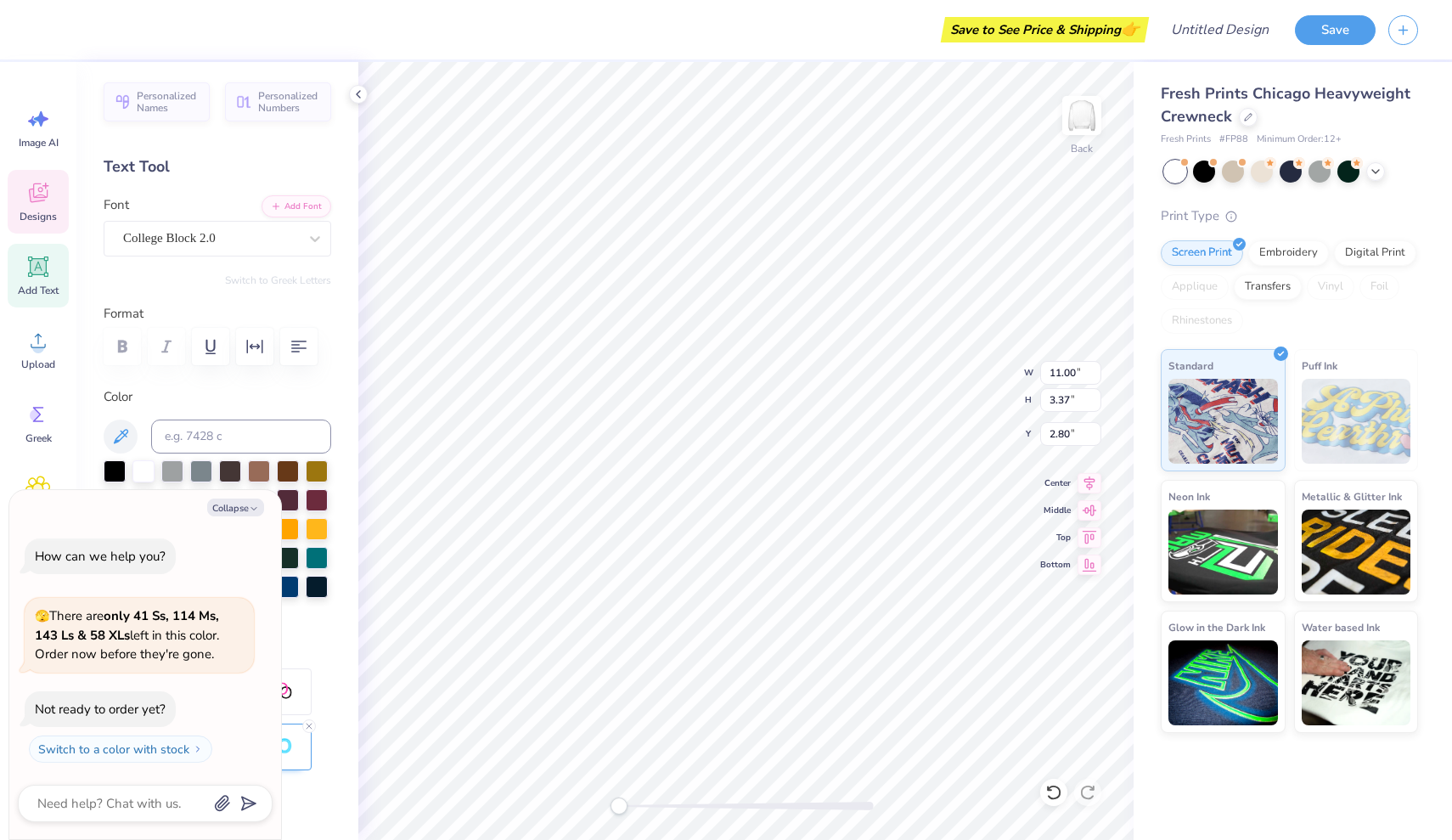
type textarea "x"
type textarea "h"
type textarea "x"
type textarea "ho"
type textarea "x"
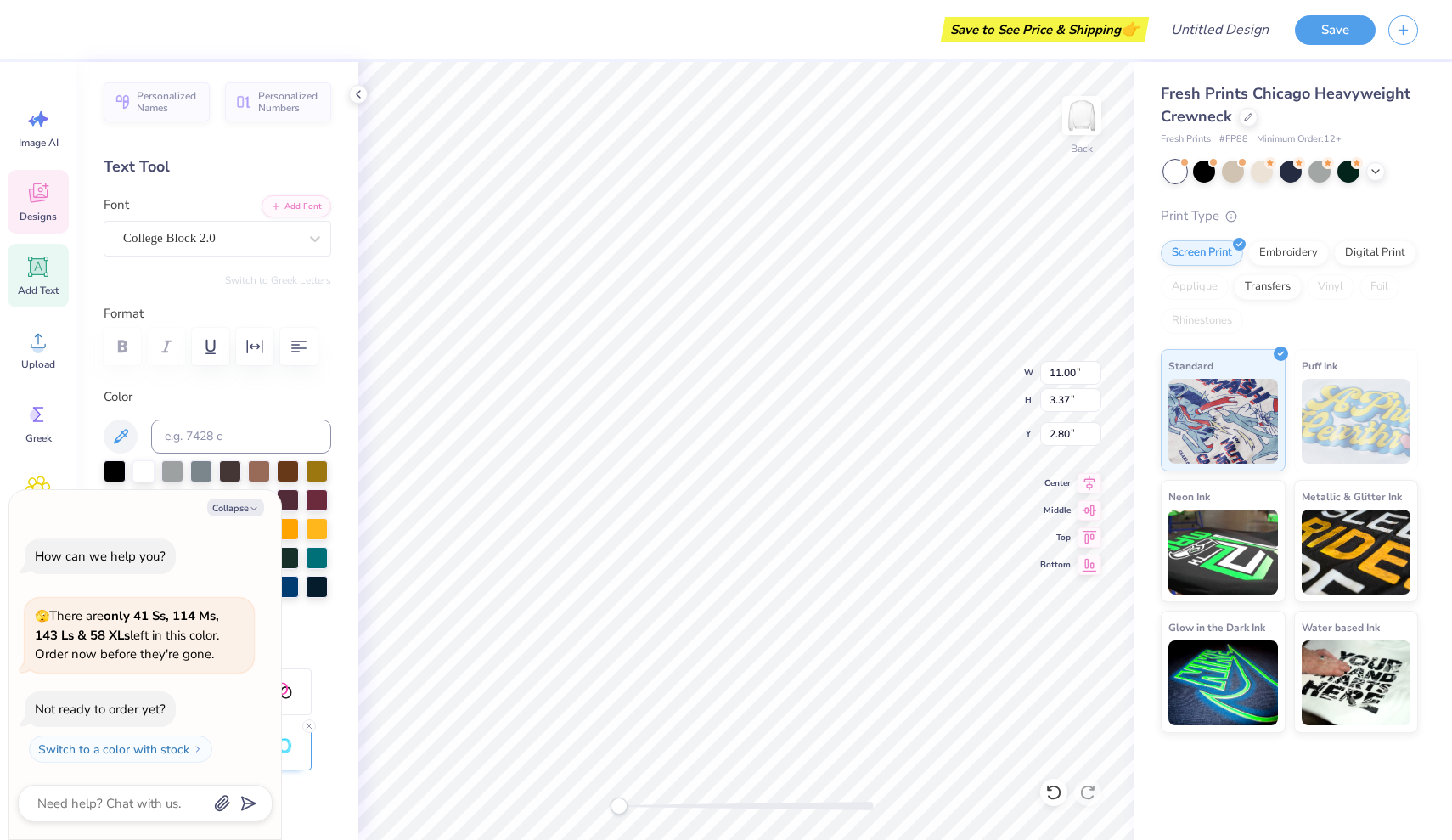
type textarea "hom"
type textarea "x"
type textarea "home"
type textarea "x"
type textarea "homec"
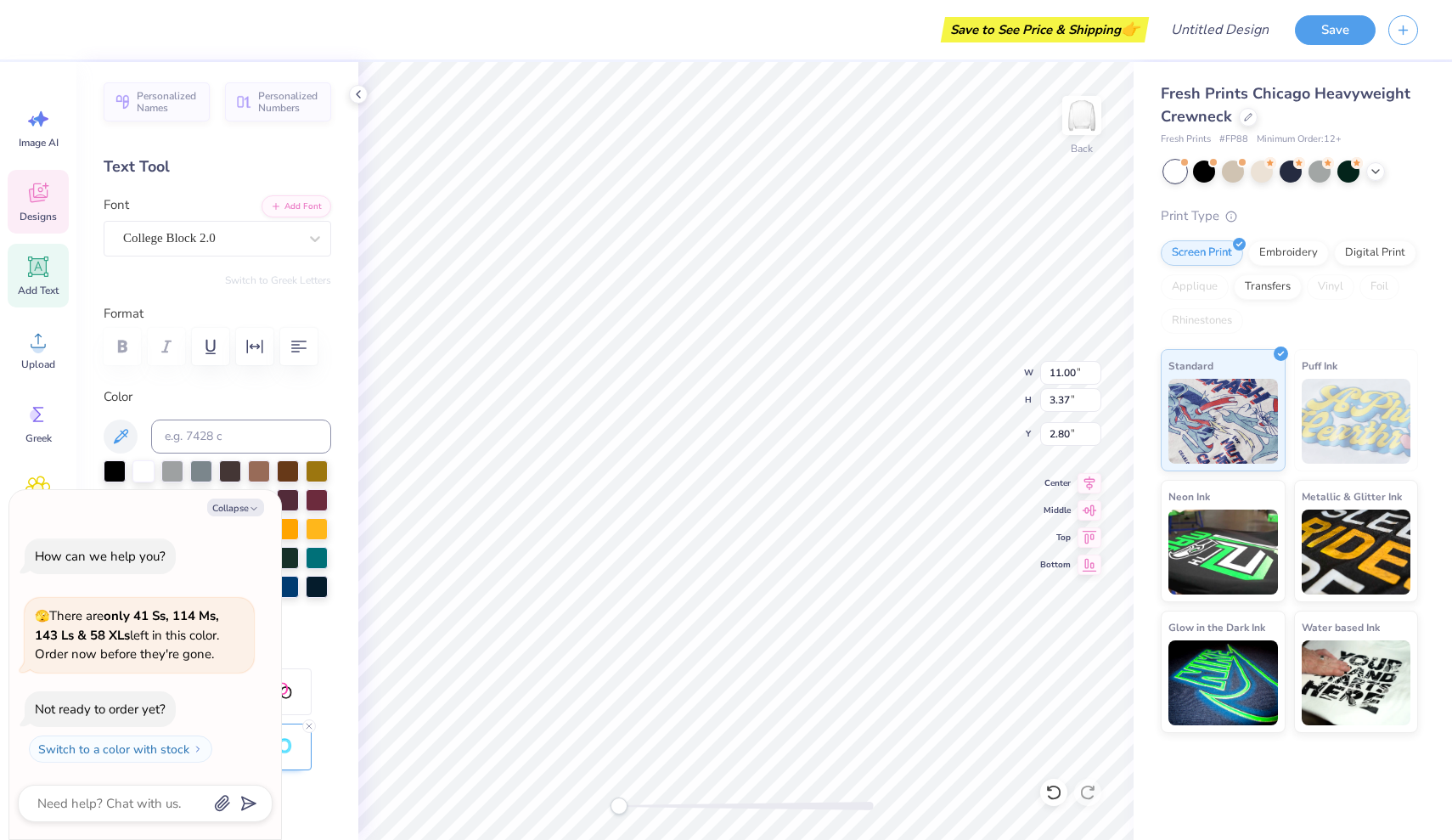
type textarea "x"
type textarea "homeco"
type textarea "x"
type textarea "homecom"
type textarea "x"
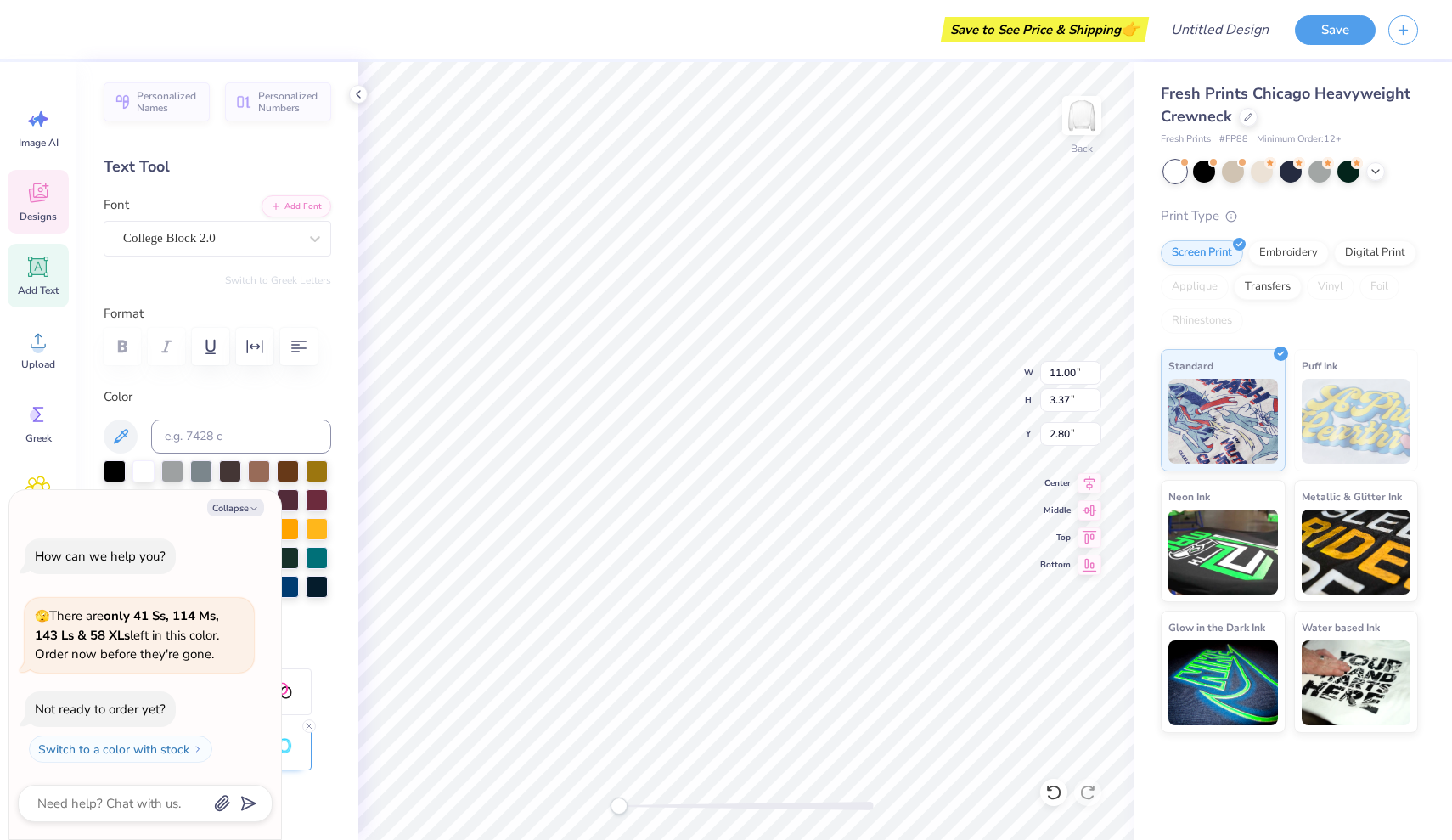
type textarea "homecomi"
type textarea "x"
type textarea "homecomin"
type textarea "x"
type textarea "homecoming"
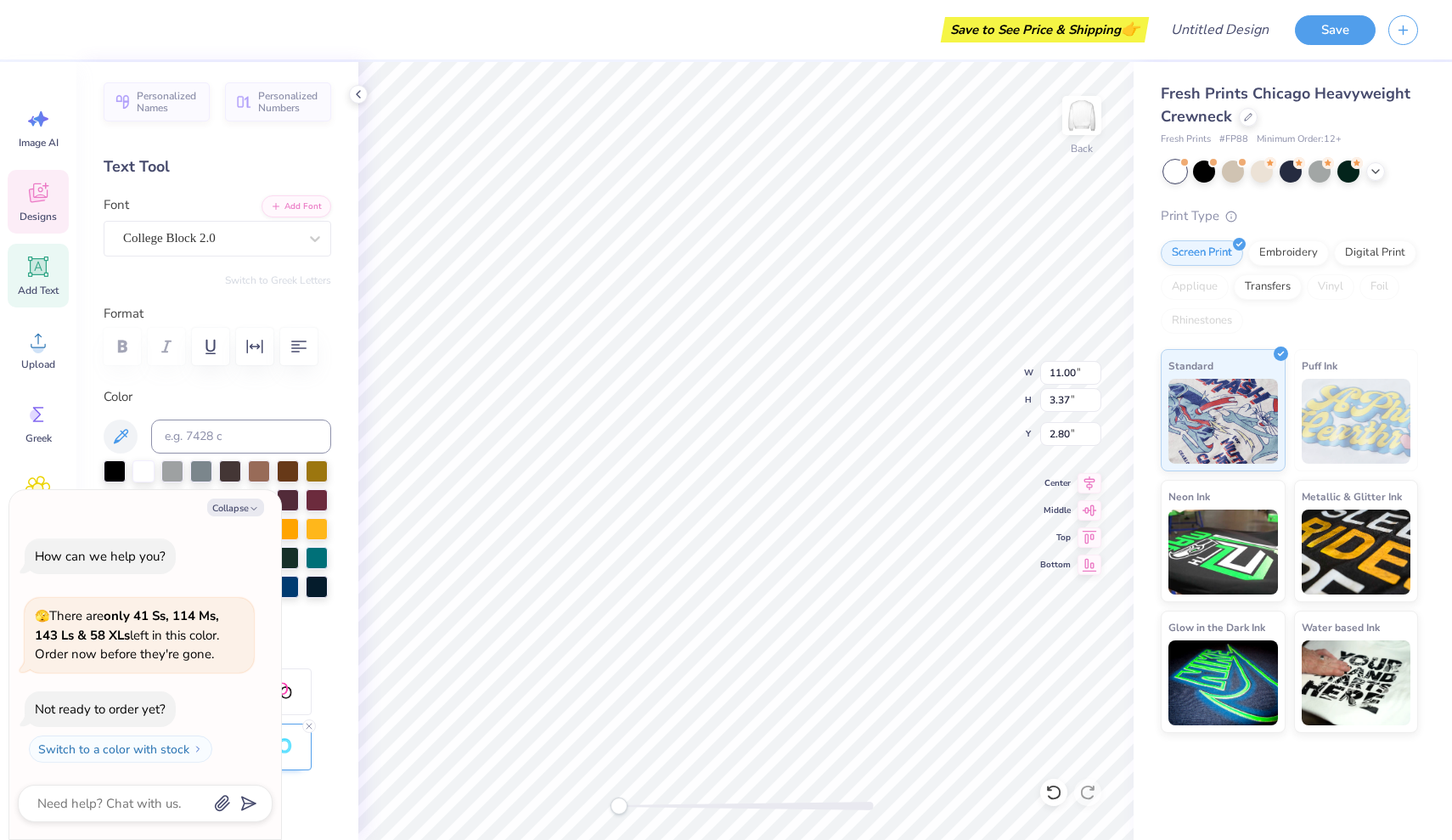
scroll to position [0, 4]
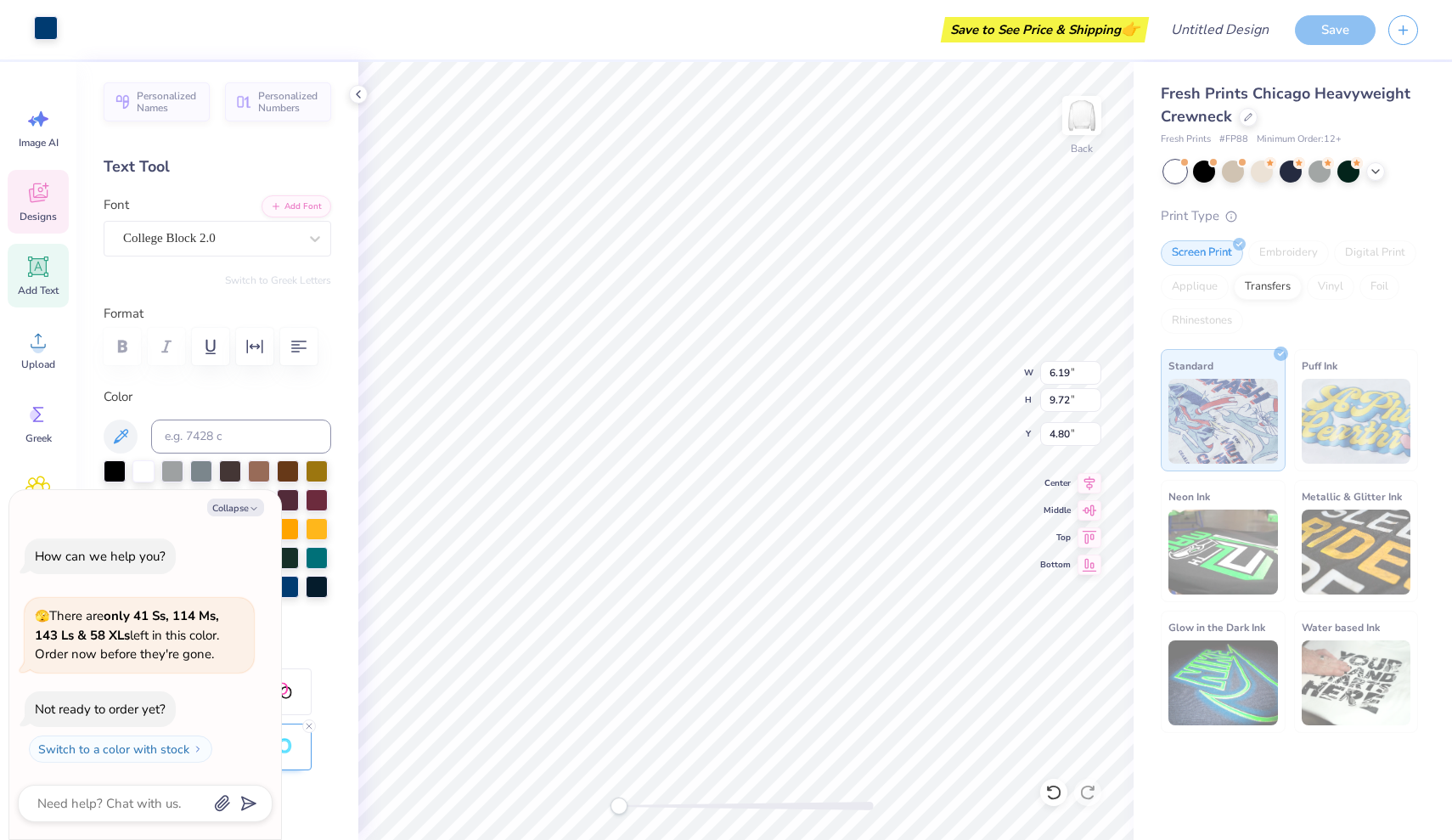
click at [43, 25] on div at bounding box center [45, 27] width 24 height 24
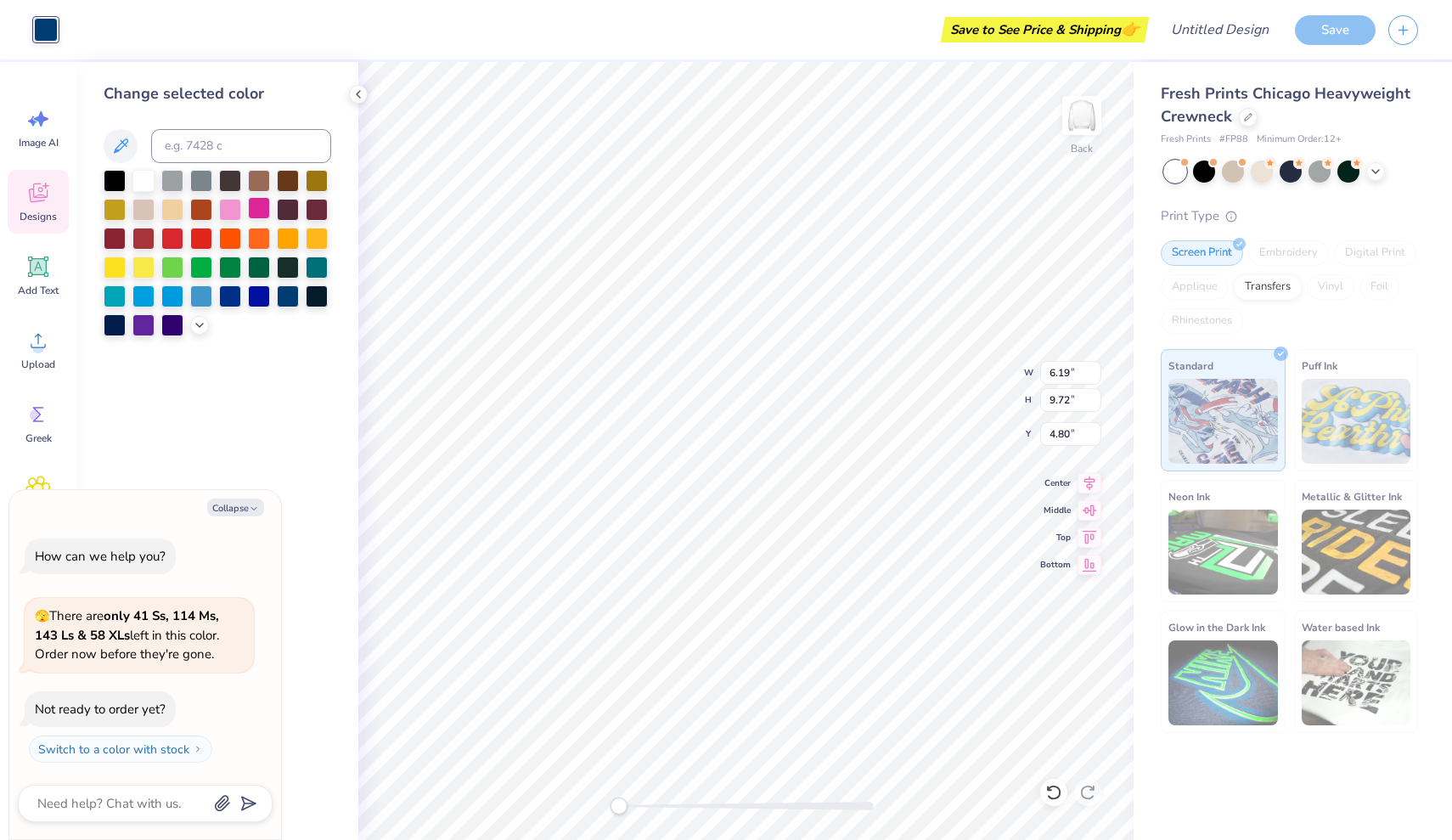
click at [261, 215] on div at bounding box center [258, 208] width 22 height 22
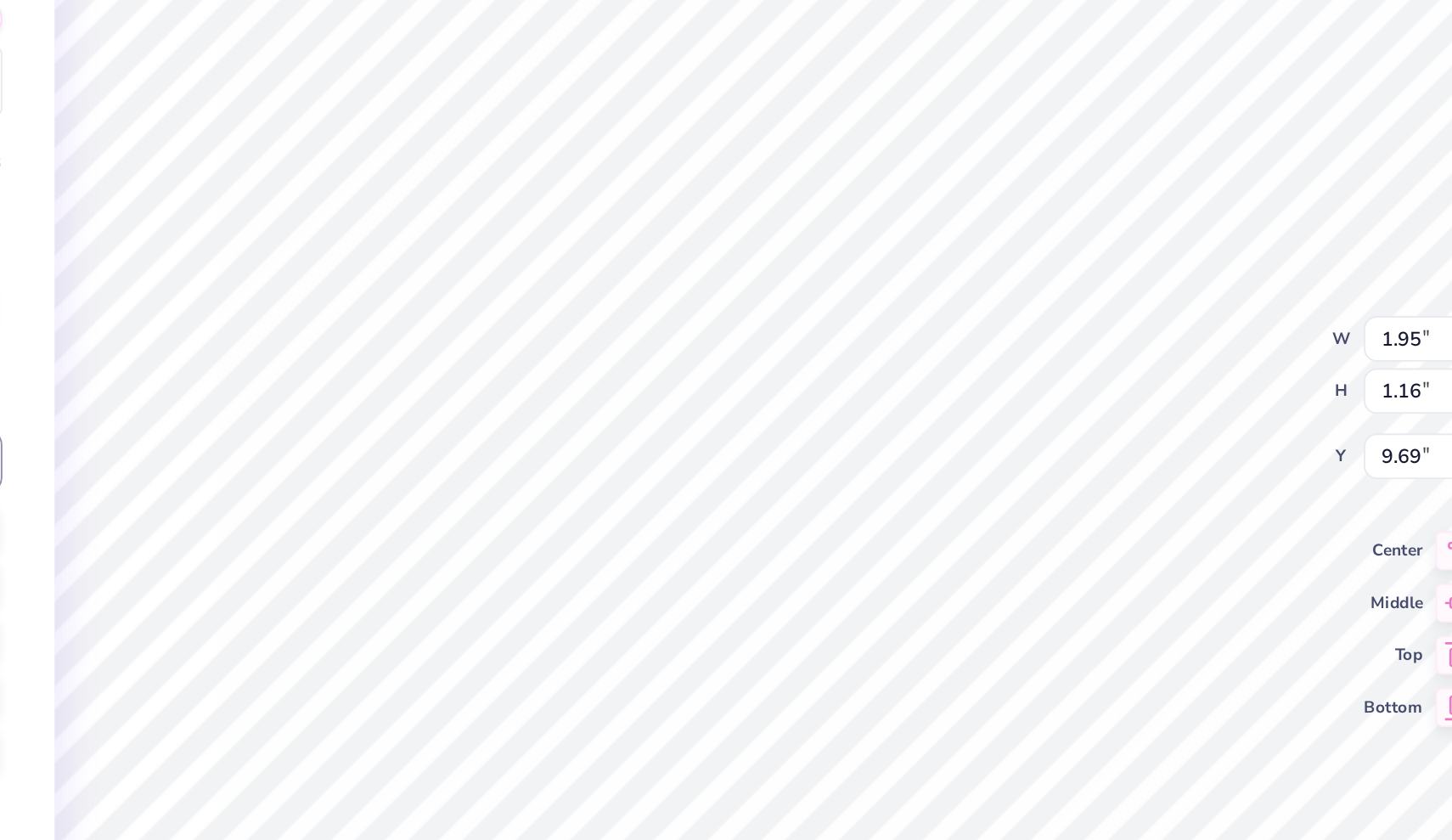
type textarea "x"
type textarea "s"
type textarea "x"
type textarea "si"
type textarea "x"
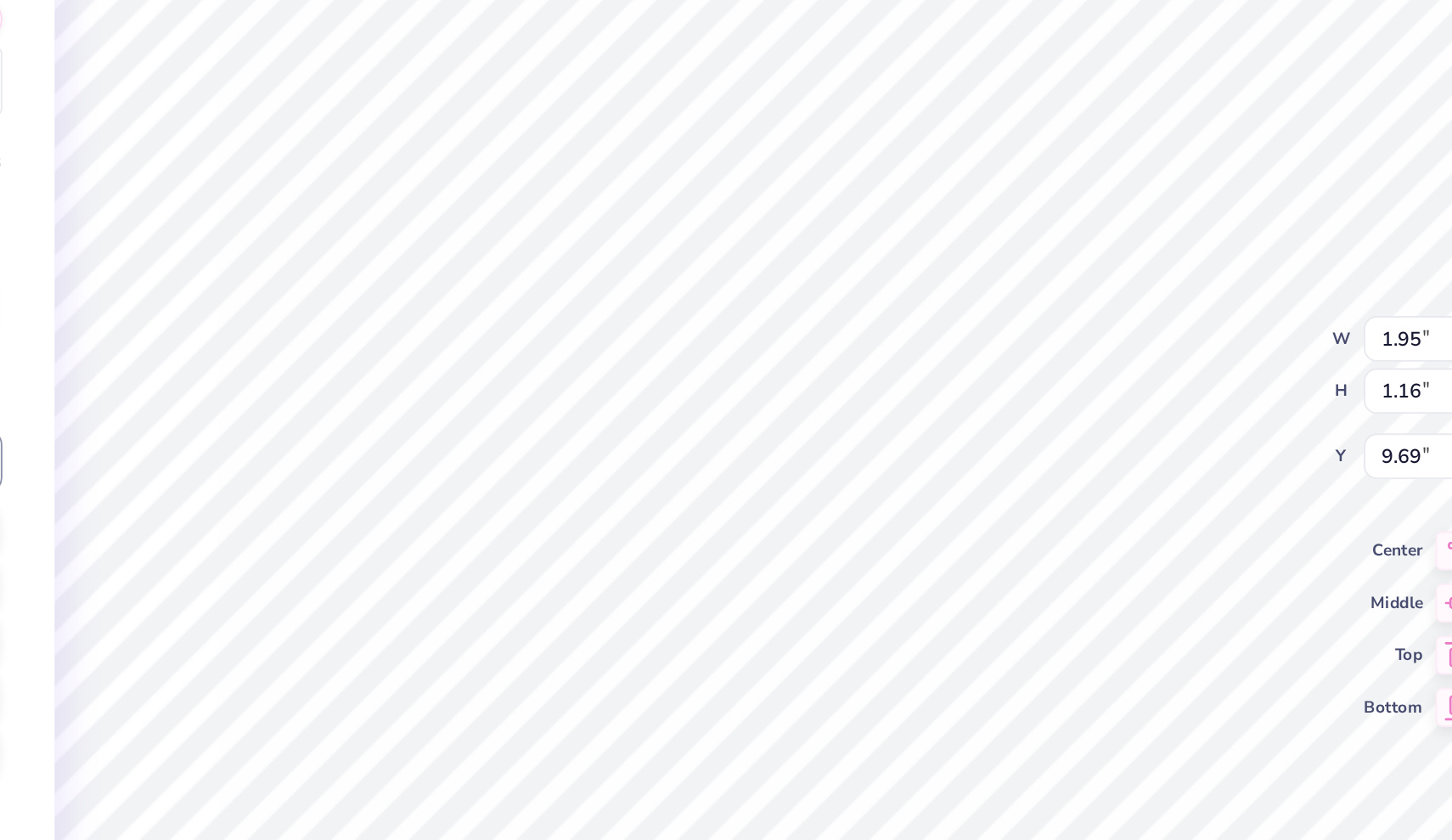
type textarea "sig"
type textarea "x"
type textarea "sigm"
type textarea "x"
type textarea "sigma"
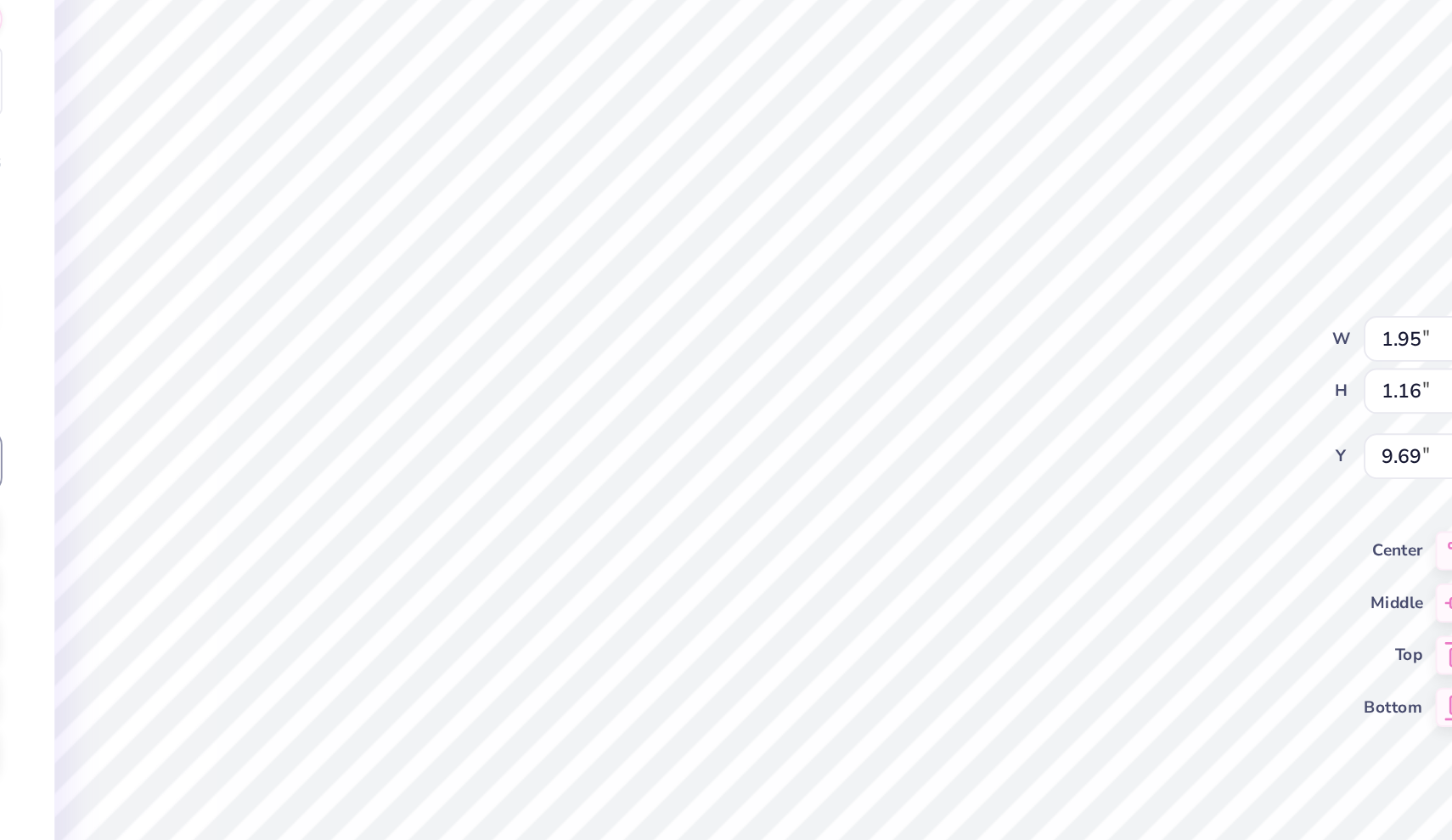
scroll to position [0, 1]
type textarea "x"
type textarea "sigm"
type textarea "x"
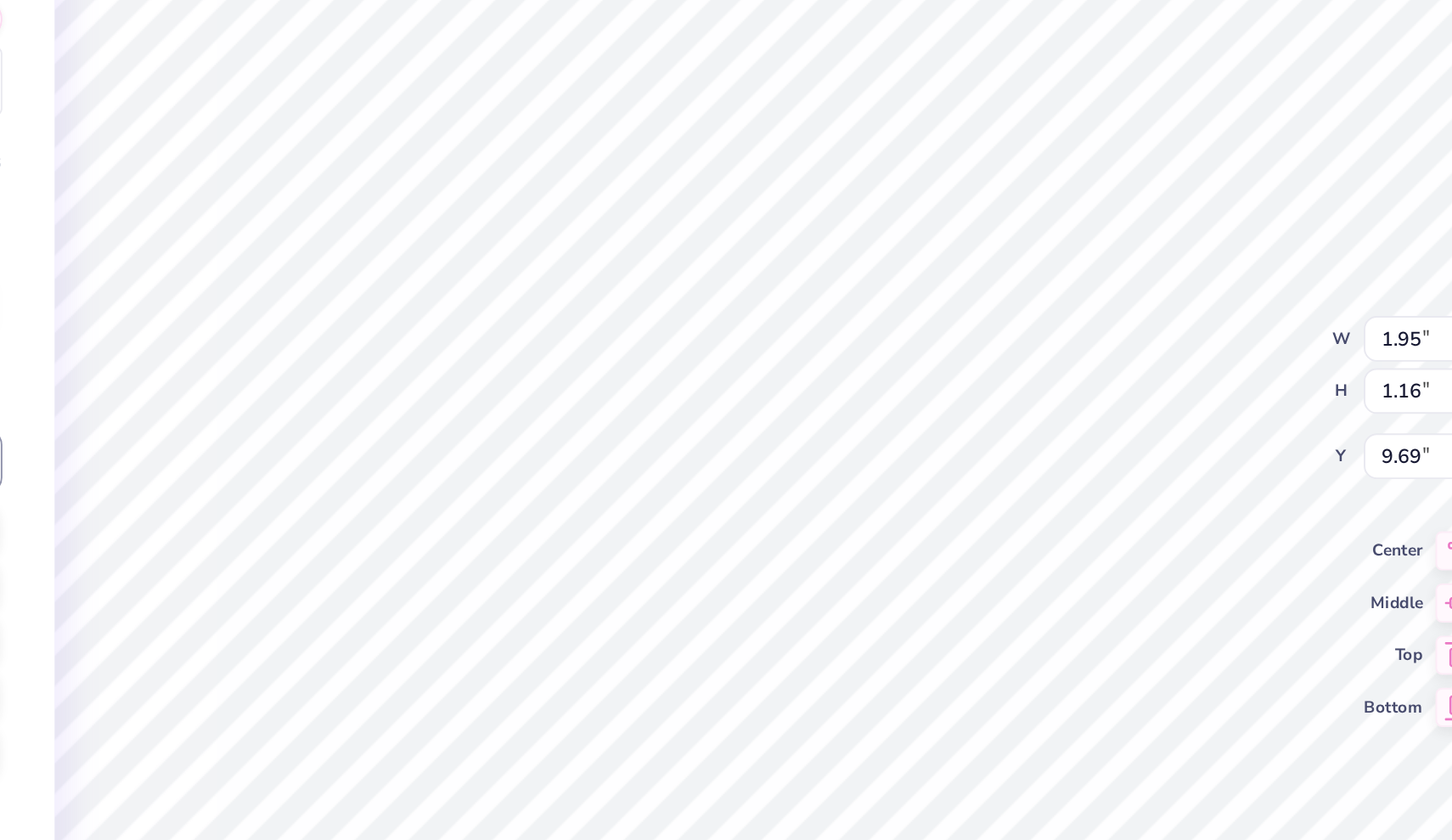
type textarea "sig"
type textarea "x"
type textarea "si"
type textarea "x"
type textarea "s"
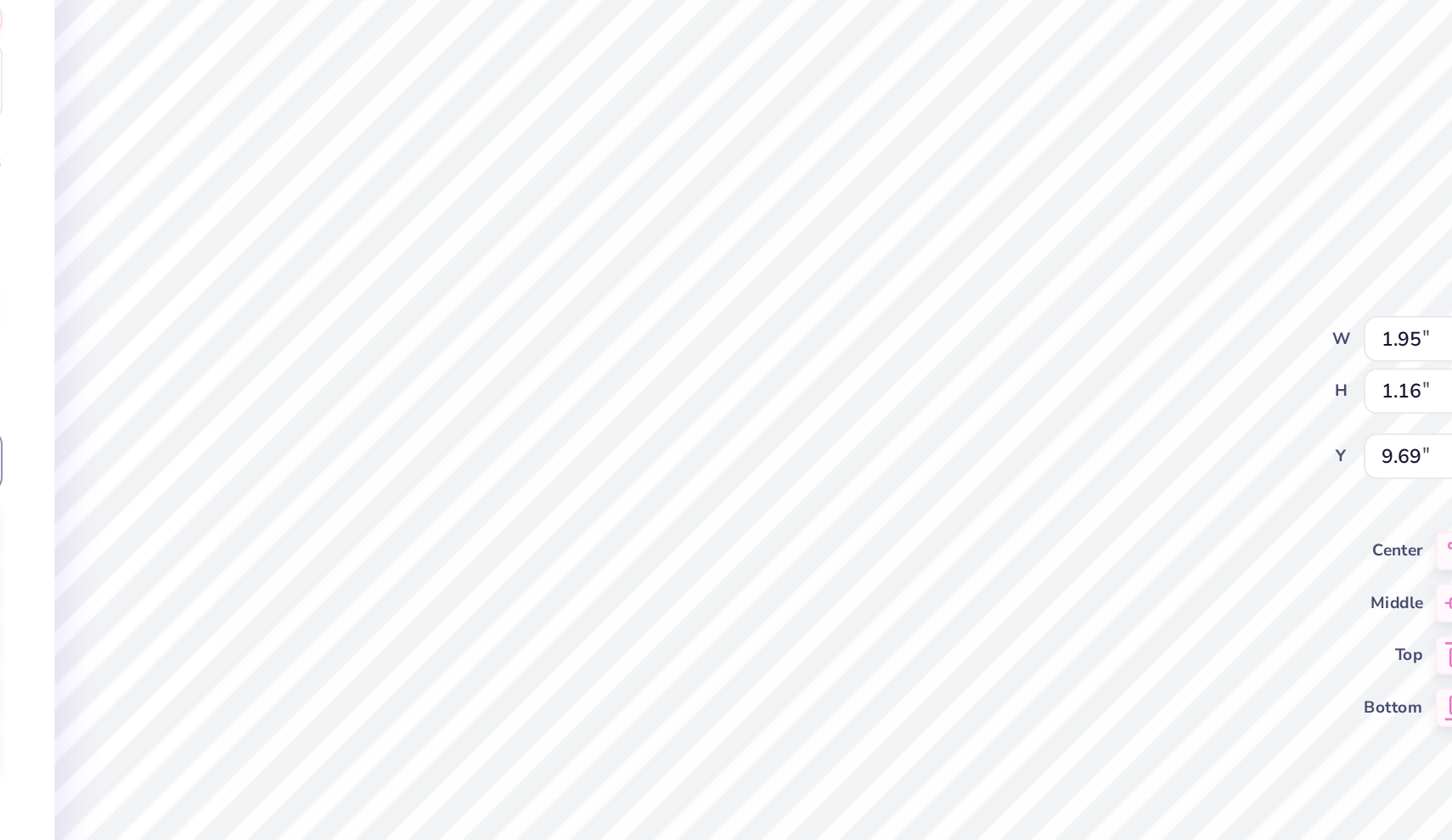
type textarea "x"
type textarea "S"
type textarea "x"
type textarea "Si"
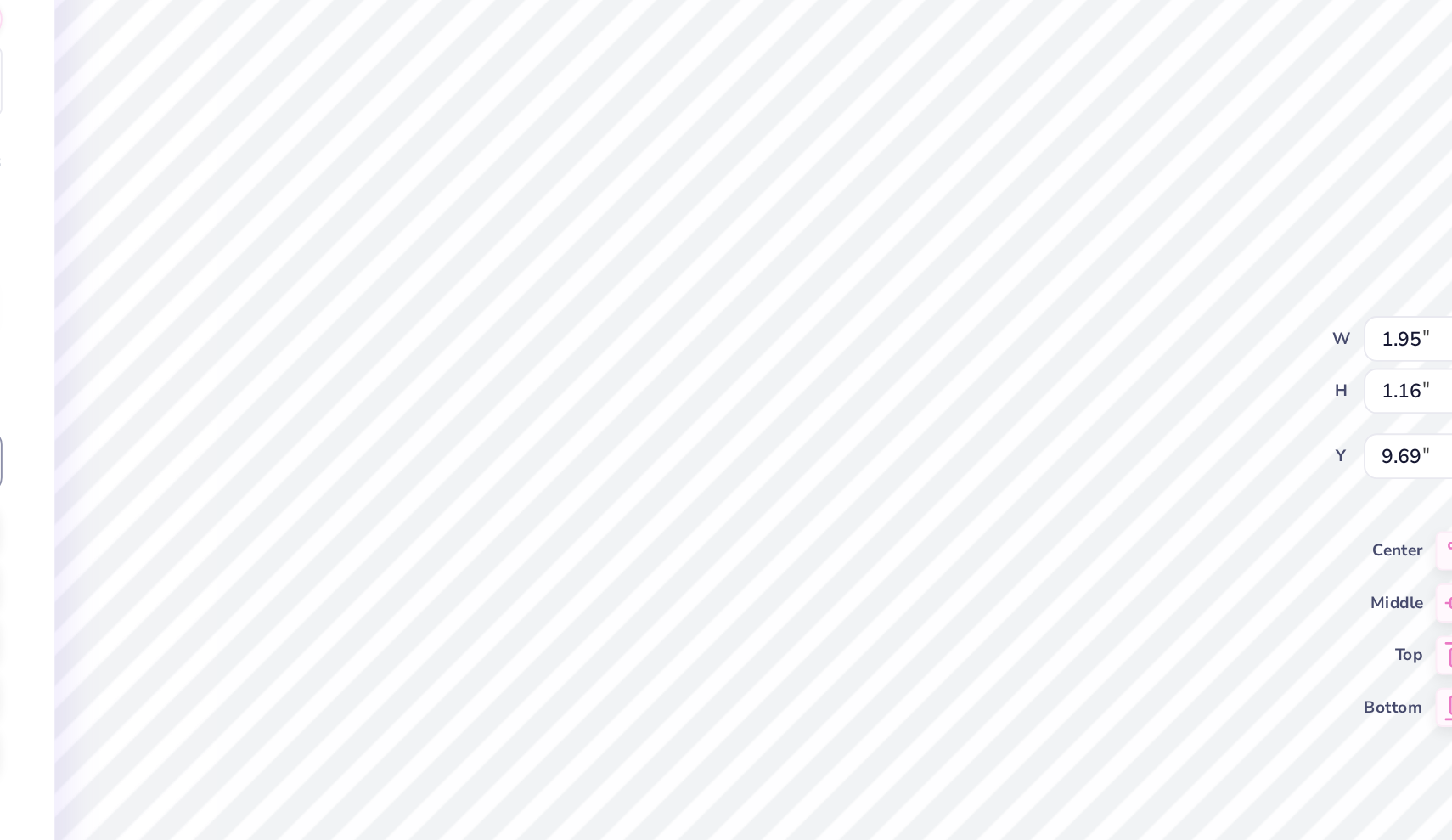
type textarea "x"
type textarea "Sig"
type textarea "x"
type textarea "Sigm"
type textarea "x"
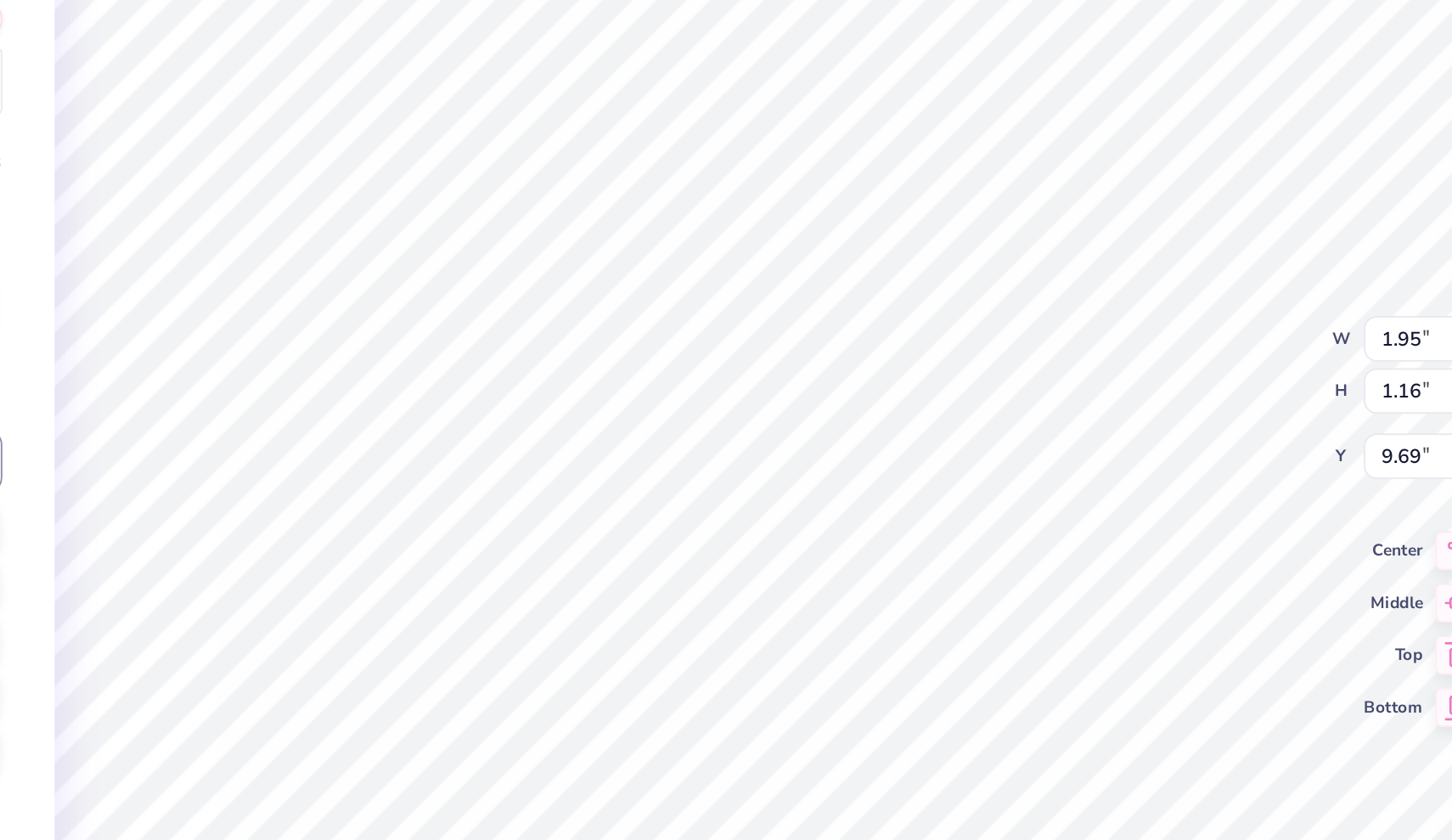
type textarea "Sigma"
type textarea "x"
type input "2.18"
type input "1.05"
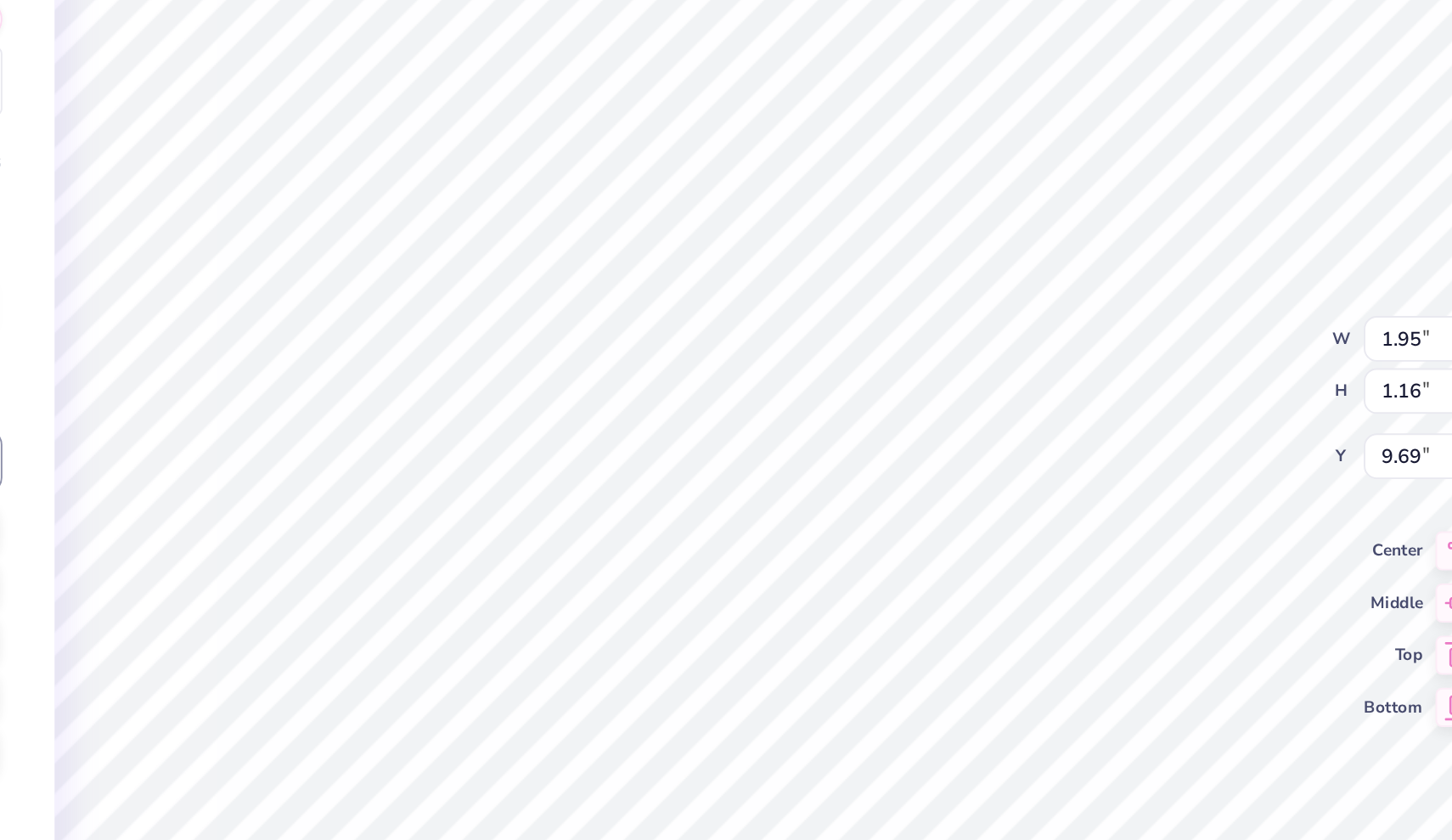
type input "10.60"
type textarea "x"
type textarea "L"
type textarea "x"
type textarea "La"
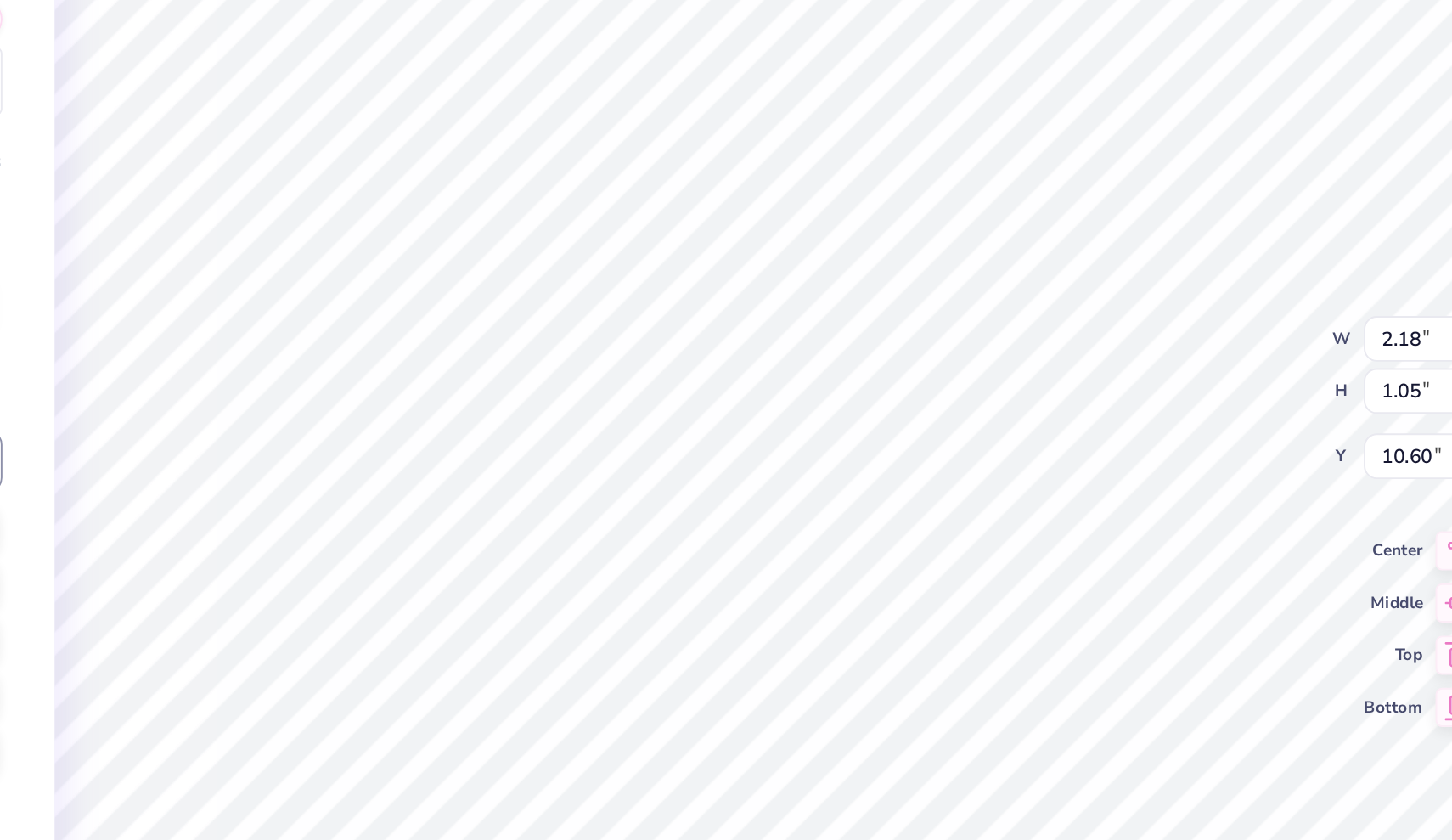
type textarea "x"
type textarea "[PERSON_NAME]"
type textarea "x"
type textarea "Lamb"
type textarea "x"
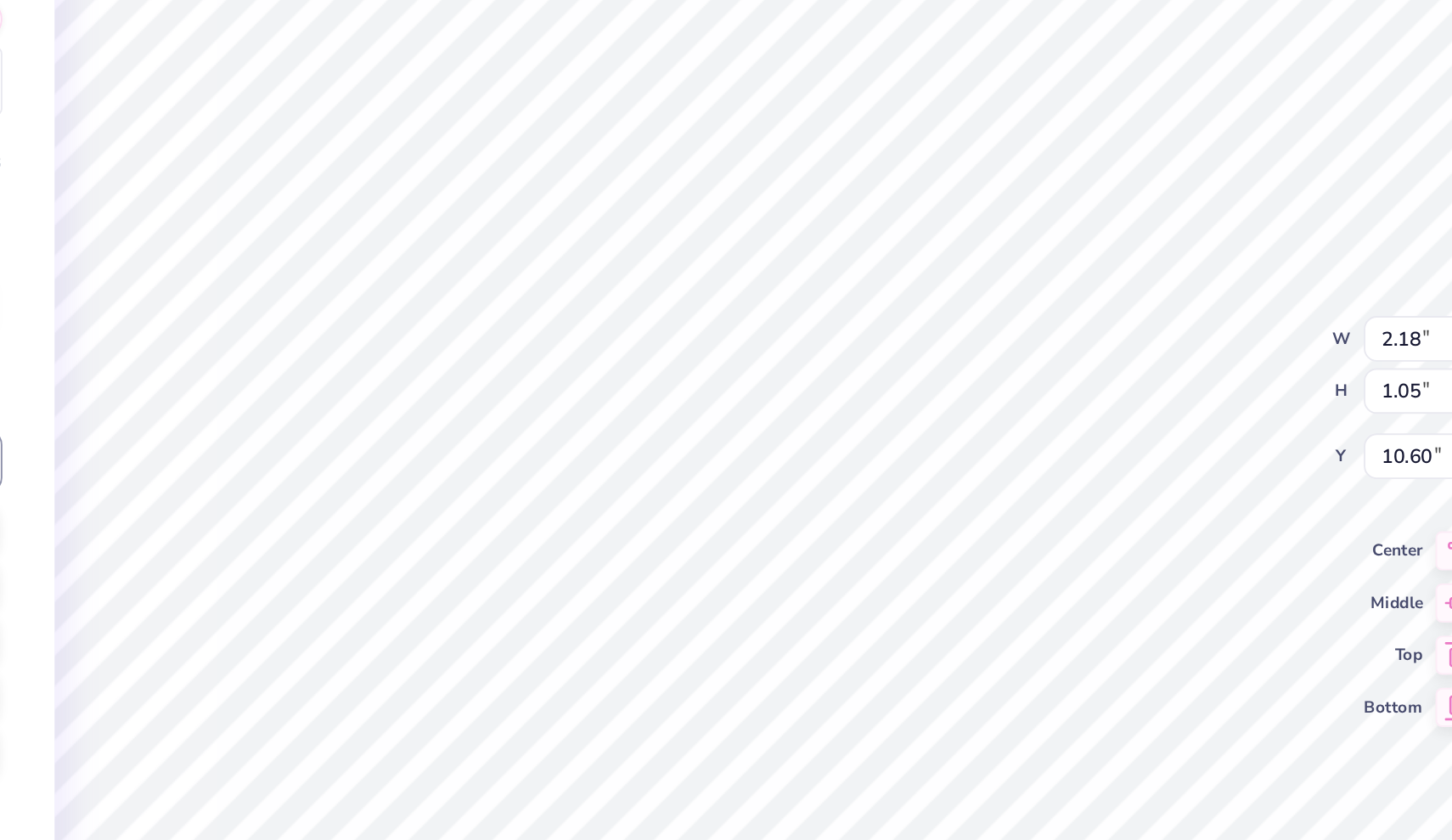
type textarea "Lambd"
type textarea "x"
type textarea "Lambda"
type textarea "x"
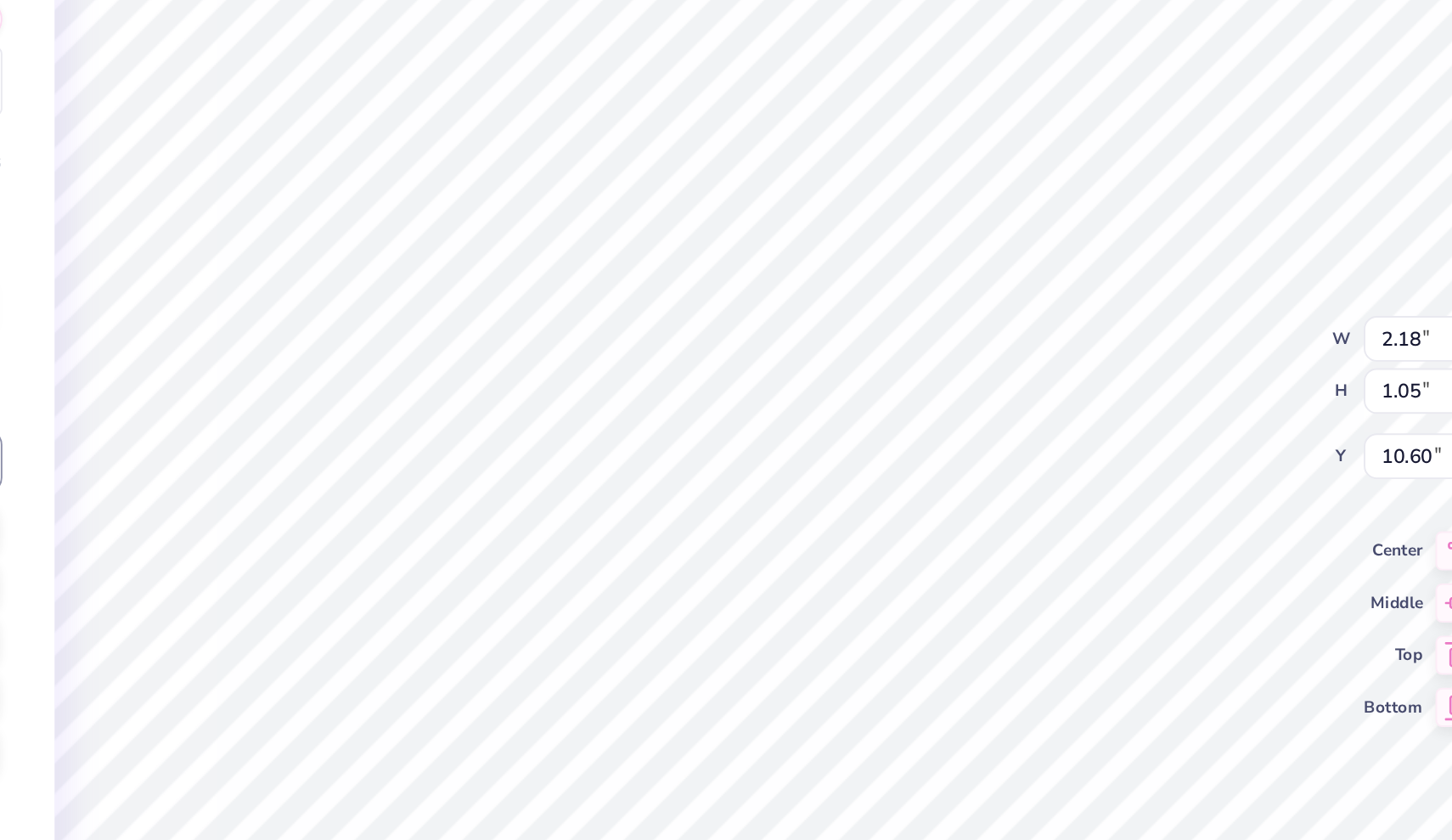
type input "1.13"
type input "0.93"
type input "11.34"
type textarea "x"
type textarea "G"
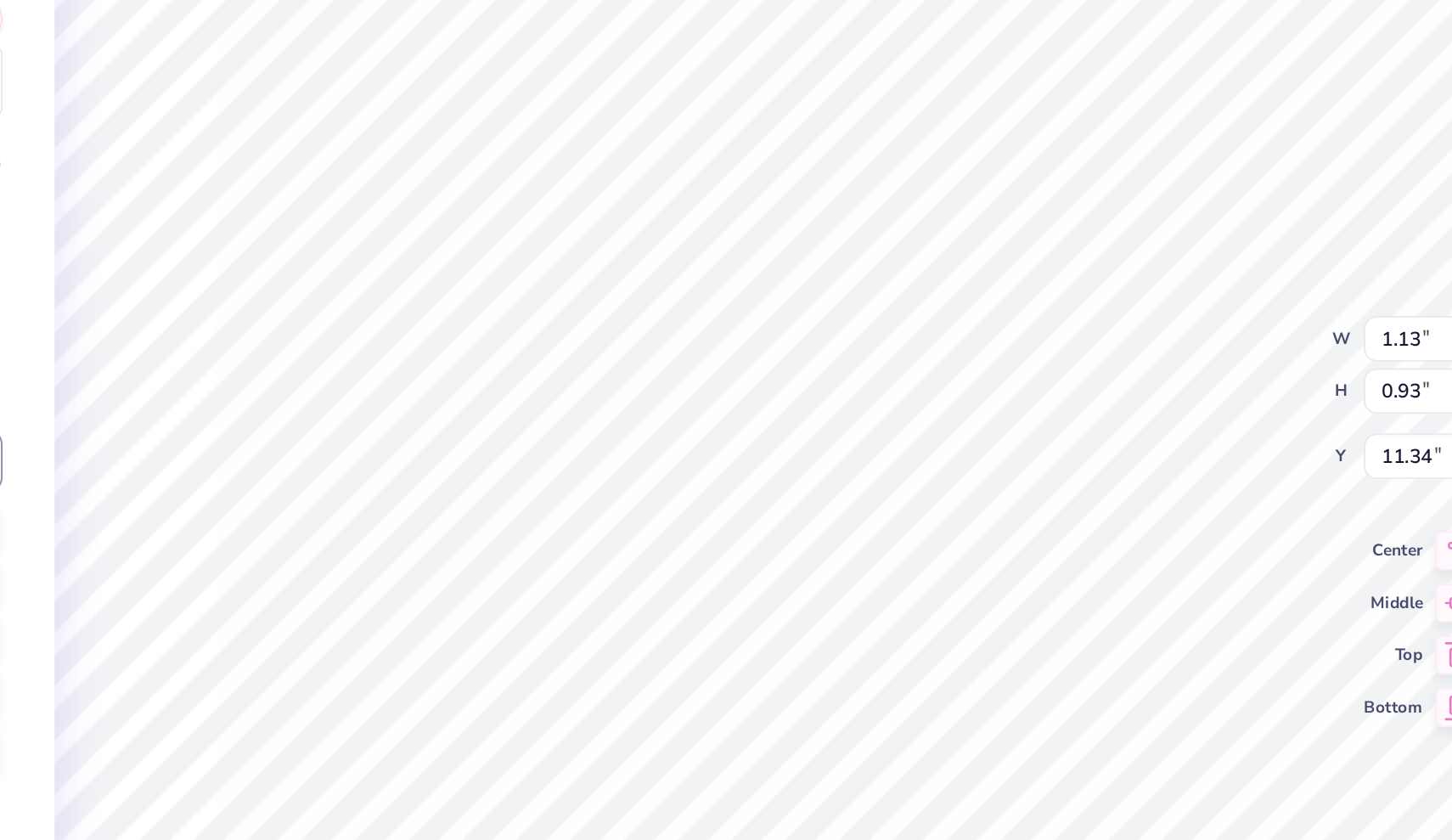
type textarea "x"
type textarea "Ga"
type textarea "x"
type textarea "Gam"
type textarea "x"
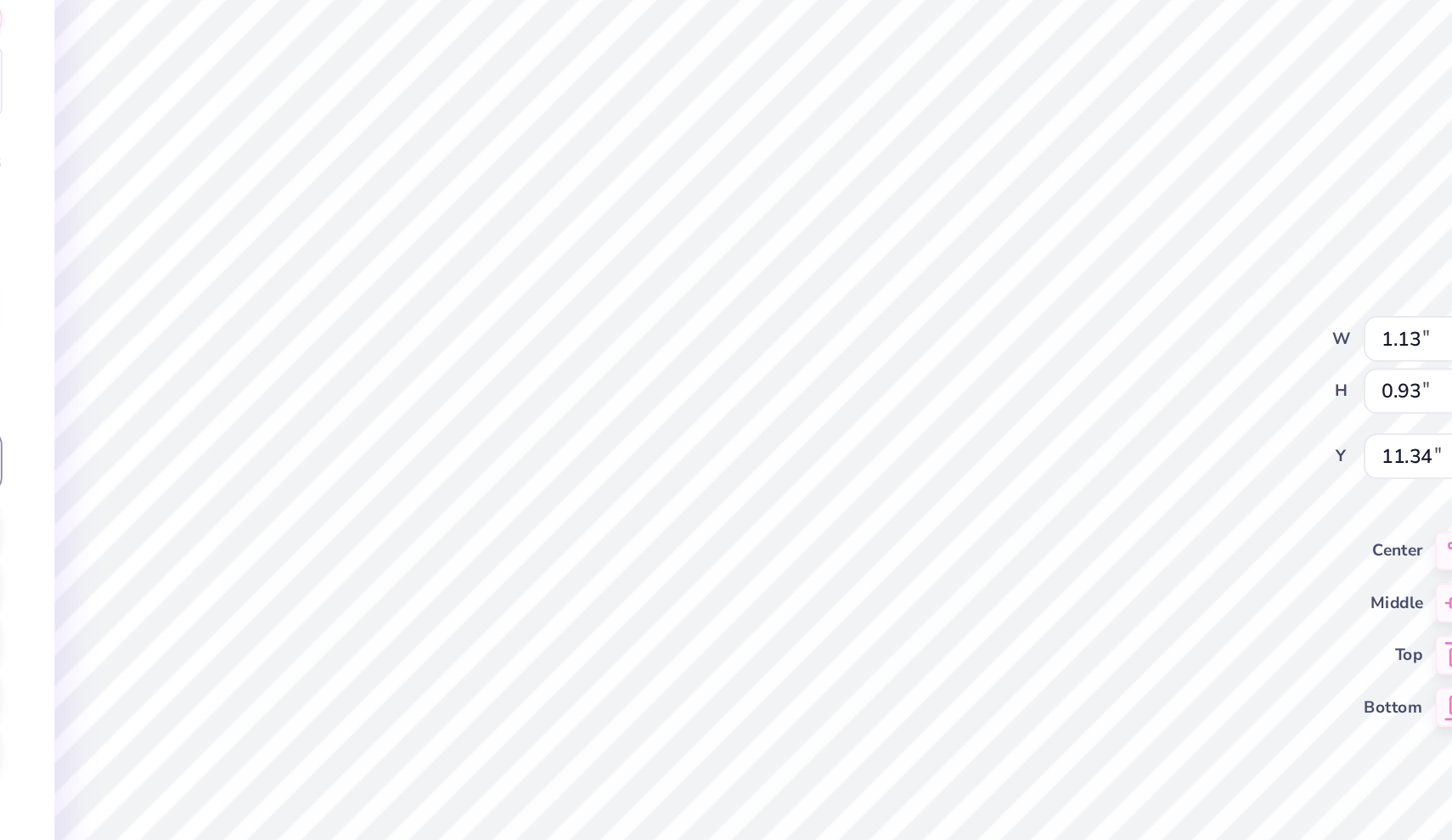
type textarea "[PERSON_NAME]"
type textarea "x"
type textarea "Gamma"
type textarea "x"
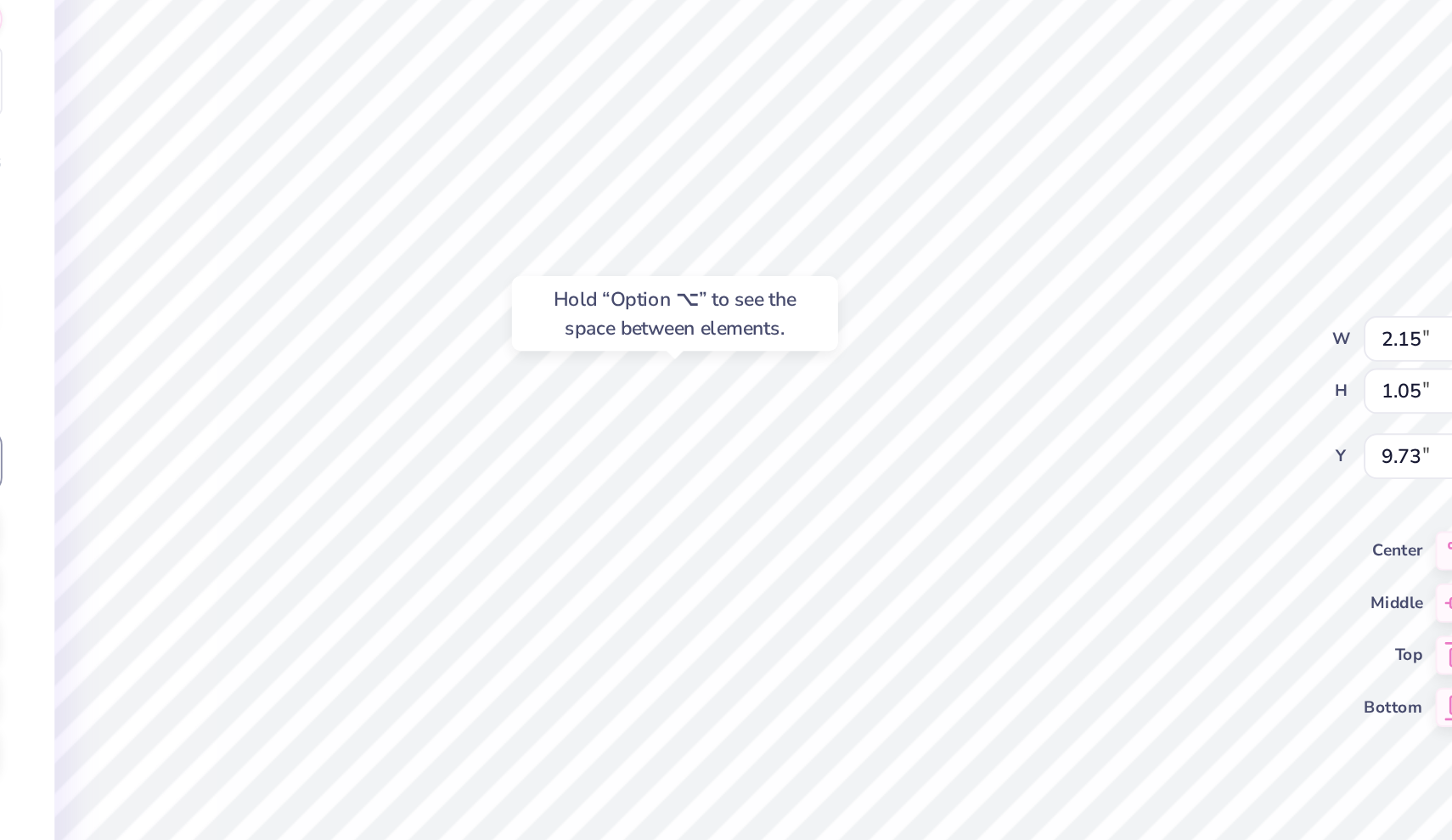
type input "2.38"
type input "0.99"
type input "10.58"
type textarea "x"
type input "2.47"
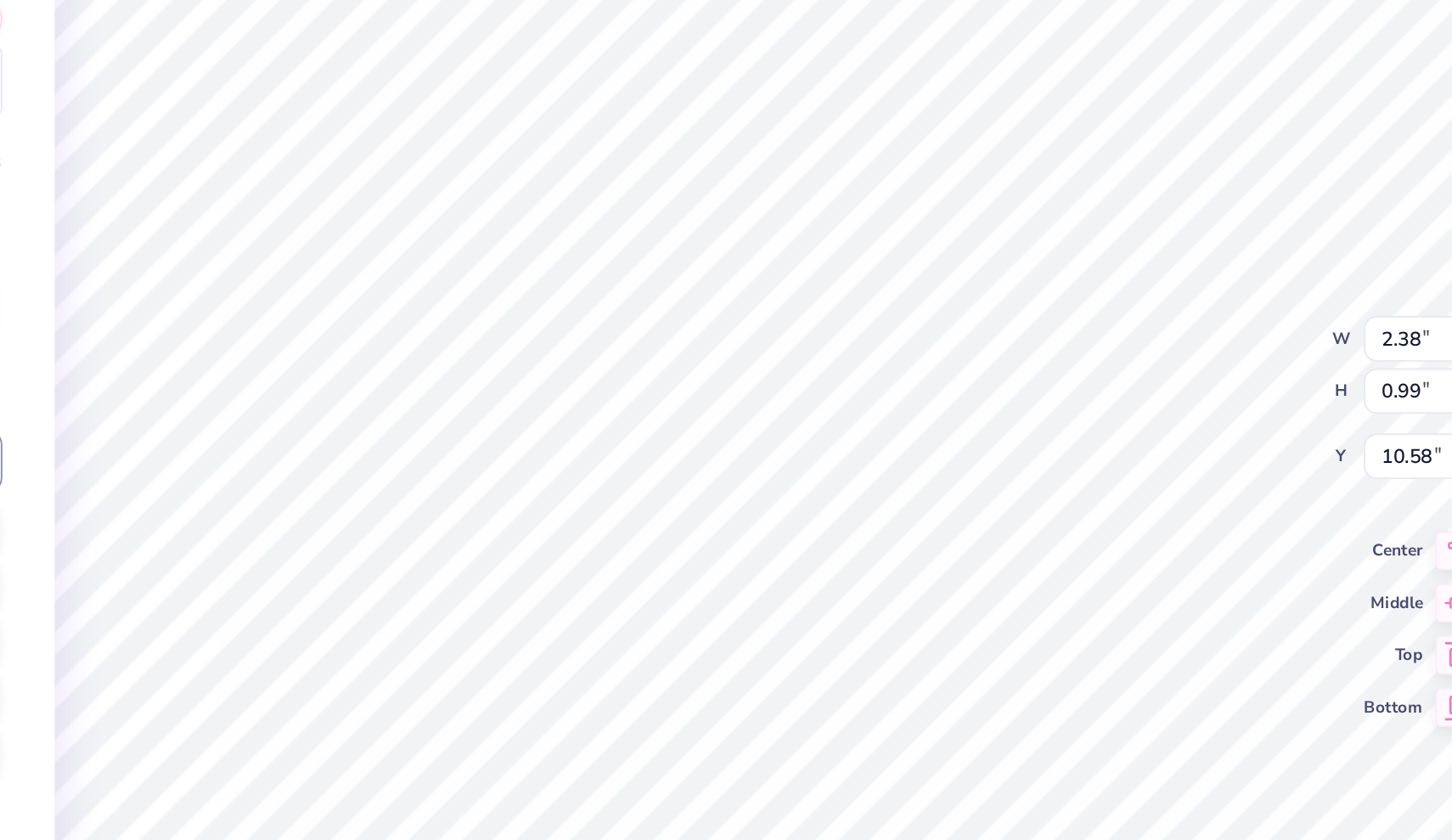
type input "0.86"
type input "11.53"
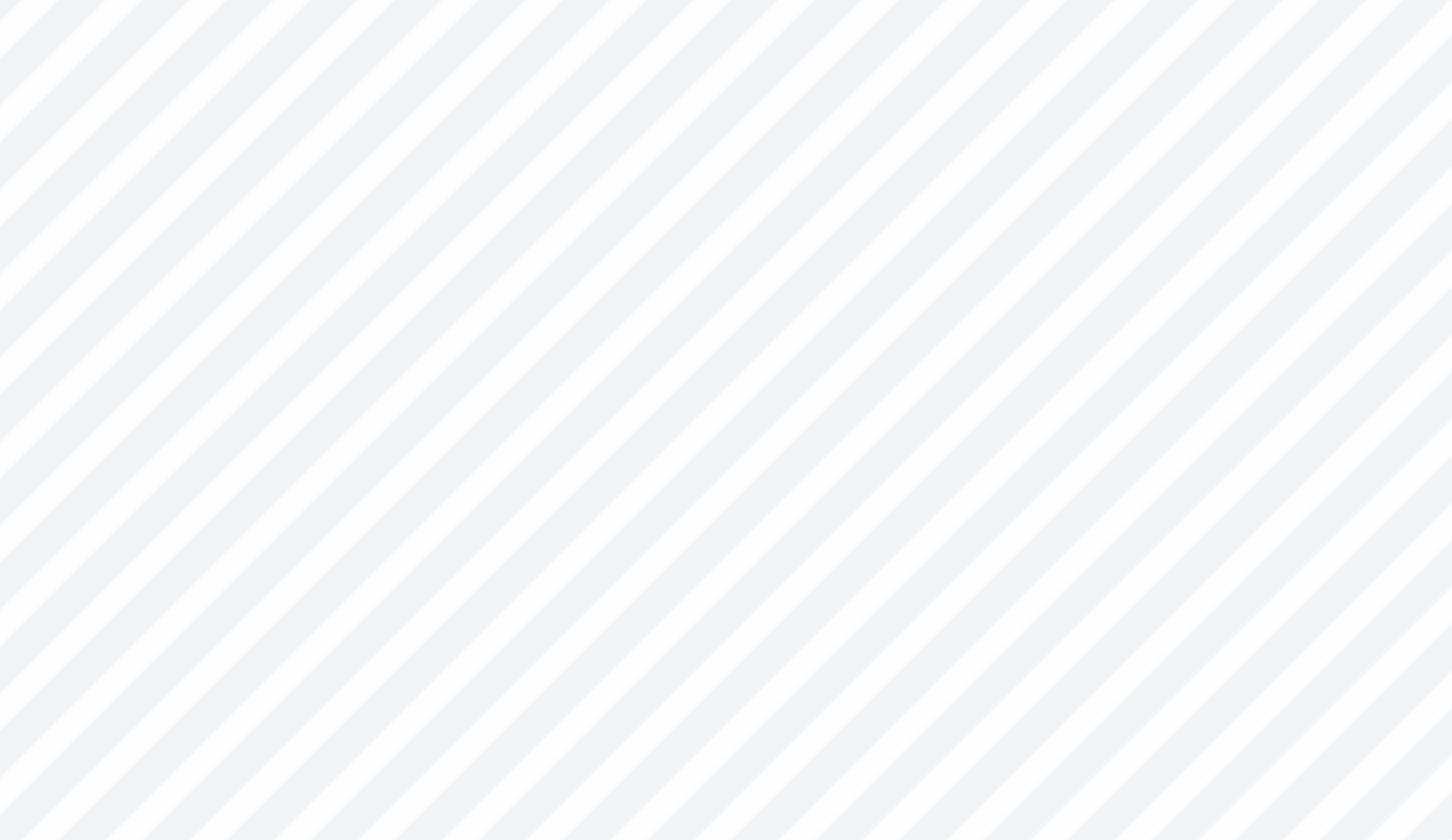
type textarea "x"
type input "2.38"
type input "0.99"
type input "10.50"
type textarea "x"
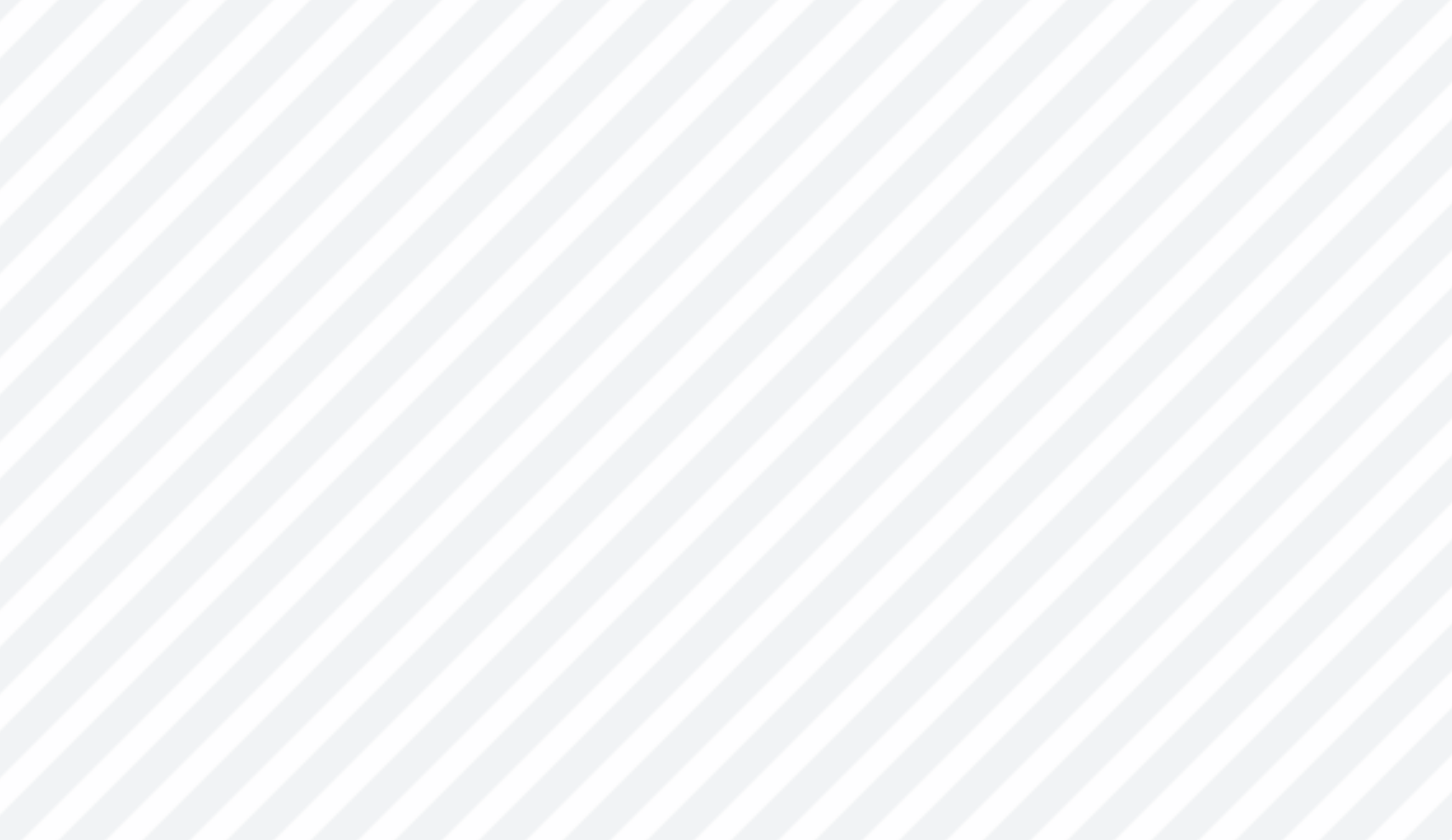
type input "2.47"
type input "0.86"
type input "11.49"
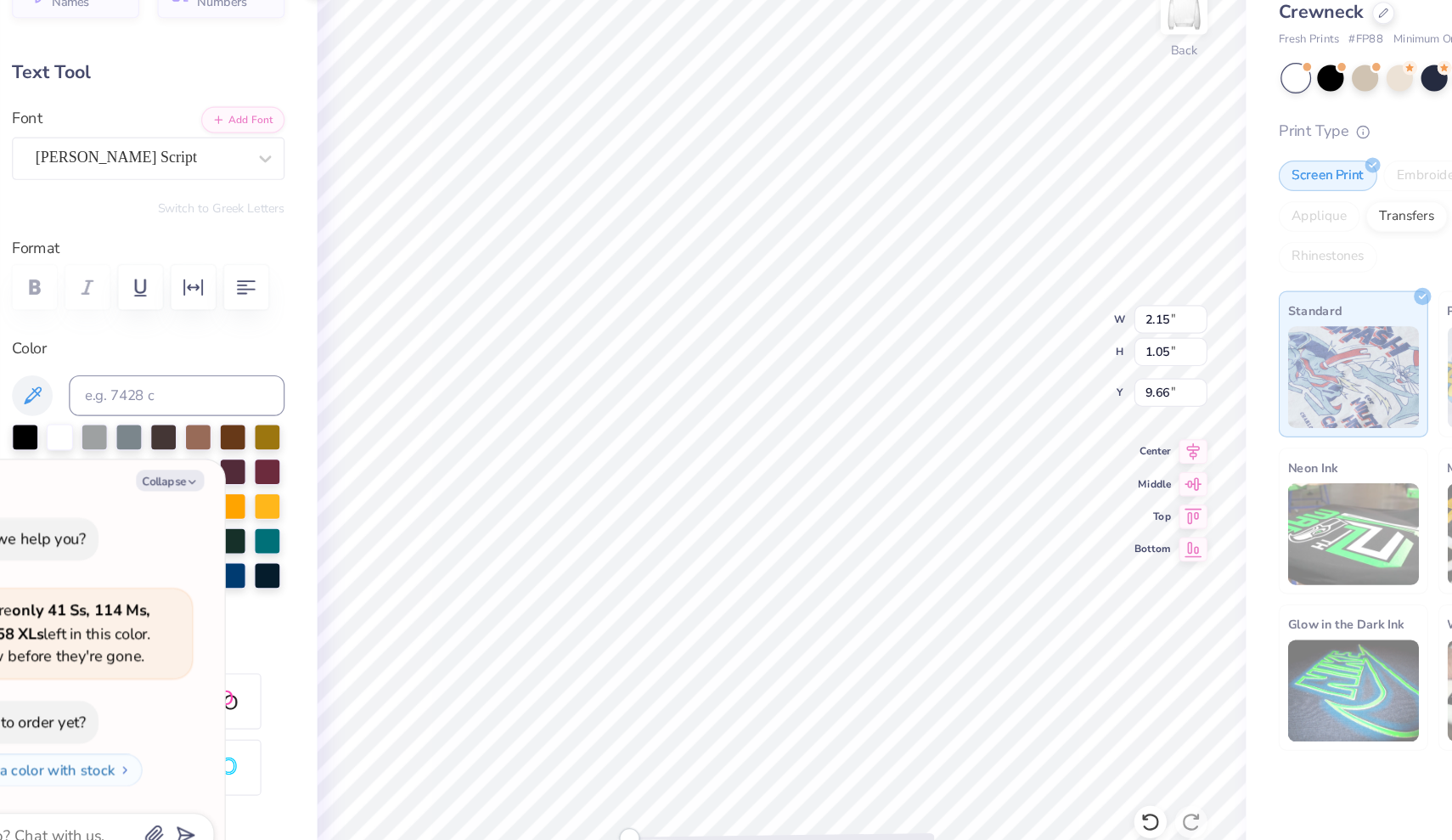
type textarea "x"
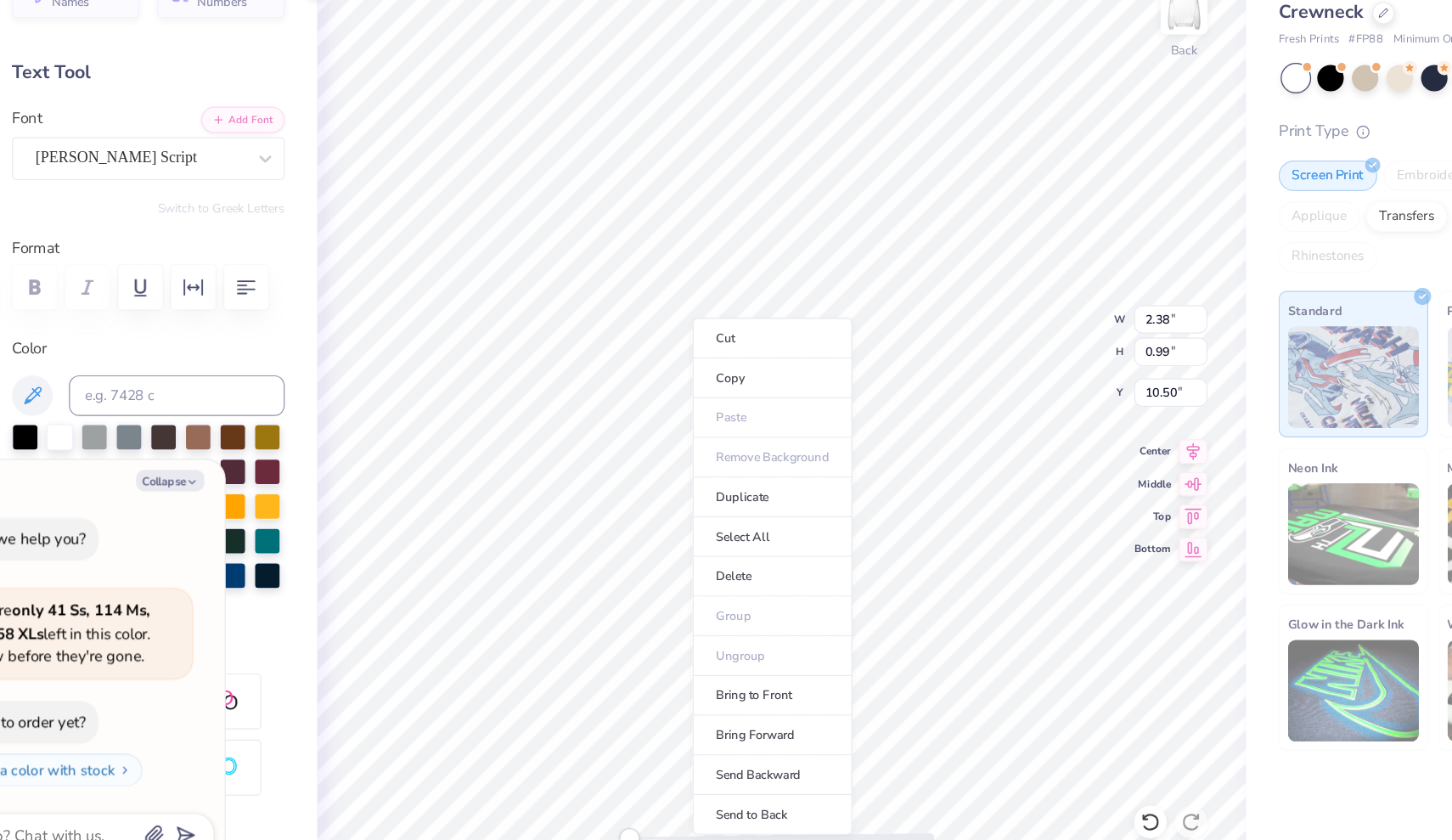
type input "2.38"
type input "0.99"
type input "10.50"
click at [672, 505] on li "Duplicate" at bounding box center [738, 521] width 134 height 33
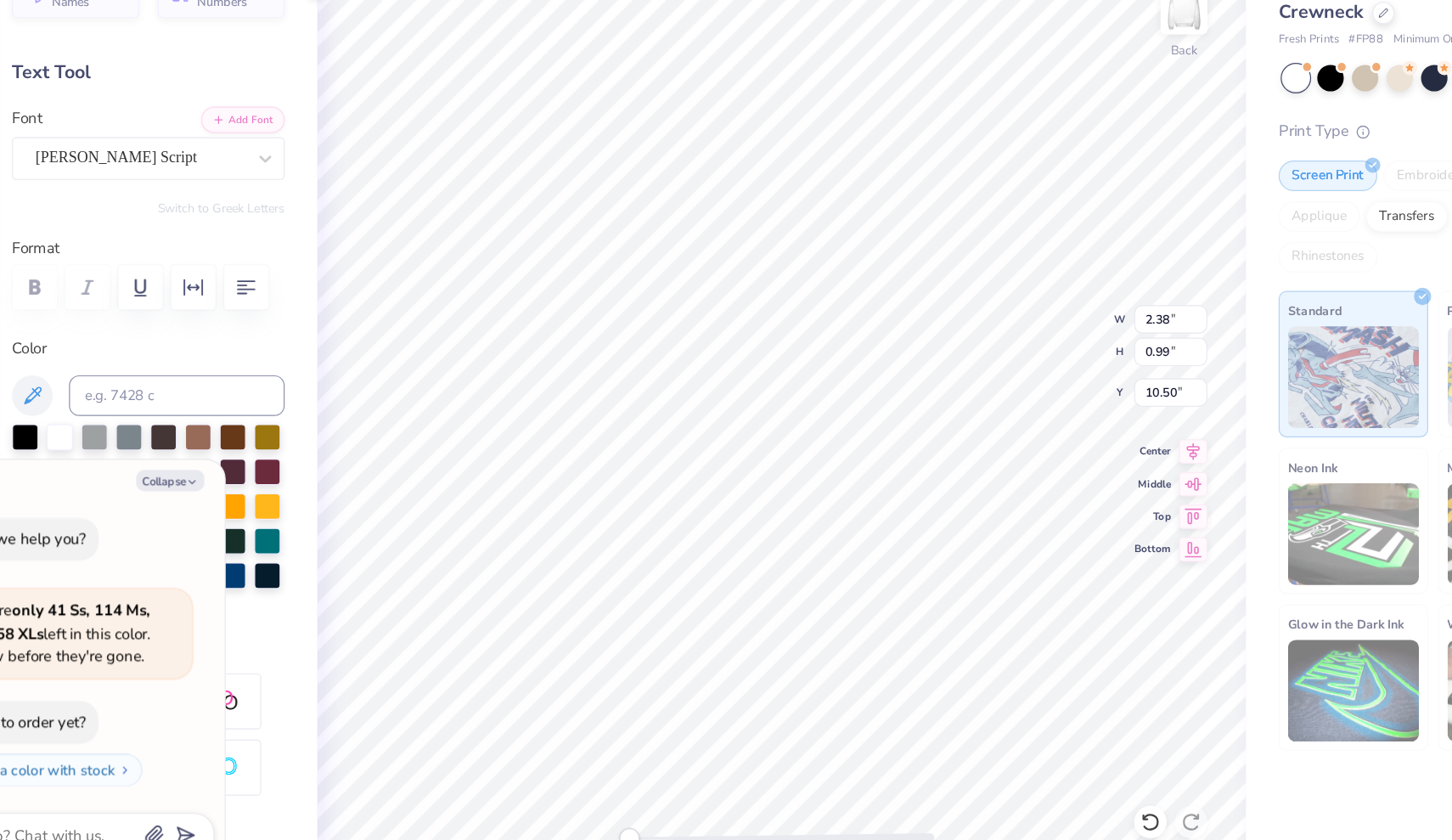
type textarea "x"
type input "11.50"
type textarea "x"
type textarea "b"
type textarea "x"
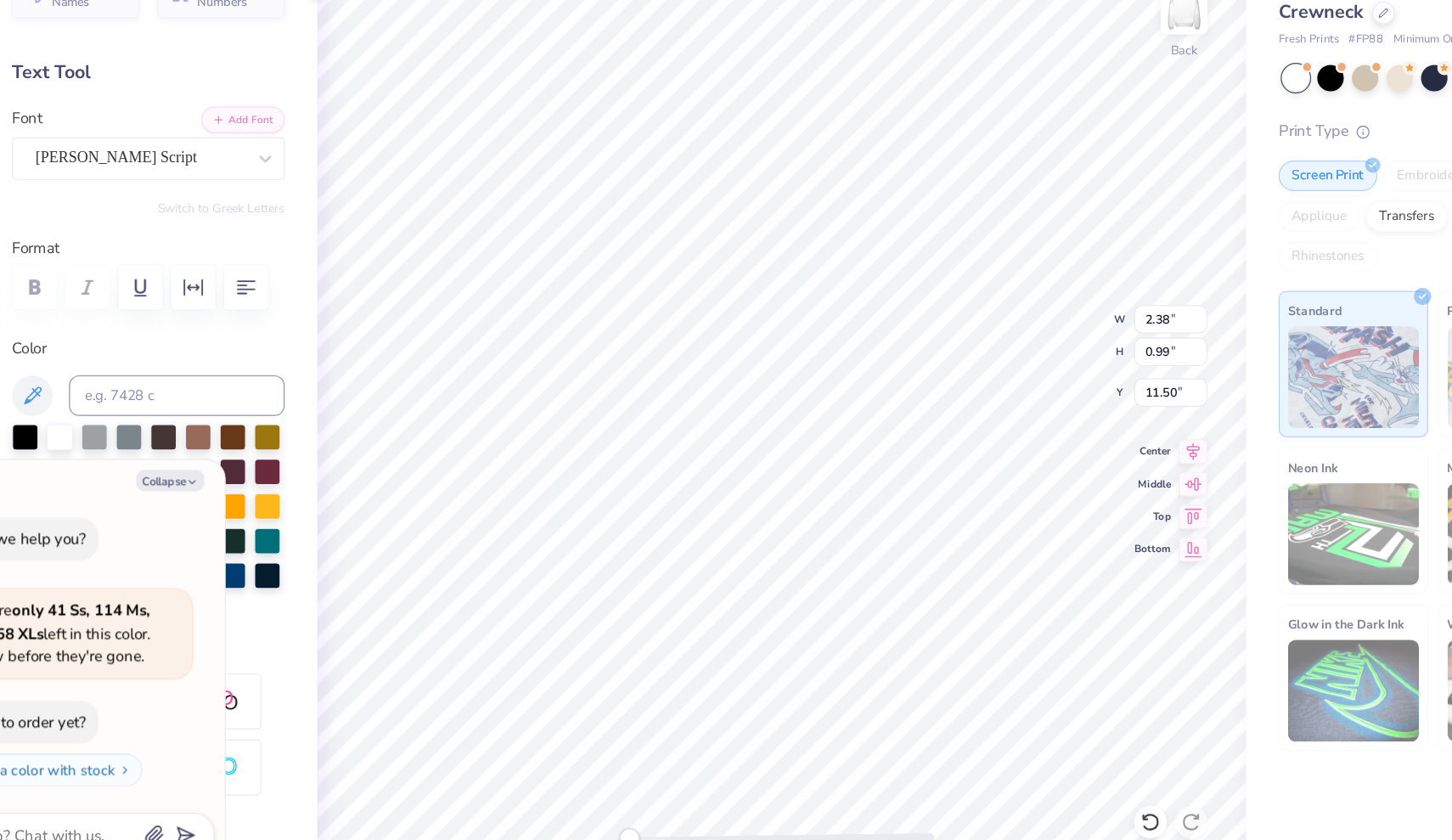
type textarea "bl"
type textarea "x"
type textarea "blo"
type textarea "x"
type textarea "bloo"
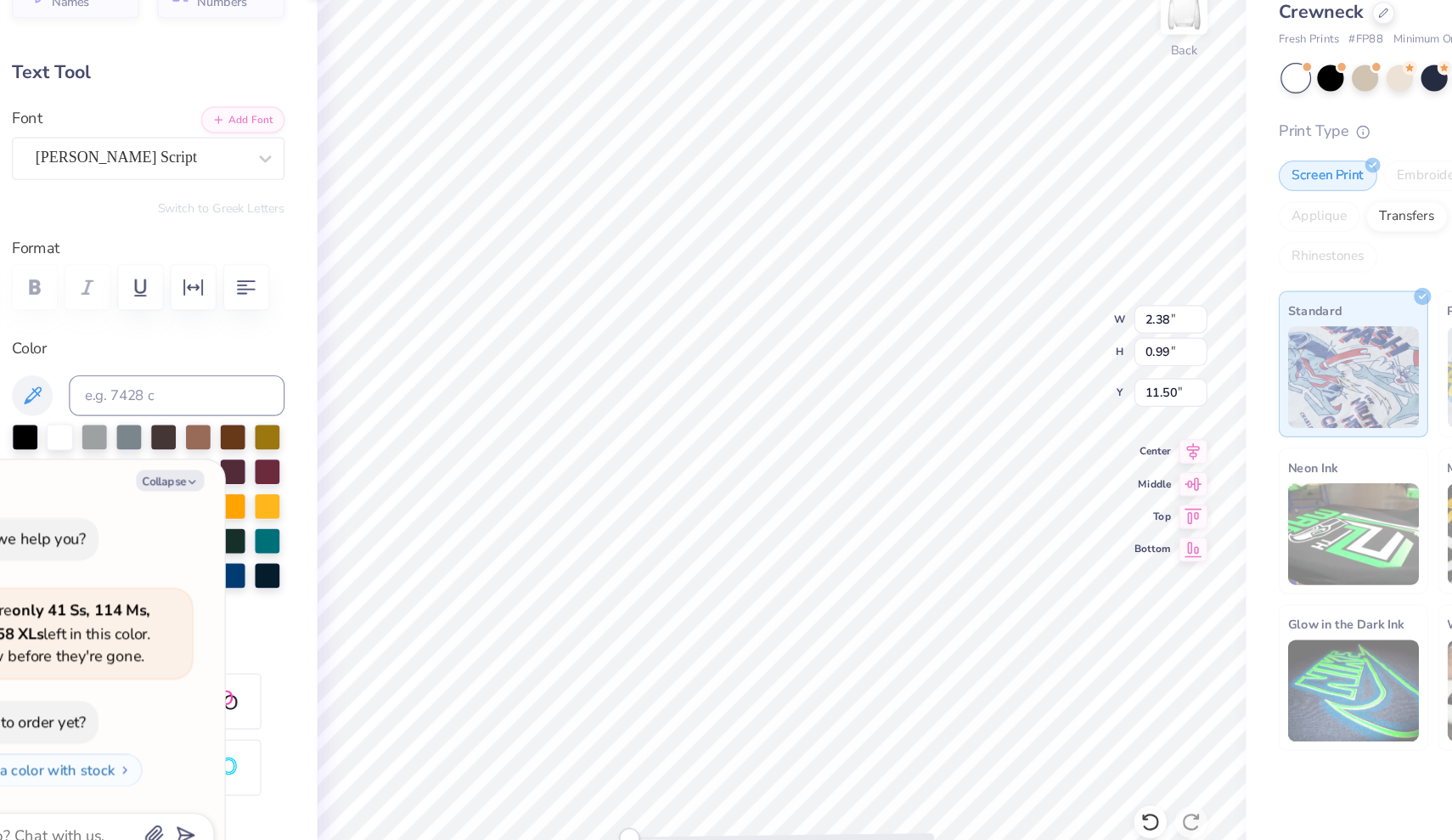
type textarea "x"
type textarea "bloom"
type textarea "x"
type textarea "bloomi"
type textarea "x"
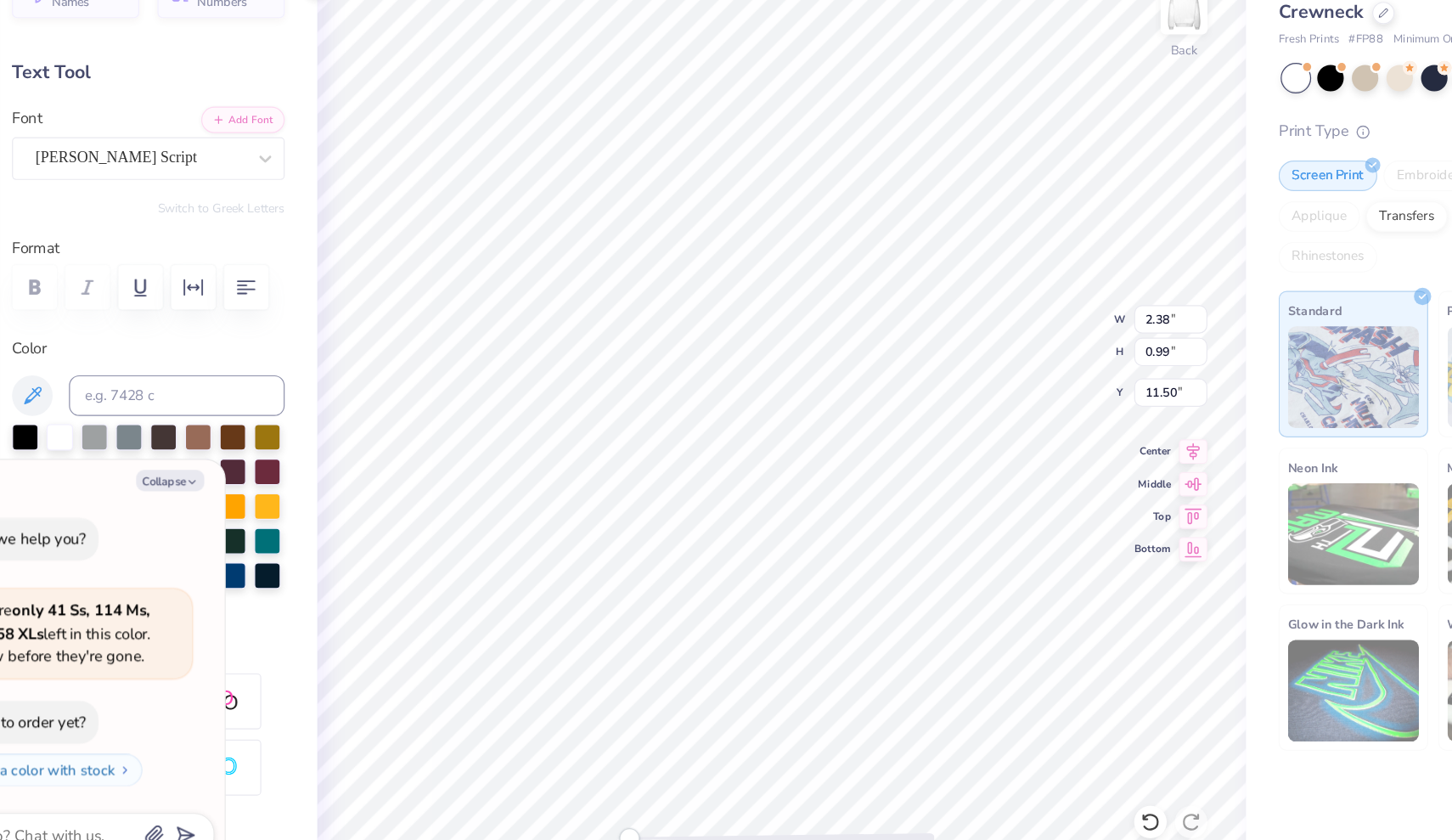
type textarea "bloomin"
type textarea "x"
type textarea "blooming"
type textarea "x"
type textarea "bloomingt"
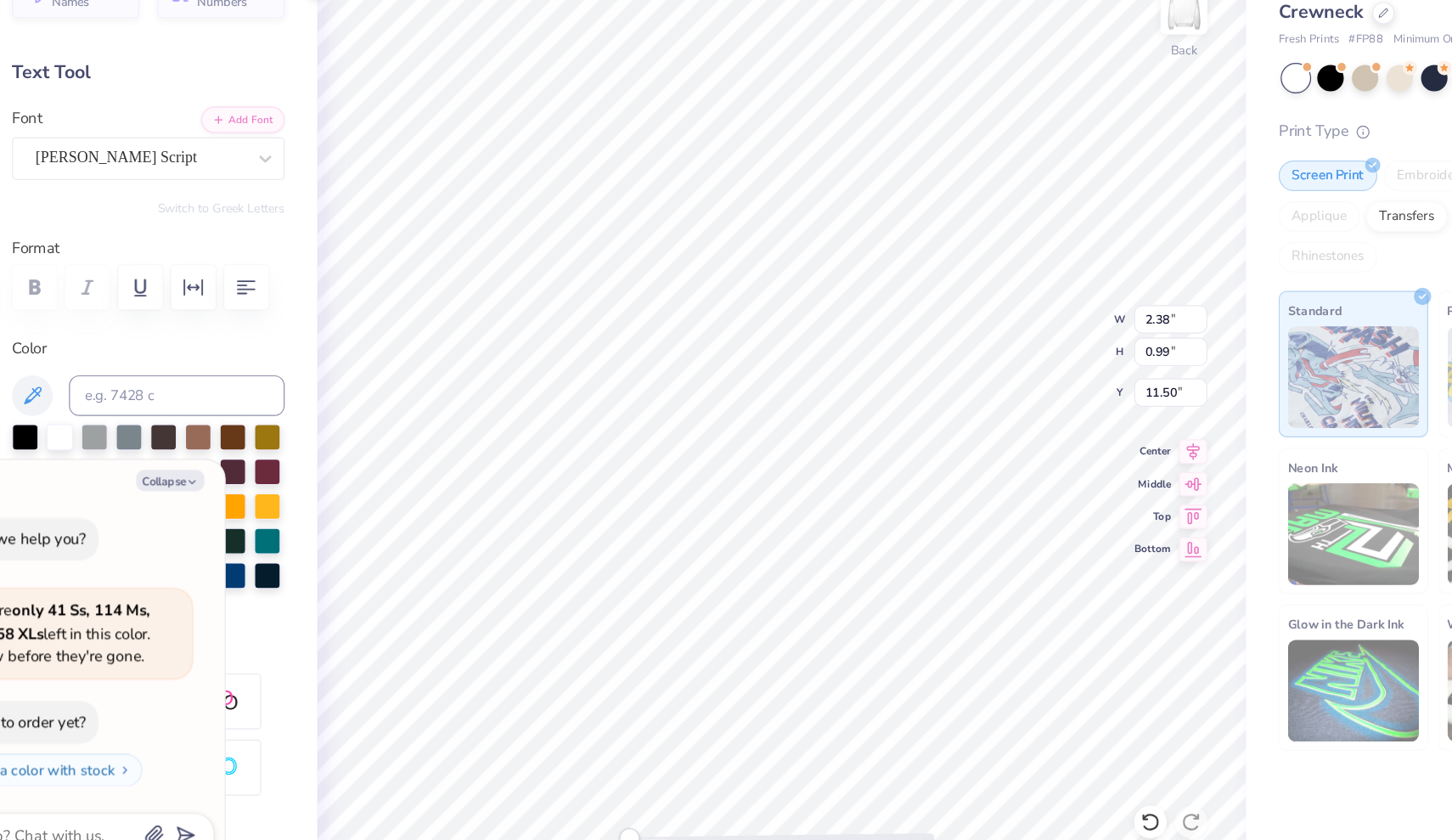
type textarea "x"
type textarea "bloomingto"
type textarea "x"
type textarea "bloomington"
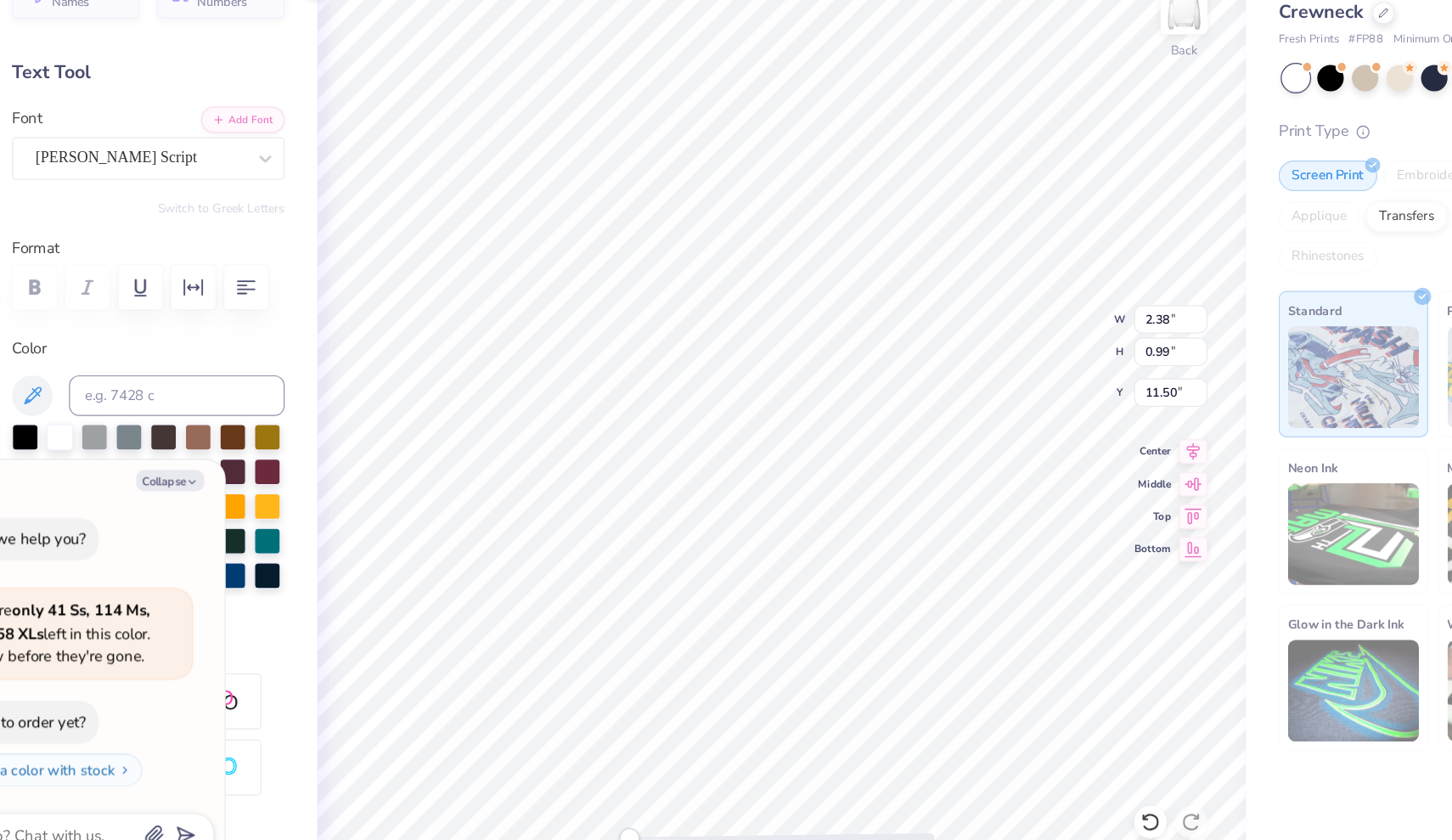
type textarea "x"
type textarea "bloomington"
type textarea "x"
type textarea "bloomington"
type textarea "x"
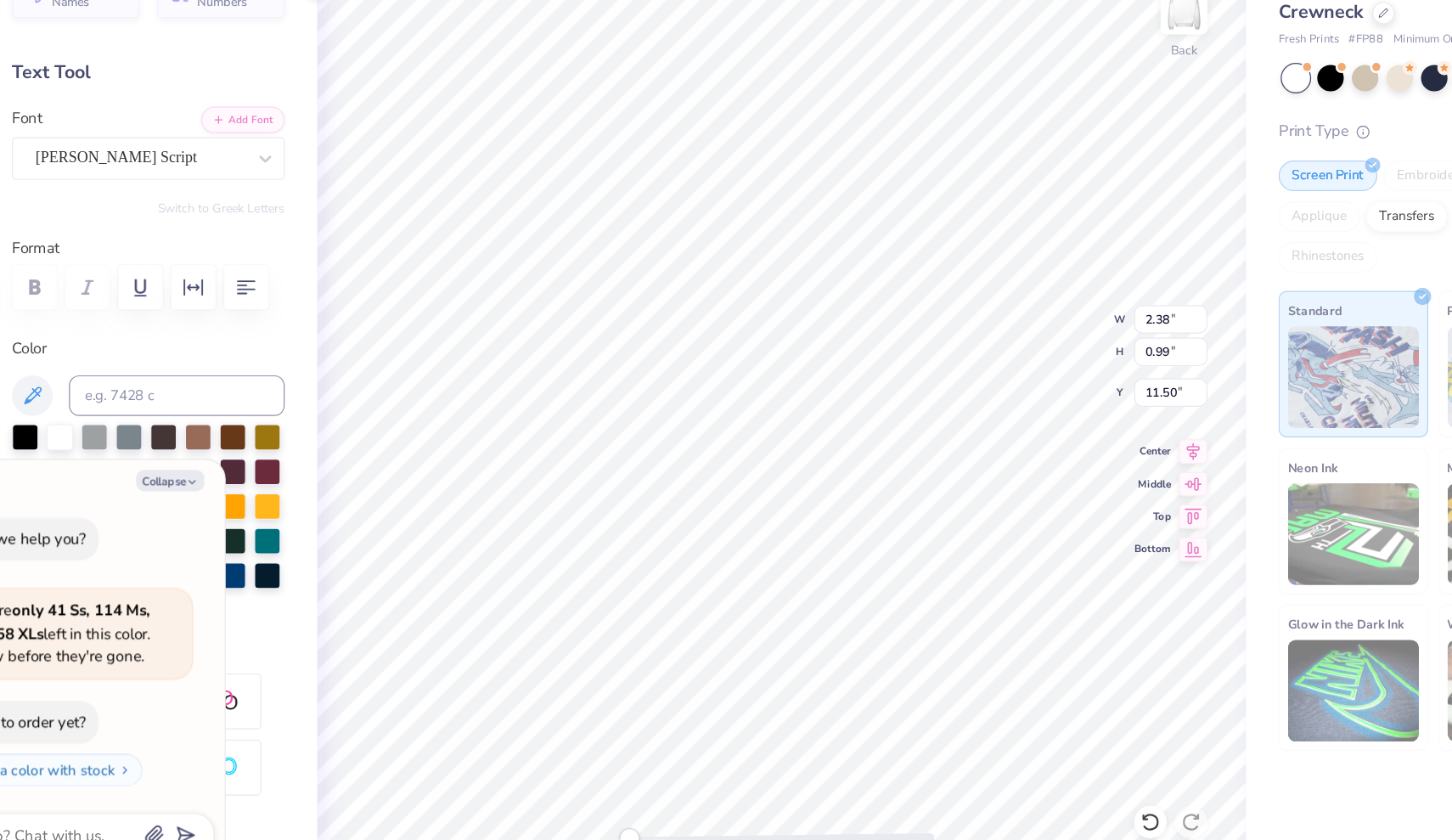
type textarea "bloomington-"
type textarea "x"
type textarea "bloomington-"
type textarea "x"
type textarea "bloomington-"
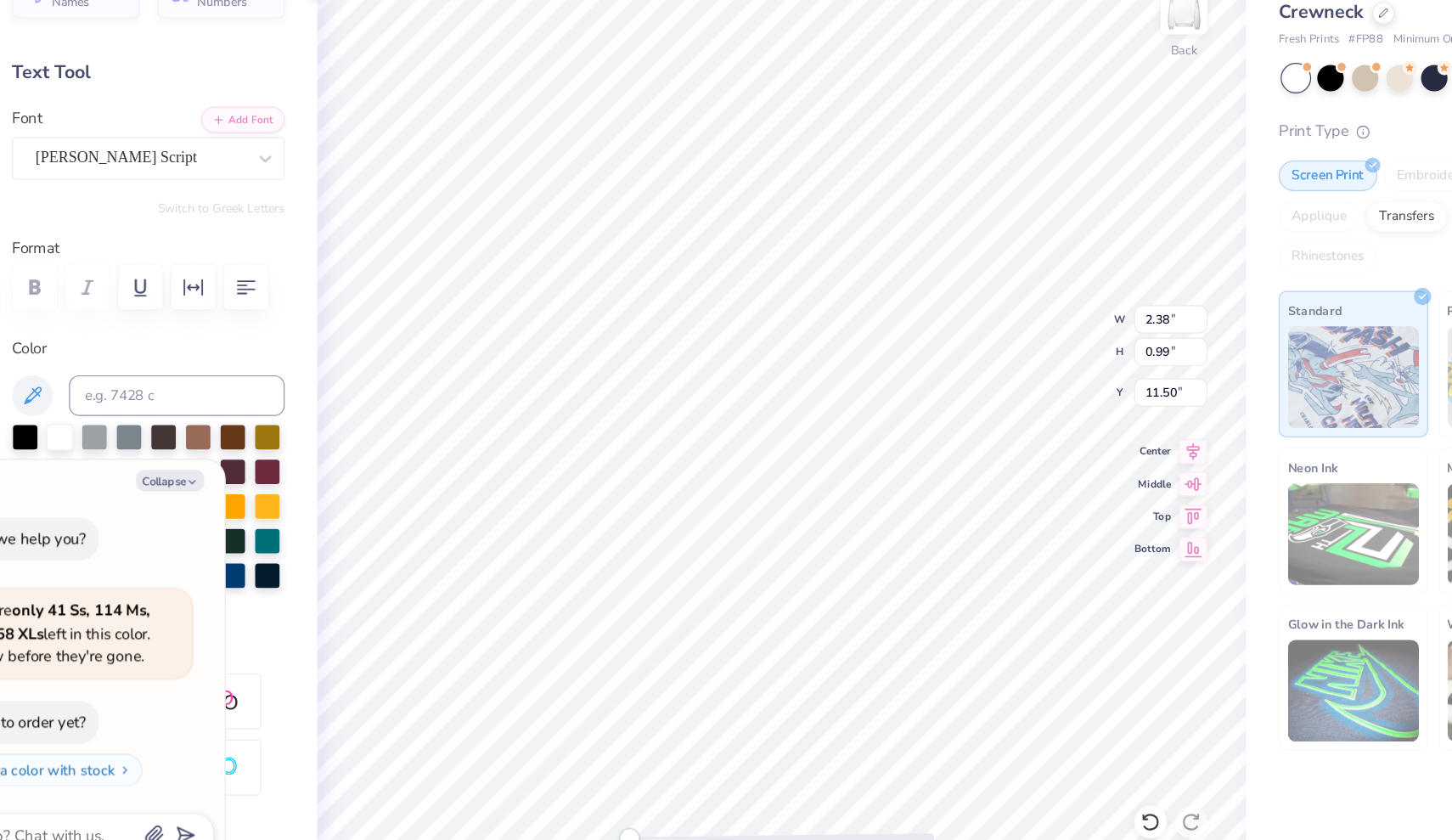
type textarea "x"
type textarea "bloomington-I"
type textarea "x"
type textarea "bloomington-[GEOGRAPHIC_DATA]"
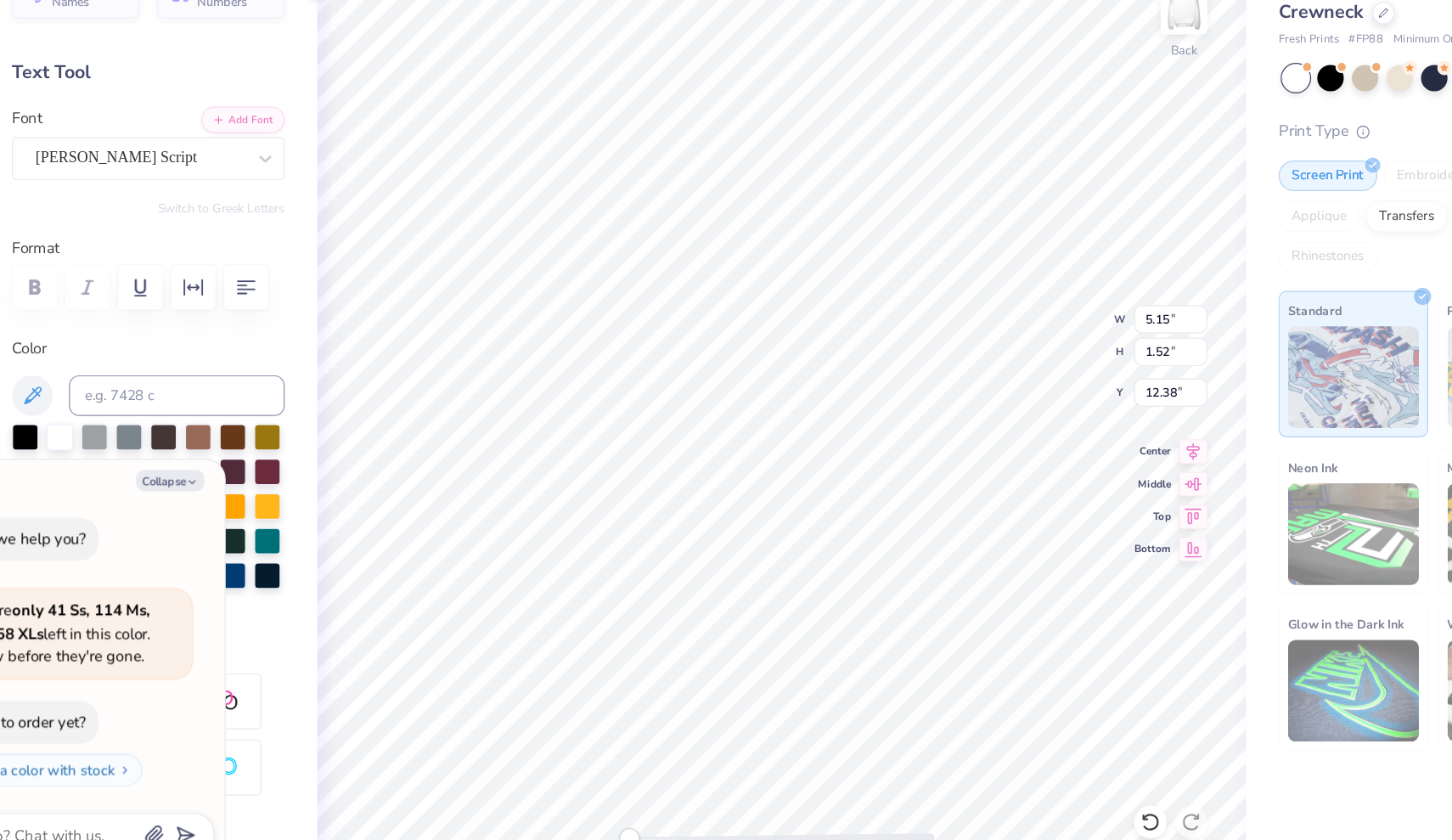
type textarea "x"
type textarea "loomington-IN"
type textarea "x"
type textarea "Bloomington-[GEOGRAPHIC_DATA]"
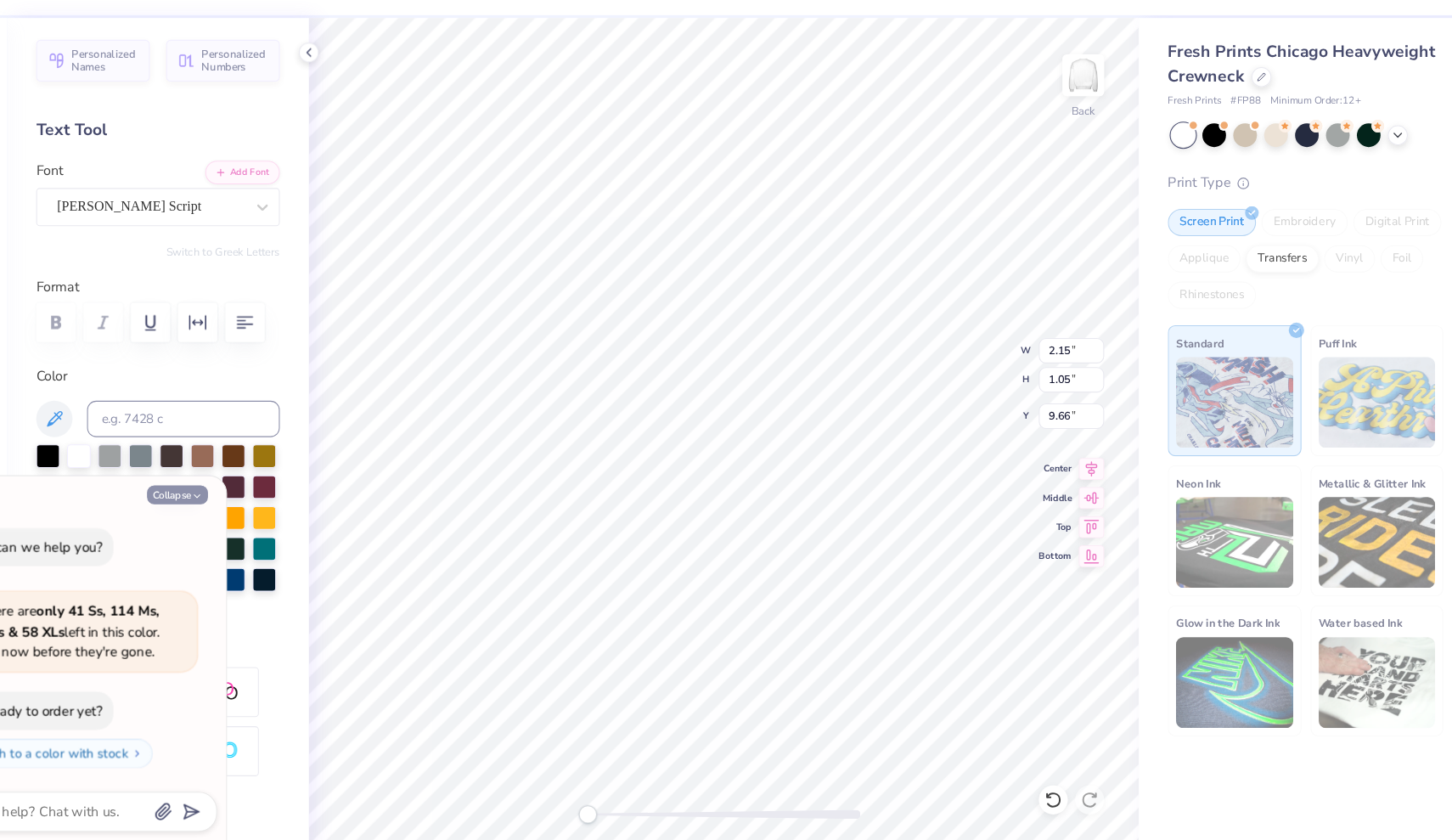
click at [207, 499] on button "Collapse" at bounding box center [235, 508] width 57 height 18
type textarea "x"
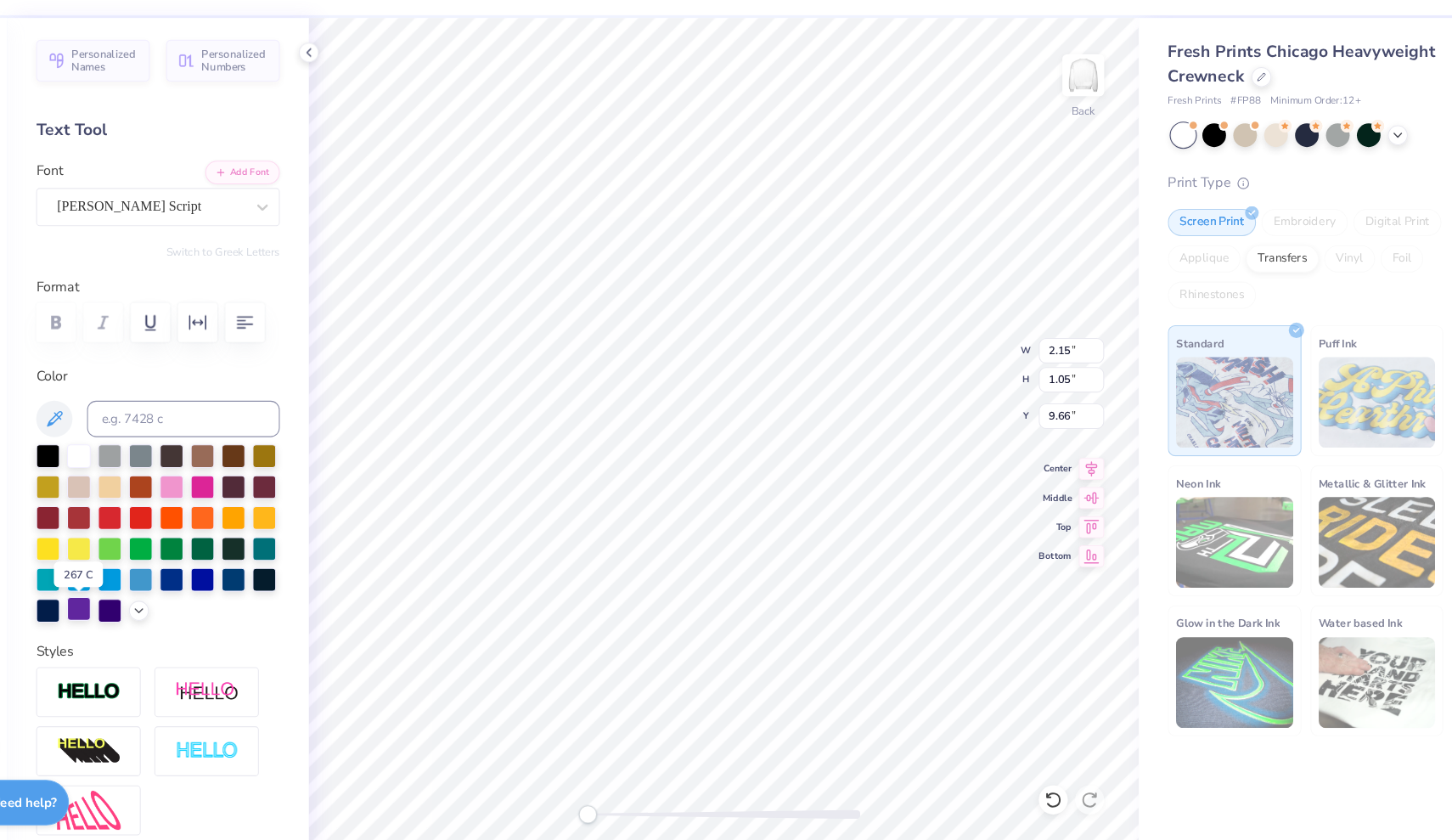
click at [133, 603] on div at bounding box center [143, 614] width 22 height 22
type input "2.47"
type input "0.86"
type input "11.49"
click at [133, 603] on div at bounding box center [143, 614] width 22 height 22
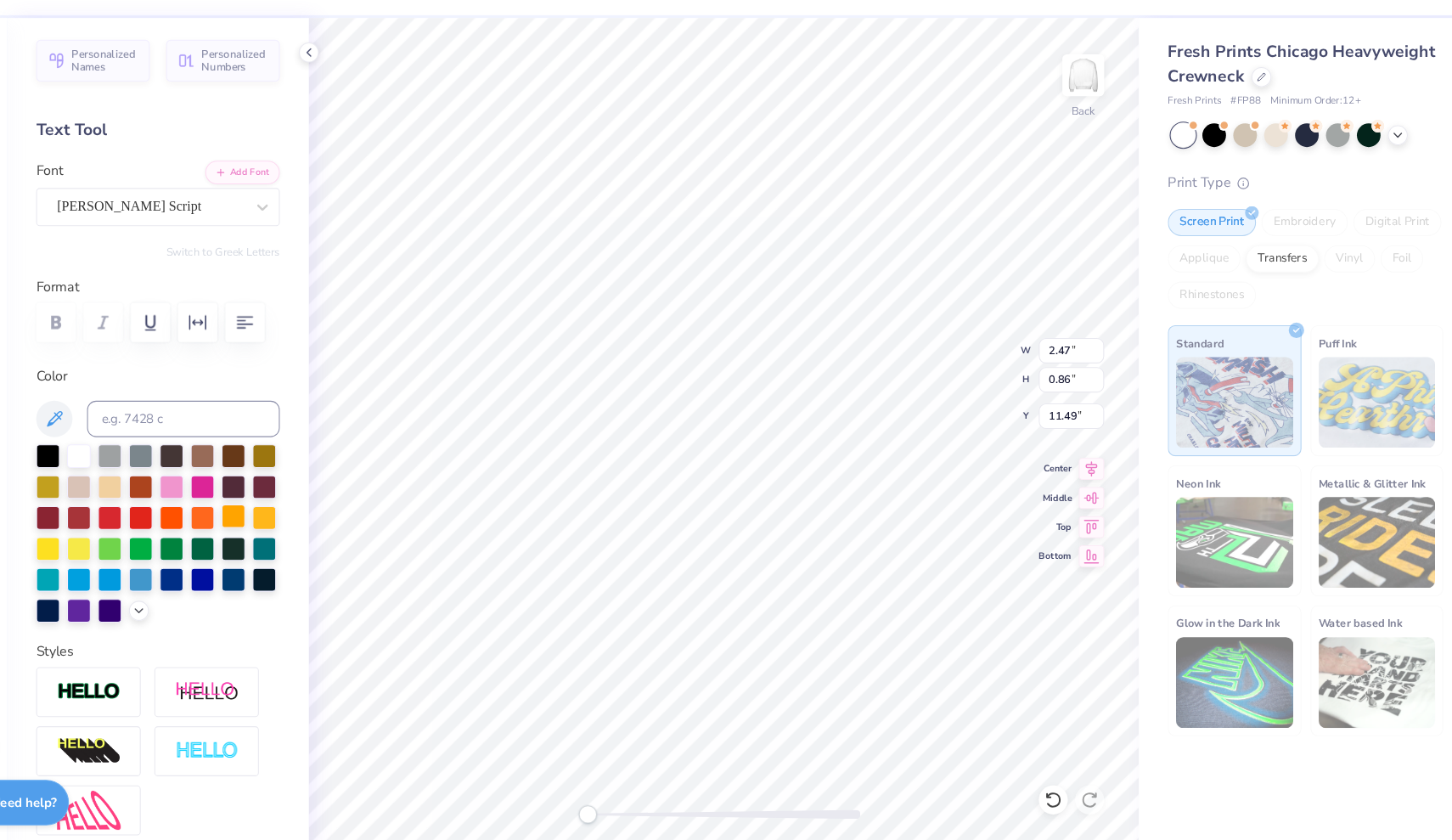
type input "2.38"
type input "0.99"
type input "10.50"
click at [133, 603] on div at bounding box center [143, 614] width 22 height 22
